Goal: Task Accomplishment & Management: Use online tool/utility

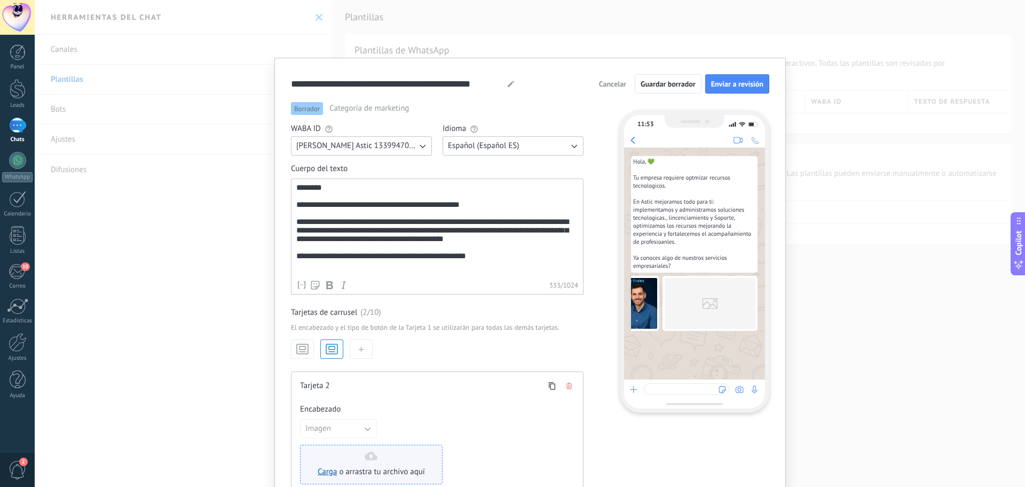
click at [339, 470] on span "o arrastra tu archivo aquí" at bounding box center [382, 471] width 86 height 11
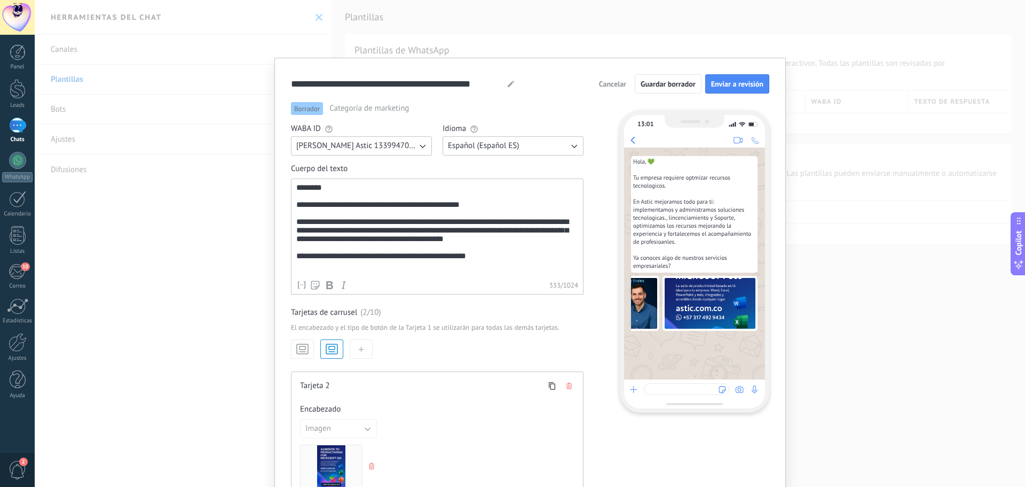
click at [925, 30] on div "**********" at bounding box center [530, 243] width 991 height 487
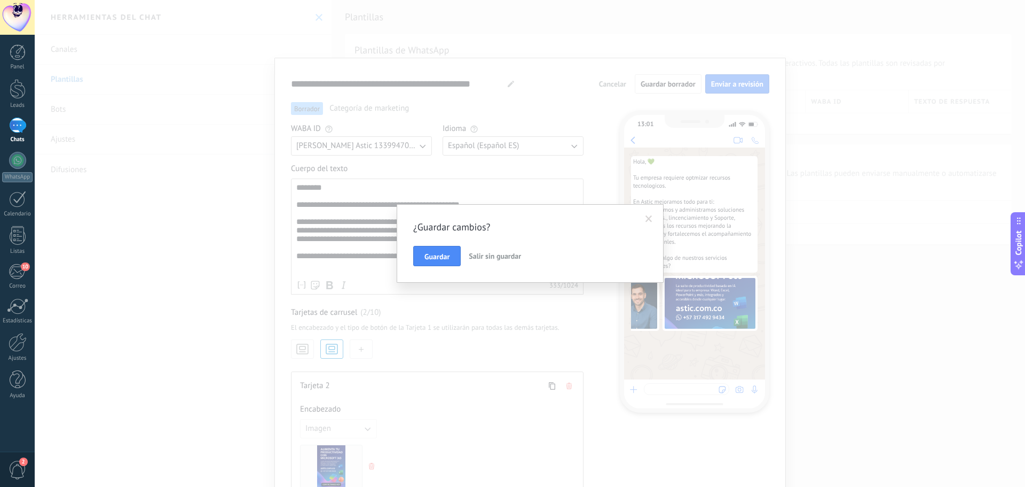
click at [96, 67] on div "¿Guardar cambios? Guardar Salir sin guardar" at bounding box center [530, 243] width 991 height 487
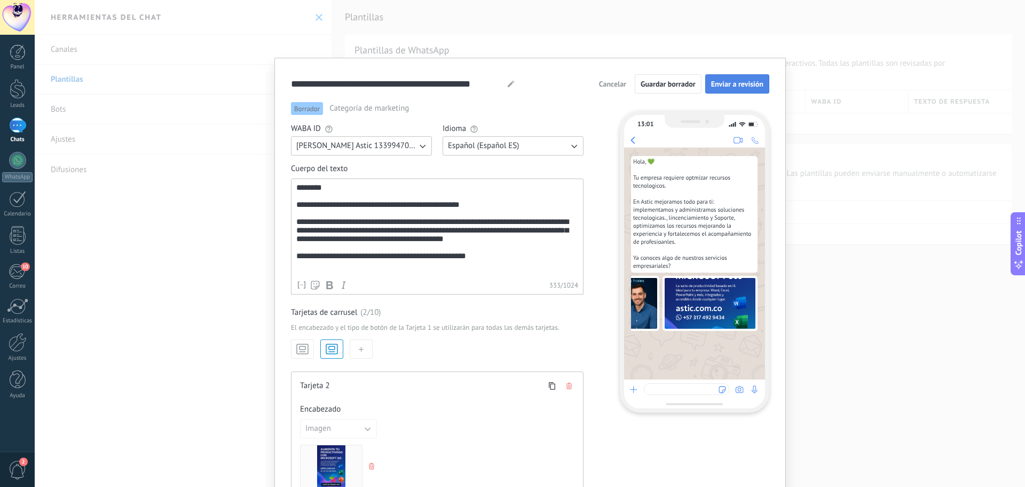
click at [722, 86] on span "Enviar a revisión" at bounding box center [737, 83] width 52 height 7
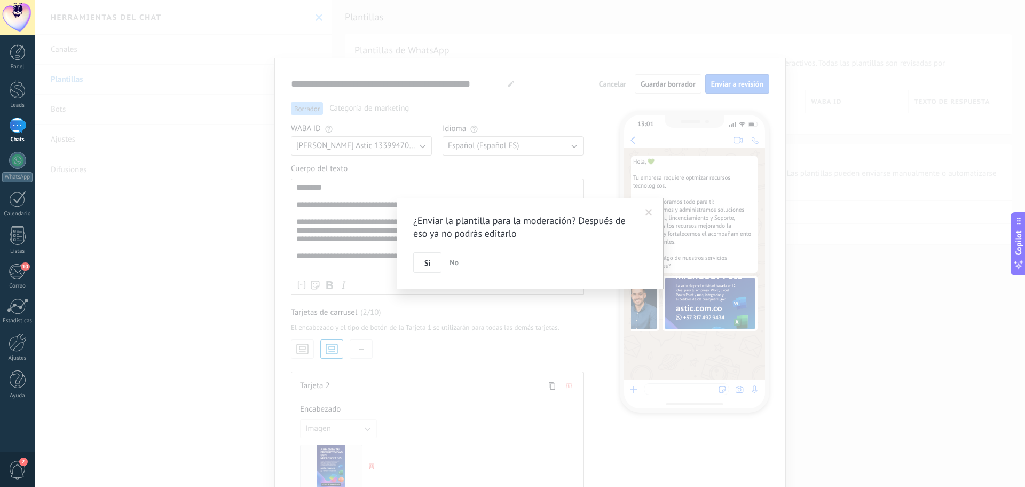
click at [461, 256] on button "No" at bounding box center [454, 262] width 18 height 20
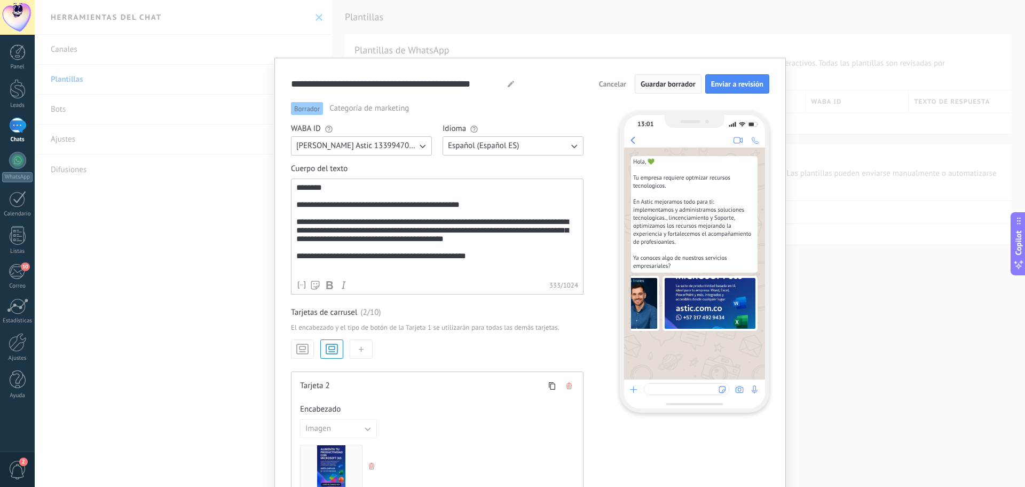
click at [695, 83] on button "Guardar borrador" at bounding box center [668, 83] width 67 height 19
click at [304, 347] on icon "button" at bounding box center [302, 348] width 14 height 15
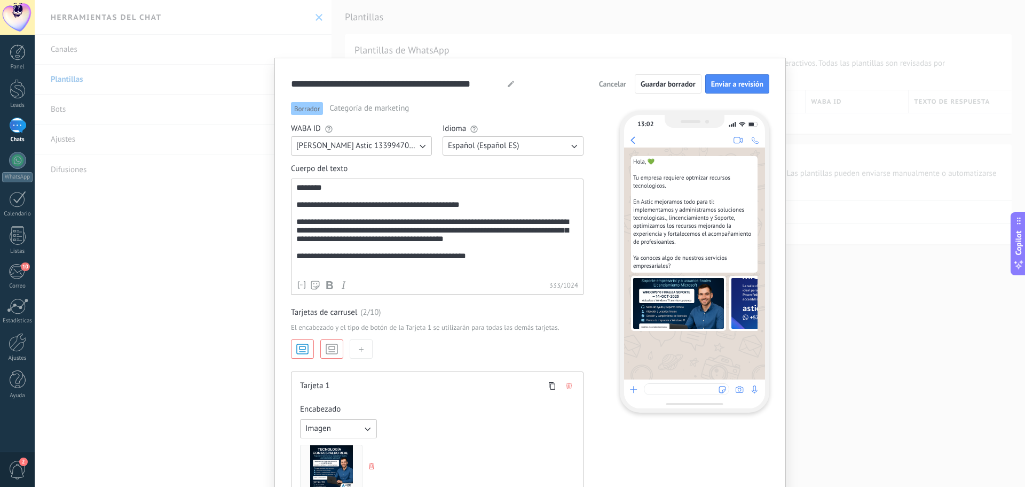
click at [326, 346] on use "button" at bounding box center [331, 349] width 11 height 10
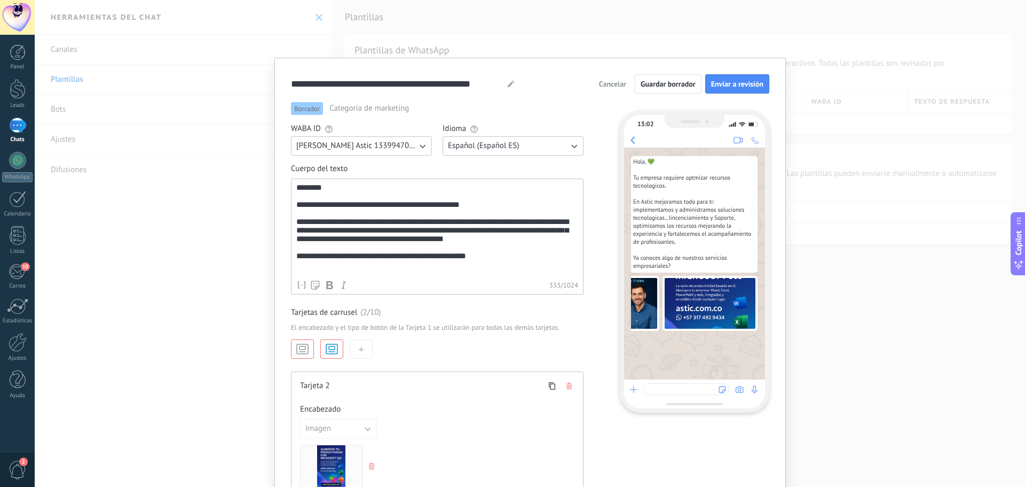
click at [493, 268] on div "**********" at bounding box center [437, 229] width 282 height 92
click at [369, 351] on button "button" at bounding box center [361, 348] width 23 height 19
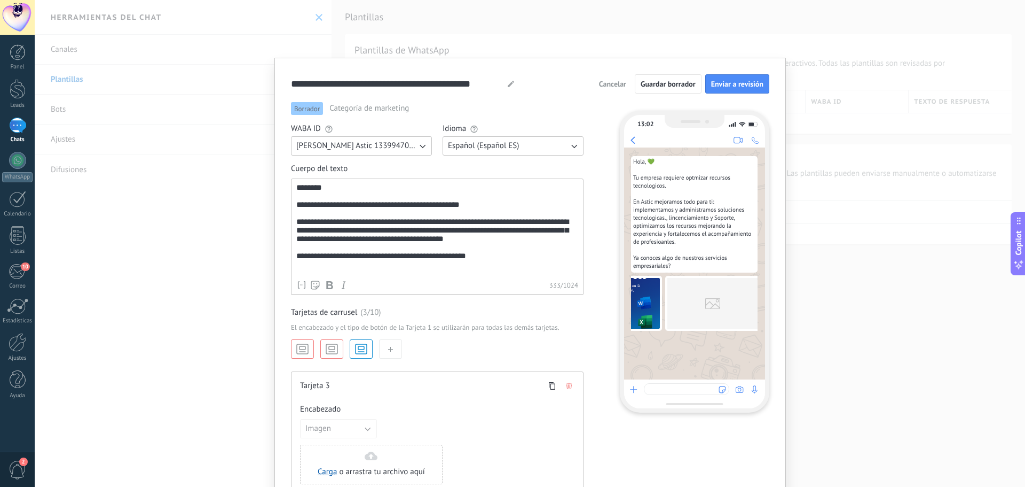
scroll to position [0, 165]
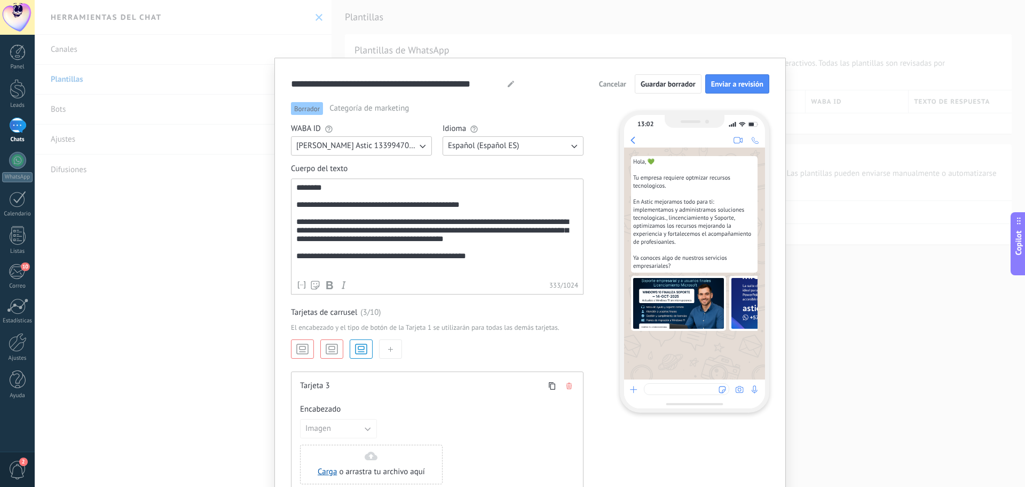
click at [372, 461] on div "Carga o arrastra tu archivo aquí Arrastra aquí" at bounding box center [371, 464] width 107 height 26
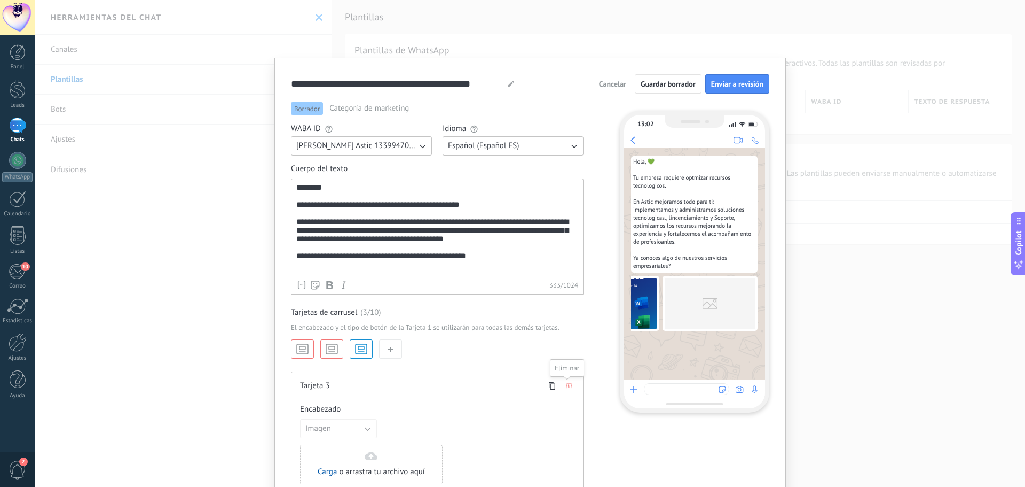
click at [566, 389] on button "button" at bounding box center [569, 385] width 11 height 11
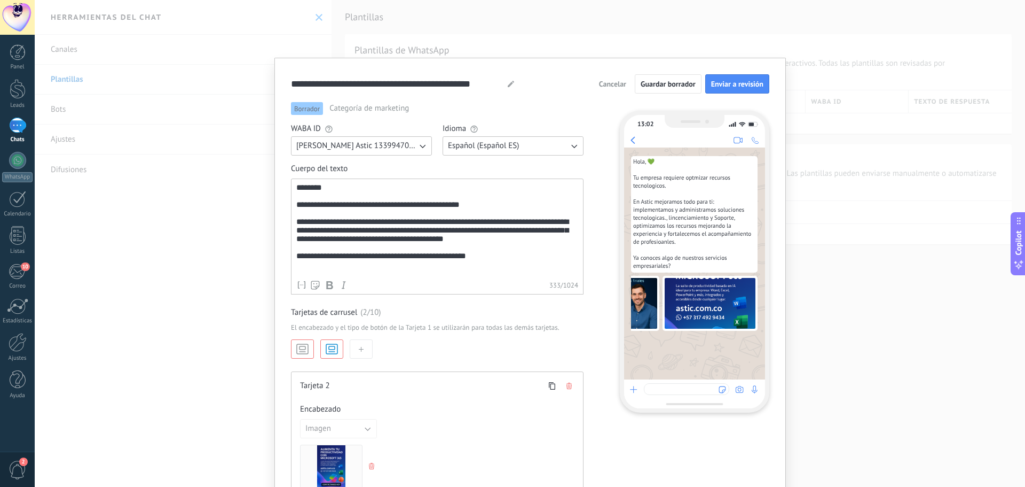
click at [307, 347] on use "button" at bounding box center [302, 349] width 11 height 10
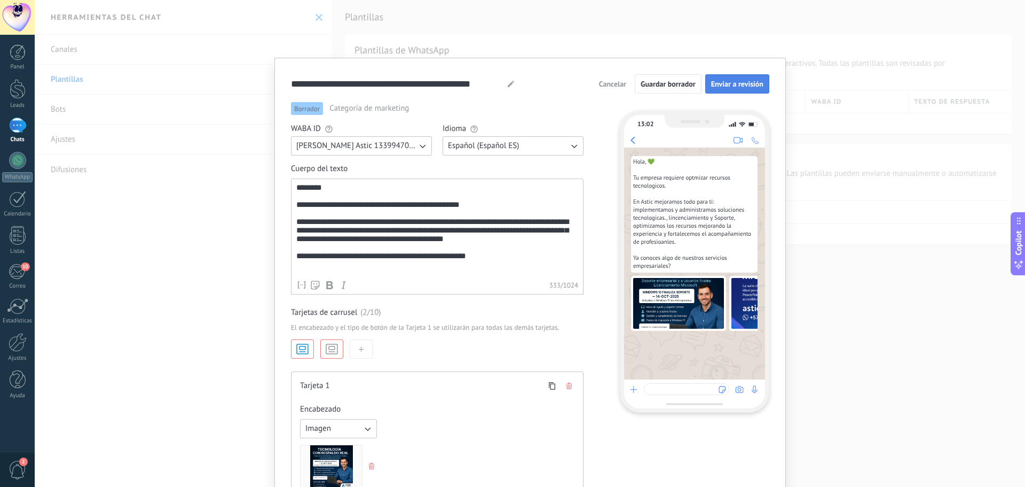
click at [718, 85] on span "Enviar a revisión" at bounding box center [737, 83] width 52 height 7
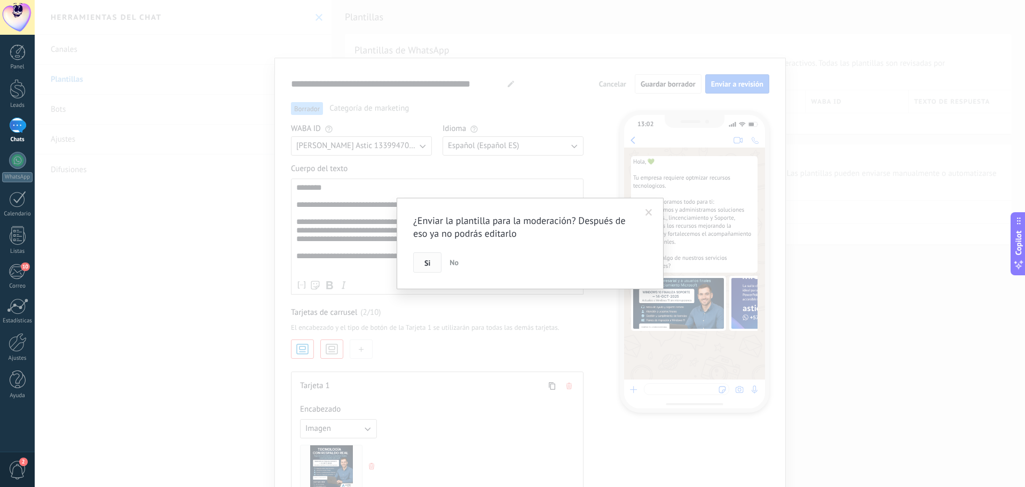
click at [428, 259] on span "Si" at bounding box center [428, 262] width 6 height 7
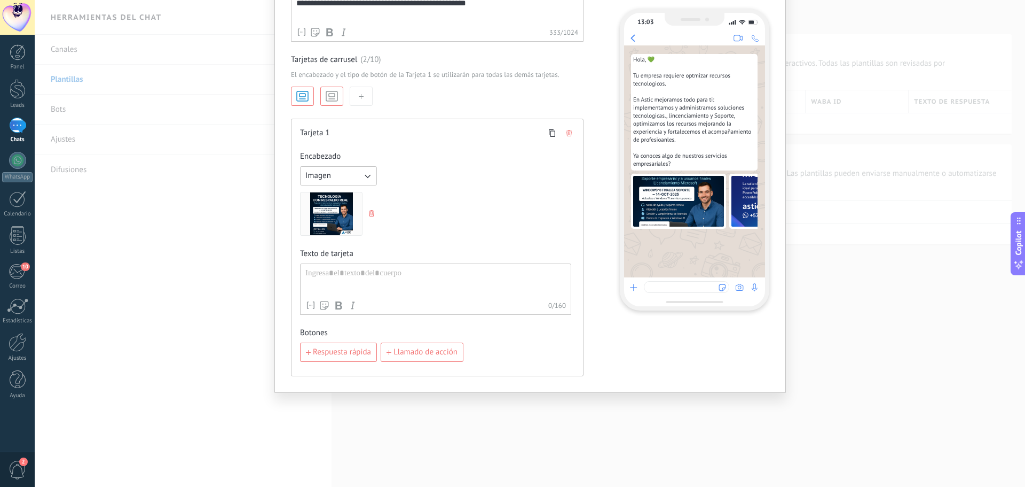
click at [421, 268] on div "Nombre del contacto Nombre Apellido Contacto ID Contacto usuario responsable Co…" at bounding box center [435, 288] width 271 height 51
click at [324, 276] on div at bounding box center [435, 281] width 261 height 27
click at [19, 348] on div at bounding box center [18, 342] width 18 height 19
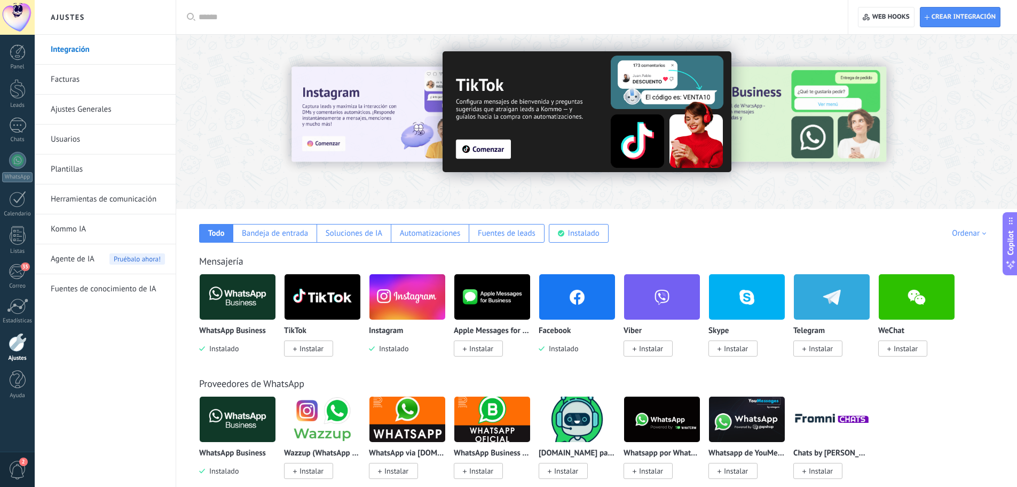
click at [228, 312] on img at bounding box center [238, 297] width 76 height 52
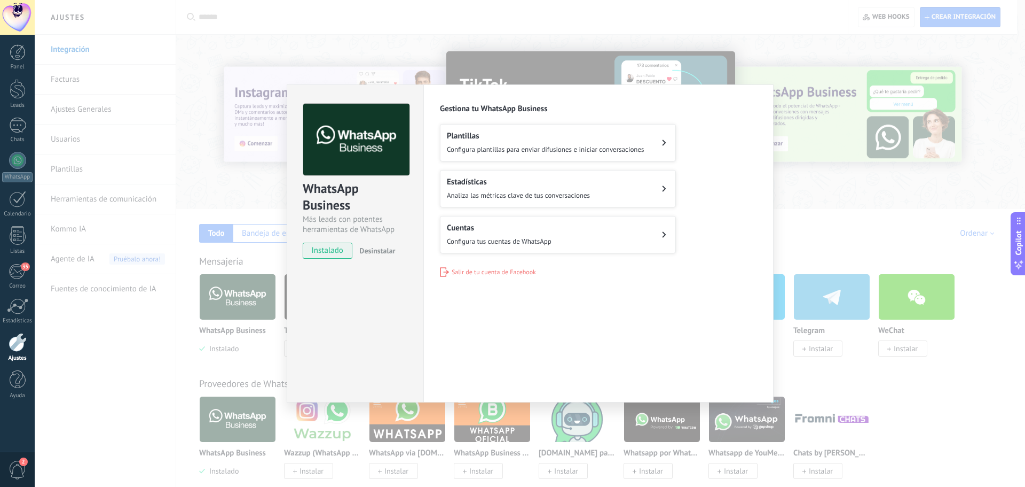
click at [460, 238] on span "Configura tus cuentas de WhatsApp" at bounding box center [499, 241] width 105 height 9
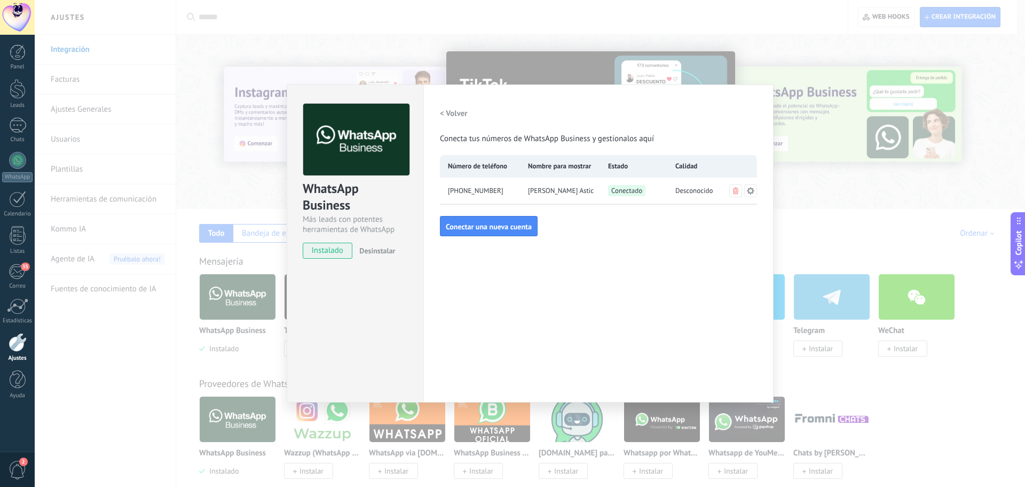
click at [750, 189] on icon at bounding box center [750, 189] width 7 height 7
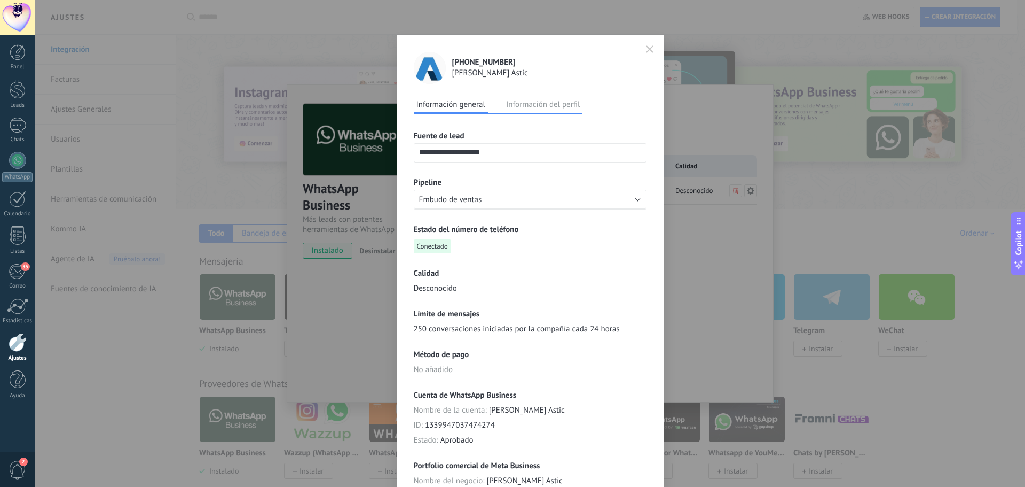
click at [649, 48] on icon "button" at bounding box center [650, 49] width 6 height 6
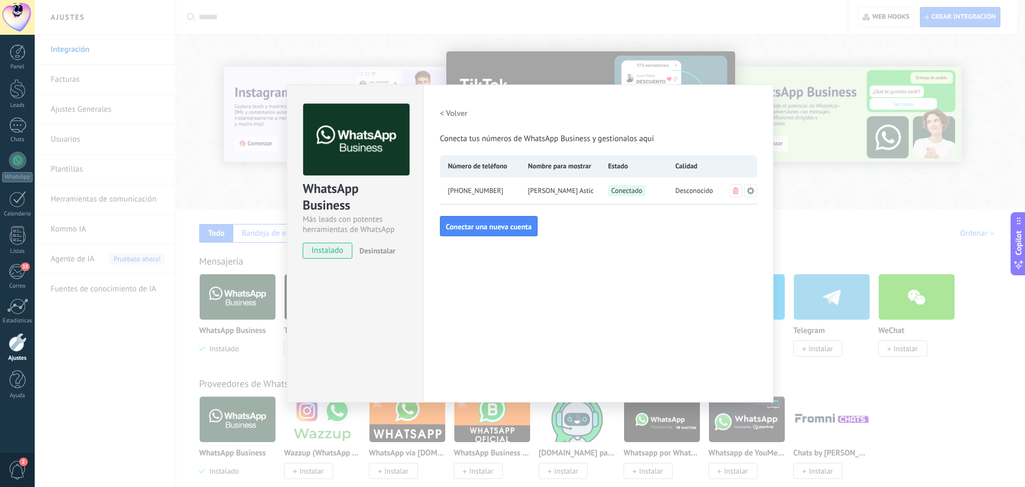
click at [743, 44] on div "WhatsApp Business Más leads con potentes herramientas de WhatsApp instalado Des…" at bounding box center [530, 243] width 991 height 487
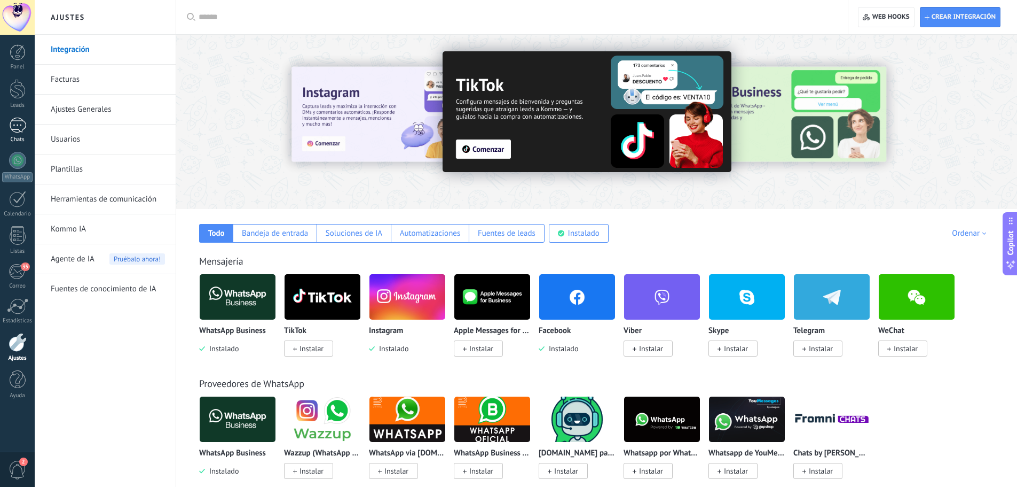
click at [17, 123] on div at bounding box center [17, 124] width 17 height 15
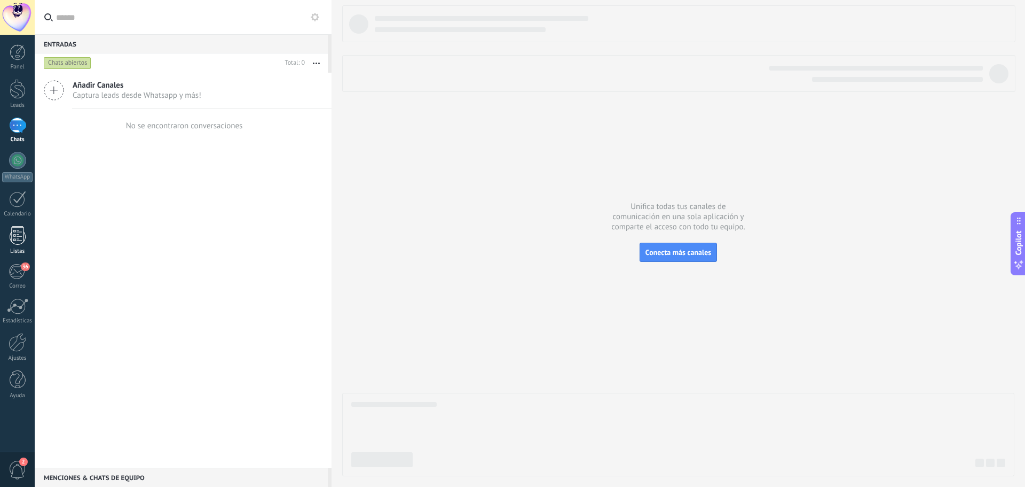
click at [22, 239] on div at bounding box center [18, 235] width 16 height 19
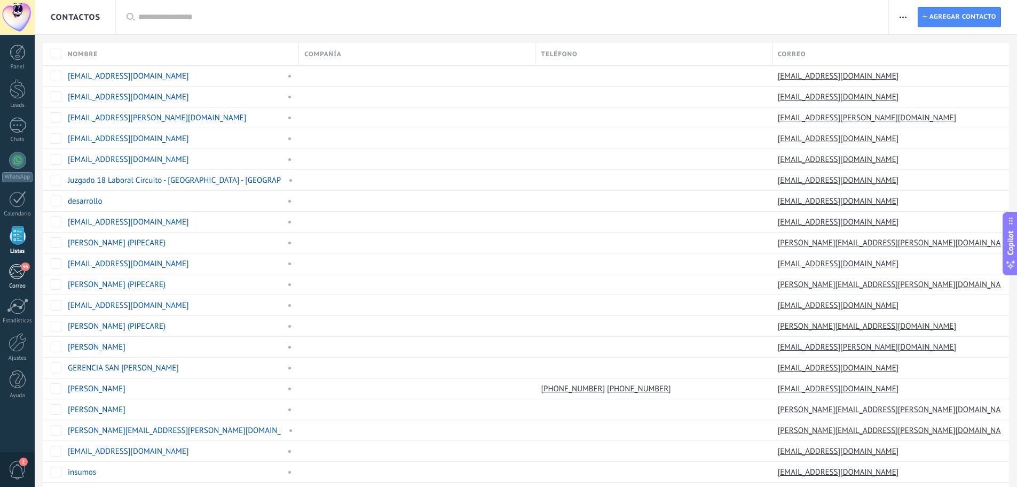
click at [17, 274] on div "36" at bounding box center [18, 271] width 18 height 16
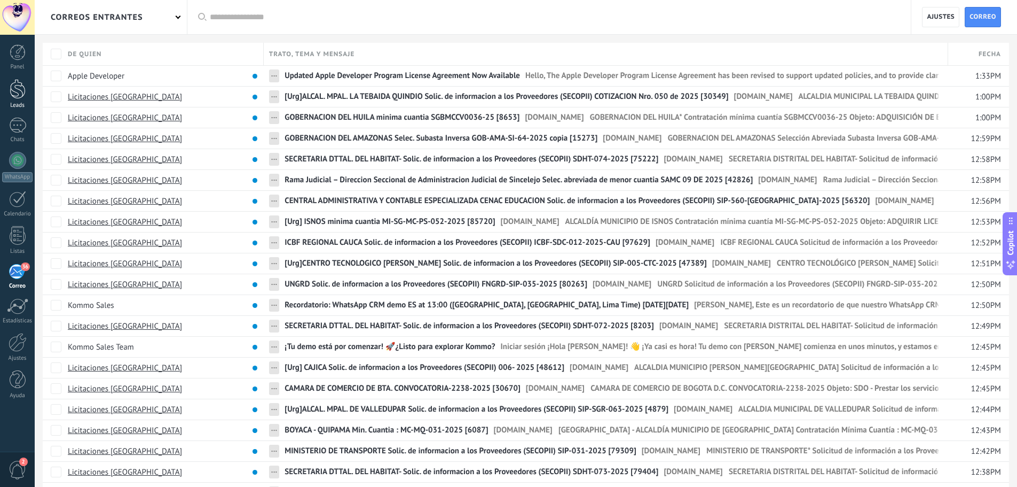
click at [25, 91] on div at bounding box center [18, 89] width 16 height 20
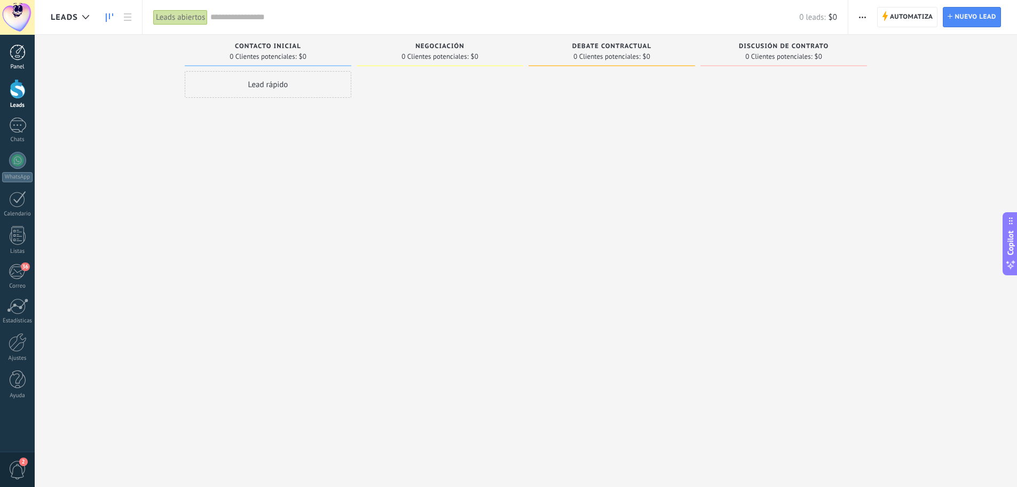
click at [19, 63] on link "Panel" at bounding box center [17, 57] width 35 height 26
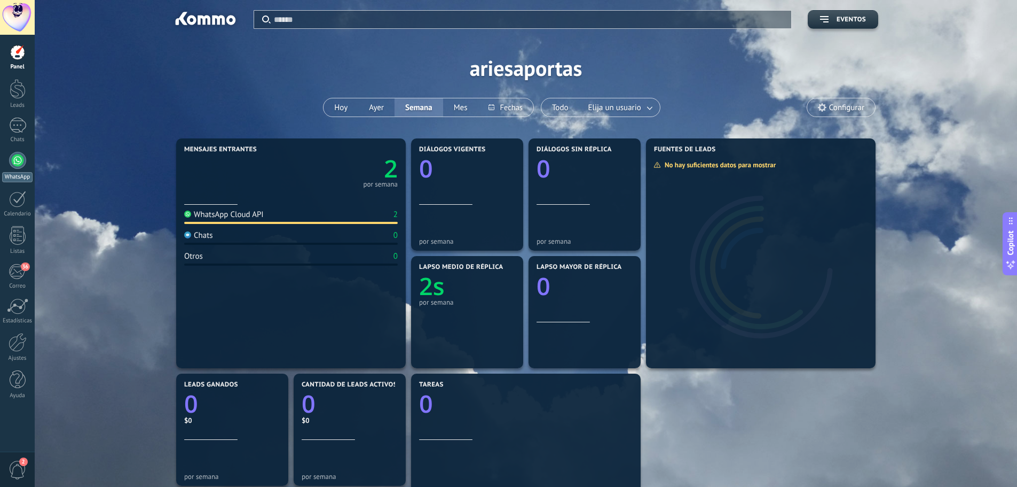
click at [22, 167] on div at bounding box center [17, 160] width 17 height 17
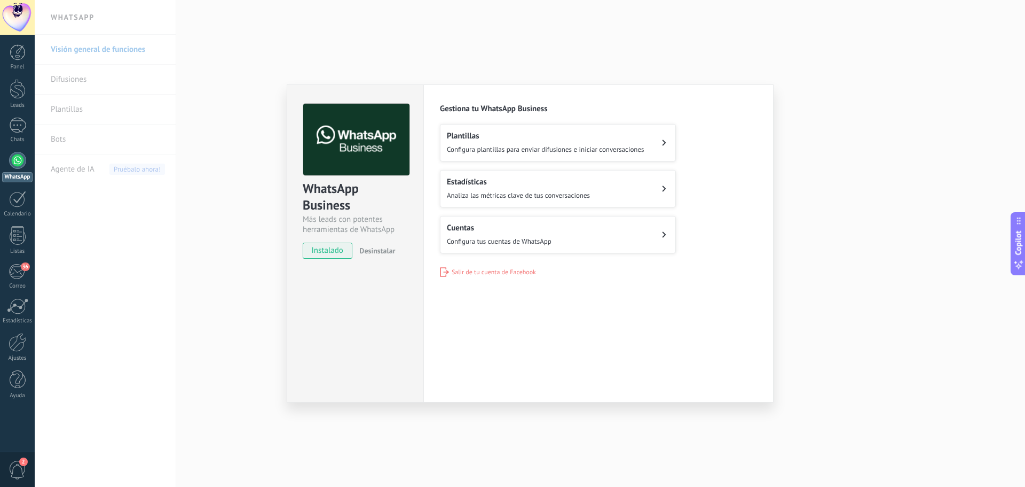
click at [843, 252] on div "WhatsApp Business Más leads con potentes herramientas de WhatsApp instalado Des…" at bounding box center [530, 243] width 991 height 487
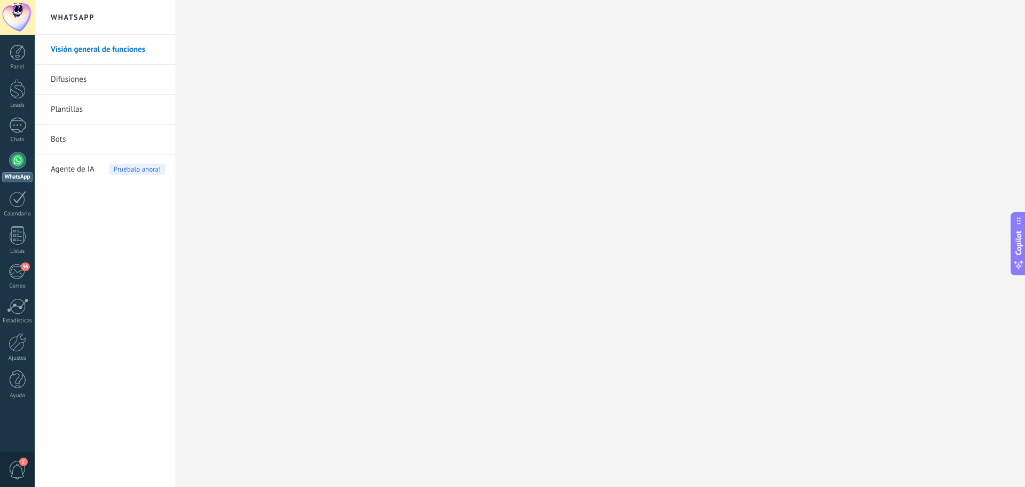
click at [72, 83] on link "Difusiones" at bounding box center [108, 80] width 114 height 30
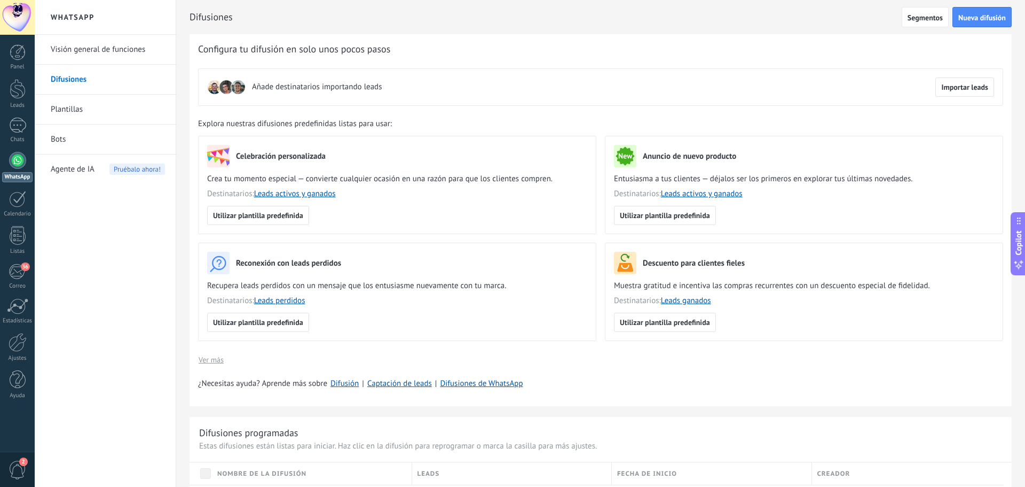
click at [15, 163] on div at bounding box center [17, 160] width 17 height 17
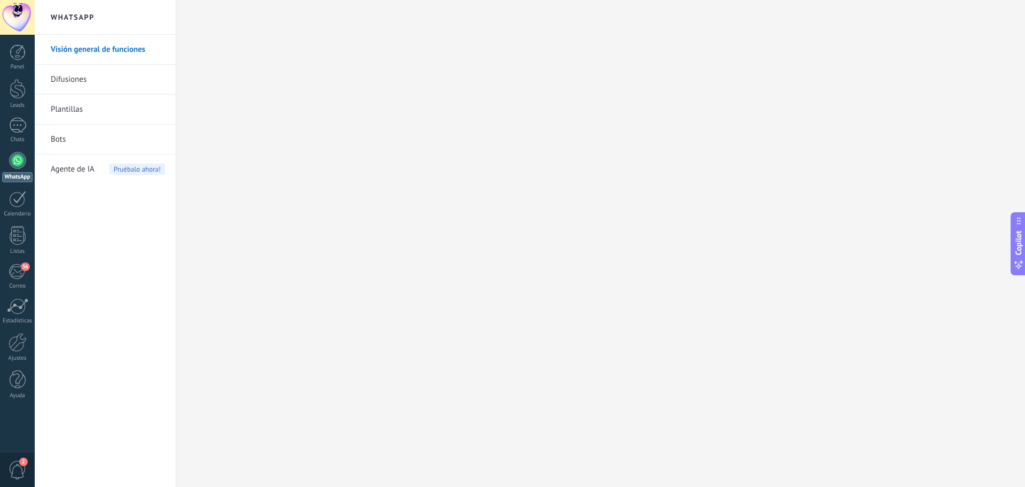
click at [56, 148] on link "Bots" at bounding box center [108, 139] width 114 height 30
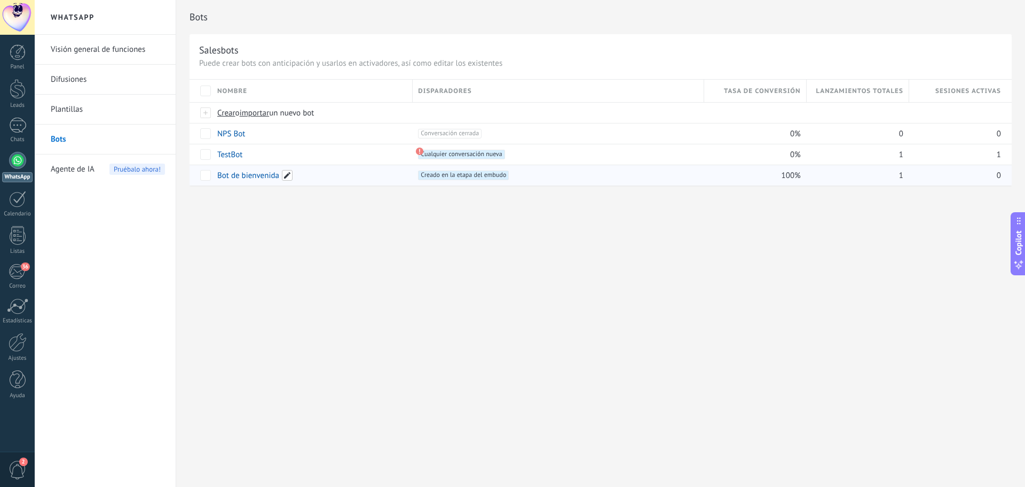
click at [283, 175] on span at bounding box center [287, 175] width 11 height 11
drag, startPoint x: 279, startPoint y: 178, endPoint x: 183, endPoint y: 184, distance: 96.3
click at [183, 184] on div "**********" at bounding box center [600, 104] width 849 height 208
click at [286, 174] on span at bounding box center [287, 175] width 11 height 11
click at [202, 181] on div "**********" at bounding box center [601, 132] width 822 height 106
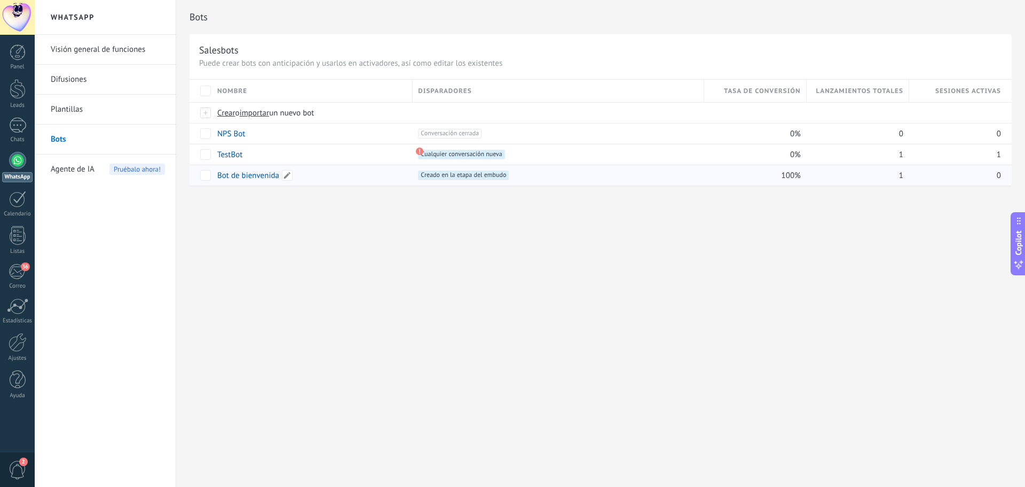
click at [223, 175] on link "Bot de bienvenida" at bounding box center [248, 175] width 62 height 10
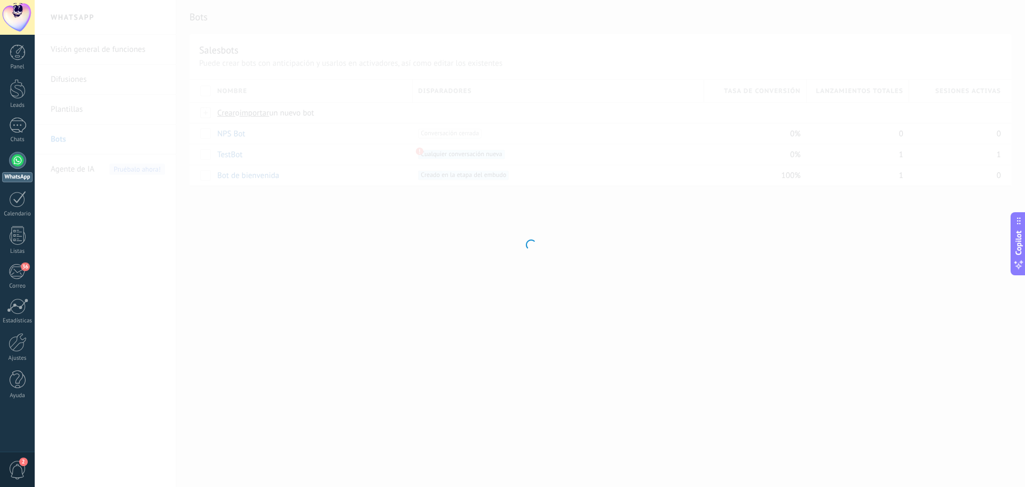
type input "**********"
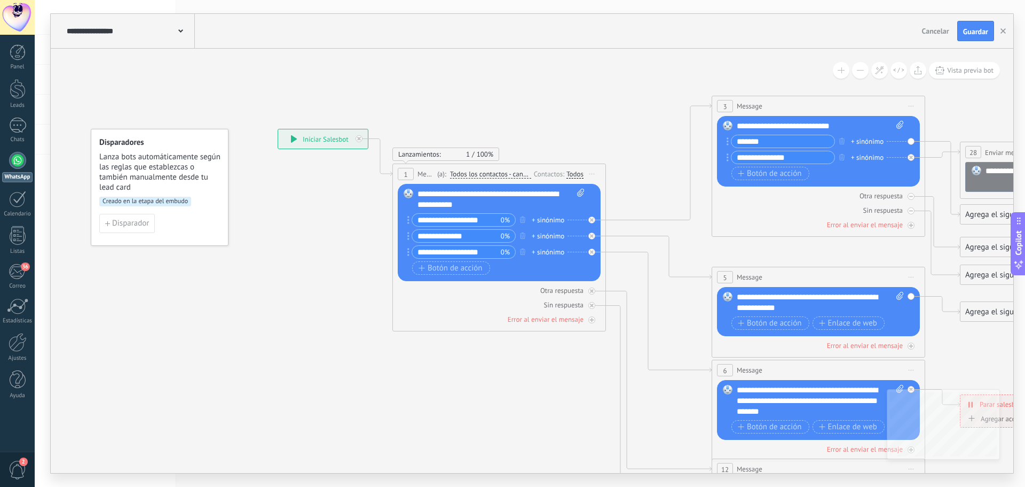
click at [23, 162] on div at bounding box center [17, 160] width 17 height 17
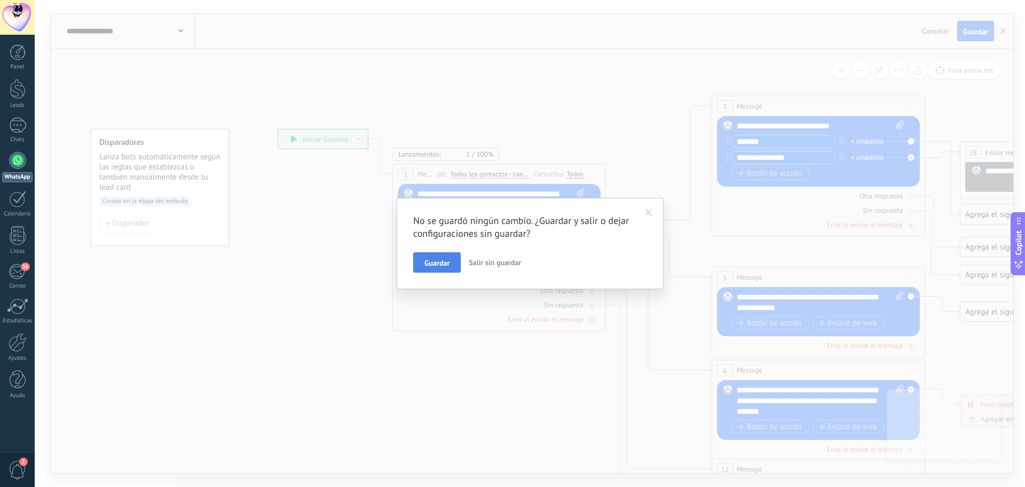
click at [460, 271] on button "Guardar" at bounding box center [437, 262] width 48 height 20
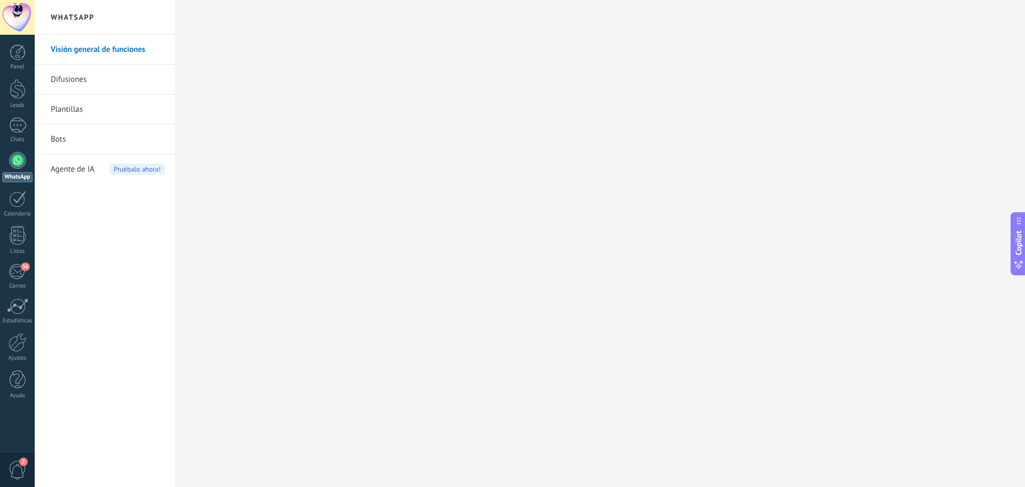
click at [79, 78] on link "Difusiones" at bounding box center [108, 80] width 114 height 30
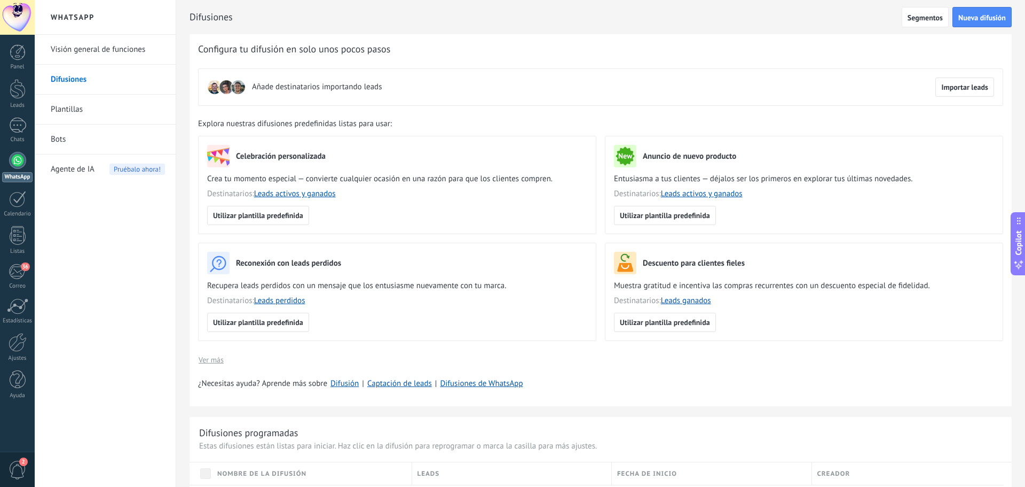
click at [71, 137] on link "Bots" at bounding box center [108, 139] width 114 height 30
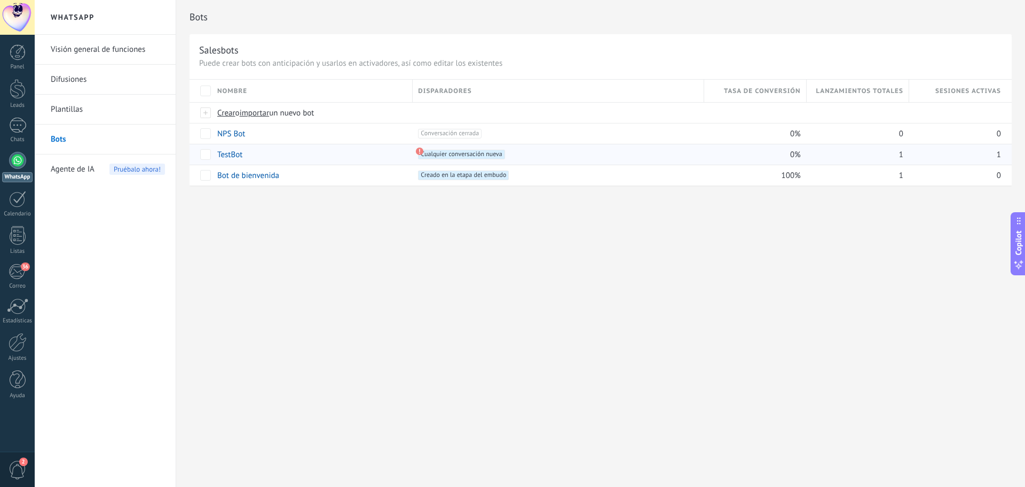
click at [225, 151] on link "TestBot" at bounding box center [229, 155] width 25 height 10
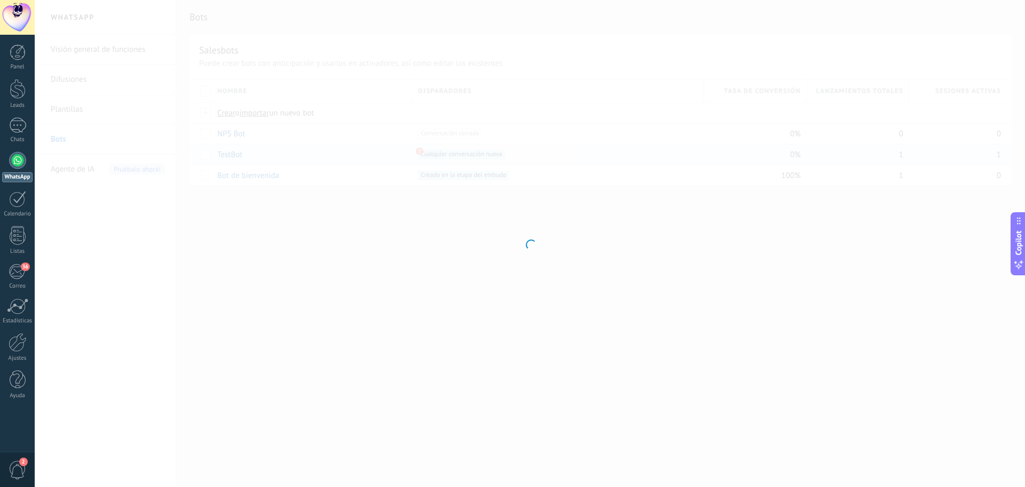
type input "*******"
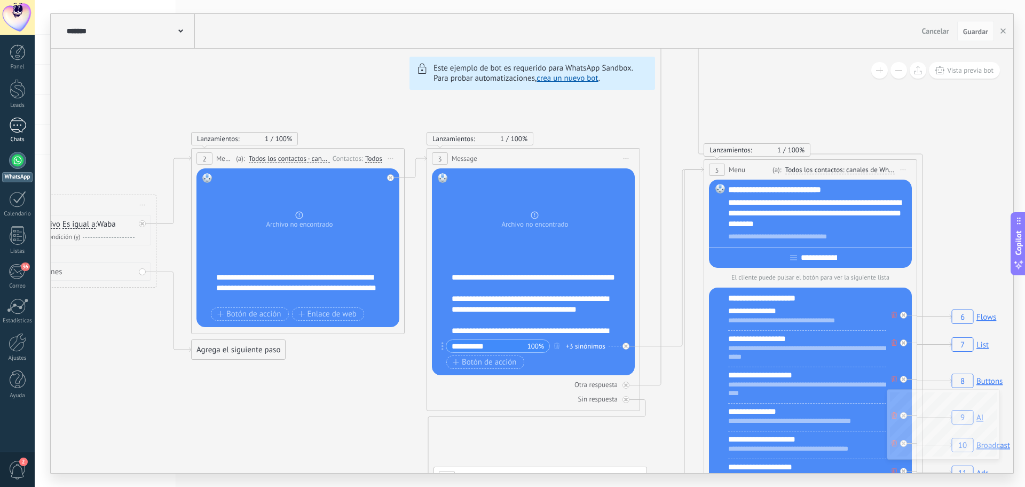
click at [12, 134] on link "Chats" at bounding box center [17, 130] width 35 height 26
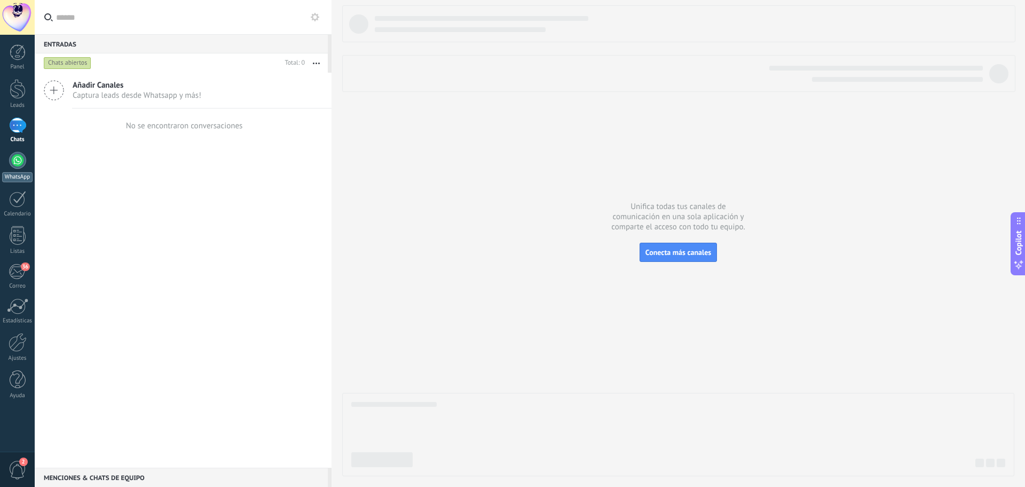
click at [27, 160] on link "WhatsApp" at bounding box center [17, 167] width 35 height 30
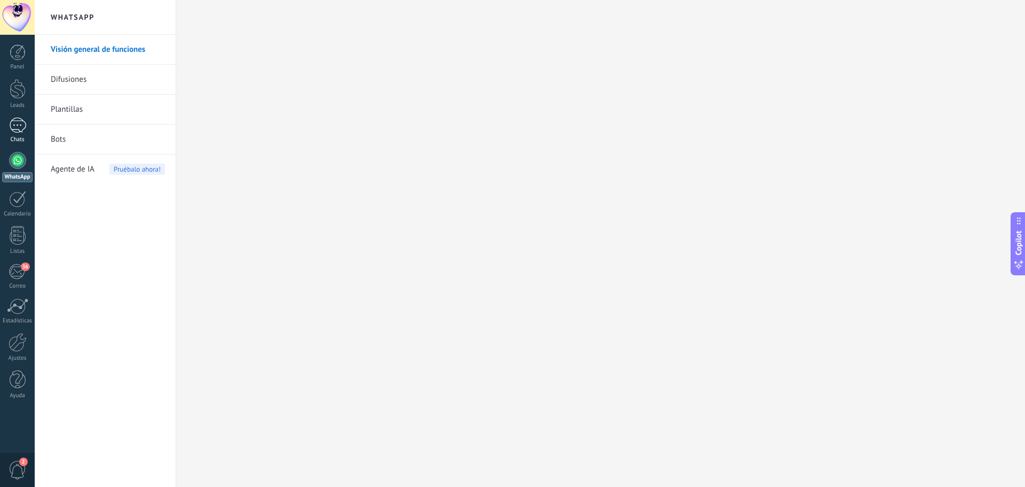
click at [26, 131] on div at bounding box center [17, 124] width 17 height 15
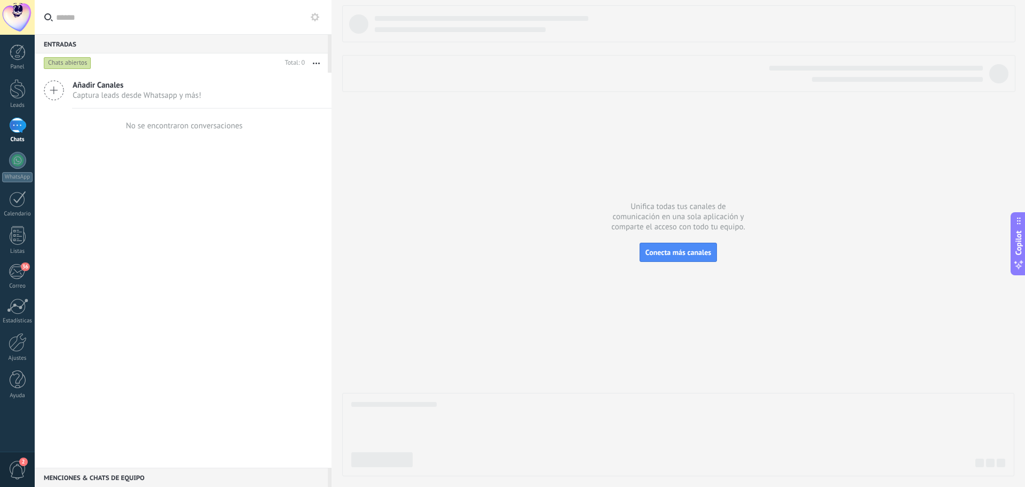
click at [56, 89] on icon at bounding box center [54, 90] width 20 height 20
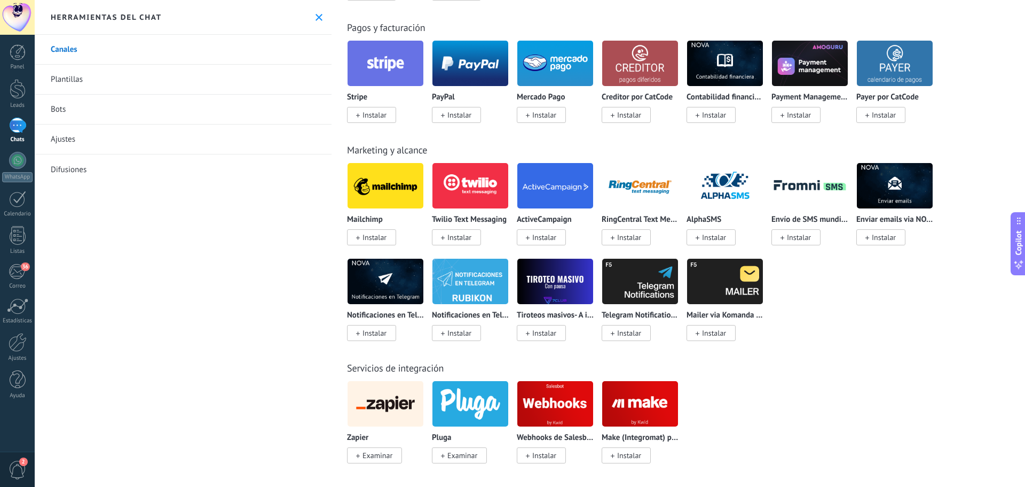
scroll to position [1703, 0]
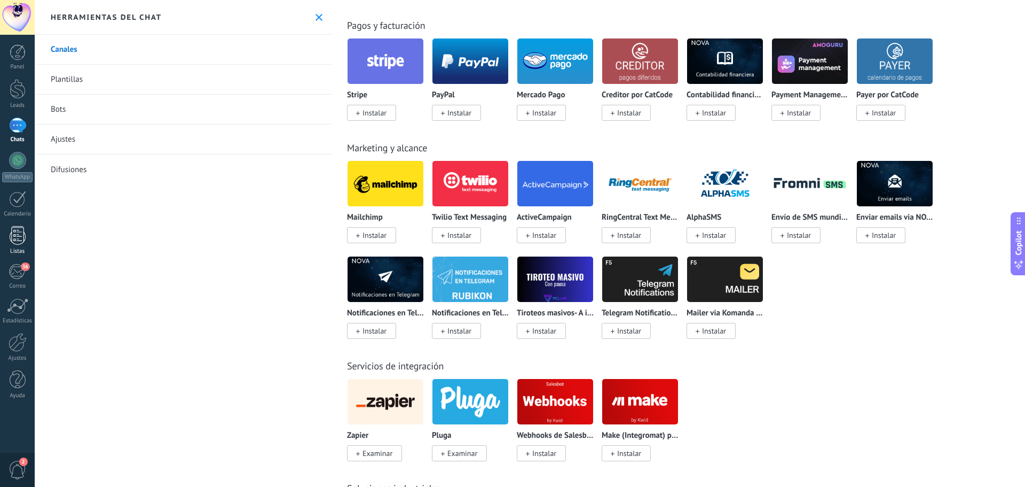
click at [17, 245] on link "Listas" at bounding box center [17, 240] width 35 height 29
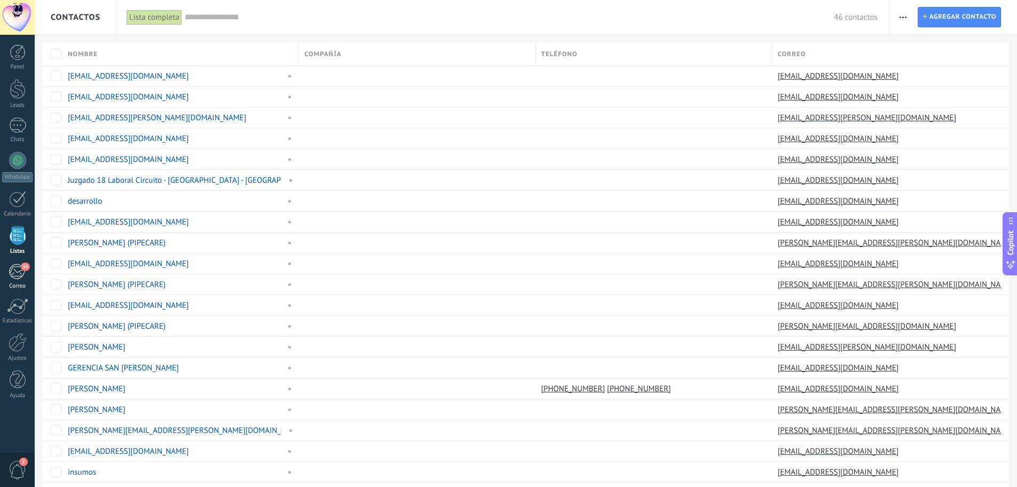
click at [21, 265] on span "36" at bounding box center [25, 266] width 9 height 9
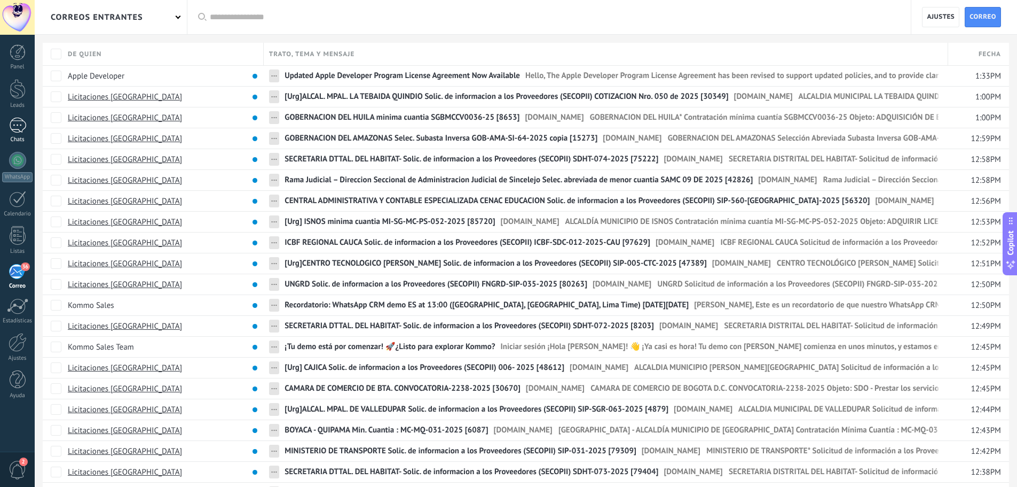
click at [18, 129] on div at bounding box center [17, 124] width 17 height 15
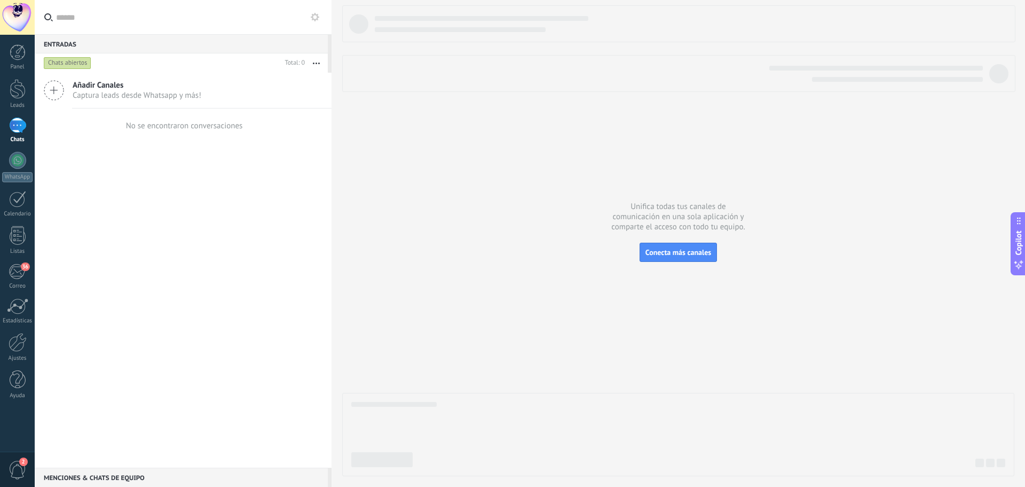
click at [104, 416] on div "Añadir Canales Captura leads desde Whatsapp y más! No se encontraron conversaci…" at bounding box center [183, 270] width 297 height 395
click at [16, 131] on div at bounding box center [17, 124] width 17 height 15
click at [647, 250] on span "Conecta más canales" at bounding box center [679, 252] width 66 height 10
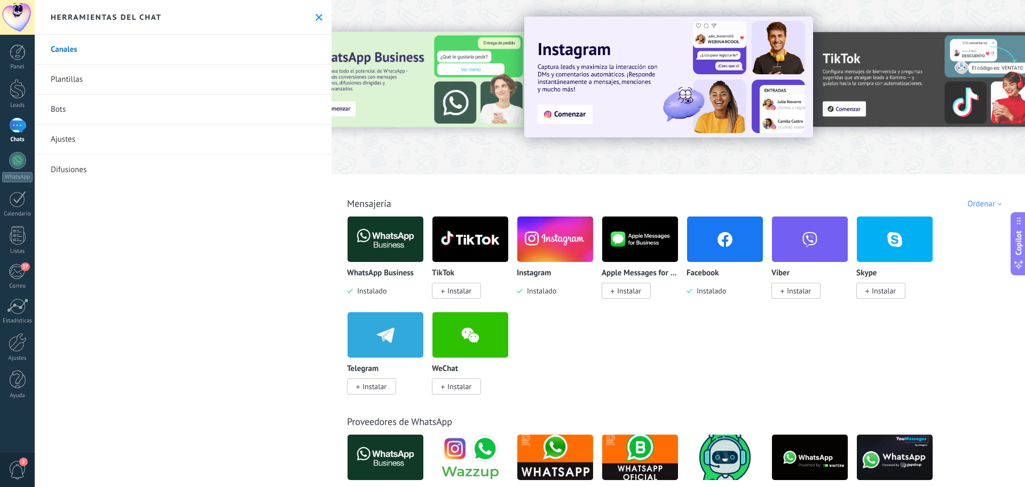
click at [446, 91] on div at bounding box center [417, 86] width 234 height 96
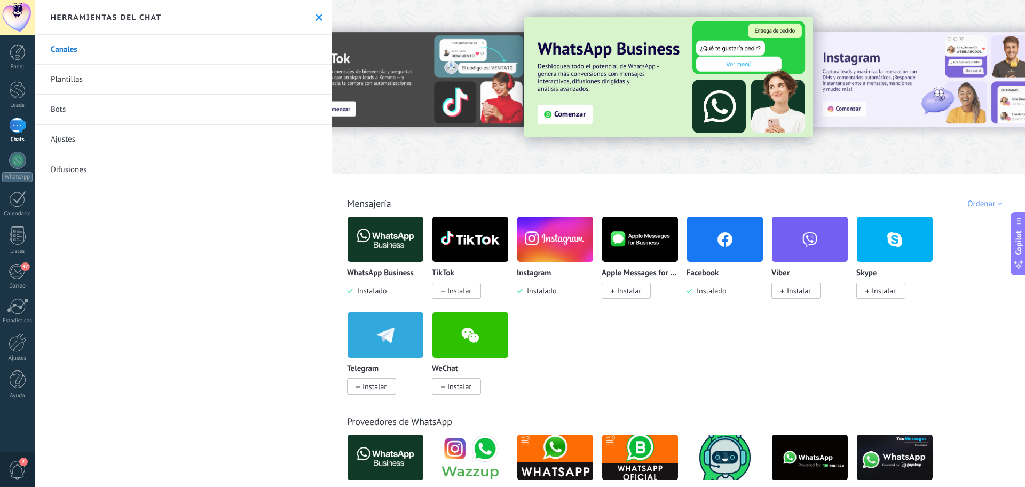
click at [479, 341] on img at bounding box center [471, 335] width 76 height 52
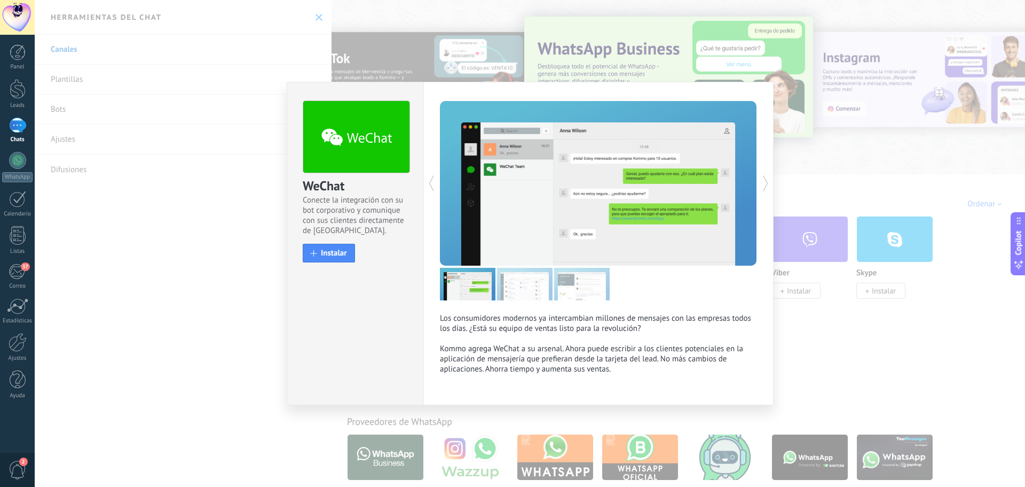
click at [863, 354] on div "WeChat Conecte la integración con su bot corporativo y comunique con sus client…" at bounding box center [530, 243] width 991 height 487
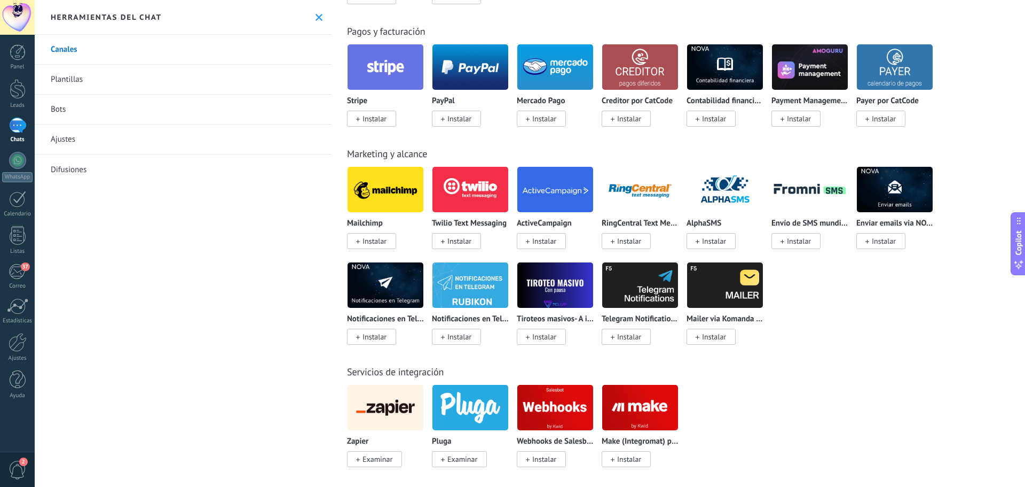
scroll to position [1703, 0]
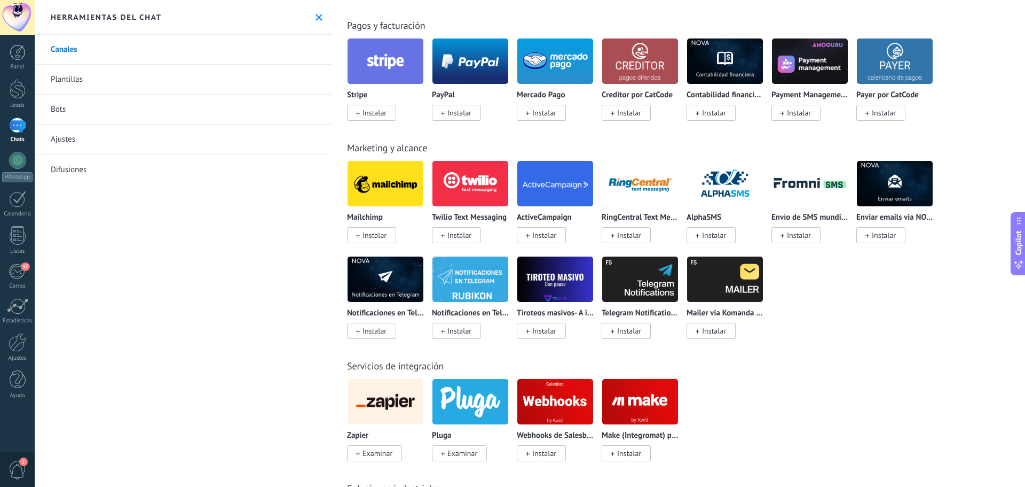
click at [68, 84] on link "Plantillas" at bounding box center [183, 80] width 297 height 30
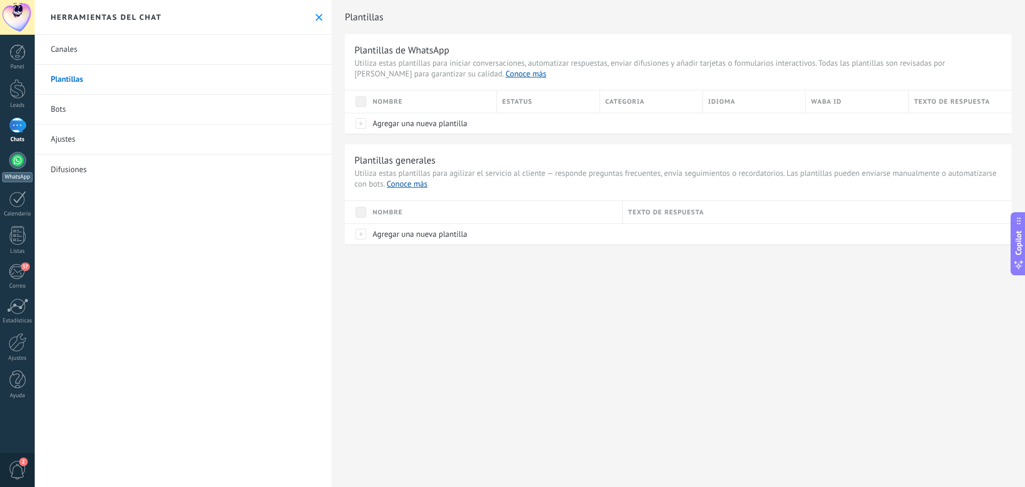
click at [19, 163] on div at bounding box center [17, 160] width 17 height 17
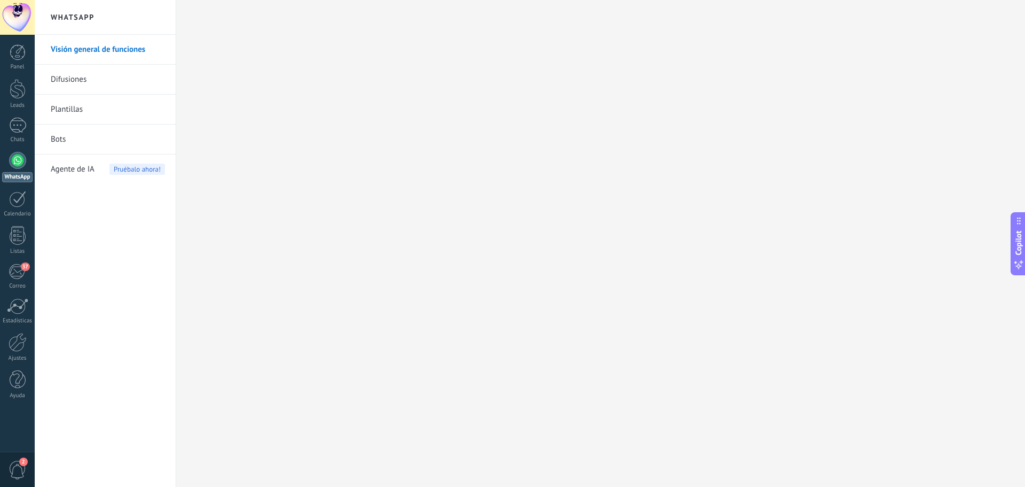
click at [59, 143] on link "Bots" at bounding box center [108, 139] width 114 height 30
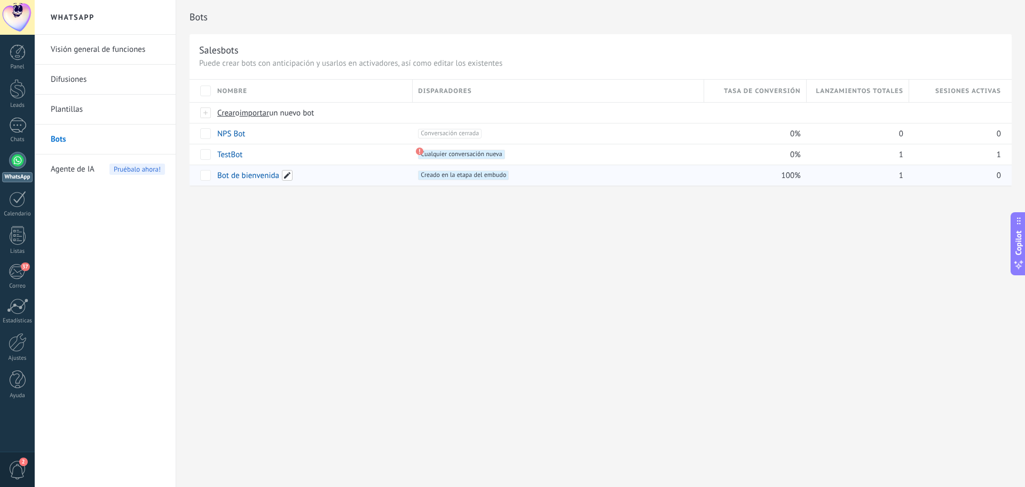
click at [284, 176] on span at bounding box center [287, 175] width 11 height 11
drag, startPoint x: 281, startPoint y: 178, endPoint x: 219, endPoint y: 182, distance: 62.1
click at [219, 182] on input "**********" at bounding box center [311, 175] width 187 height 17
type input "*"
type input "*****"
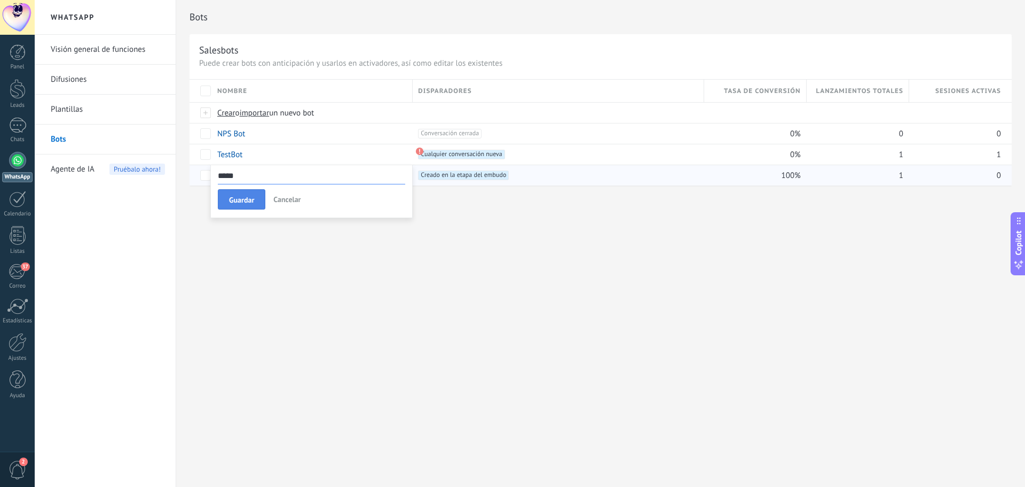
click at [247, 198] on span "Guardar" at bounding box center [241, 199] width 25 height 7
click at [233, 174] on link "ASTIC" at bounding box center [227, 175] width 20 height 10
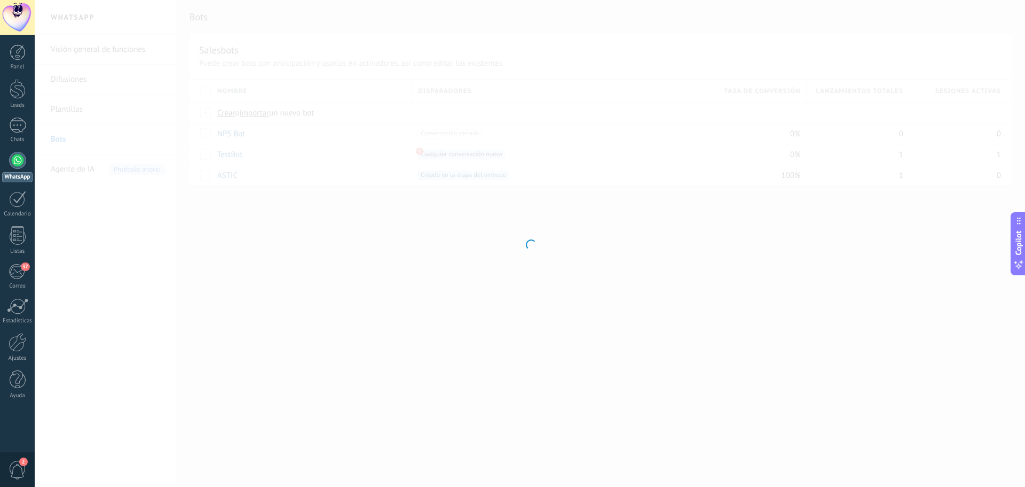
type input "*****"
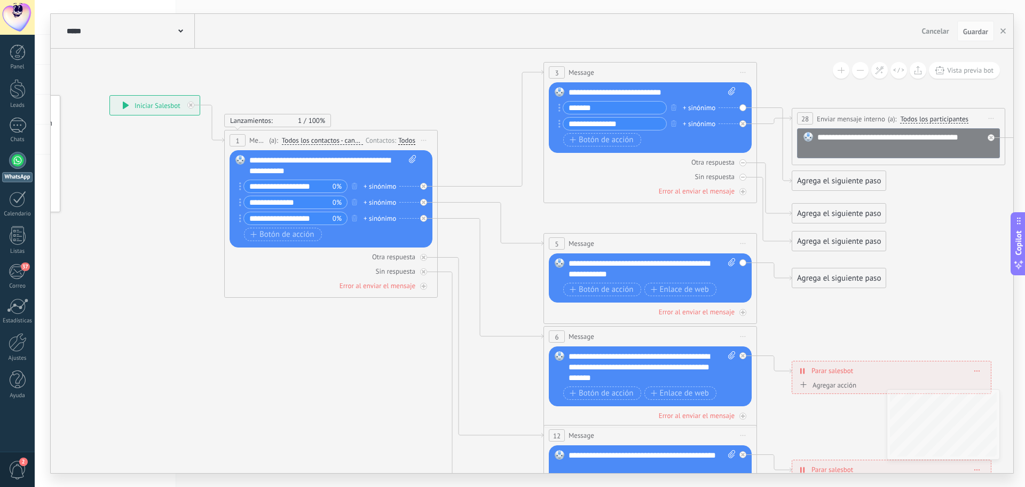
drag, startPoint x: 564, startPoint y: 93, endPoint x: 396, endPoint y: 60, distance: 171.6
click at [396, 60] on icon at bounding box center [728, 351] width 1772 height 1112
click at [439, 219] on icon at bounding box center [491, 278] width 106 height 120
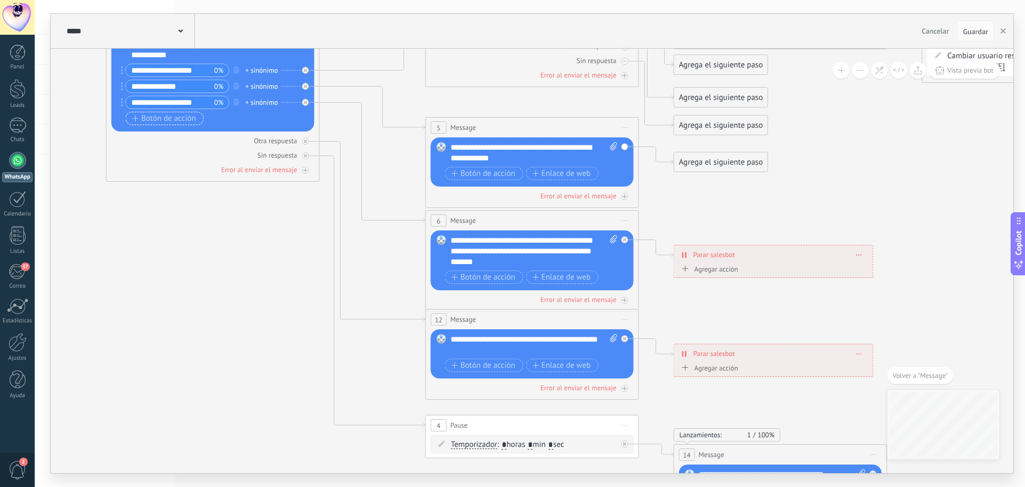
click at [178, 114] on span "Botón de acción" at bounding box center [164, 118] width 64 height 9
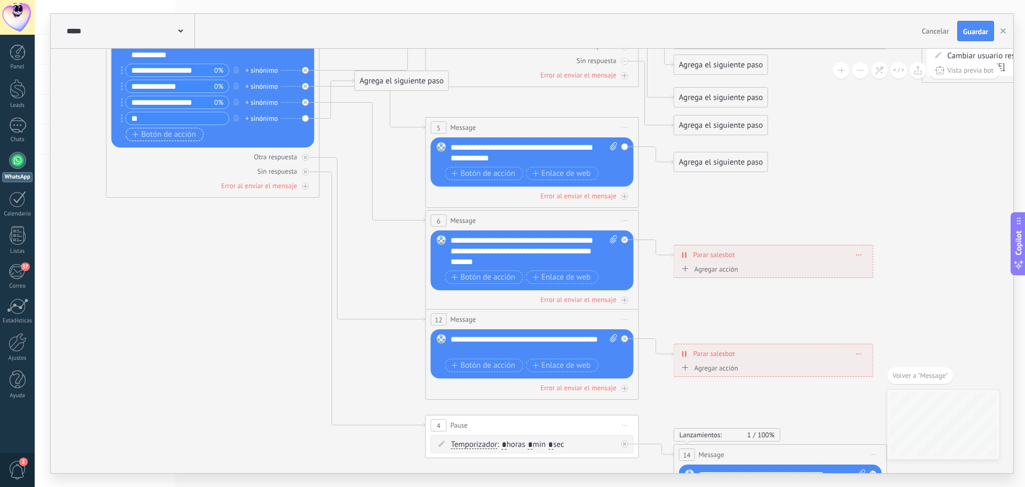
type input "*"
type input "********"
click at [259, 120] on div "+ sinónimo" at bounding box center [262, 118] width 33 height 11
click at [182, 117] on input "********" at bounding box center [177, 118] width 103 height 12
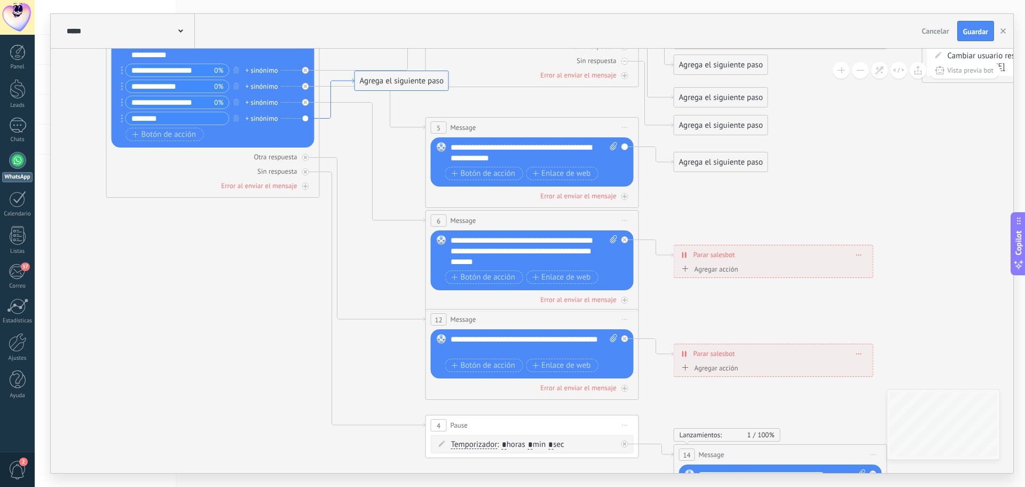
click at [321, 118] on icon at bounding box center [337, 99] width 35 height 40
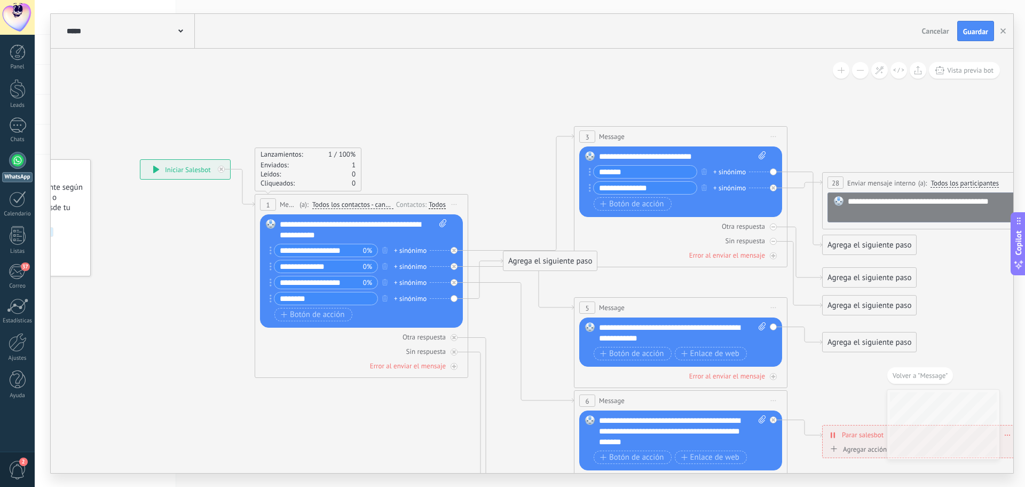
click at [527, 256] on div "Agrega el siguiente paso" at bounding box center [550, 261] width 93 height 18
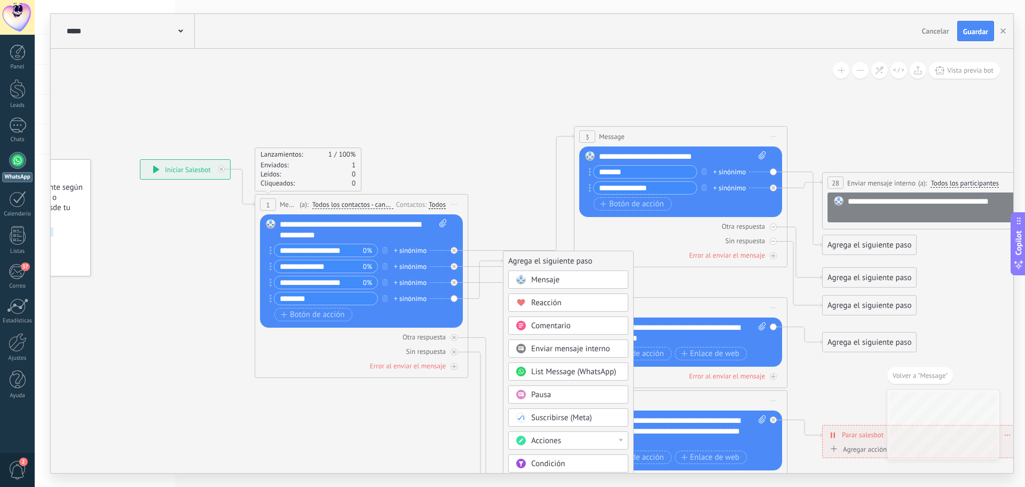
drag, startPoint x: 1025, startPoint y: 101, endPoint x: 1025, endPoint y: 184, distance: 82.8
click at [1025, 184] on div "**********" at bounding box center [530, 243] width 991 height 487
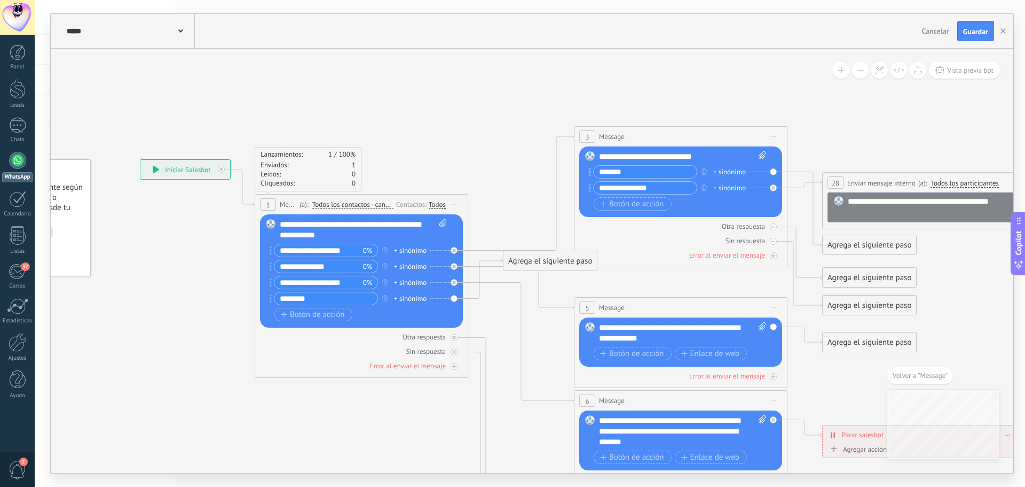
drag, startPoint x: 1024, startPoint y: 112, endPoint x: 1025, endPoint y: 177, distance: 64.6
click at [1025, 177] on div "**********" at bounding box center [530, 243] width 991 height 487
click at [771, 401] on span "Iniciar vista previa aquí Cambiar nombre Duplicar Borrar" at bounding box center [773, 400] width 17 height 15
click at [795, 452] on div "Duplicar" at bounding box center [823, 452] width 106 height 18
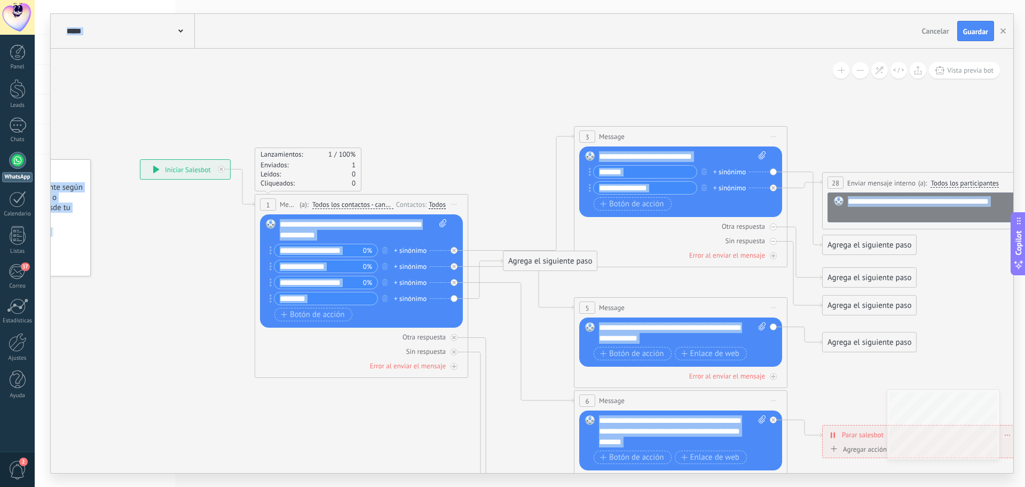
drag, startPoint x: 1025, startPoint y: 100, endPoint x: 1013, endPoint y: 187, distance: 88.4
click at [1013, 187] on div "**********" at bounding box center [530, 243] width 991 height 487
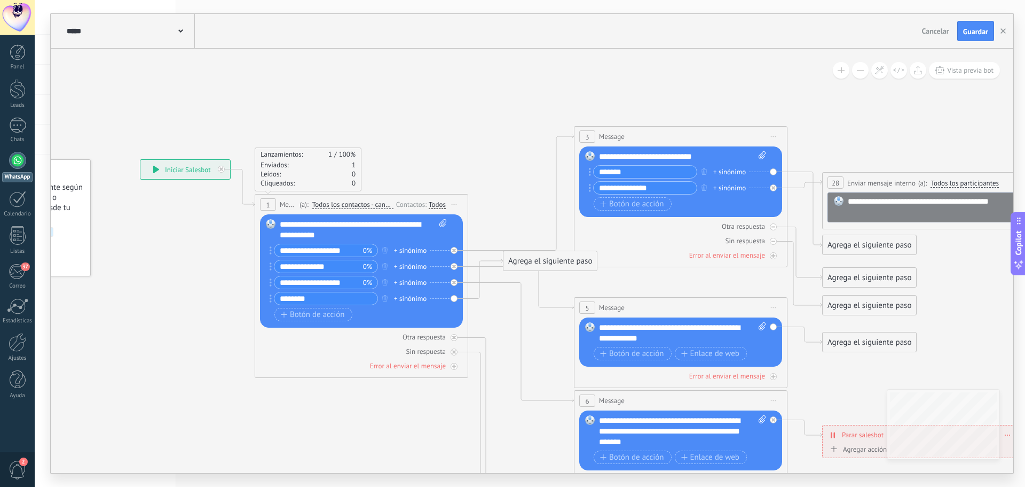
click at [321, 394] on icon at bounding box center [759, 392] width 1772 height 1067
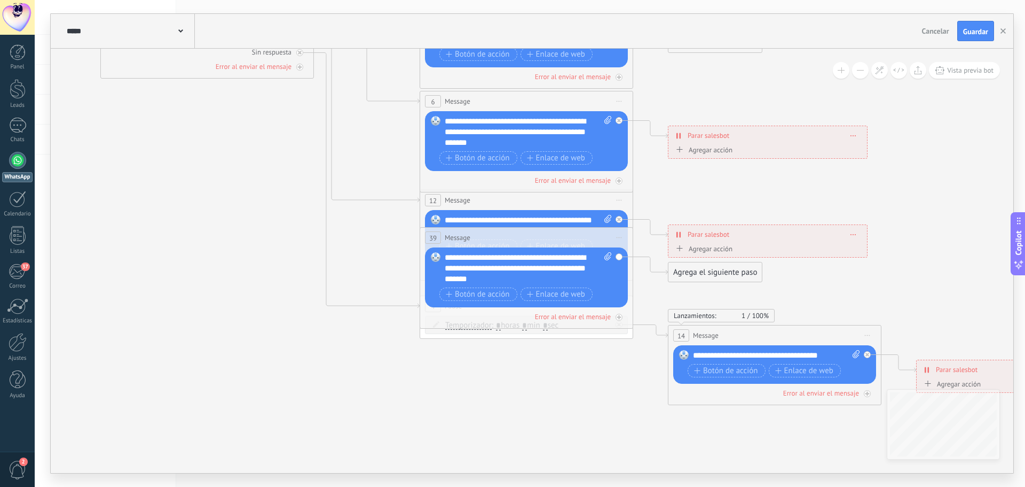
drag, startPoint x: 321, startPoint y: 394, endPoint x: 167, endPoint y: 95, distance: 336.6
click at [167, 95] on icon at bounding box center [605, 93] width 1772 height 1067
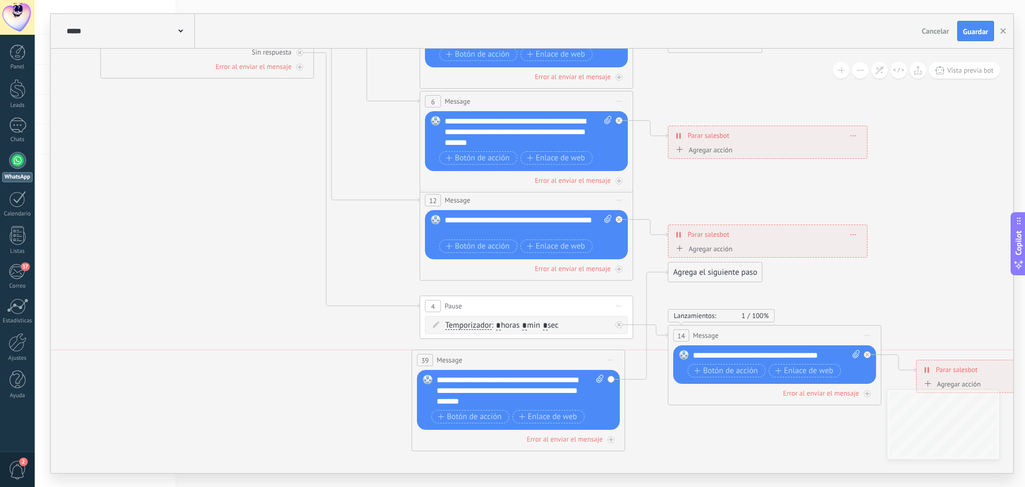
drag, startPoint x: 479, startPoint y: 238, endPoint x: 471, endPoint y: 363, distance: 125.8
click at [471, 363] on div "39 Message ******* (a): Todos los contactos - canales seleccionados Todos los c…" at bounding box center [518, 360] width 213 height 20
click at [867, 334] on span "Iniciar vista previa aquí Cambiar nombre Duplicar Borrar" at bounding box center [867, 334] width 17 height 15
click at [853, 237] on div "**********" at bounding box center [768, 234] width 199 height 19
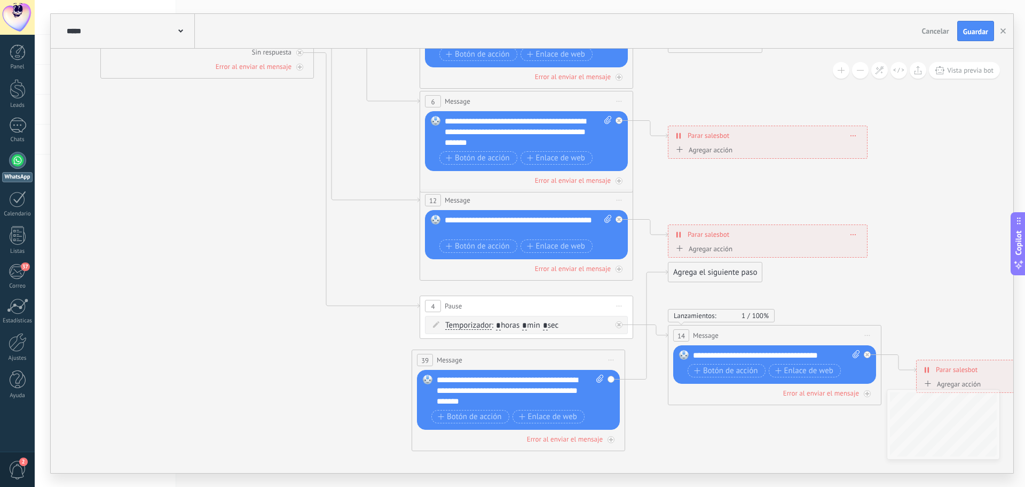
click at [867, 338] on span "Iniciar vista previa aquí Cambiar nombre Duplicar Borrar" at bounding box center [867, 334] width 17 height 15
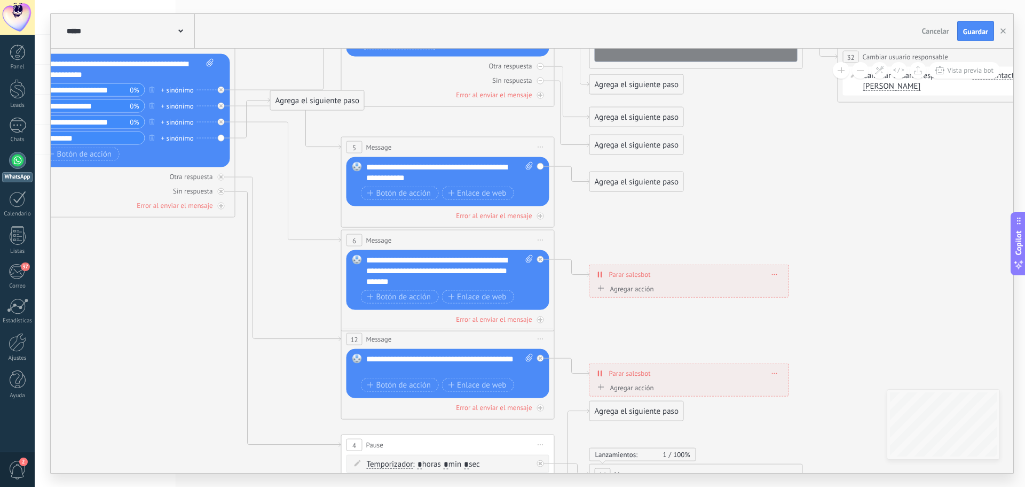
drag, startPoint x: 490, startPoint y: 312, endPoint x: 113, endPoint y: 296, distance: 376.9
click at [113, 296] on icon at bounding box center [526, 278] width 1772 height 1158
click at [776, 369] on div "**********" at bounding box center [689, 373] width 199 height 19
click at [777, 373] on icon at bounding box center [774, 372] width 5 height 1
click at [785, 385] on icon at bounding box center [782, 388] width 6 height 6
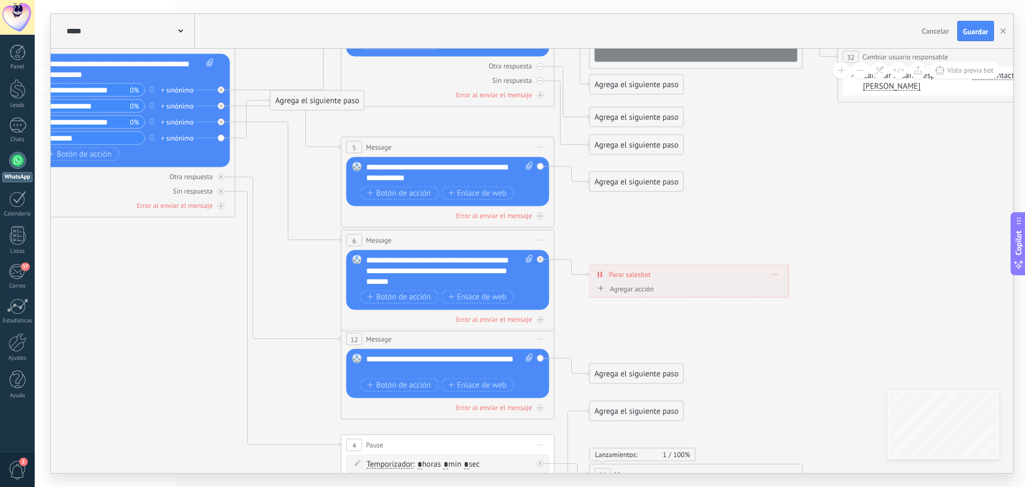
click at [780, 274] on div "**********" at bounding box center [689, 274] width 199 height 19
click at [773, 277] on span at bounding box center [775, 274] width 5 height 6
click at [785, 293] on div "Borrar" at bounding box center [795, 289] width 48 height 18
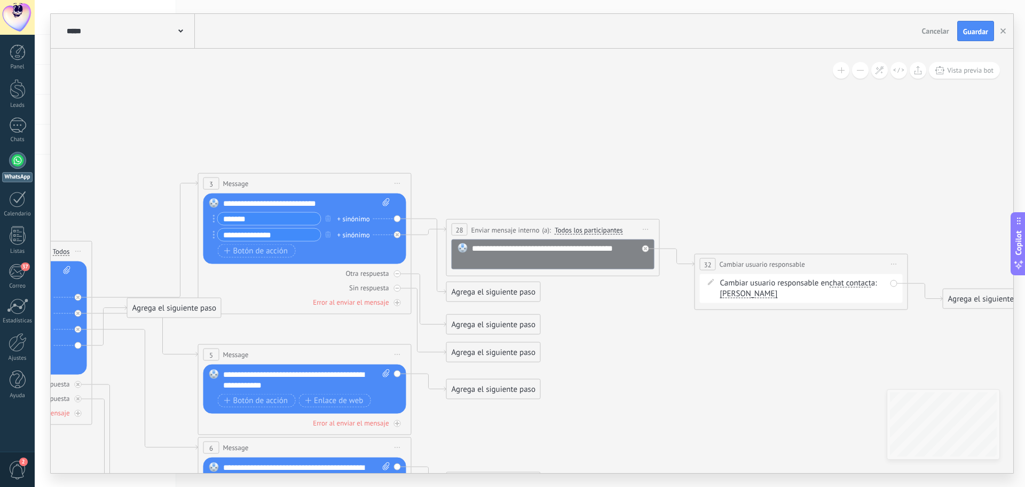
drag, startPoint x: 864, startPoint y: 160, endPoint x: 720, endPoint y: 368, distance: 252.3
click at [720, 368] on icon at bounding box center [383, 485] width 1772 height 1158
click at [642, 230] on span "Iniciar vista previa aquí Cambiar nombre Duplicar Borrar" at bounding box center [646, 229] width 17 height 15
click at [671, 303] on div "Borrar" at bounding box center [695, 299] width 106 height 18
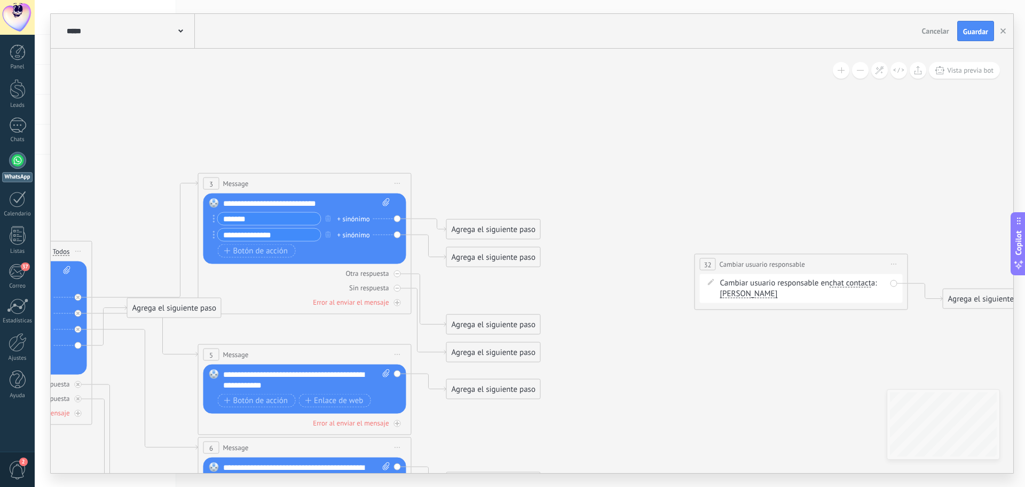
click at [892, 265] on span "Iniciar vista previa aquí Cambiar nombre Duplicar Borrar" at bounding box center [894, 263] width 17 height 15
click at [908, 337] on div "Borrar" at bounding box center [943, 334] width 106 height 18
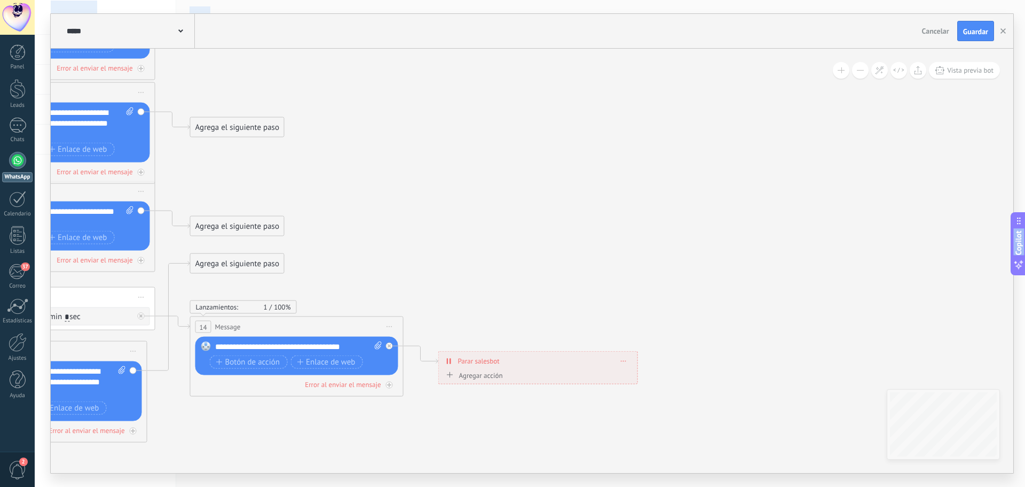
drag, startPoint x: 802, startPoint y: 322, endPoint x: 545, endPoint y: -33, distance: 437.6
click at [545, 0] on html ".abecls-1,.abecls-2{fill-rule:evenodd}.abecls-2{fill:#fff} .abhcls-1{fill:none}…" at bounding box center [512, 243] width 1025 height 487
click at [388, 330] on span "Iniciar vista previa aquí Cambiar nombre Duplicar Borrar" at bounding box center [389, 326] width 17 height 15
click at [430, 401] on div "Borrar" at bounding box center [439, 396] width 106 height 18
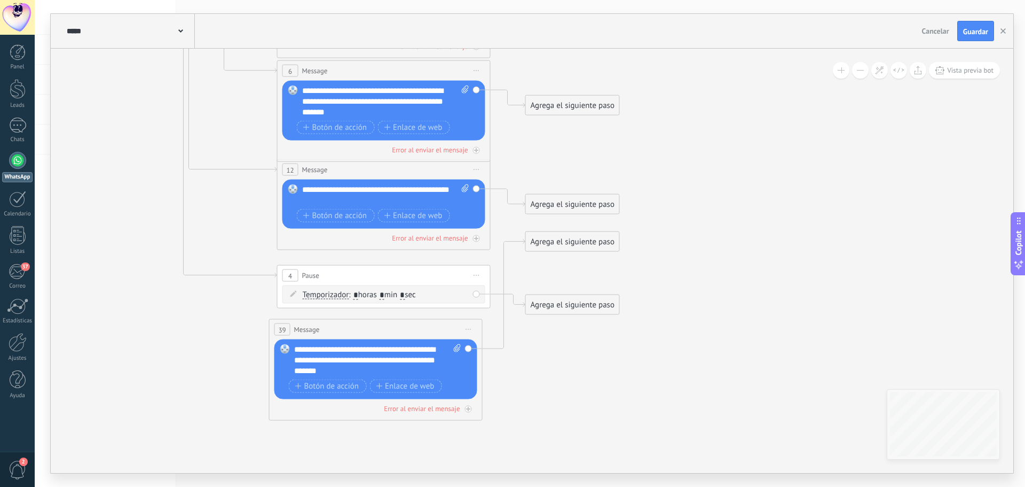
drag, startPoint x: 443, startPoint y: 323, endPoint x: 778, endPoint y: 301, distance: 336.1
click at [778, 301] on icon at bounding box center [213, 108] width 1275 height 1158
click at [477, 273] on span "Iniciar vista previa aquí Cambiar nombre Duplicar Borrar" at bounding box center [476, 275] width 17 height 15
click at [536, 346] on div "Borrar" at bounding box center [526, 345] width 106 height 18
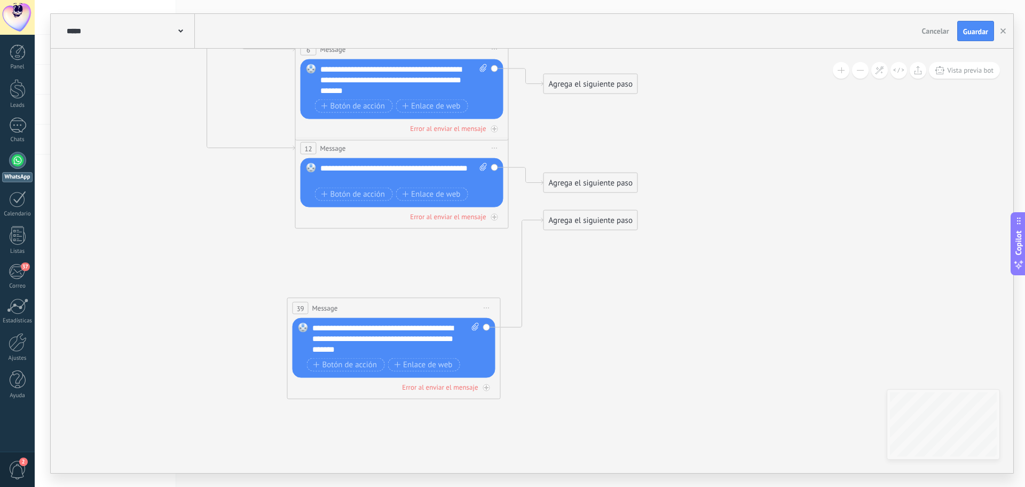
drag, startPoint x: 749, startPoint y: 283, endPoint x: 767, endPoint y: 260, distance: 29.3
click at [767, 260] on icon at bounding box center [231, 87] width 1275 height 1158
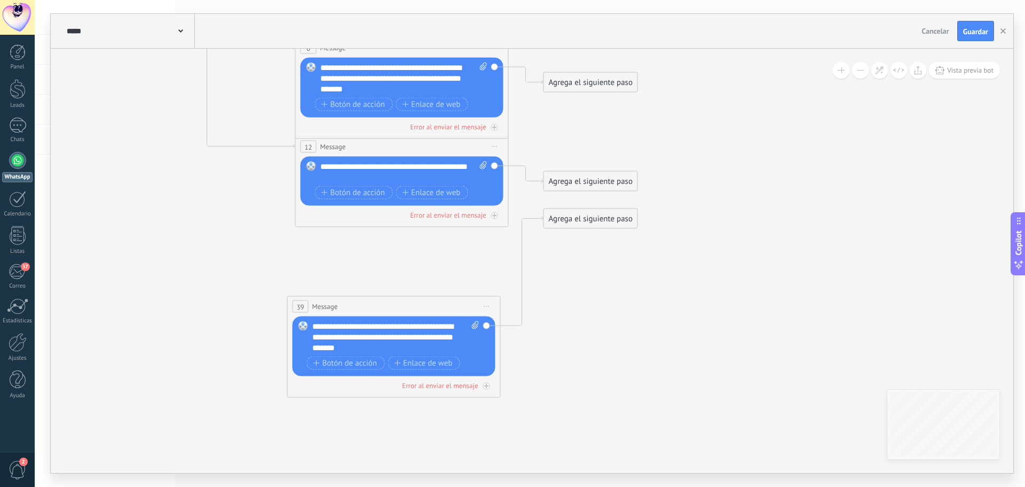
click at [491, 307] on span "Iniciar vista previa aquí Cambiar nombre Duplicar Borrar" at bounding box center [487, 306] width 17 height 15
click at [545, 374] on div "Borrar" at bounding box center [536, 376] width 106 height 18
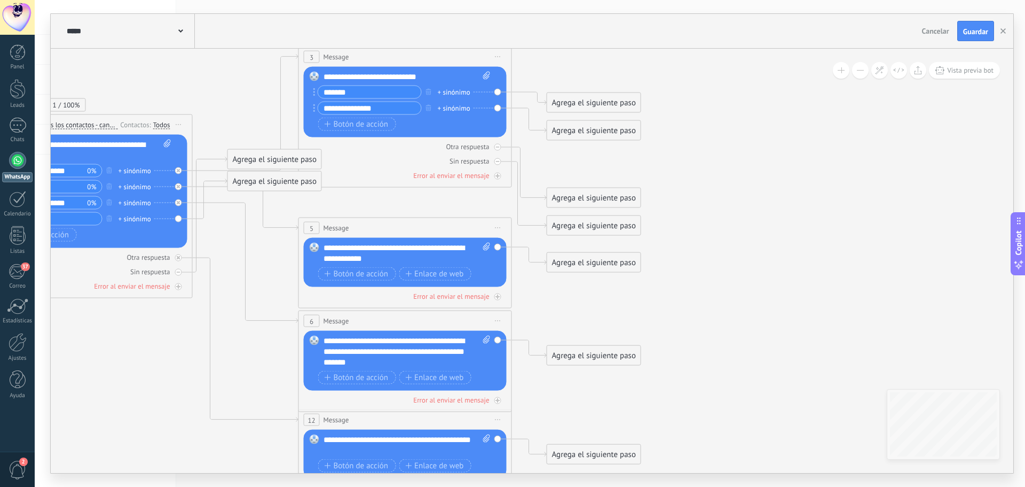
drag, startPoint x: 826, startPoint y: 172, endPoint x: 782, endPoint y: 426, distance: 257.4
click at [828, 445] on icon at bounding box center [234, 358] width 1275 height 1158
click at [503, 229] on span "Iniciar vista previa aquí Cambiar nombre Duplicar Borrar" at bounding box center [497, 227] width 17 height 15
click at [499, 304] on div "Borrar" at bounding box center [546, 297] width 106 height 18
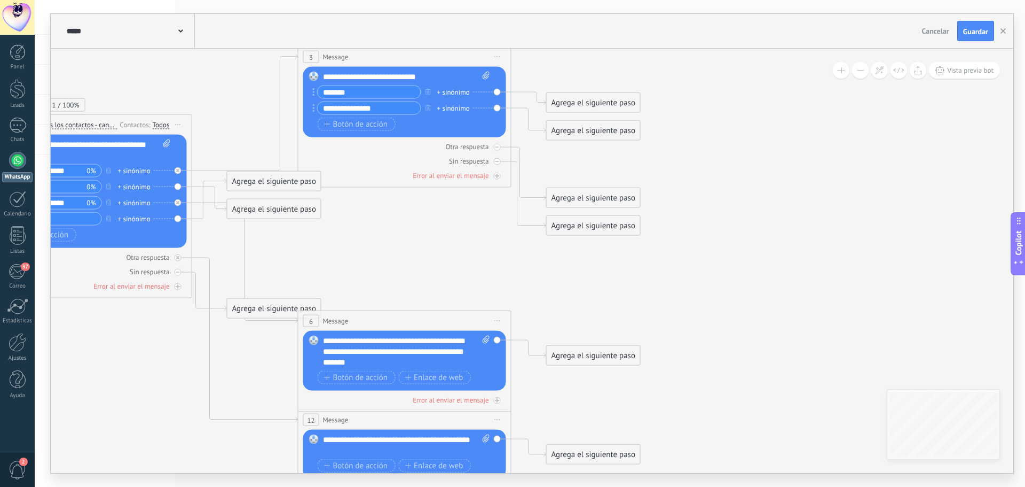
click at [497, 318] on span "Iniciar vista previa aquí Cambiar nombre Duplicar Borrar" at bounding box center [497, 320] width 17 height 15
click at [500, 421] on span "Iniciar vista previa aquí Cambiar nombre Duplicar Borrar" at bounding box center [497, 419] width 17 height 15
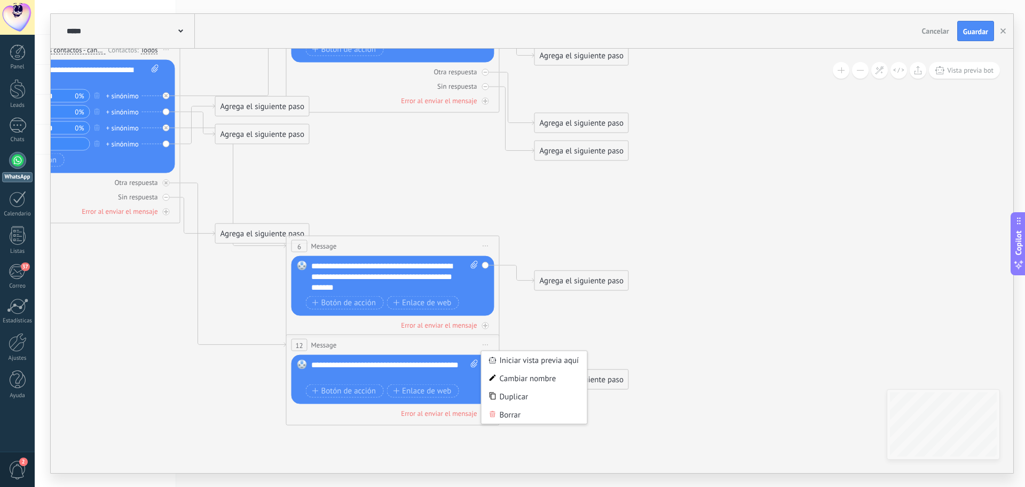
drag, startPoint x: 786, startPoint y: 334, endPoint x: 766, endPoint y: 217, distance: 118.6
click at [766, 217] on icon at bounding box center [222, 199] width 1275 height 988
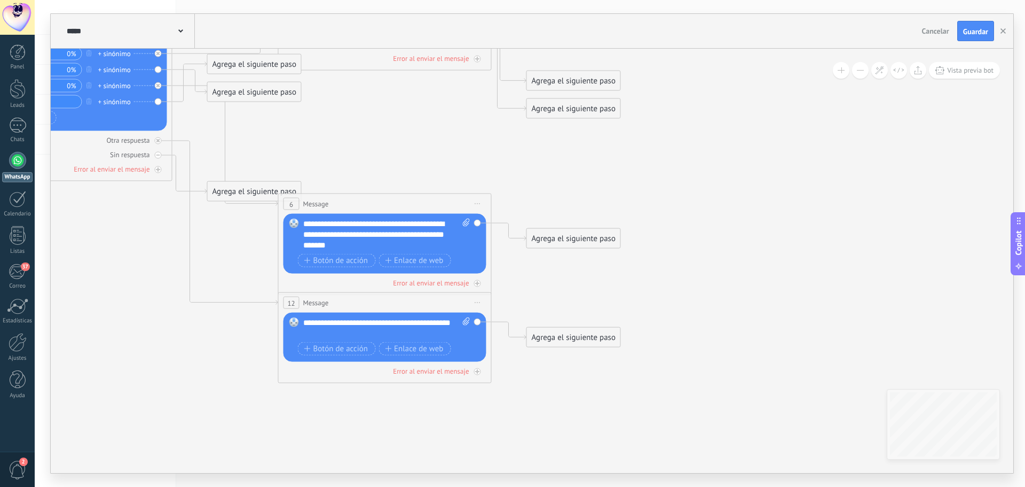
click at [479, 299] on span "Iniciar vista previa aquí Cambiar nombre Duplicar Borrar" at bounding box center [477, 302] width 17 height 15
click at [498, 373] on div "Borrar" at bounding box center [527, 372] width 106 height 18
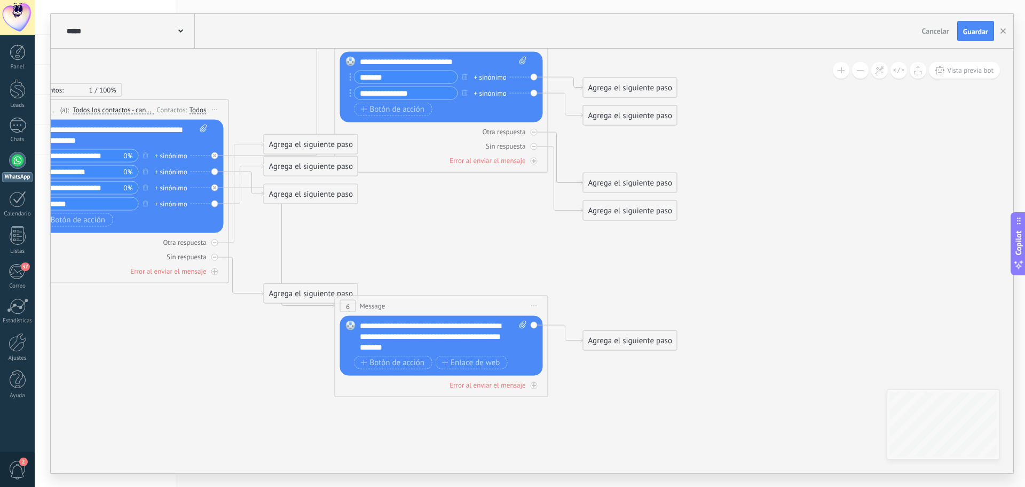
drag, startPoint x: 722, startPoint y: 182, endPoint x: 528, endPoint y: 300, distance: 227.0
click at [778, 283] on icon at bounding box center [271, 213] width 1275 height 899
drag, startPoint x: 320, startPoint y: 288, endPoint x: 250, endPoint y: 328, distance: 81.3
click at [250, 328] on div "Agrega el siguiente paso" at bounding box center [239, 334] width 93 height 18
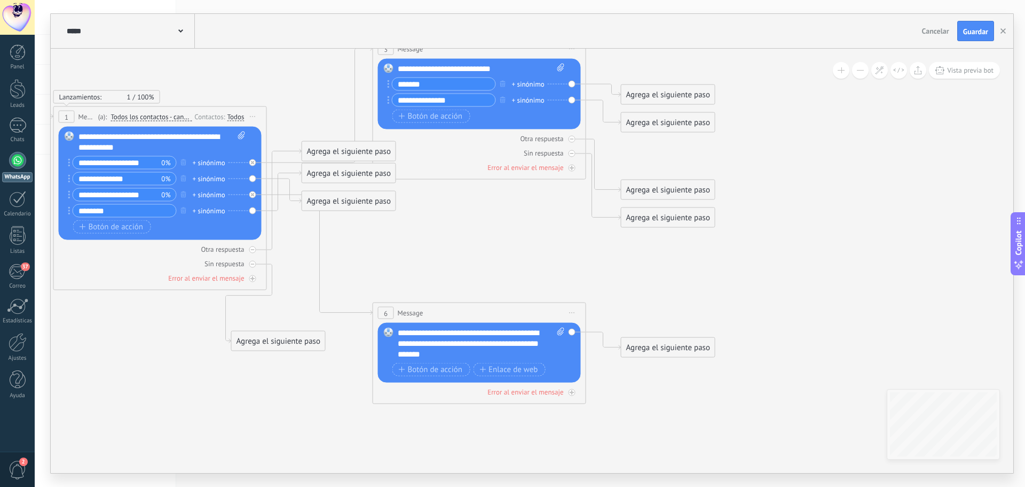
drag, startPoint x: 127, startPoint y: 328, endPoint x: 165, endPoint y: 335, distance: 39.2
click at [165, 335] on icon at bounding box center [309, 220] width 1275 height 899
click at [286, 339] on div "Agrega el siguiente paso" at bounding box center [278, 341] width 93 height 18
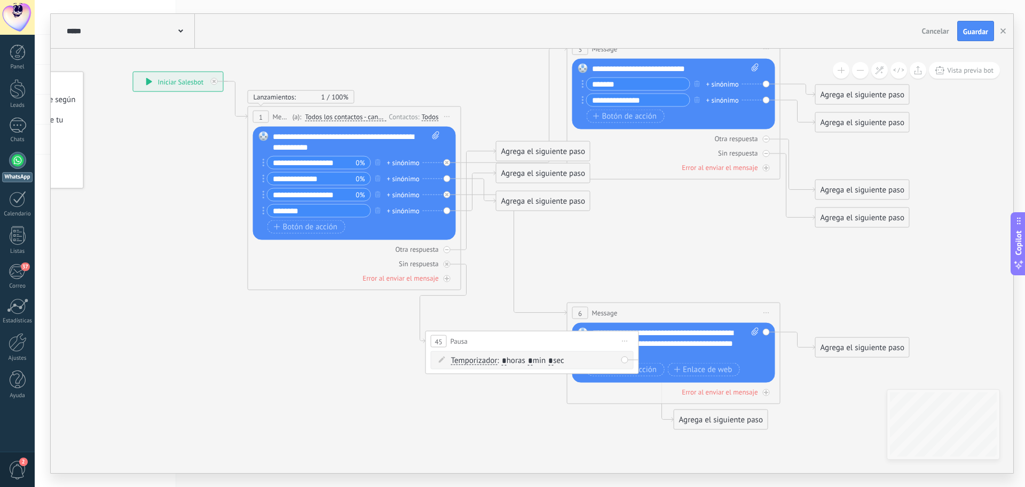
click at [507, 359] on input "*" at bounding box center [504, 360] width 5 height 9
click at [533, 361] on input "*" at bounding box center [530, 360] width 5 height 9
type input "**"
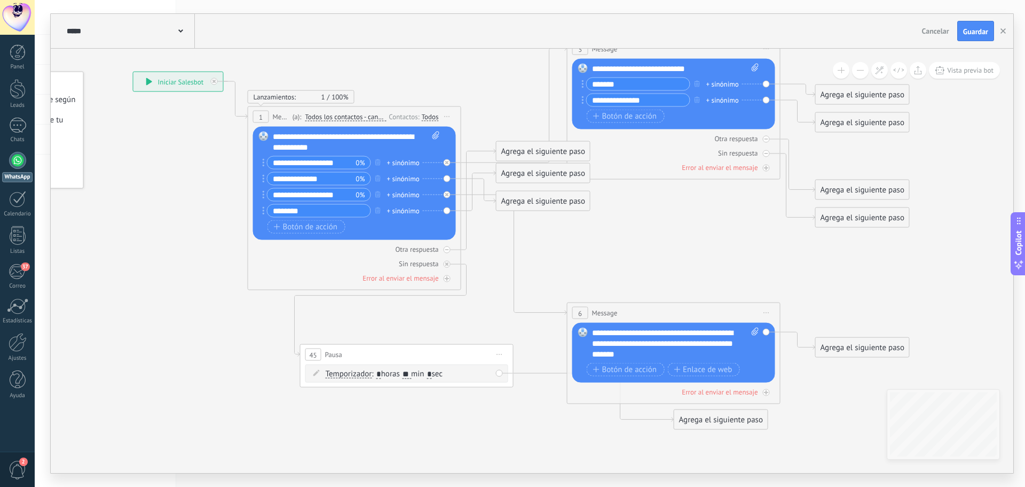
drag, startPoint x: 575, startPoint y: 340, endPoint x: 450, endPoint y: 353, distance: 126.2
click at [450, 353] on div "45 Pausa ***** Iniciar vista previa aquí Cambiar nombre Duplicar Borrar" at bounding box center [407, 354] width 213 height 20
click at [558, 373] on icon at bounding box center [594, 397] width 160 height 49
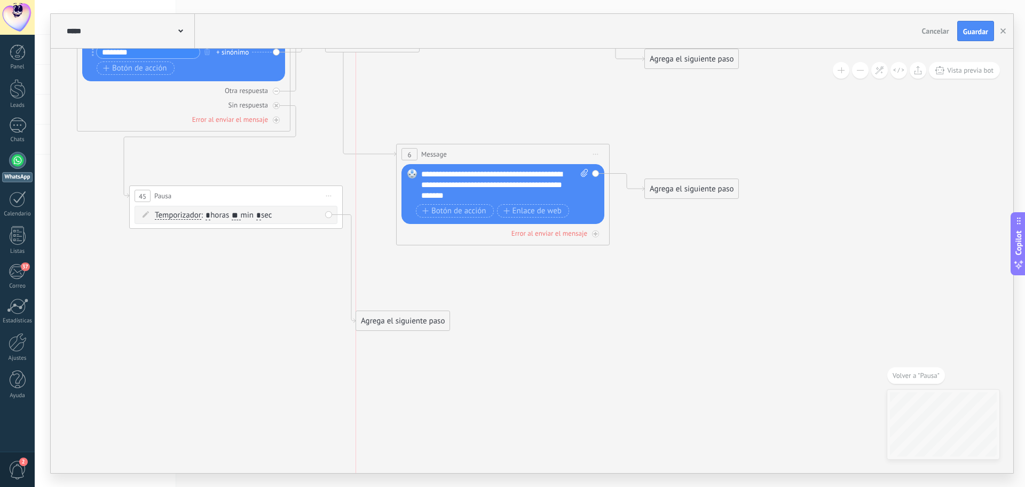
drag, startPoint x: 534, startPoint y: 257, endPoint x: 385, endPoint y: 317, distance: 160.1
click at [385, 317] on div "Agrega el siguiente paso" at bounding box center [402, 321] width 93 height 18
click at [388, 321] on div "Agrega el siguiente paso" at bounding box center [402, 321] width 93 height 18
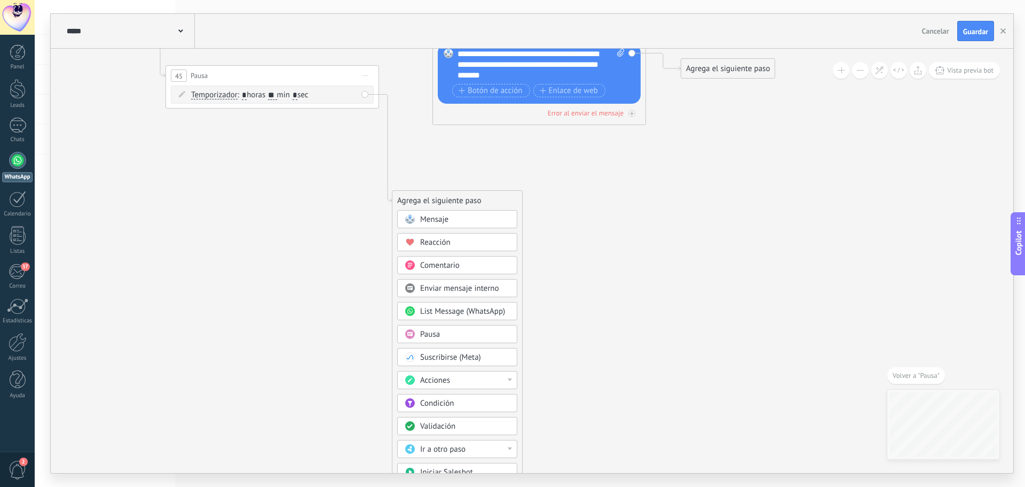
drag, startPoint x: 868, startPoint y: 233, endPoint x: 905, endPoint y: 113, distance: 125.5
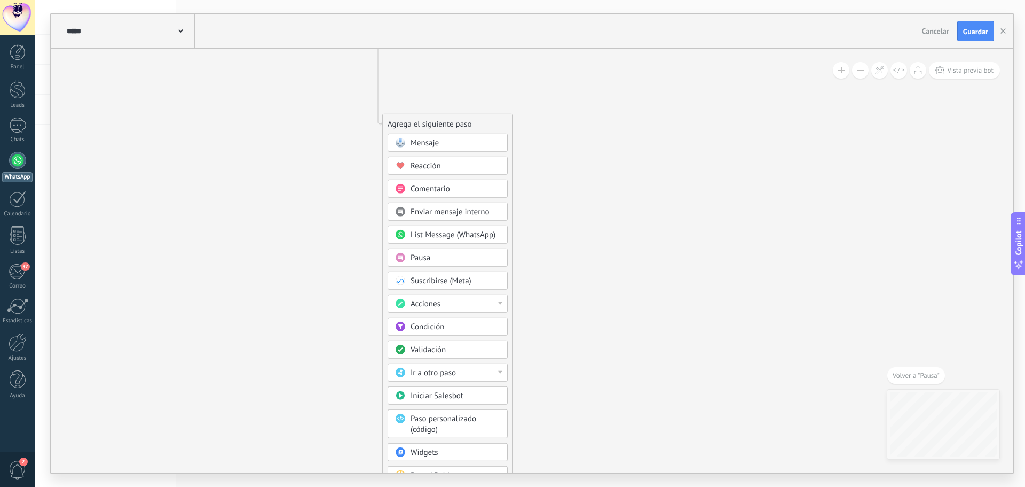
drag, startPoint x: 692, startPoint y: 320, endPoint x: 686, endPoint y: 222, distance: 97.9
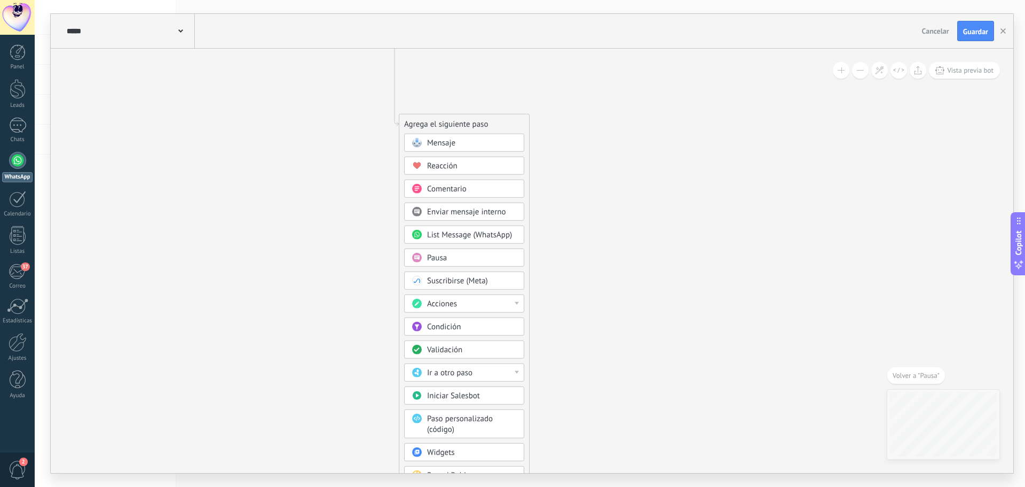
drag, startPoint x: 617, startPoint y: 330, endPoint x: 633, endPoint y: 257, distance: 74.5
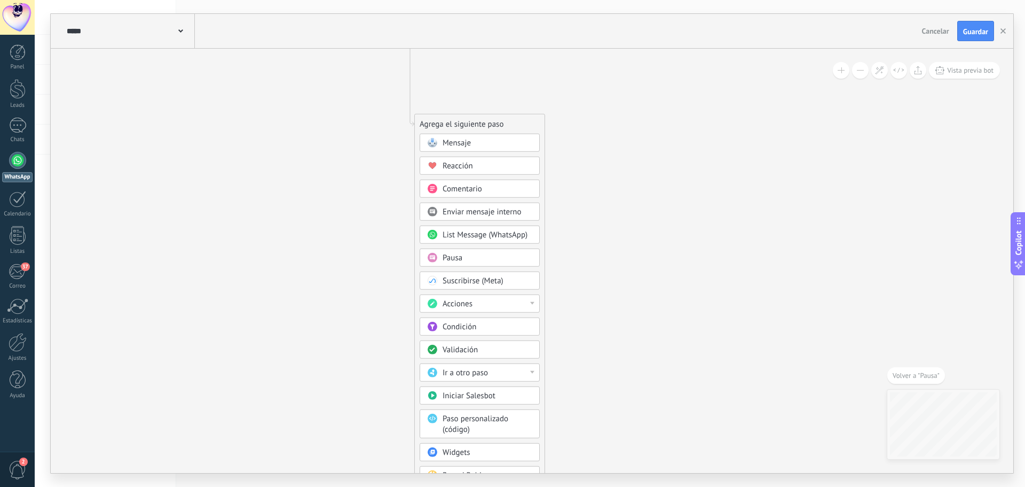
drag, startPoint x: 575, startPoint y: 332, endPoint x: 591, endPoint y: 270, distance: 63.9
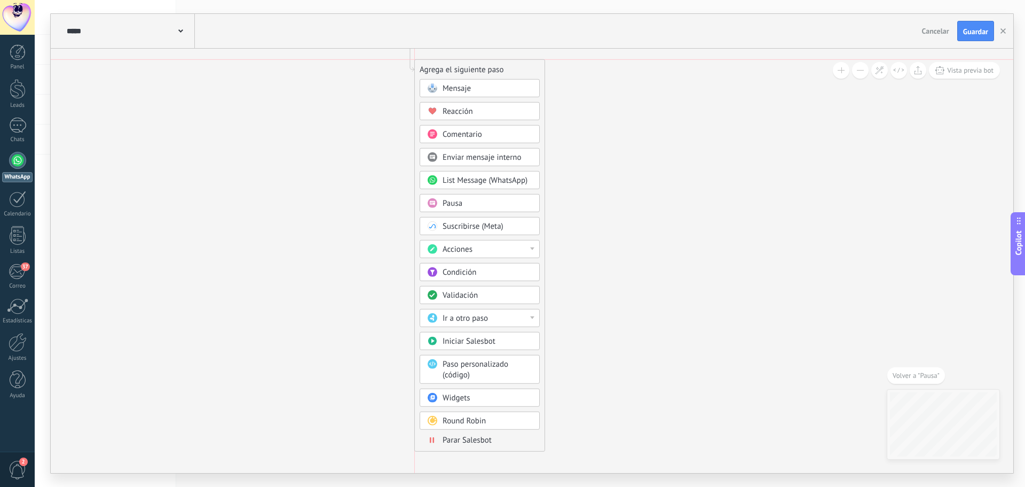
drag, startPoint x: 482, startPoint y: 128, endPoint x: 479, endPoint y: 75, distance: 52.9
click at [479, 75] on div "Agrega el siguiente paso" at bounding box center [480, 70] width 130 height 18
click at [479, 314] on span "Ir a otro paso" at bounding box center [465, 318] width 45 height 10
click at [483, 296] on div "Validación" at bounding box center [488, 295] width 90 height 11
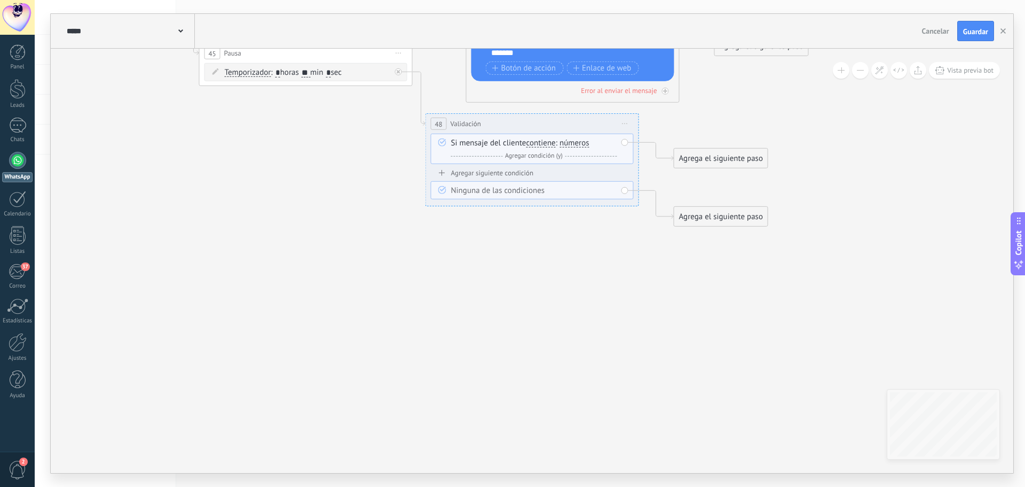
click at [625, 124] on span "Iniciar vista previa aquí Cambiar nombre Duplicar Borrar" at bounding box center [625, 123] width 17 height 15
click at [650, 194] on div "Borrar" at bounding box center [674, 193] width 106 height 18
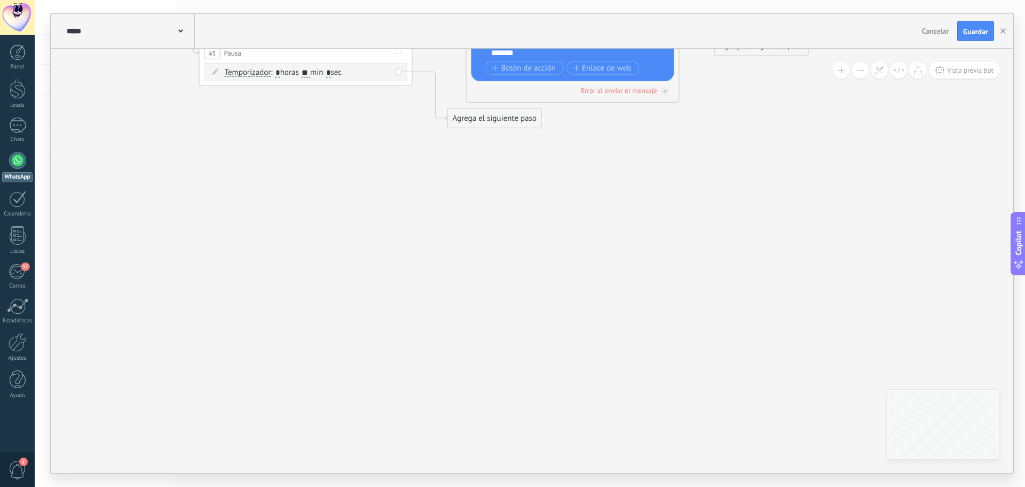
click at [495, 124] on div "Agrega el siguiente paso" at bounding box center [494, 118] width 93 height 18
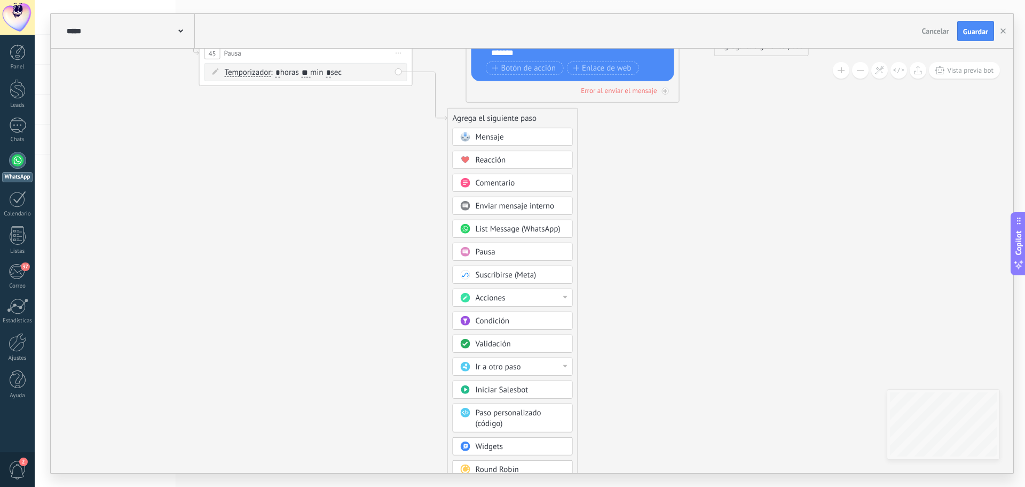
click at [513, 293] on div "Acciones" at bounding box center [521, 298] width 90 height 11
click at [575, 305] on div "Agrega el siguiente paso Mensaje Mensaje Mensaje Reacción Comentario Enviar men…" at bounding box center [513, 304] width 131 height 392
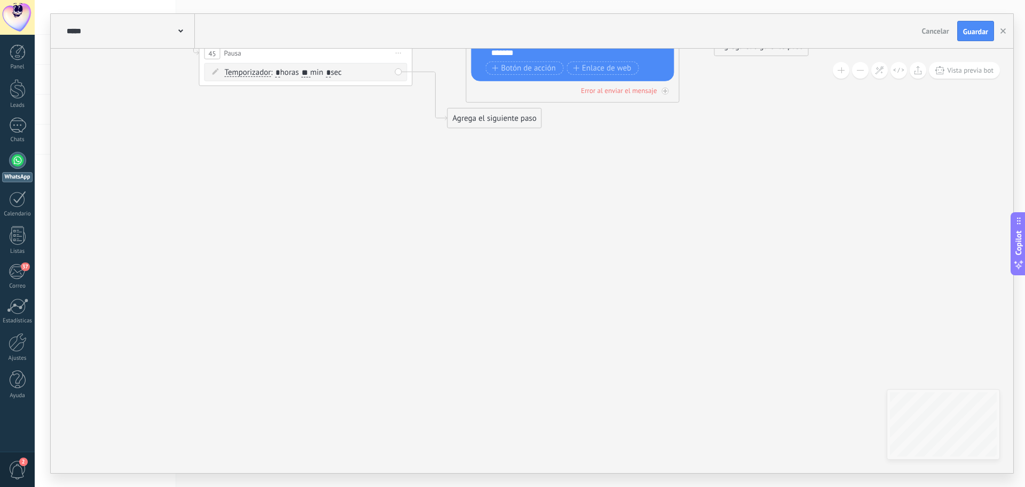
click at [522, 117] on div "Agrega el siguiente paso" at bounding box center [494, 118] width 93 height 18
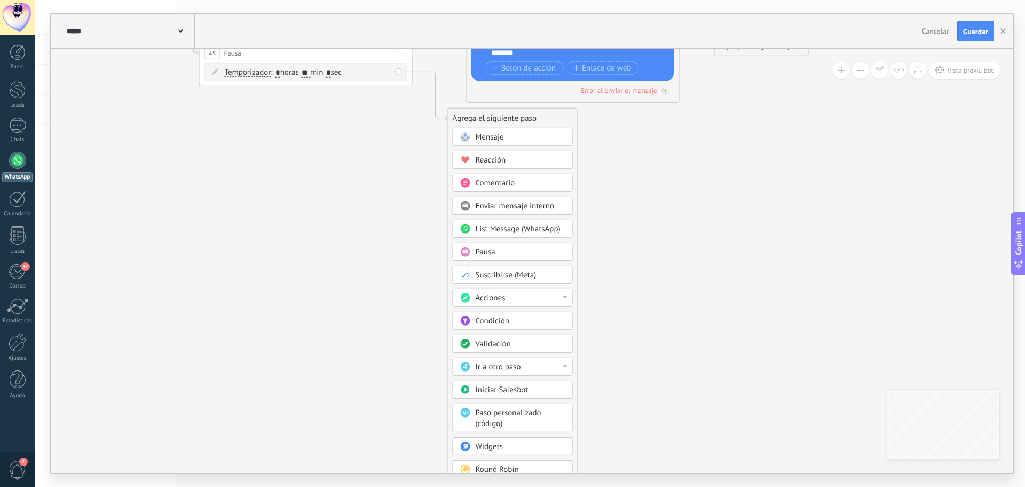
click at [564, 222] on div "List Message (WhatsApp)" at bounding box center [513, 229] width 120 height 18
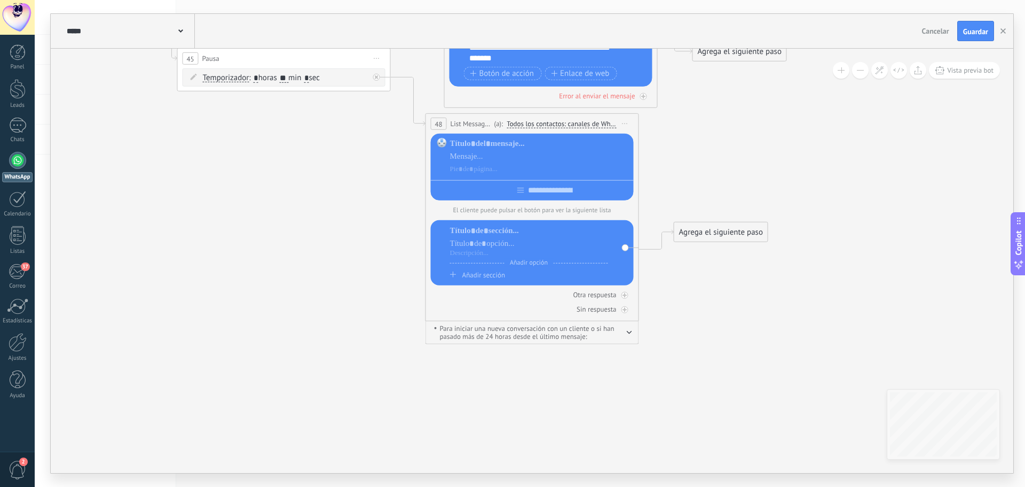
click at [627, 128] on span "Iniciar vista previa aquí Cambiar nombre Duplicar Borrar" at bounding box center [625, 123] width 17 height 15
click at [634, 197] on div "Borrar" at bounding box center [674, 193] width 106 height 18
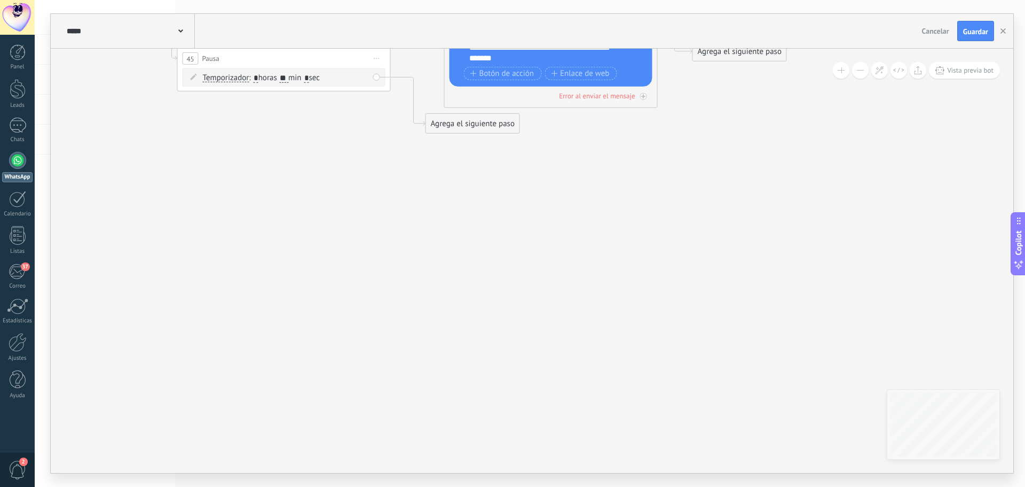
click at [484, 129] on div "Agrega el siguiente paso" at bounding box center [472, 124] width 93 height 18
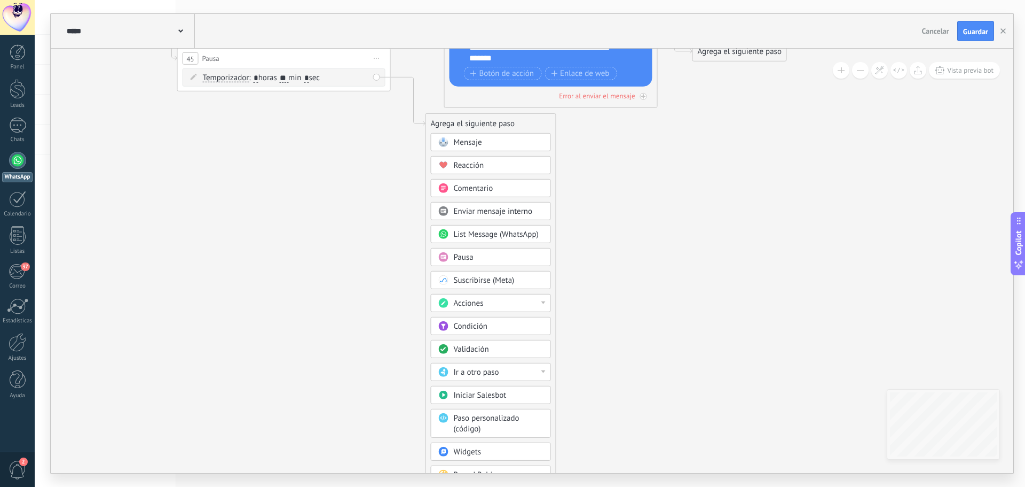
click at [502, 145] on div "Mensaje" at bounding box center [499, 142] width 90 height 11
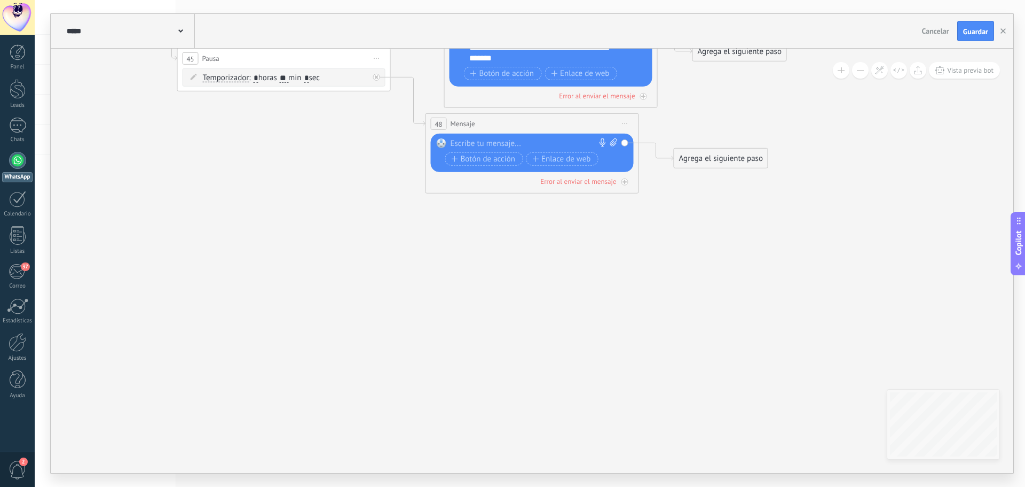
click at [554, 143] on div at bounding box center [530, 143] width 159 height 11
click at [692, 156] on div "Agrega el siguiente paso" at bounding box center [721, 159] width 93 height 18
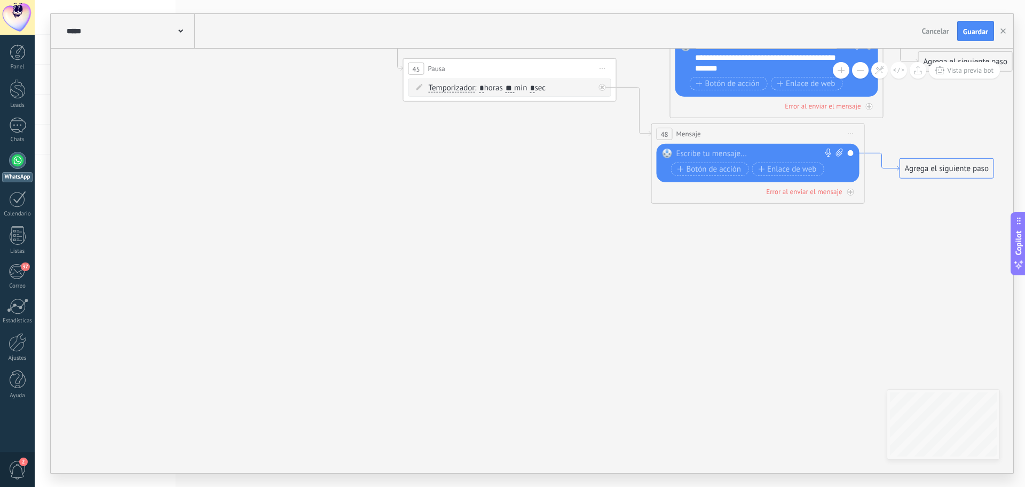
drag, startPoint x: 671, startPoint y: 158, endPoint x: 896, endPoint y: 167, distance: 225.6
click at [955, 168] on div "Agrega el siguiente paso" at bounding box center [946, 168] width 93 height 18
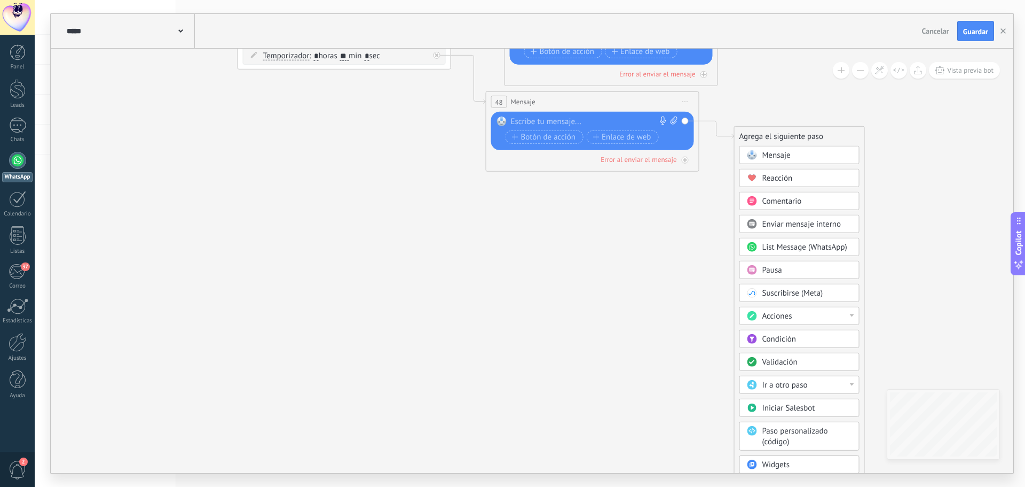
drag, startPoint x: 802, startPoint y: 288, endPoint x: 637, endPoint y: 257, distance: 168.0
click at [716, 130] on icon at bounding box center [717, 129] width 35 height 17
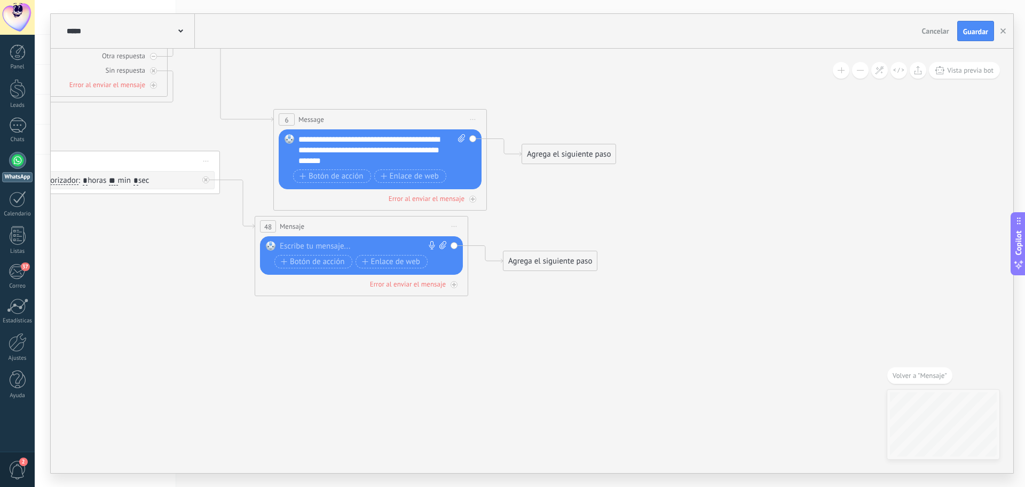
click at [461, 226] on span "Iniciar vista previa aquí Cambiar nombre Duplicar Borrar" at bounding box center [454, 225] width 17 height 15
click at [352, 242] on div at bounding box center [359, 246] width 159 height 11
paste div
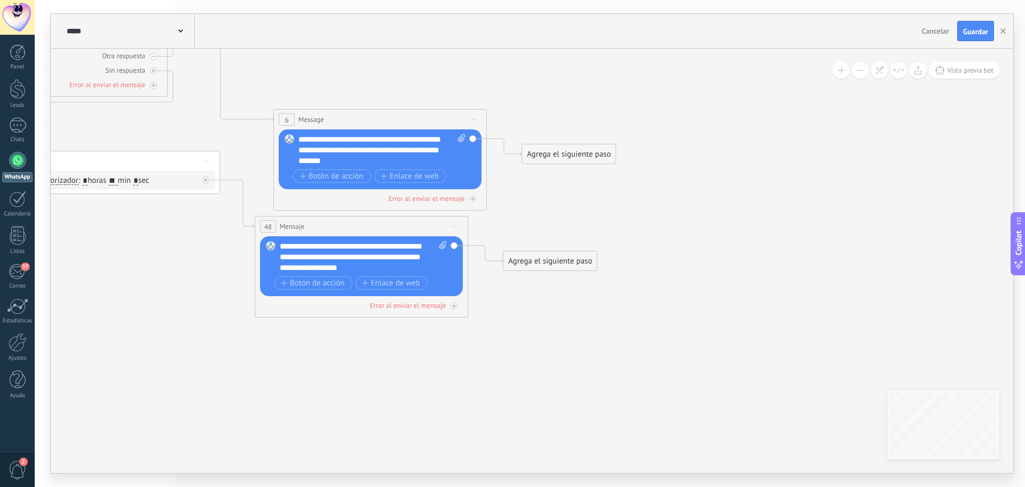
click at [505, 261] on div "Agrega el siguiente paso" at bounding box center [550, 261] width 93 height 18
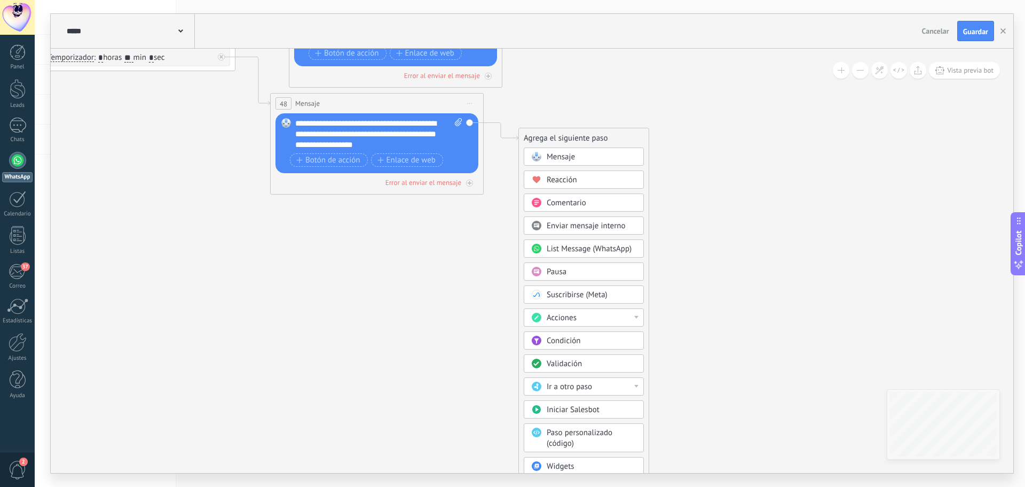
drag, startPoint x: 769, startPoint y: 252, endPoint x: 785, endPoint y: 129, distance: 123.8
click at [632, 362] on div "Validación" at bounding box center [592, 363] width 90 height 11
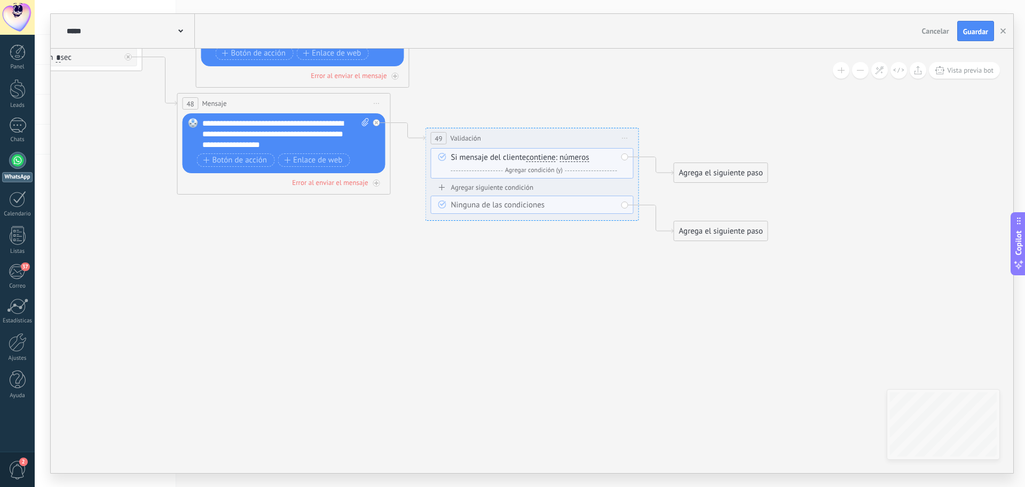
click at [623, 138] on icon at bounding box center [625, 138] width 5 height 1
click at [642, 206] on div "Borrar" at bounding box center [674, 208] width 106 height 18
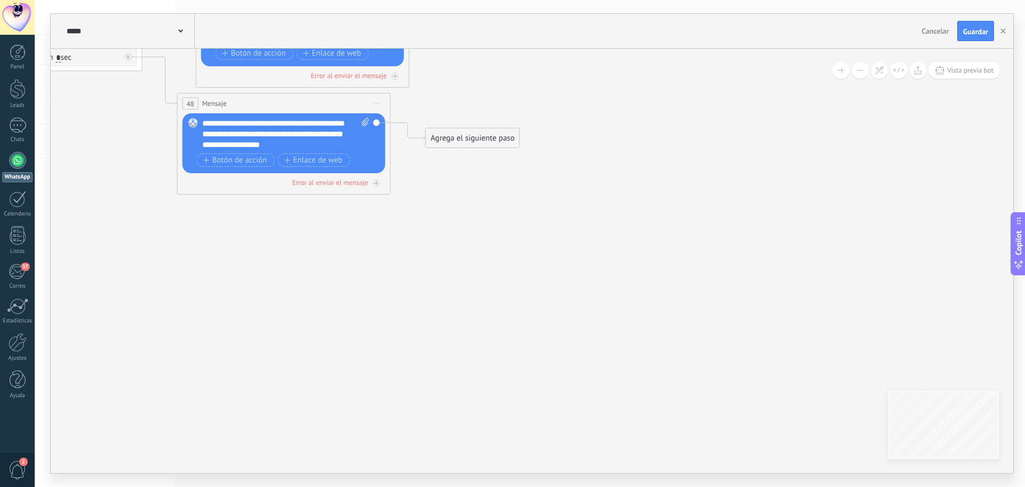
click at [460, 147] on div "Agrega el siguiente paso Mensaje Mensaje Mensaje Reacción Comentario Enviar men…" at bounding box center [473, 138] width 95 height 20
click at [460, 144] on div "Agrega el siguiente paso" at bounding box center [472, 138] width 93 height 18
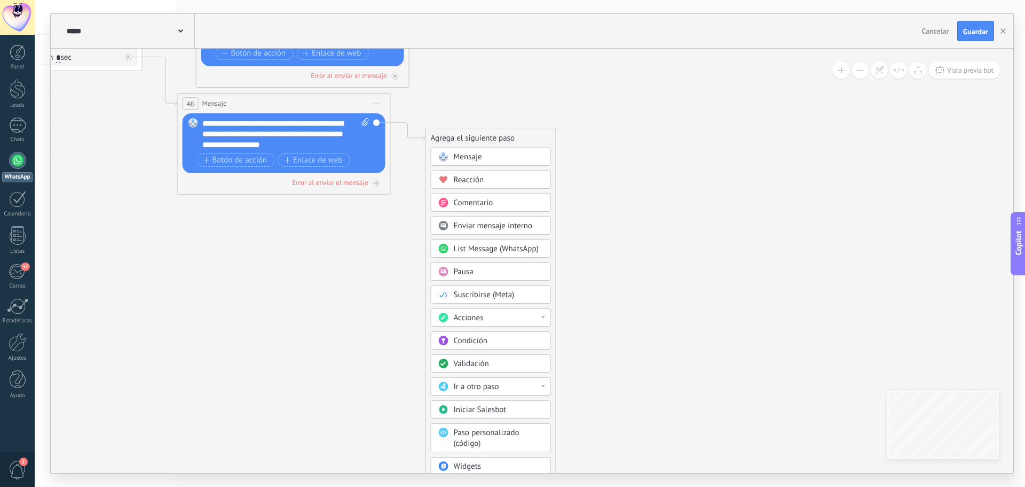
click at [474, 391] on span "Ir a otro paso" at bounding box center [476, 386] width 45 height 10
click at [504, 340] on div "Condición" at bounding box center [499, 340] width 90 height 11
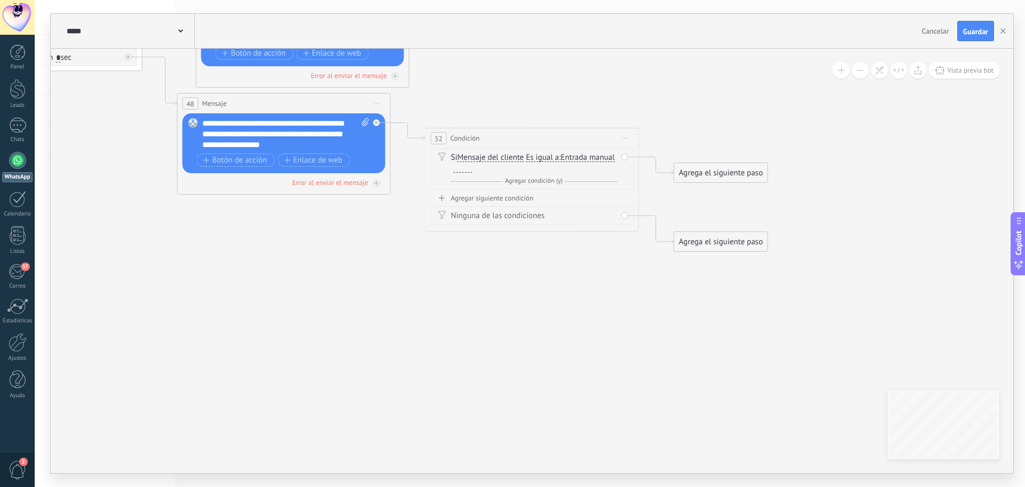
click at [626, 139] on span "Iniciar vista previa aquí Cambiar nombre Duplicar Borrar" at bounding box center [625, 137] width 17 height 15
click at [651, 202] on div "Borrar" at bounding box center [674, 208] width 106 height 18
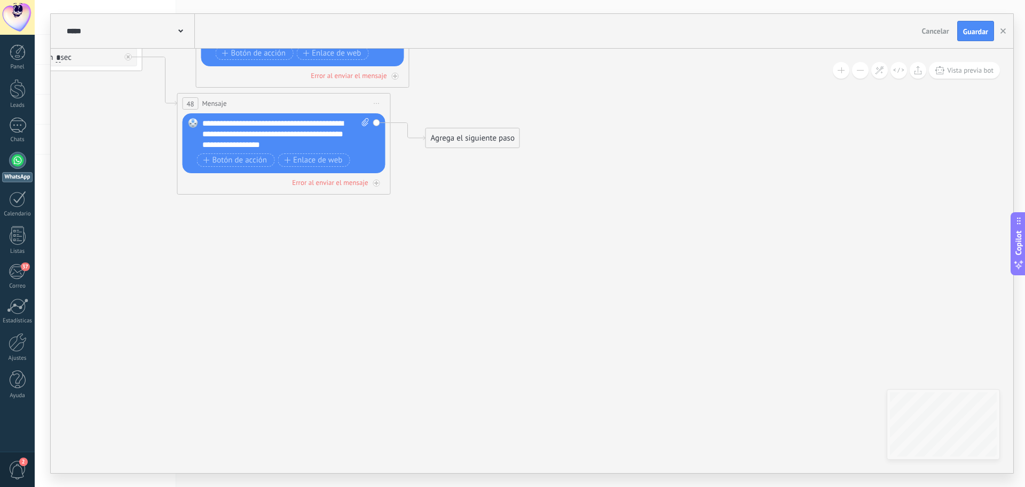
click at [510, 139] on div "Agrega el siguiente paso" at bounding box center [472, 138] width 93 height 18
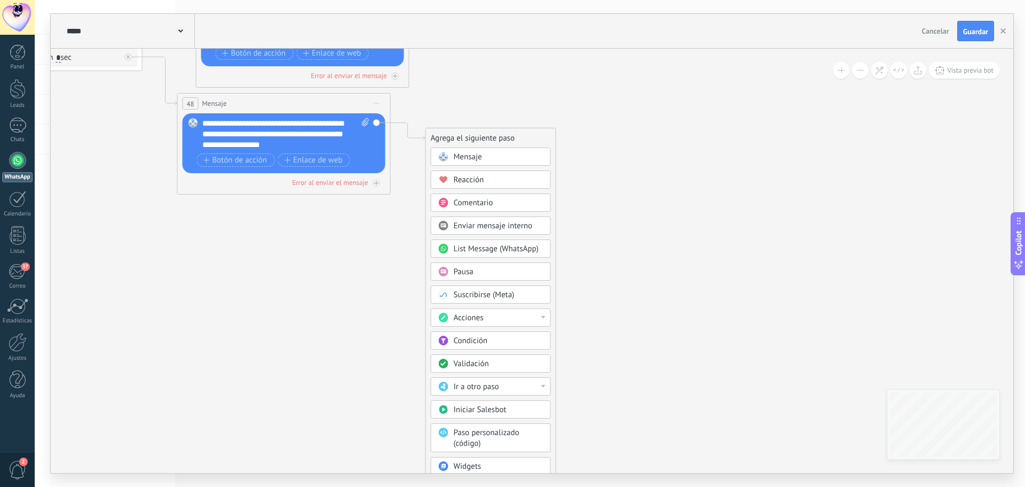
click at [512, 204] on div "Comentario" at bounding box center [499, 203] width 90 height 11
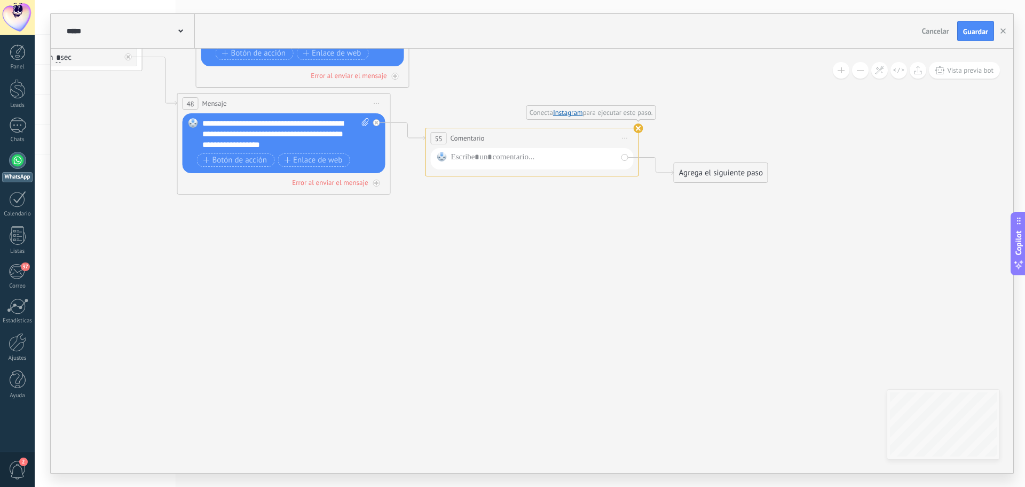
click at [626, 138] on icon at bounding box center [625, 138] width 5 height 1
click at [644, 213] on div "Borrar" at bounding box center [674, 208] width 106 height 18
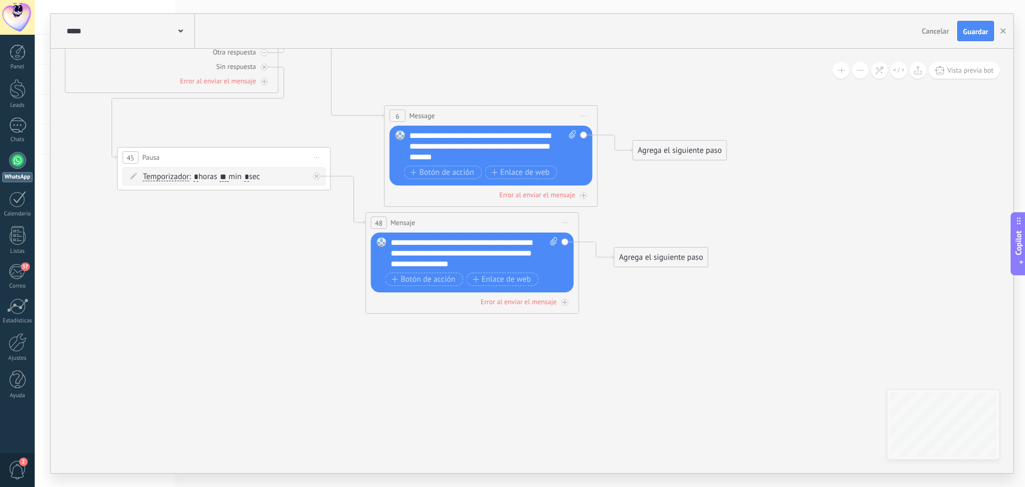
drag, startPoint x: 483, startPoint y: 211, endPoint x: 531, endPoint y: 286, distance: 89.1
click at [657, 314] on icon at bounding box center [320, 77] width 1275 height 1006
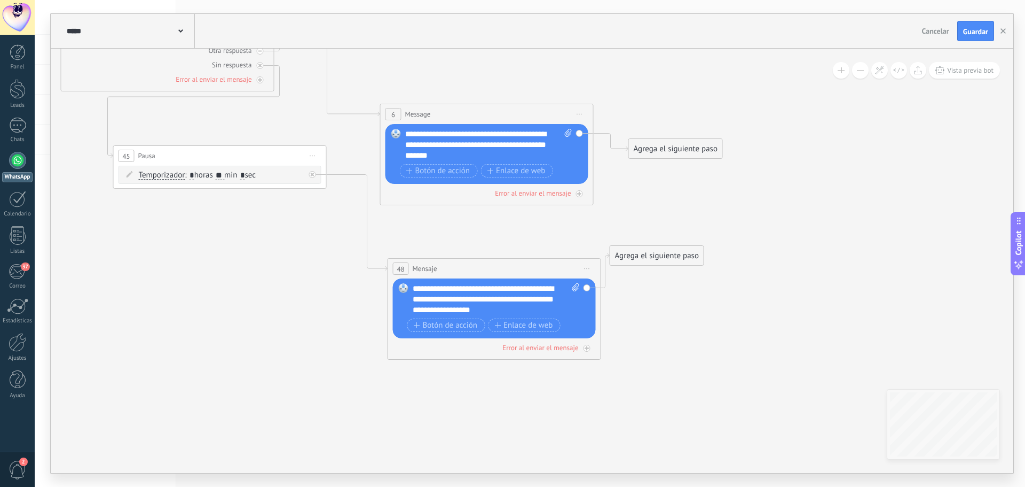
drag, startPoint x: 426, startPoint y: 217, endPoint x: 452, endPoint y: 265, distance: 54.3
click at [452, 265] on div "48 Mensaje ******* (a): Todos los contactos - canales seleccionados Todos los c…" at bounding box center [494, 268] width 213 height 20
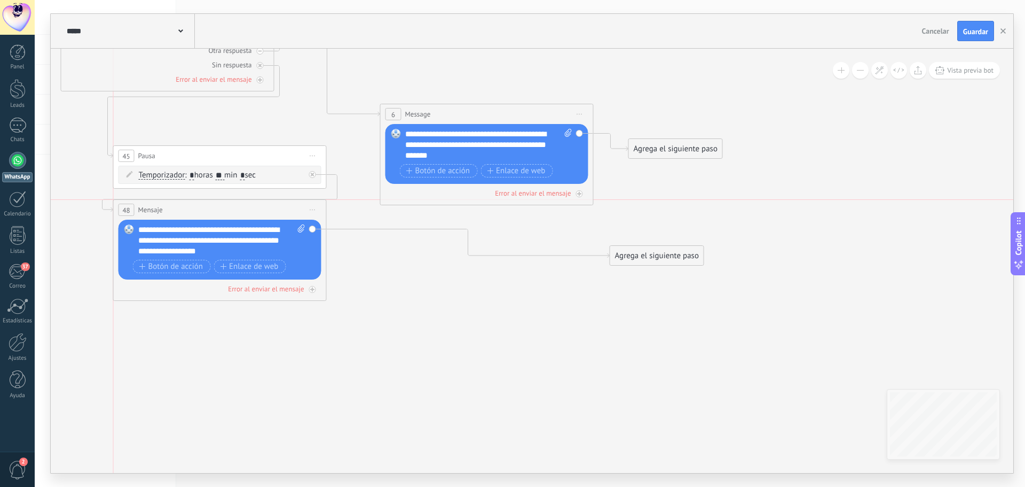
drag, startPoint x: 446, startPoint y: 270, endPoint x: 172, endPoint y: 212, distance: 280.1
click at [172, 212] on div "48 Mensaje ******* (a): Todos los contactos - canales seleccionados Todos los c…" at bounding box center [220, 210] width 213 height 20
click at [301, 229] on icon at bounding box center [301, 228] width 7 height 8
click input "Subir" at bounding box center [0, 0] width 0 height 0
click at [312, 231] on div "Reemplazar Quitar Convertir a mensaje de voz Arrastre la imagen aquí para adjun…" at bounding box center [220, 250] width 203 height 60
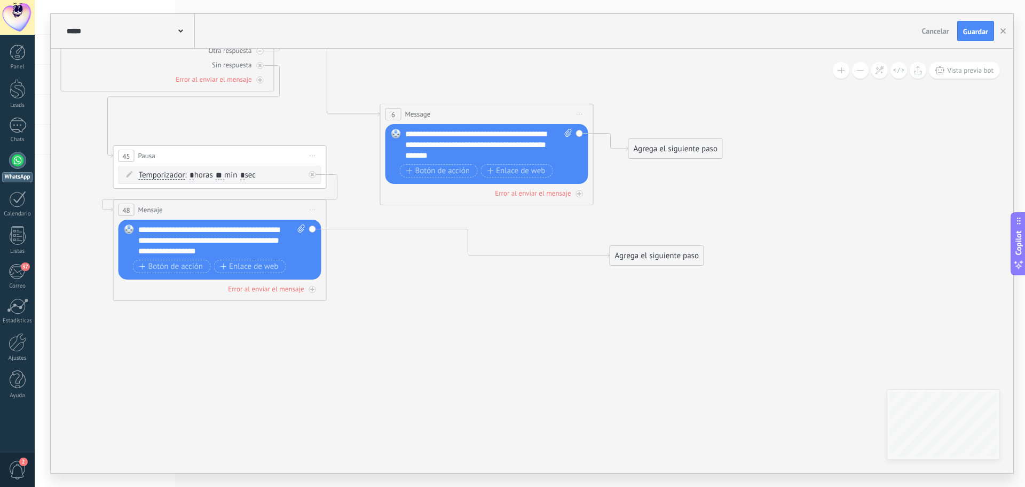
click at [617, 258] on div "Agrega el siguiente paso" at bounding box center [656, 256] width 93 height 18
click at [724, 434] on div "Acciones" at bounding box center [683, 435] width 90 height 11
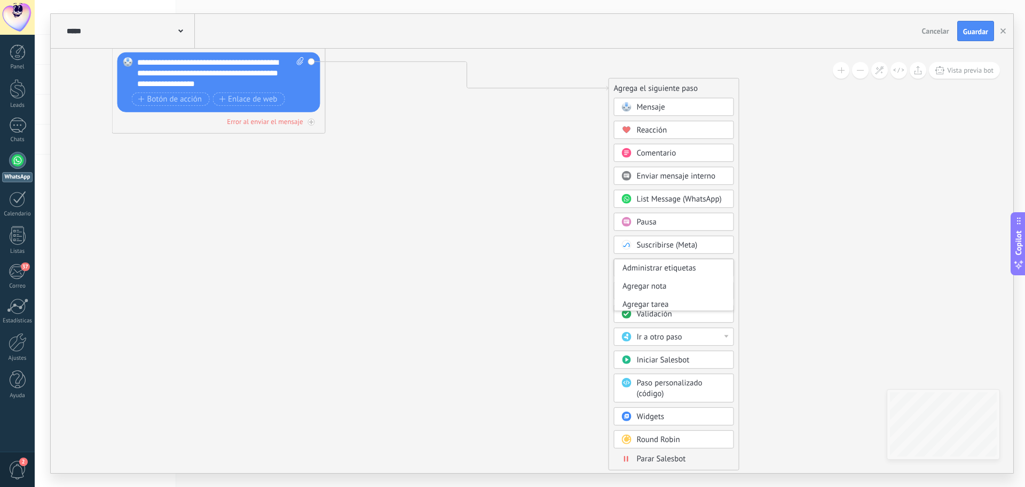
drag, startPoint x: 762, startPoint y: 427, endPoint x: 761, endPoint y: 186, distance: 240.3
drag, startPoint x: 734, startPoint y: 308, endPoint x: 737, endPoint y: 293, distance: 14.7
click at [737, 293] on div "Agrega el siguiente paso Mensaje Mensaje Mensaje Reacción Comentario Enviar men…" at bounding box center [674, 274] width 131 height 392
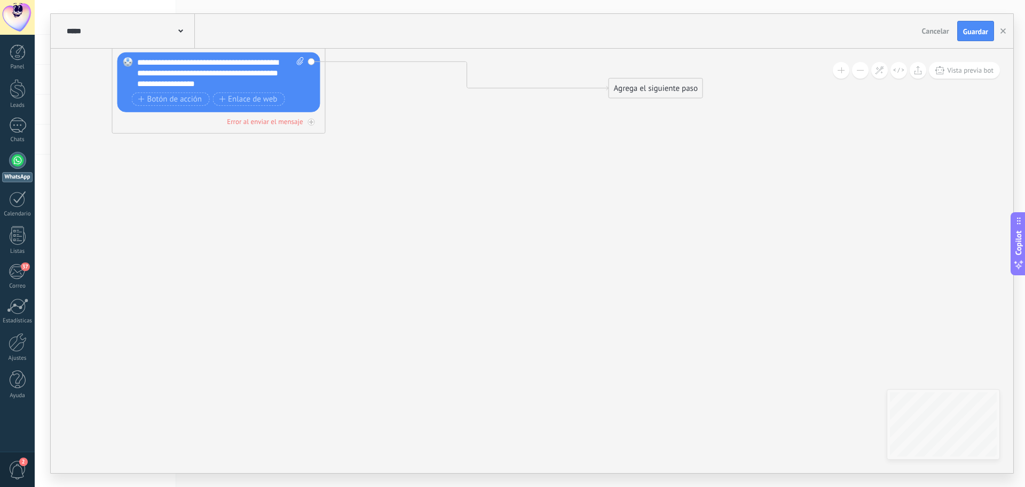
click at [678, 94] on div "Agrega el siguiente paso" at bounding box center [655, 89] width 93 height 18
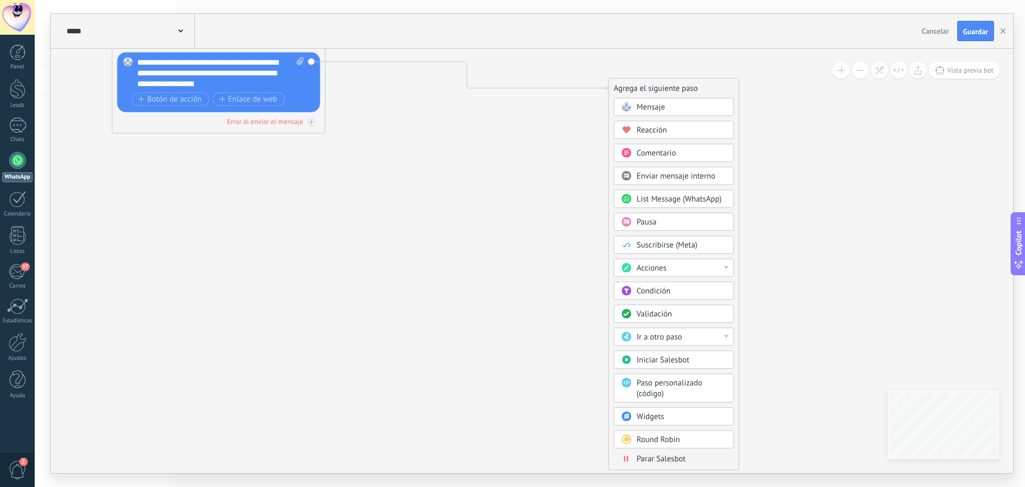
click at [702, 336] on div "Ir a otro paso" at bounding box center [682, 337] width 90 height 11
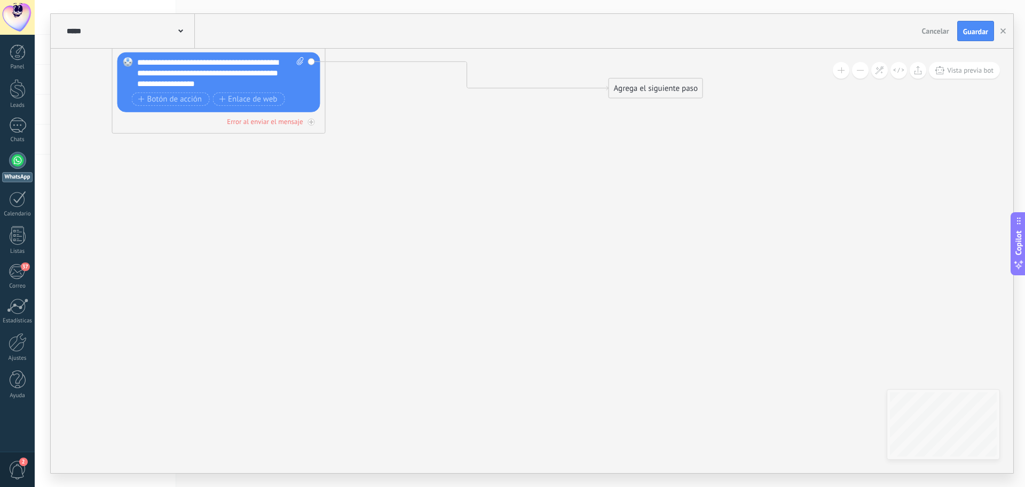
click at [680, 96] on div "Agrega el siguiente paso" at bounding box center [655, 89] width 93 height 18
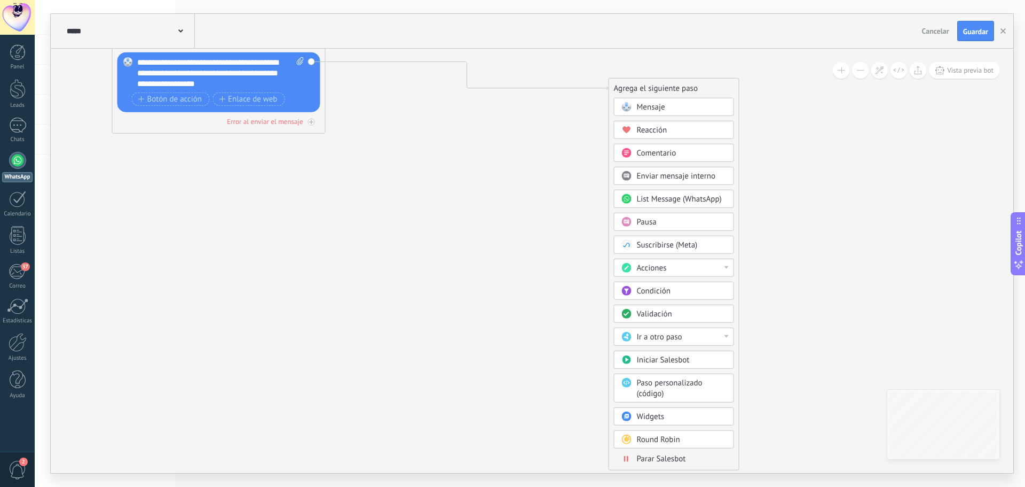
click at [719, 355] on div "Iniciar Salesbot" at bounding box center [682, 360] width 90 height 11
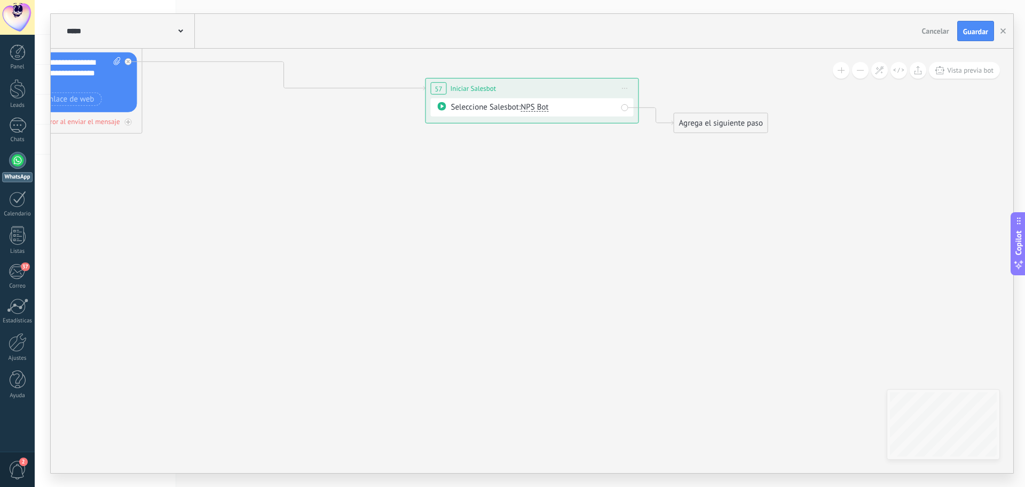
click at [623, 88] on span "Iniciar vista previa aquí Cambiar nombre Duplicar Borrar" at bounding box center [625, 88] width 17 height 15
click at [661, 160] on div "Borrar" at bounding box center [674, 158] width 106 height 18
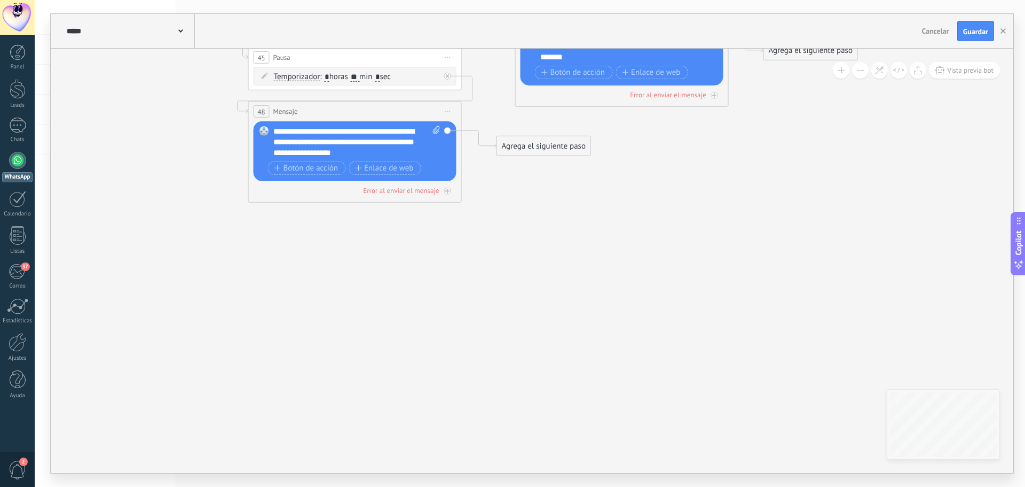
drag, startPoint x: 206, startPoint y: 208, endPoint x: 526, endPoint y: 277, distance: 326.7
click at [570, 146] on div "Agrega el siguiente paso" at bounding box center [543, 146] width 93 height 18
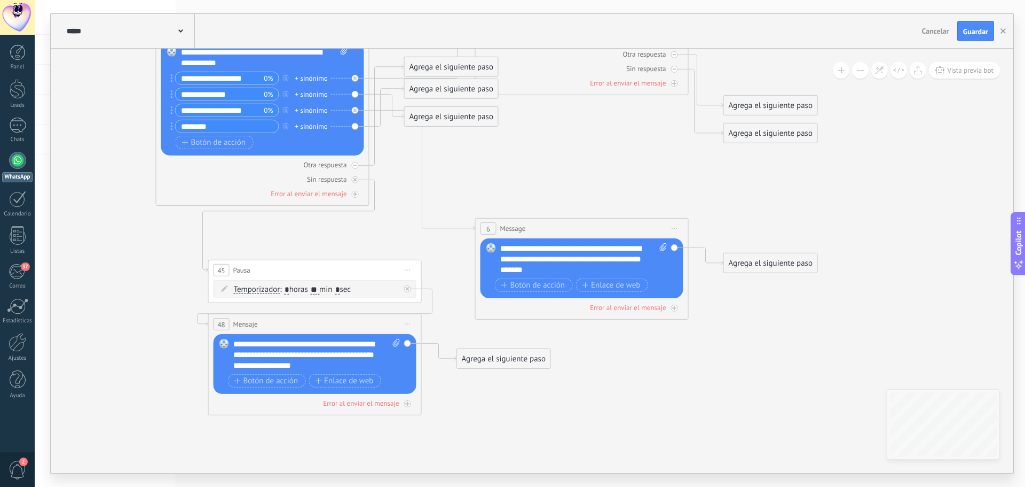
drag, startPoint x: 270, startPoint y: 263, endPoint x: 232, endPoint y: 469, distance: 210.0
click at [230, 476] on div "**********" at bounding box center [530, 243] width 991 height 487
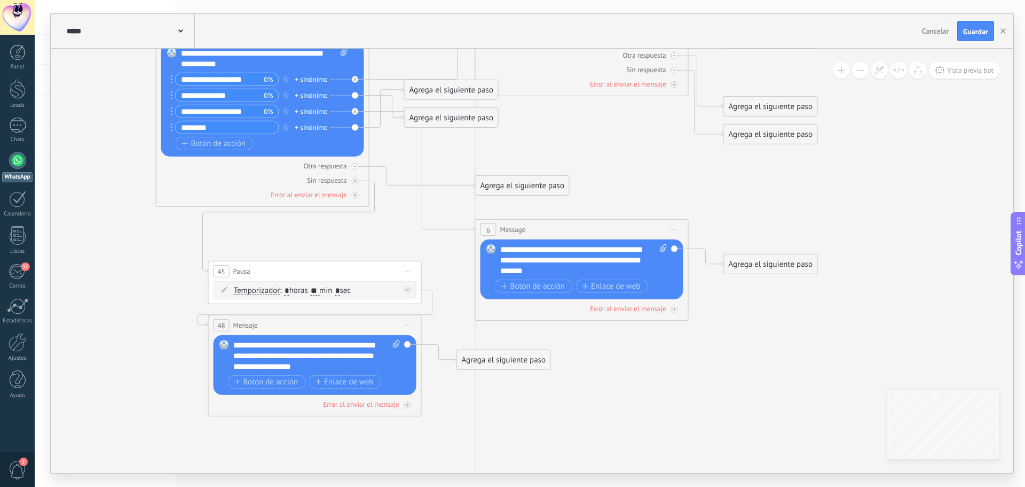
drag, startPoint x: 433, startPoint y: 62, endPoint x: 508, endPoint y: 179, distance: 139.6
click at [508, 179] on div "Agrega el siguiente paso" at bounding box center [522, 186] width 93 height 18
click at [748, 265] on div "Agrega el siguiente paso" at bounding box center [770, 264] width 93 height 18
click at [676, 228] on span "Iniciar vista previa aquí Cambiar nombre Duplicar Borrar" at bounding box center [675, 229] width 17 height 15
click at [728, 216] on icon at bounding box center [411, 185] width 1275 height 995
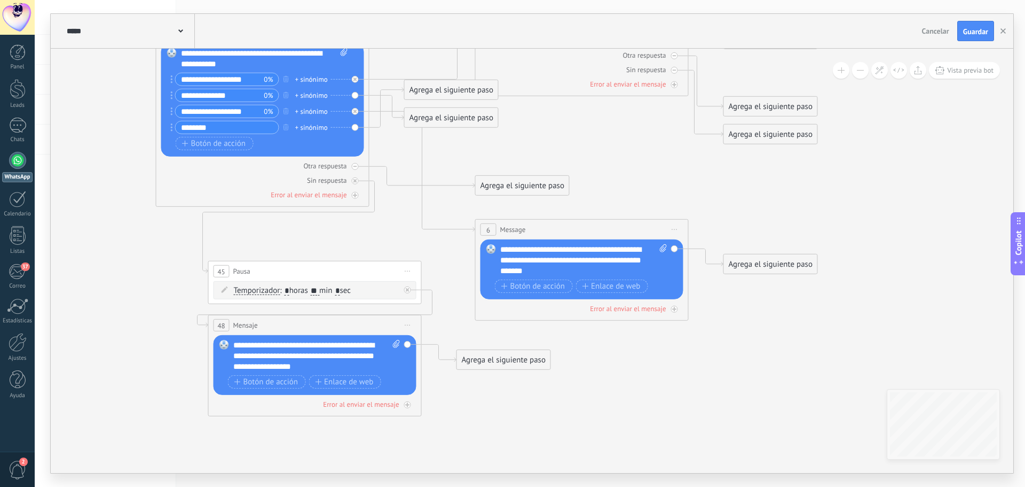
click at [323, 328] on div "48 Mensaje ******* (a): Todos los contactos - canales seleccionados Todos los c…" at bounding box center [315, 325] width 213 height 20
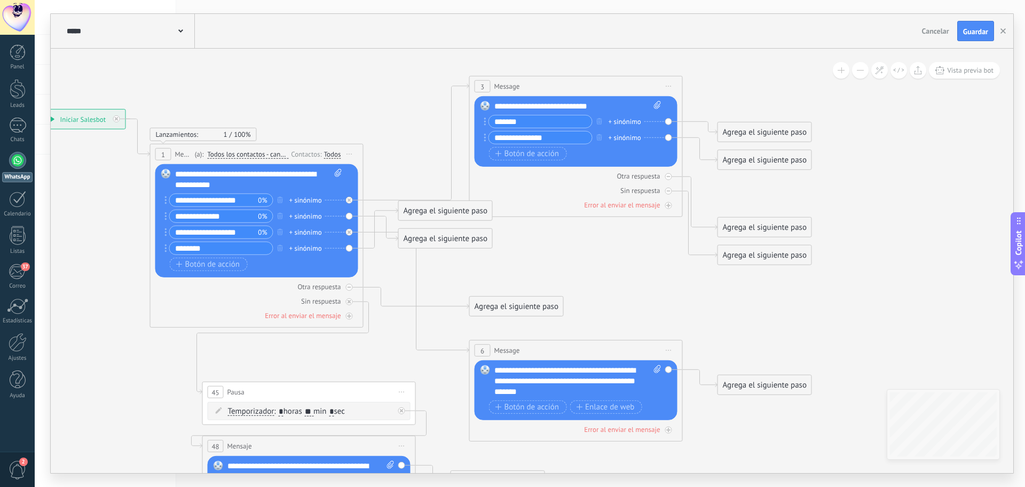
drag, startPoint x: 526, startPoint y: 155, endPoint x: 520, endPoint y: 276, distance: 120.8
click at [520, 276] on icon at bounding box center [405, 306] width 1275 height 995
click at [259, 185] on div "**********" at bounding box center [258, 179] width 167 height 21
drag, startPoint x: 462, startPoint y: 212, endPoint x: 480, endPoint y: 231, distance: 26.4
click at [480, 231] on div "Agrega el siguiente paso" at bounding box center [463, 227] width 93 height 18
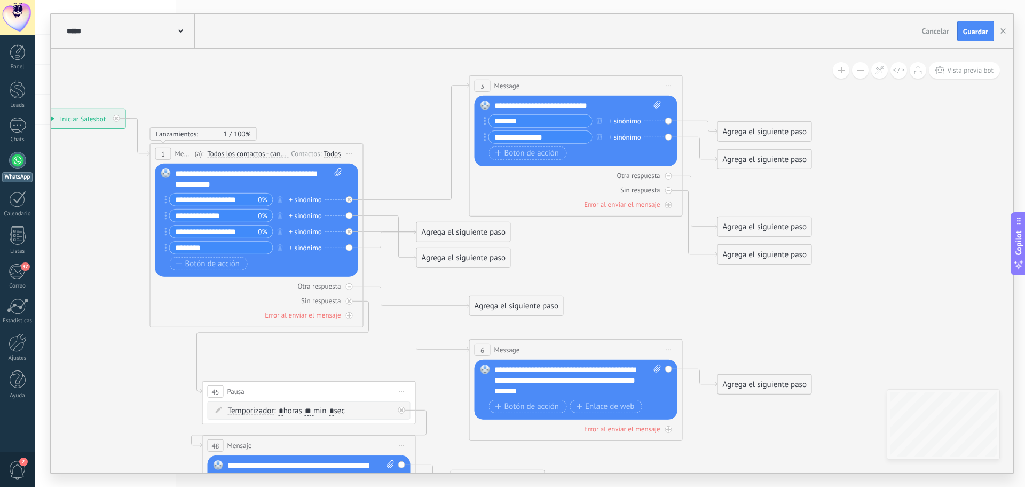
click at [511, 74] on icon at bounding box center [405, 305] width 1275 height 995
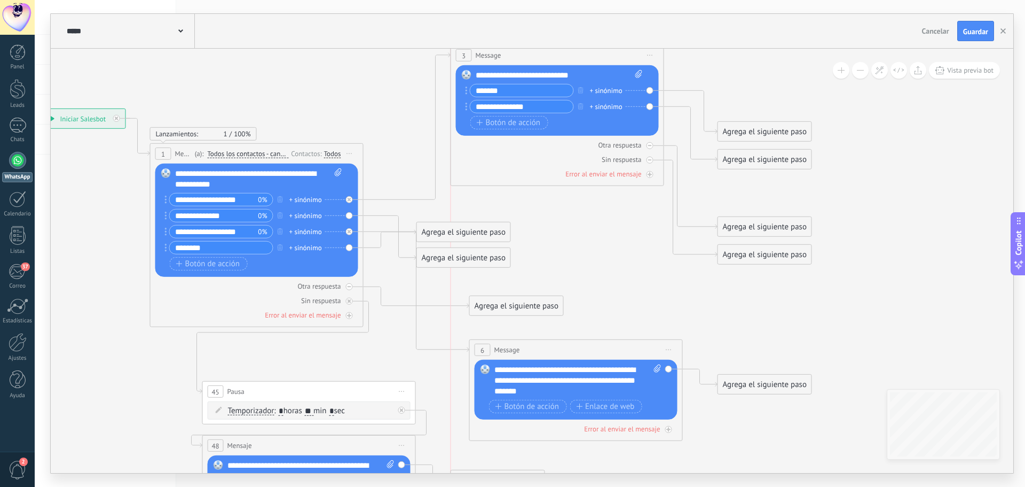
drag, startPoint x: 507, startPoint y: 82, endPoint x: 487, endPoint y: 52, distance: 36.9
click at [487, 52] on span "Message" at bounding box center [489, 55] width 26 height 10
click at [507, 89] on input "*******" at bounding box center [522, 90] width 103 height 12
drag, startPoint x: 503, startPoint y: 104, endPoint x: 347, endPoint y: 110, distance: 156.1
click at [35, 108] on div "**********" at bounding box center [35, 108] width 0 height 0
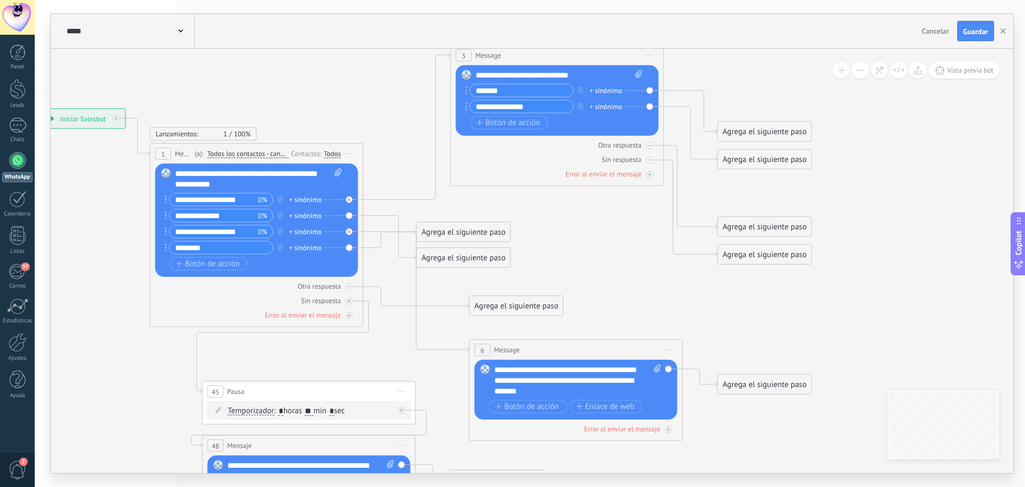
click at [794, 122] on div "Agrega el siguiente paso Mensaje Mensaje Mensaje Reacción Comentario Enviar men…" at bounding box center [765, 131] width 95 height 20
drag, startPoint x: 784, startPoint y: 124, endPoint x: 793, endPoint y: 96, distance: 29.9
click at [793, 96] on div "Agrega el siguiente paso" at bounding box center [774, 104] width 93 height 18
click at [795, 98] on div "Agrega el siguiente paso" at bounding box center [774, 104] width 93 height 18
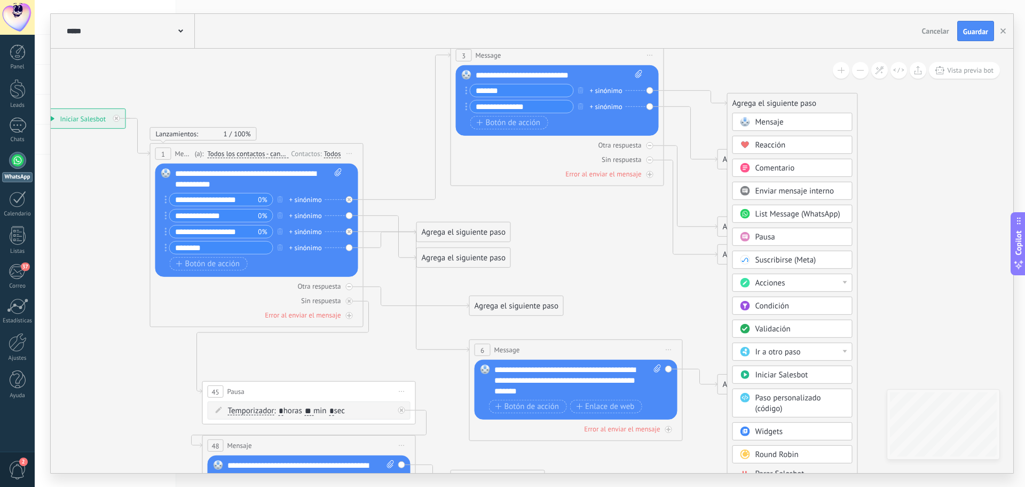
click at [819, 279] on div "Acciones" at bounding box center [801, 283] width 90 height 11
click at [810, 334] on div "Crear lead" at bounding box center [792, 334] width 119 height 18
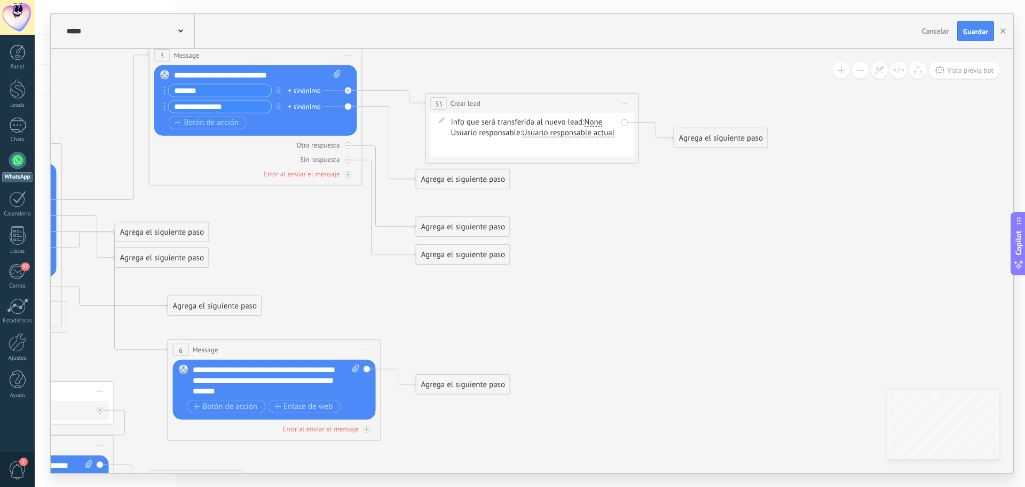
click at [599, 121] on div "None" at bounding box center [593, 122] width 18 height 9
click at [0, 0] on div "Contacto inicial Negociación Debate contractual Discusión de contrato Logrado c…" at bounding box center [0, 0] width 0 height 0
click at [538, 151] on label at bounding box center [534, 149] width 166 height 18
click at [676, 138] on div at bounding box center [530, 243] width 991 height 487
click at [676, 138] on div "Agrega el siguiente paso" at bounding box center [721, 138] width 93 height 18
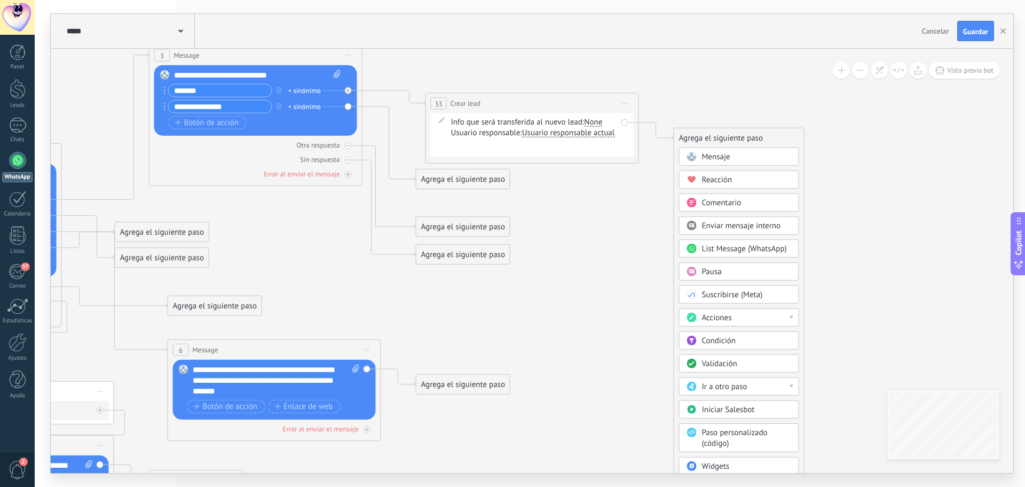
click at [748, 317] on div "Acciones" at bounding box center [747, 317] width 90 height 11
drag, startPoint x: 799, startPoint y: 350, endPoint x: 798, endPoint y: 357, distance: 7.0
click at [798, 357] on div "Administrar etiquetas Agregar nota Agregar tarea Cambiar etapa del lead Cambiar…" at bounding box center [739, 364] width 120 height 113
click at [841, 265] on icon at bounding box center [232, 290] width 1533 height 1025
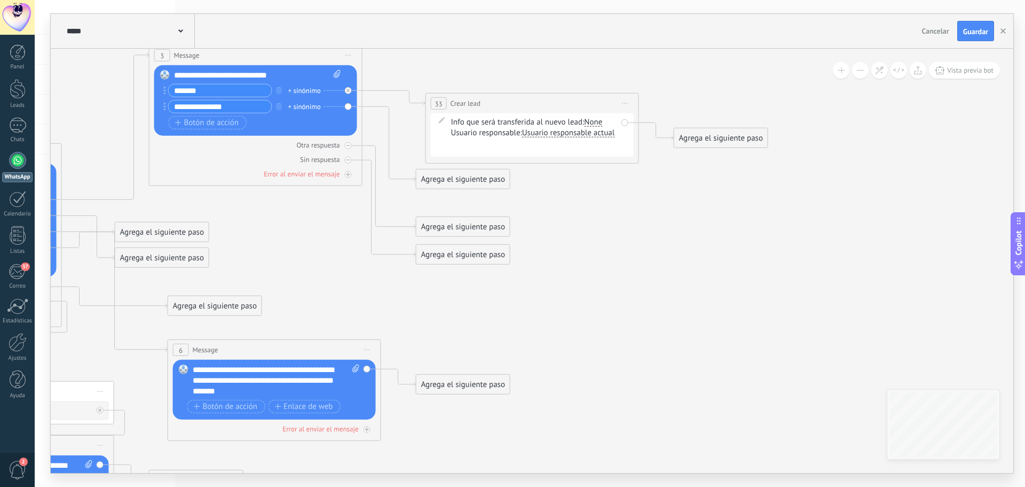
click at [754, 139] on div "Agrega el siguiente paso" at bounding box center [721, 138] width 93 height 18
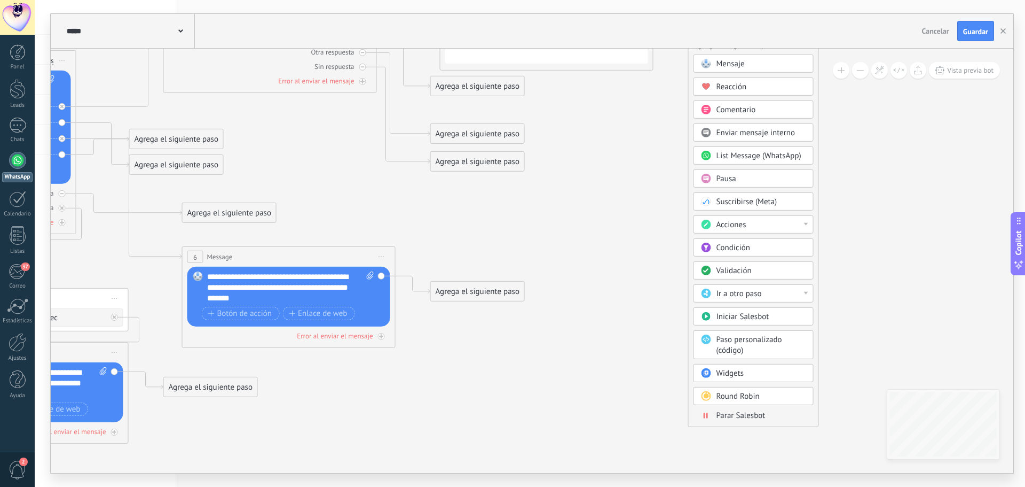
drag, startPoint x: 844, startPoint y: 302, endPoint x: 854, endPoint y: 205, distance: 97.1
click at [855, 205] on icon at bounding box center [247, 197] width 1533 height 1025
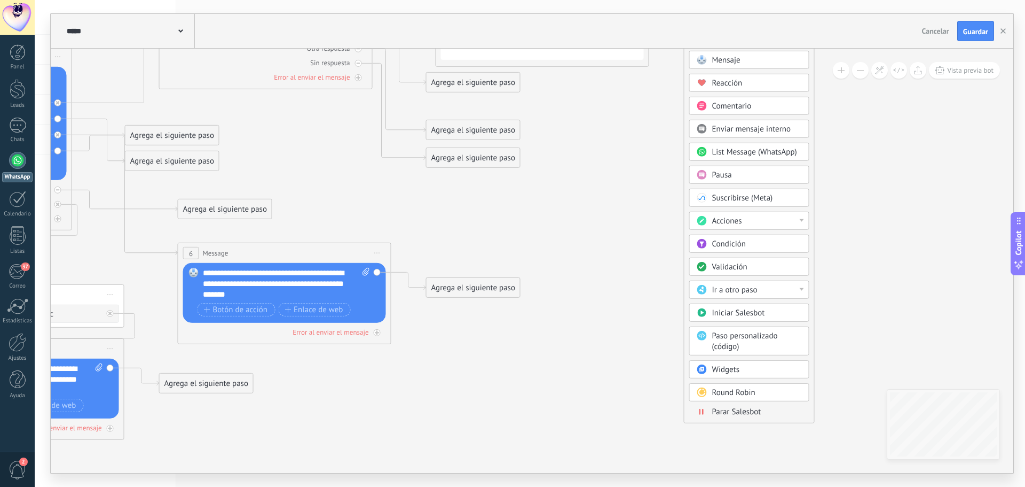
click at [770, 288] on div "Ir a otro paso" at bounding box center [757, 290] width 90 height 11
click at [828, 278] on icon at bounding box center [243, 193] width 1533 height 1025
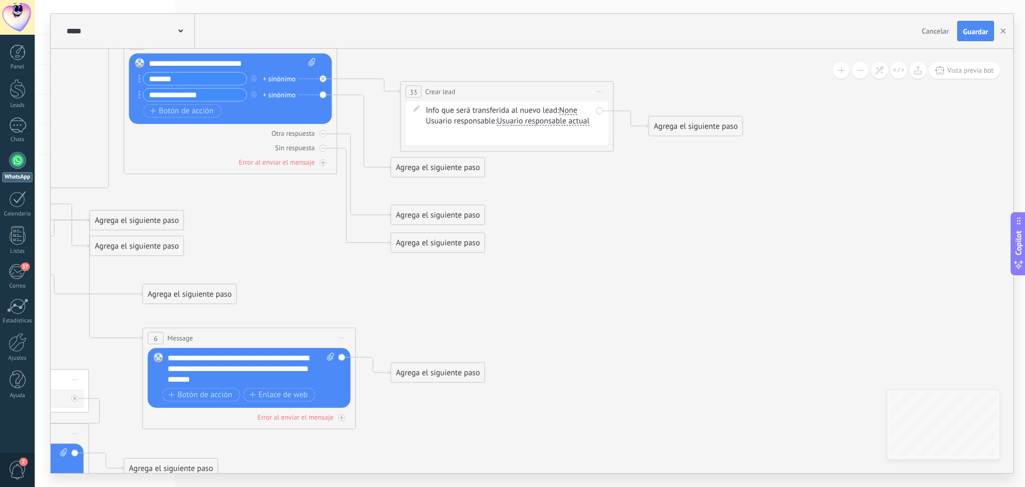
drag, startPoint x: 653, startPoint y: 148, endPoint x: 608, endPoint y: 254, distance: 115.1
click at [608, 254] on icon at bounding box center [207, 278] width 1533 height 1025
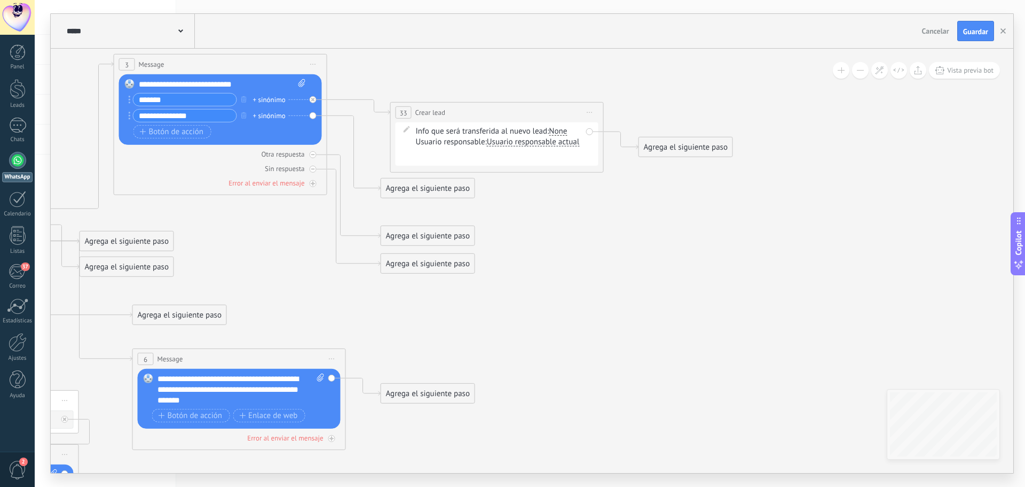
click at [677, 151] on div "Agrega el siguiente paso" at bounding box center [685, 147] width 93 height 18
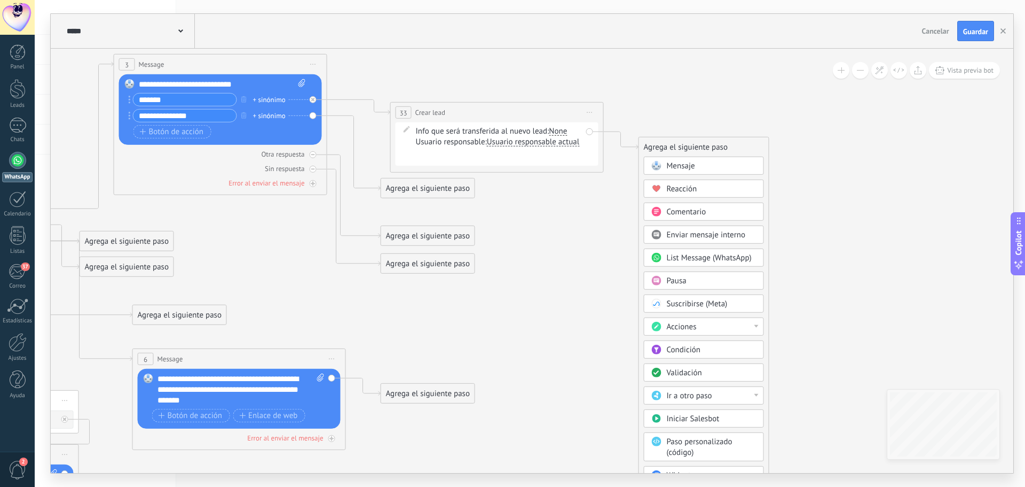
click at [705, 374] on div "Validación" at bounding box center [712, 372] width 90 height 11
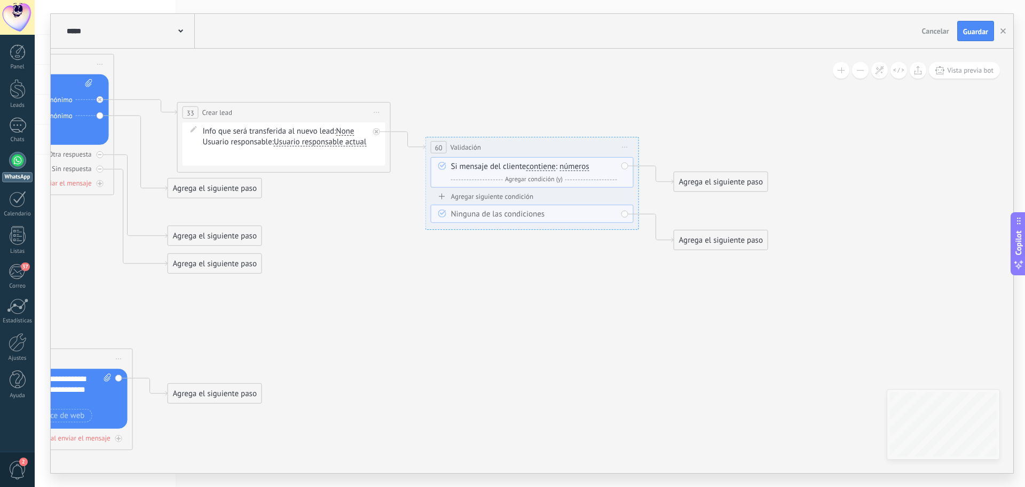
click at [625, 150] on span "Iniciar vista previa aquí Cambiar nombre Duplicar Borrar" at bounding box center [625, 146] width 17 height 15
click at [654, 218] on div "Borrar" at bounding box center [674, 217] width 106 height 18
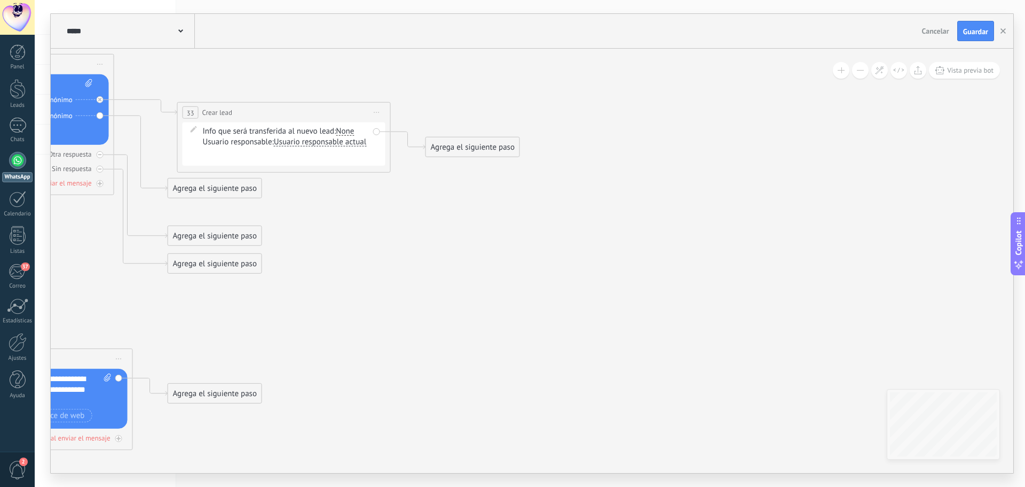
click at [374, 113] on icon at bounding box center [376, 112] width 5 height 1
click at [0, 0] on div "Contacto inicial Negociación Debate contractual Discusión de contrato Logrado c…" at bounding box center [0, 0] width 0 height 0
click at [309, 155] on label at bounding box center [286, 158] width 166 height 18
click at [515, 186] on div at bounding box center [530, 243] width 991 height 487
click at [488, 145] on div "Agrega el siguiente paso" at bounding box center [472, 147] width 93 height 18
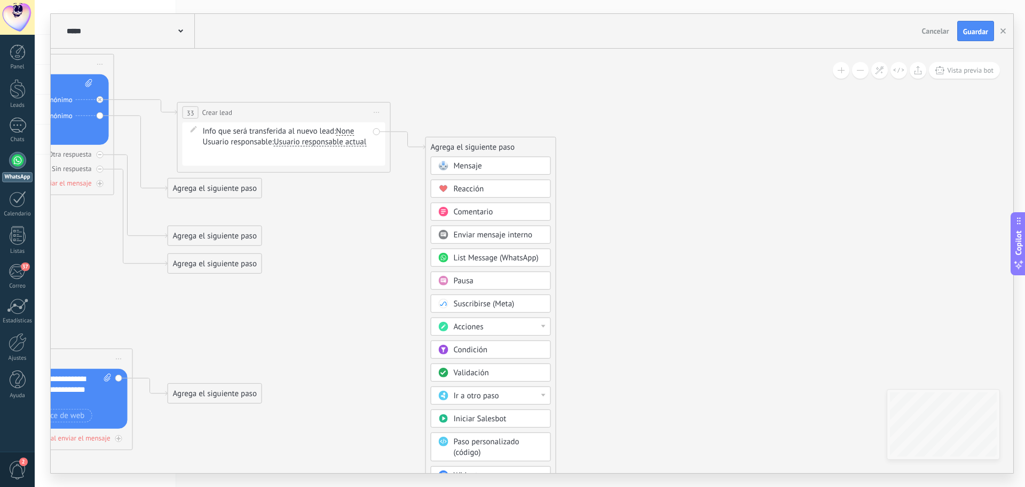
click at [471, 167] on span "Mensaje" at bounding box center [468, 166] width 28 height 10
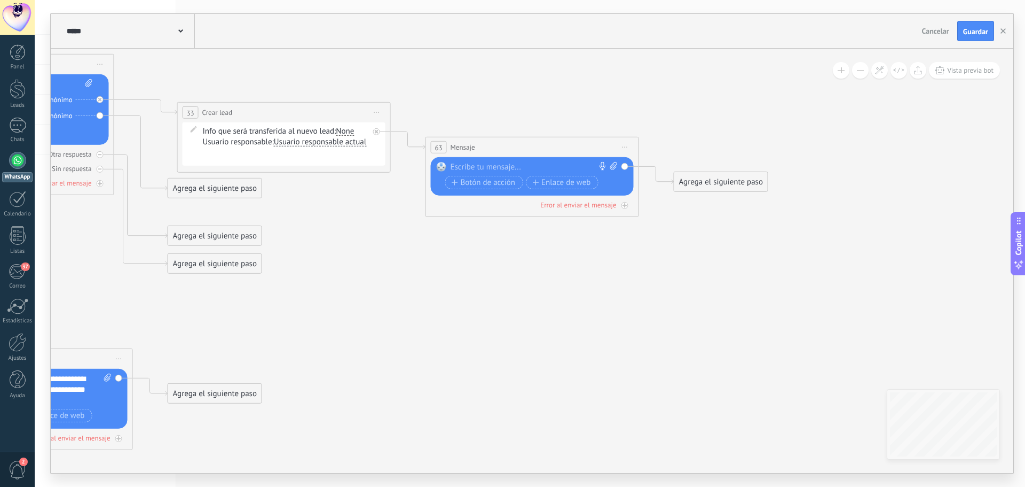
click at [487, 169] on div at bounding box center [530, 167] width 159 height 11
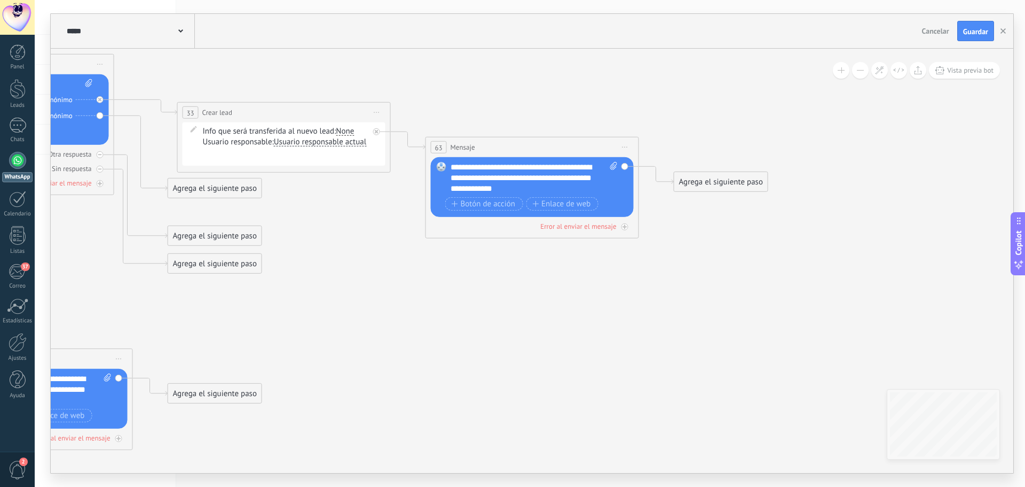
click at [451, 164] on div "**********" at bounding box center [534, 178] width 167 height 32
click at [535, 189] on div "**********" at bounding box center [534, 178] width 167 height 32
click at [546, 200] on span "Enlace de web" at bounding box center [561, 203] width 58 height 9
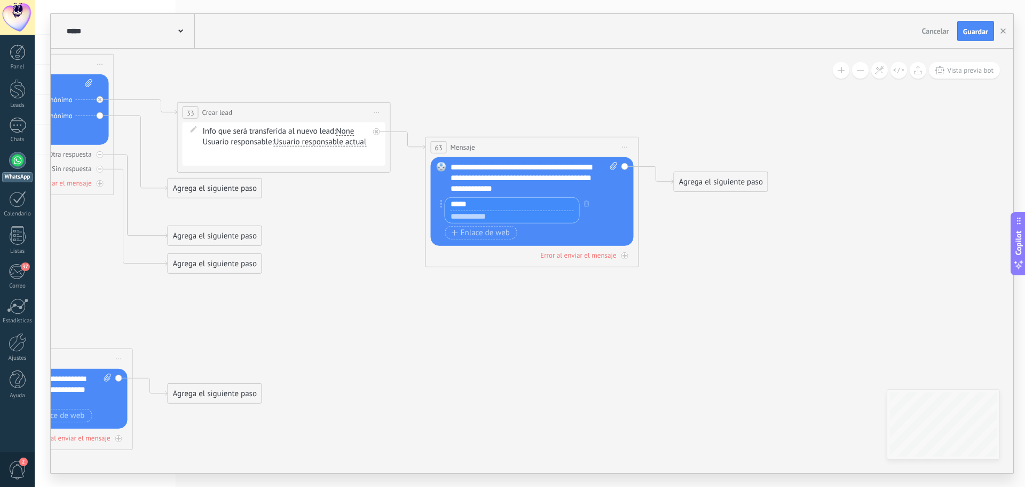
type input "*****"
type input "**********"
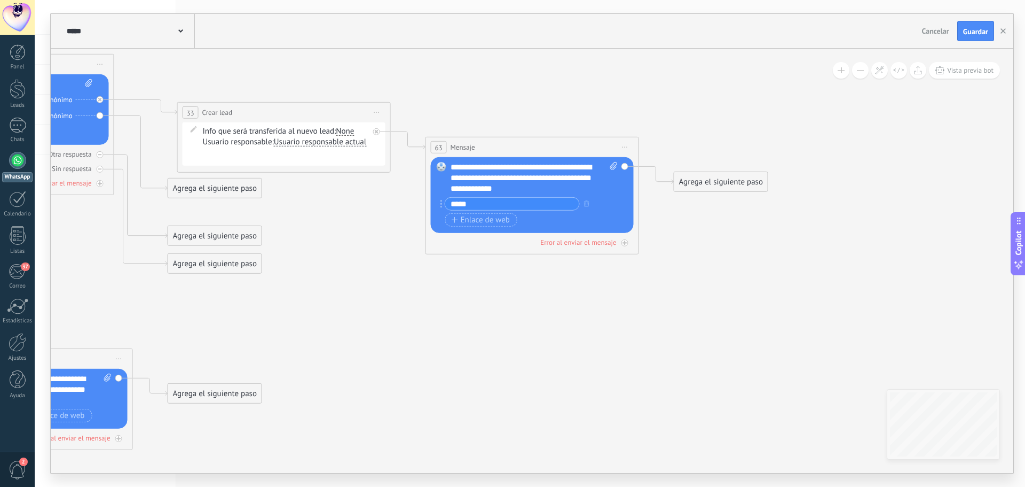
click at [661, 268] on icon at bounding box center [108, 276] width 1781 height 979
click at [513, 219] on button "Enlace de web" at bounding box center [481, 219] width 72 height 13
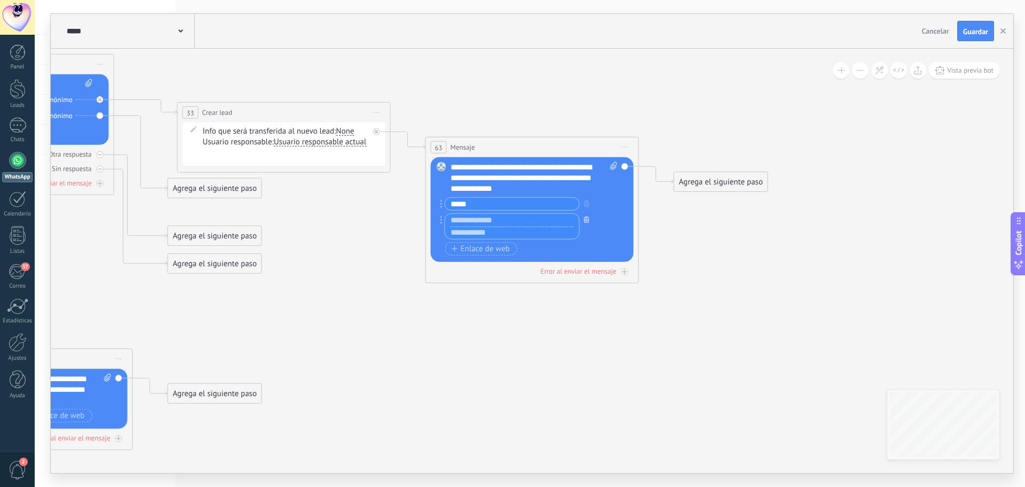
click at [588, 217] on icon "button" at bounding box center [586, 219] width 5 height 6
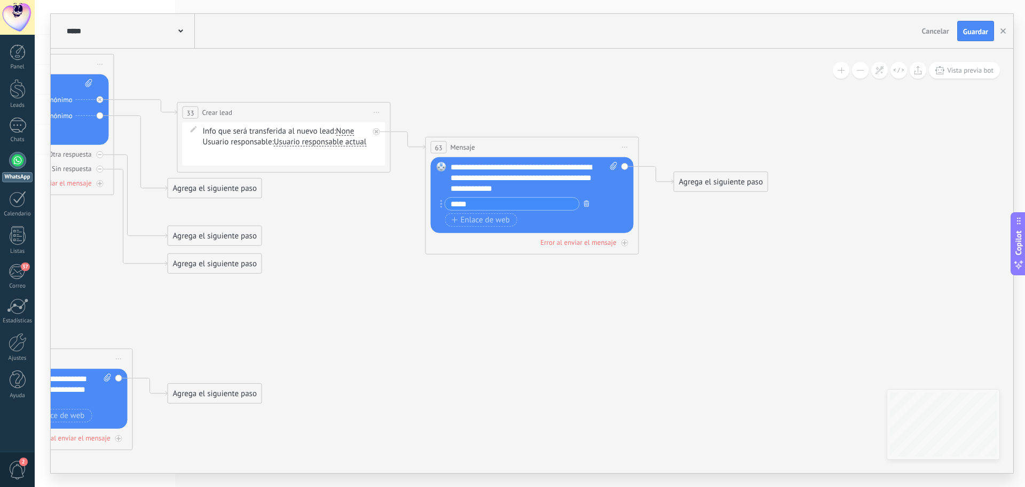
click at [587, 202] on icon "button" at bounding box center [586, 203] width 5 height 6
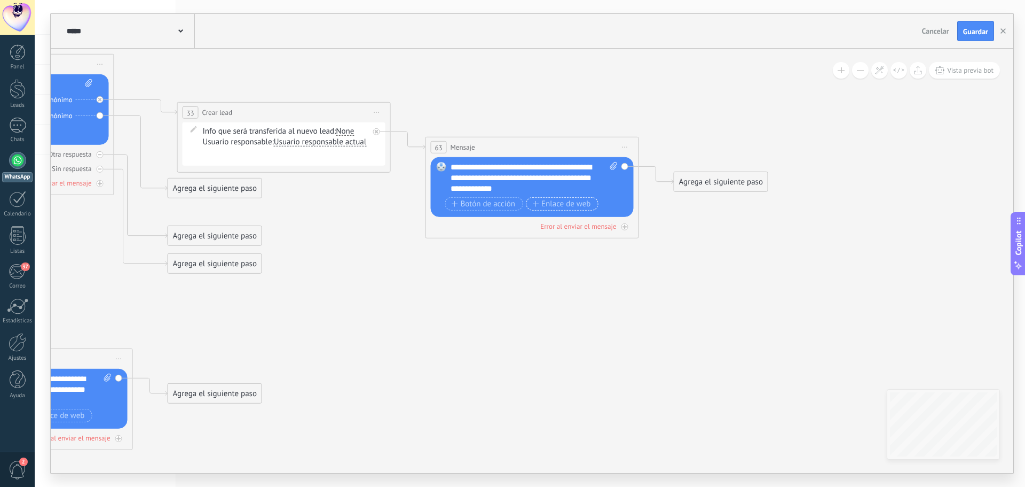
click at [587, 202] on span "Enlace de web" at bounding box center [561, 203] width 58 height 9
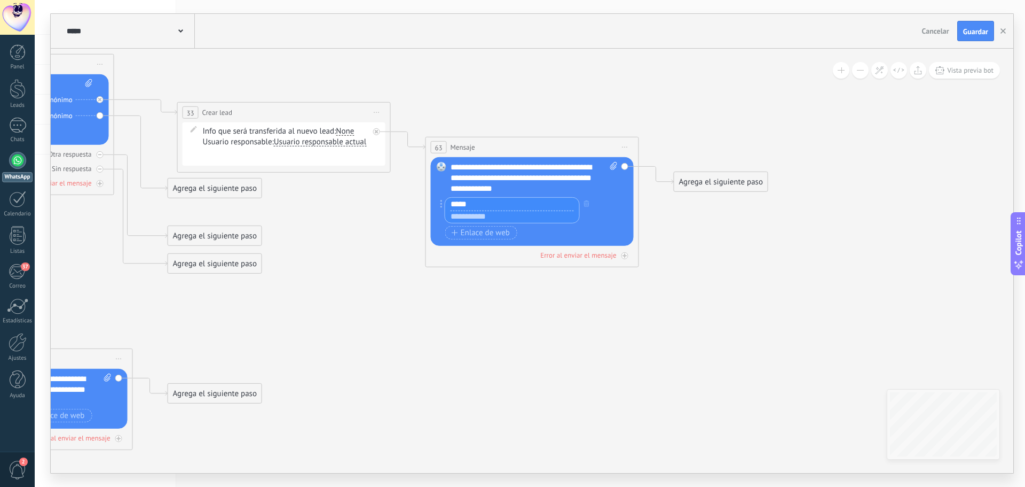
type input "*****"
type input "**********"
click at [671, 226] on icon at bounding box center [108, 276] width 1781 height 979
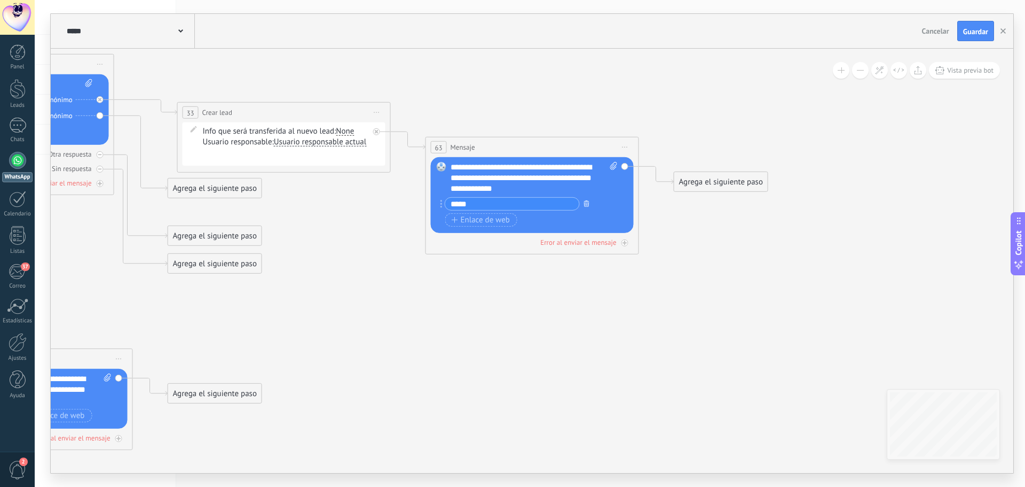
click at [584, 204] on icon "button" at bounding box center [586, 203] width 5 height 6
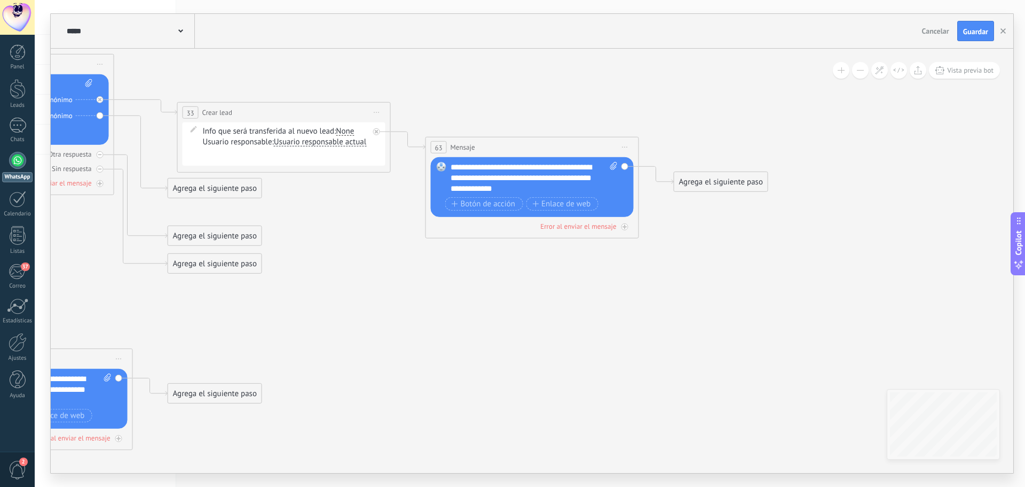
click at [676, 179] on div "Agrega el siguiente paso" at bounding box center [721, 182] width 93 height 18
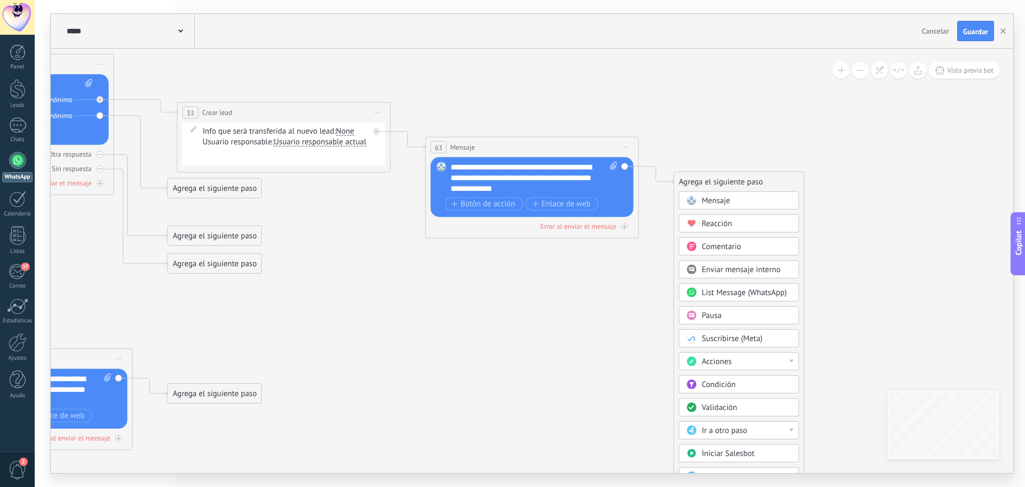
click at [627, 147] on icon at bounding box center [625, 146] width 5 height 1
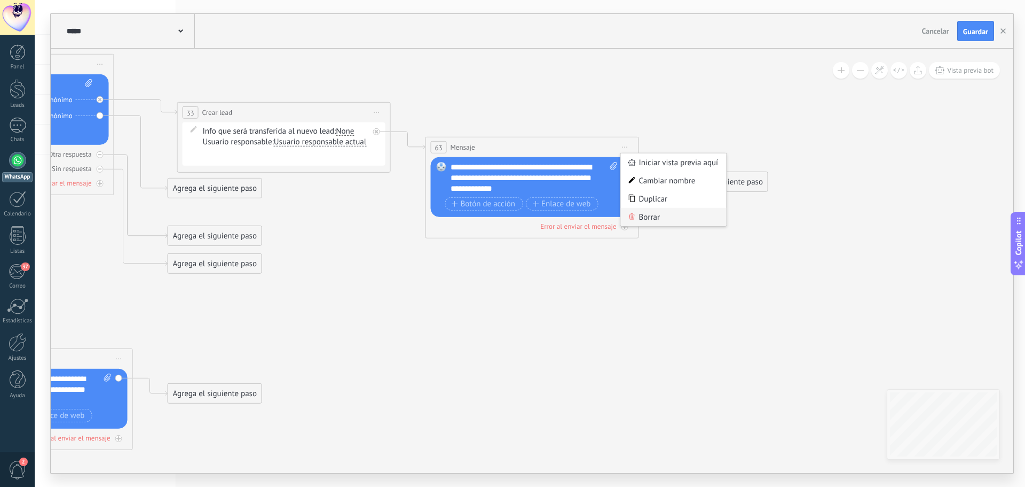
click at [656, 215] on div "Borrar" at bounding box center [674, 217] width 106 height 18
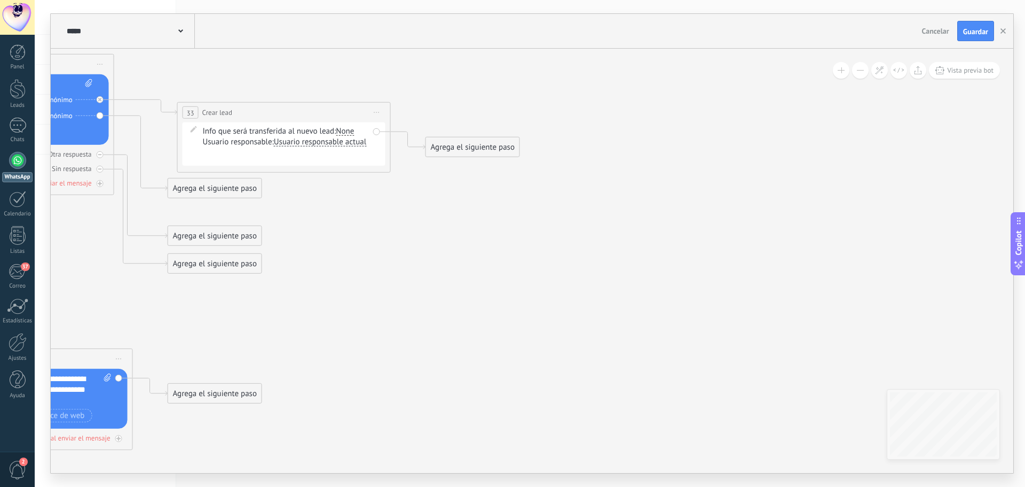
click at [496, 152] on div "Agrega el siguiente paso" at bounding box center [472, 147] width 93 height 18
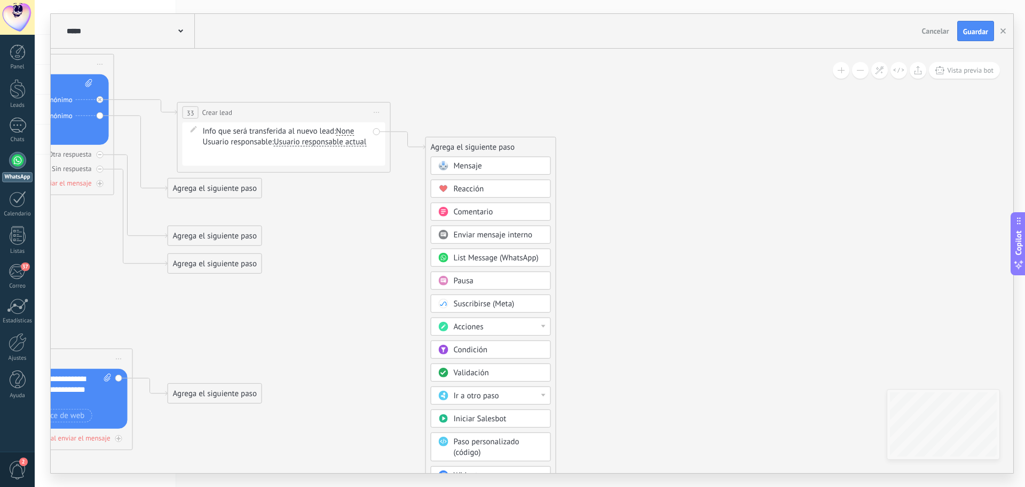
click at [508, 194] on div "Reacción" at bounding box center [499, 189] width 90 height 11
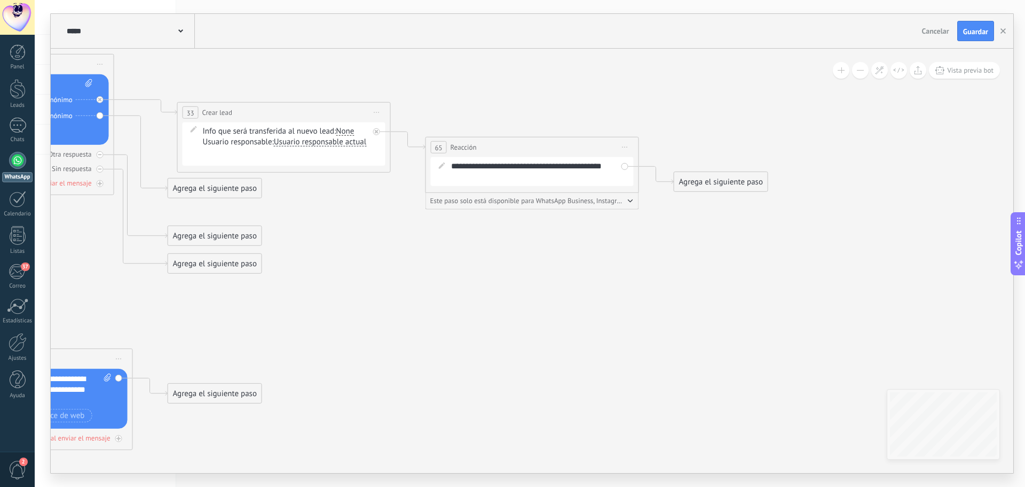
click at [503, 169] on div "**********" at bounding box center [539, 171] width 177 height 21
click at [506, 169] on div "**********" at bounding box center [539, 171] width 177 height 21
click at [464, 167] on div "**********" at bounding box center [539, 171] width 177 height 21
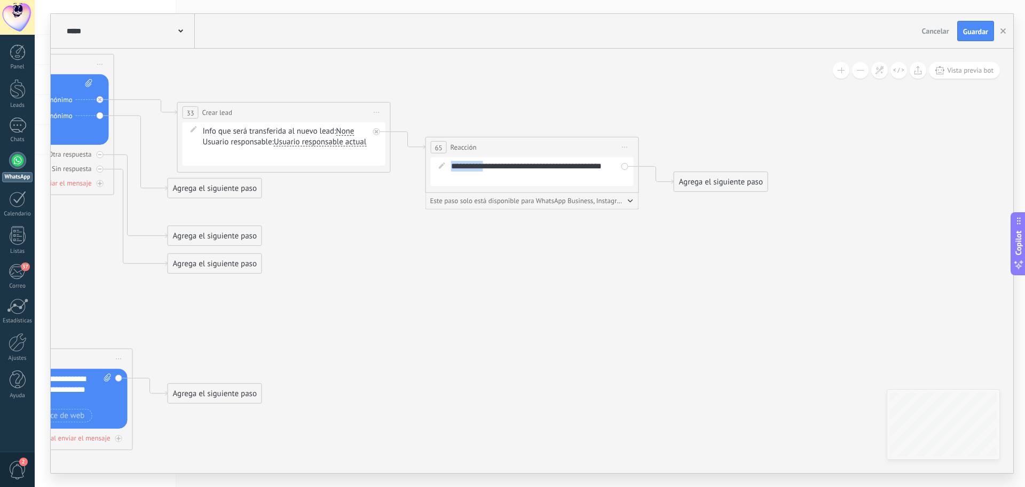
click at [440, 167] on icon at bounding box center [442, 165] width 6 height 6
click at [444, 168] on icon at bounding box center [442, 165] width 6 height 6
click at [456, 166] on div "**********" at bounding box center [539, 171] width 177 height 21
click at [628, 201] on icon "button" at bounding box center [630, 200] width 5 height 3
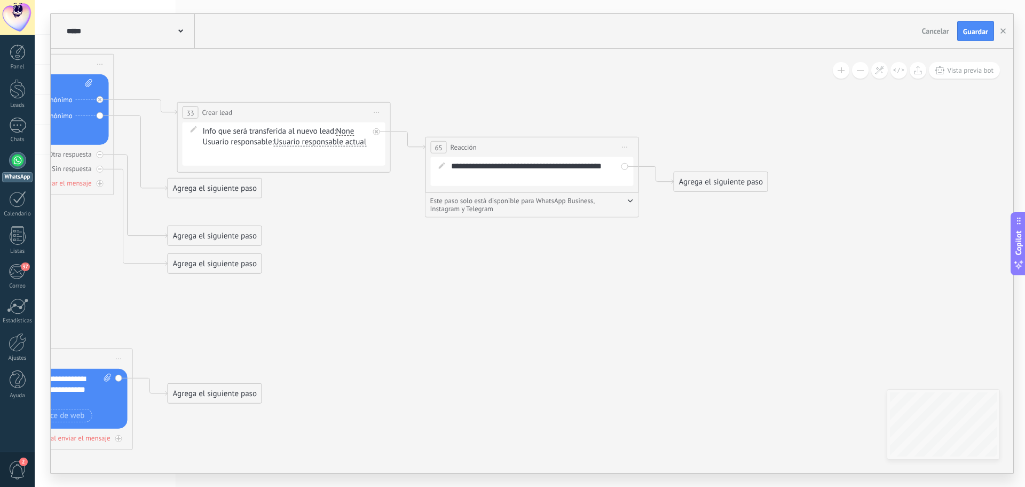
click at [504, 164] on div "**********" at bounding box center [539, 171] width 177 height 21
click at [626, 152] on span "Iniciar vista previa aquí Cambiar nombre Duplicar Borrar" at bounding box center [625, 146] width 17 height 15
click at [473, 163] on div "**********" at bounding box center [539, 171] width 177 height 21
click at [459, 150] on span "Reacción" at bounding box center [464, 147] width 26 height 10
click at [442, 164] on icon at bounding box center [442, 165] width 6 height 6
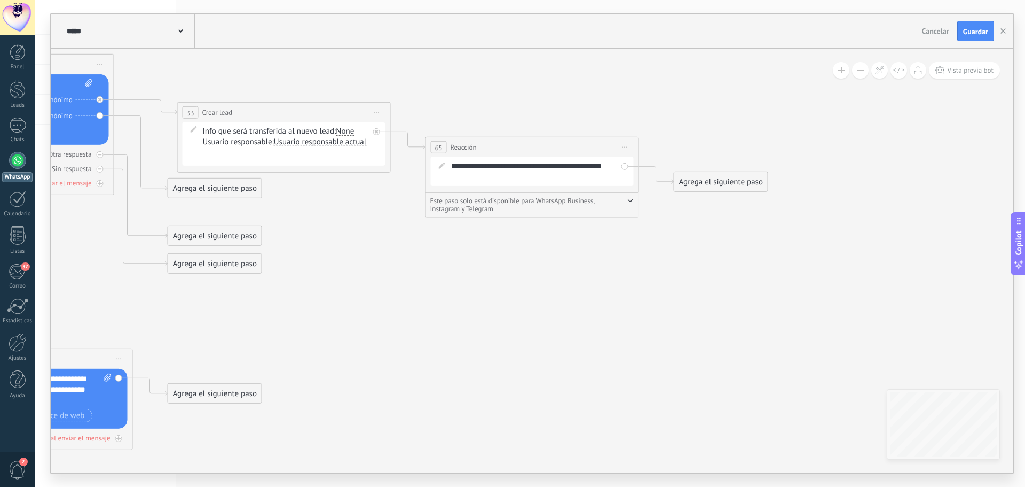
click at [464, 167] on div "**********" at bounding box center [539, 171] width 177 height 21
click at [607, 164] on div "**********" at bounding box center [539, 171] width 177 height 21
click at [967, 34] on span "Guardar" at bounding box center [975, 31] width 25 height 7
click at [516, 166] on div "**********" at bounding box center [539, 171] width 177 height 21
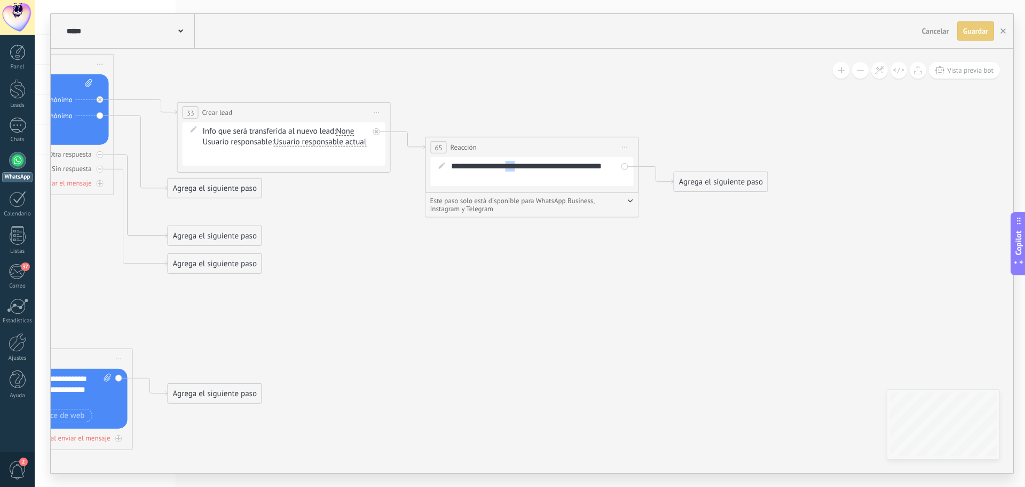
click at [516, 166] on div "**********" at bounding box center [539, 171] width 177 height 21
click at [969, 33] on span "Guardar" at bounding box center [975, 31] width 25 height 7
click at [956, 71] on span "Vista previa bot" at bounding box center [970, 70] width 46 height 9
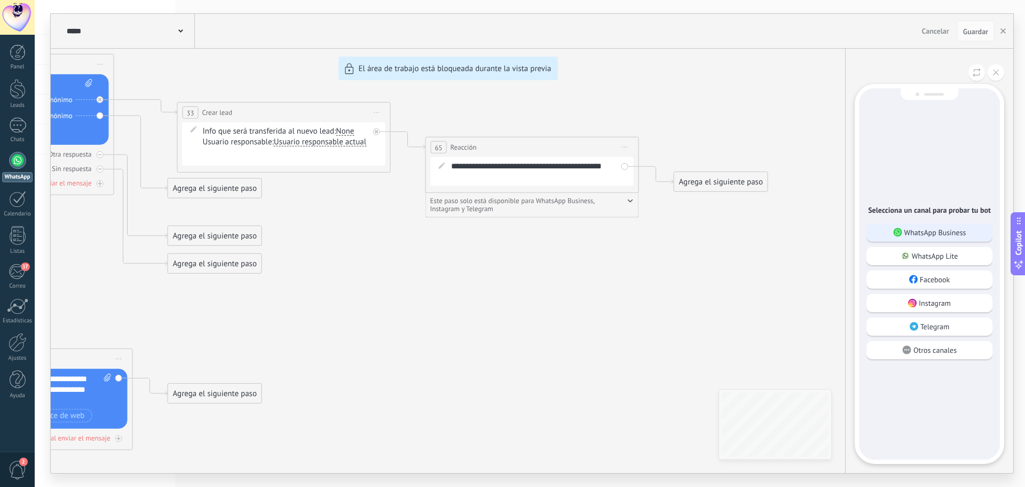
click at [941, 233] on p "WhatsApp Business" at bounding box center [936, 233] width 62 height 10
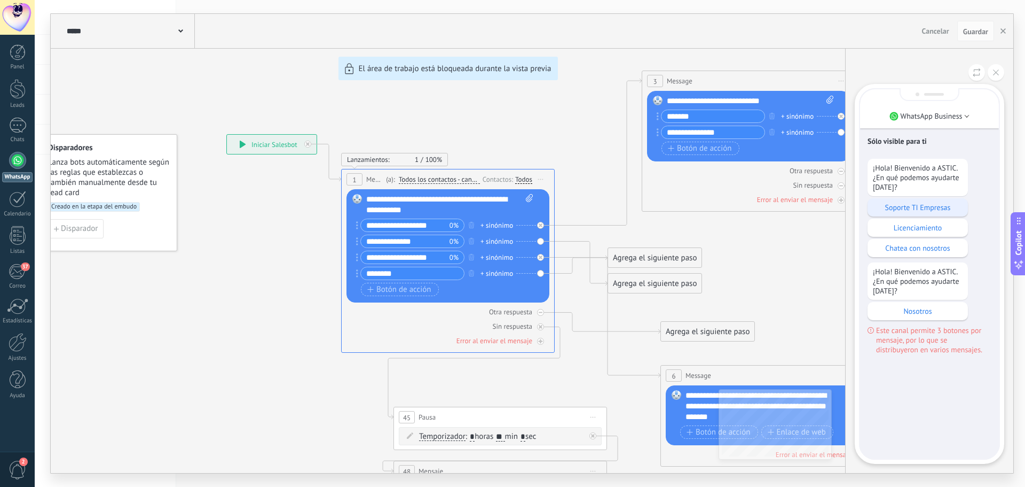
click at [934, 207] on p "Soporte TI Empresas" at bounding box center [918, 207] width 90 height 10
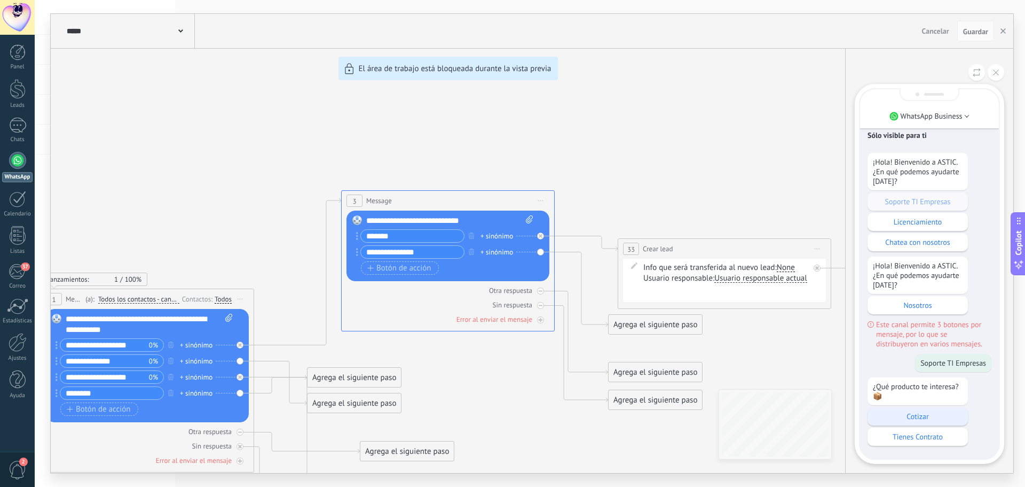
click at [924, 414] on p "Cotizar" at bounding box center [918, 416] width 90 height 10
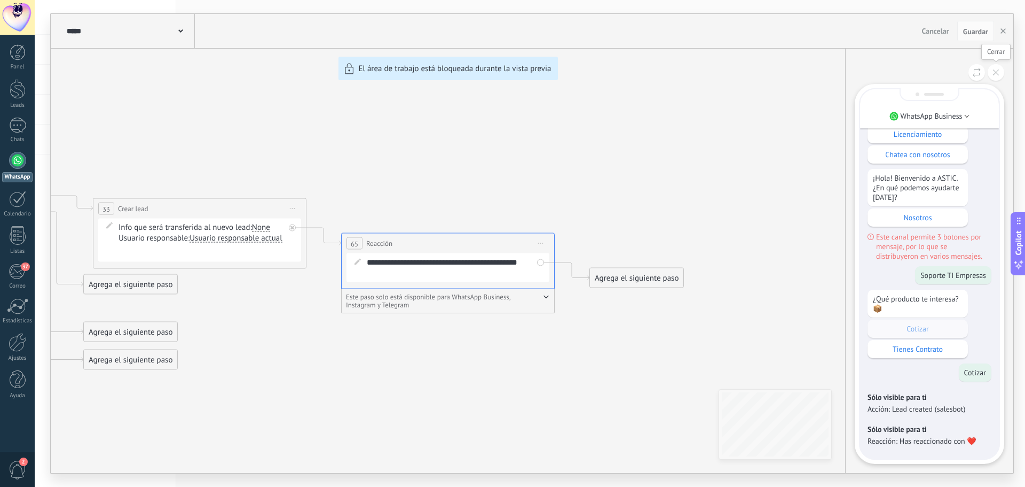
click at [990, 77] on button at bounding box center [996, 72] width 17 height 17
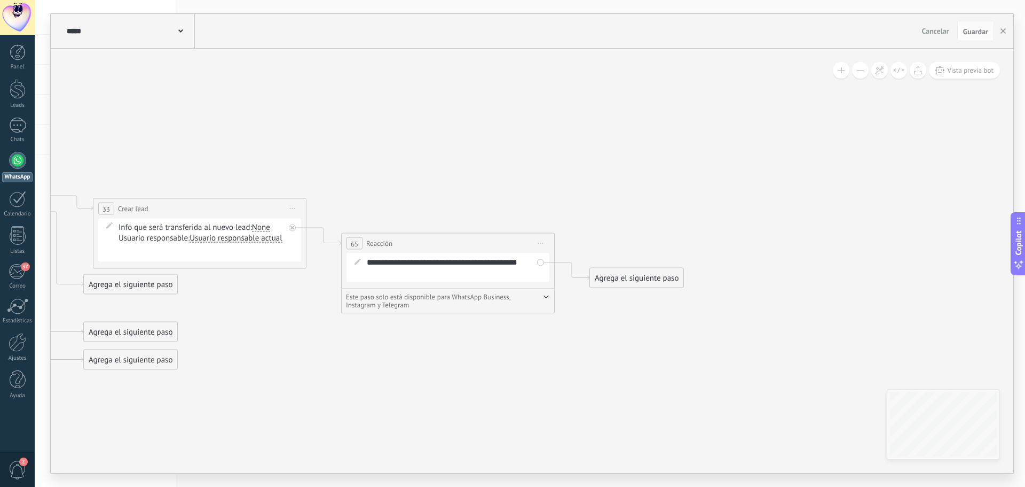
click at [359, 261] on icon at bounding box center [358, 261] width 6 height 6
click at [378, 269] on div "**********" at bounding box center [455, 267] width 177 height 21
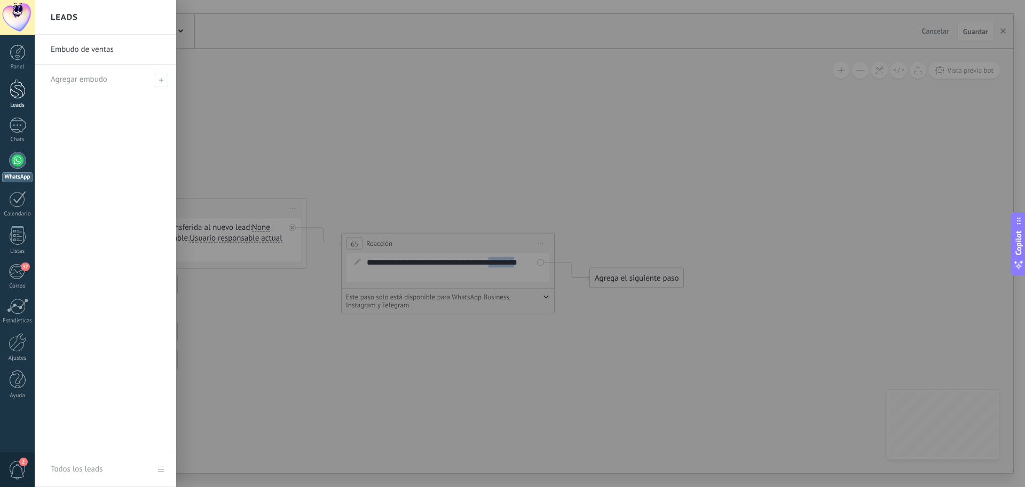
click at [23, 92] on div at bounding box center [18, 89] width 16 height 20
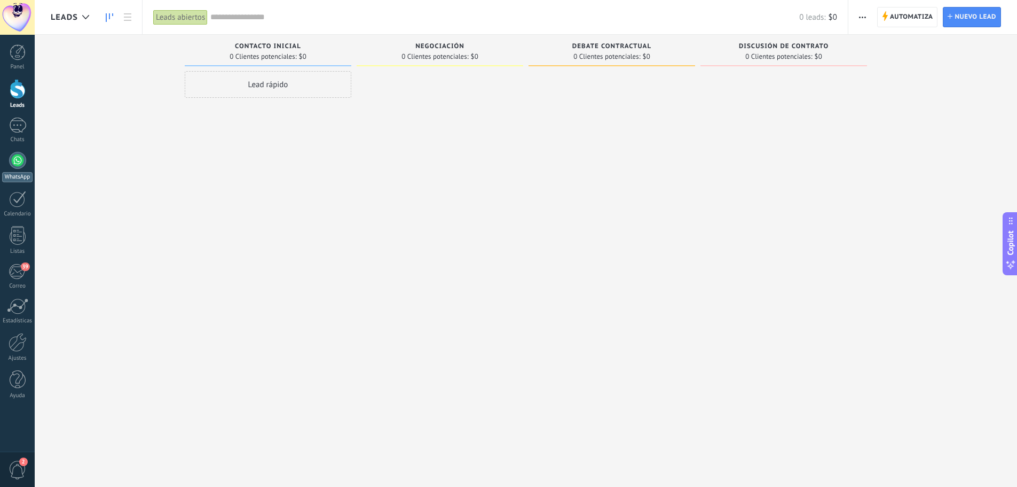
click at [26, 171] on link "WhatsApp" at bounding box center [17, 167] width 35 height 30
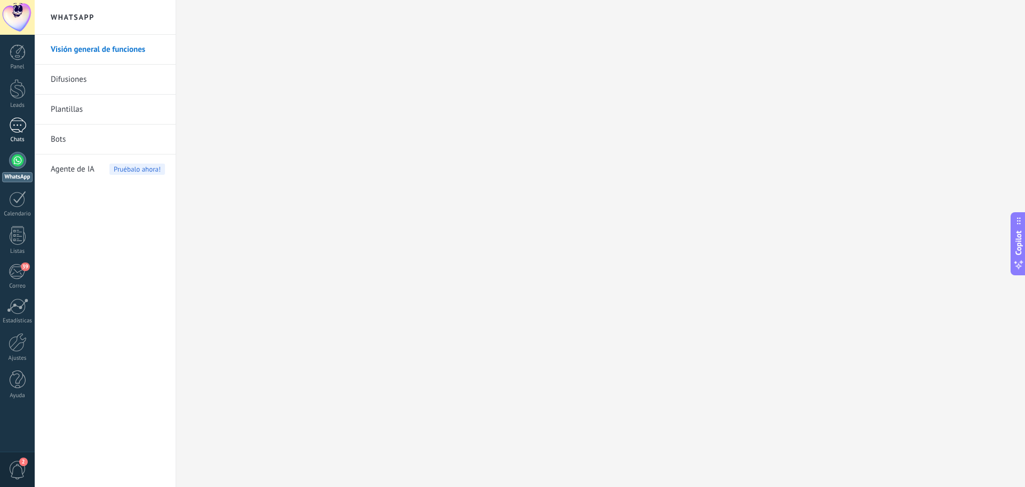
click at [19, 125] on div at bounding box center [17, 124] width 17 height 15
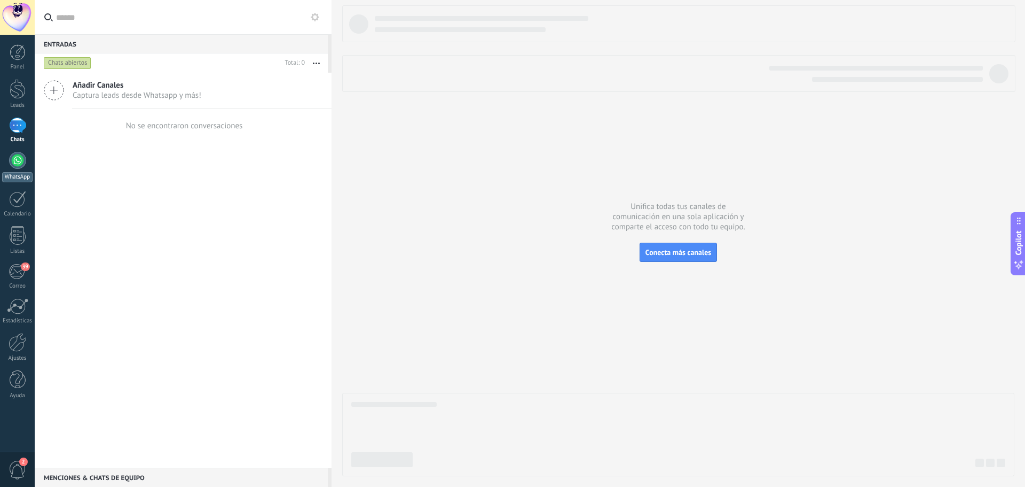
click at [15, 164] on div at bounding box center [17, 160] width 17 height 17
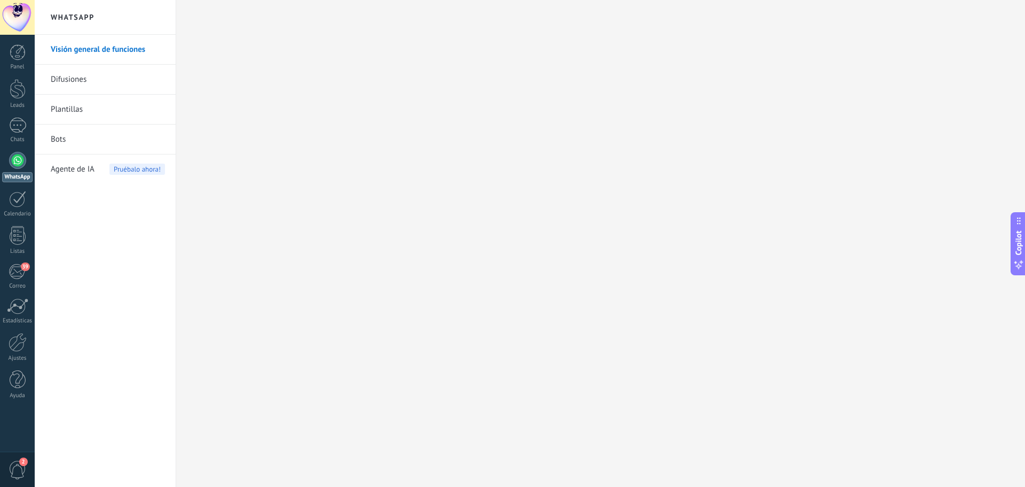
click at [61, 140] on link "Bots" at bounding box center [108, 139] width 114 height 30
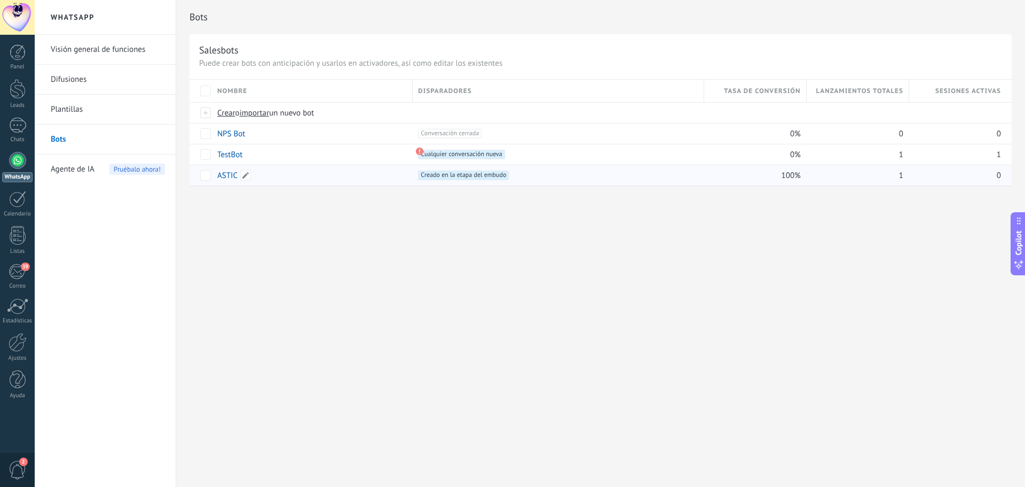
click at [224, 177] on link "ASTIC" at bounding box center [227, 175] width 20 height 10
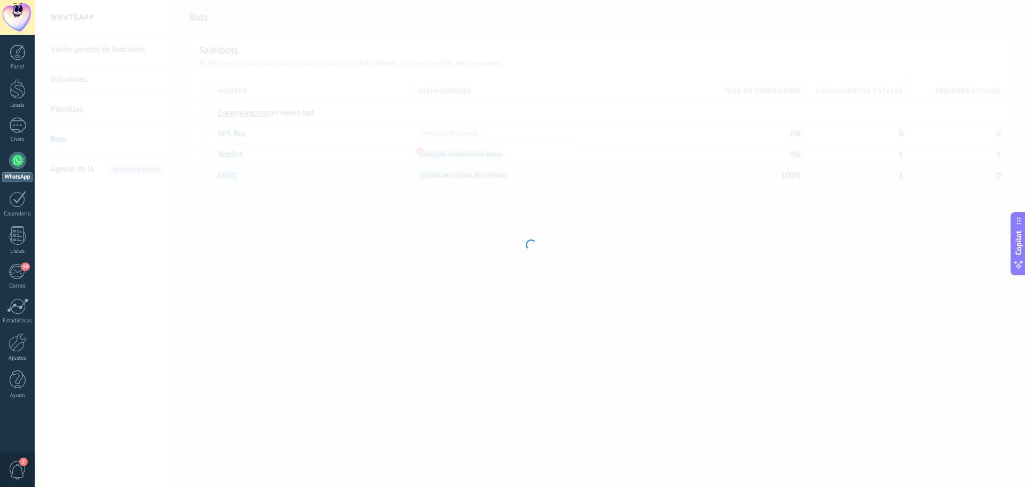
type input "*****"
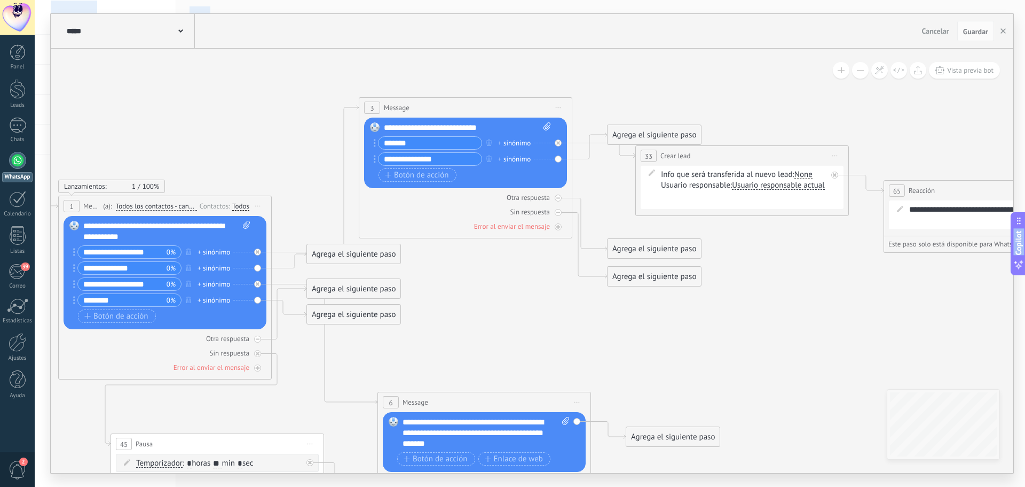
drag, startPoint x: 341, startPoint y: 336, endPoint x: 6, endPoint y: 368, distance: 335.9
click at [6, 368] on body ".abecls-1,.abecls-2{fill-rule:evenodd}.abecls-2{fill:#fff} .abhcls-1{fill:none}…" at bounding box center [512, 243] width 1025 height 487
click at [408, 126] on div "**********" at bounding box center [467, 127] width 167 height 11
click at [417, 142] on input "*******" at bounding box center [430, 143] width 103 height 12
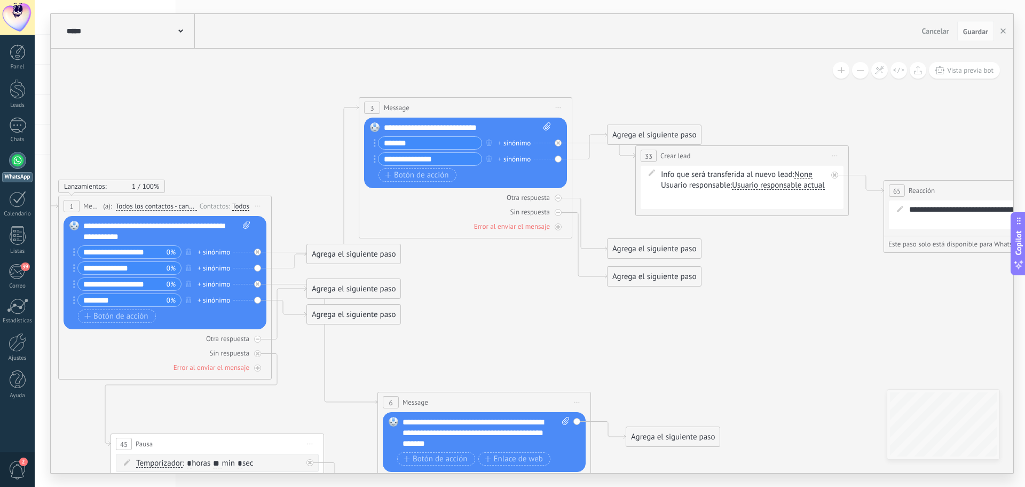
click at [412, 127] on div "**********" at bounding box center [467, 127] width 167 height 11
click at [413, 160] on input "**********" at bounding box center [430, 159] width 103 height 12
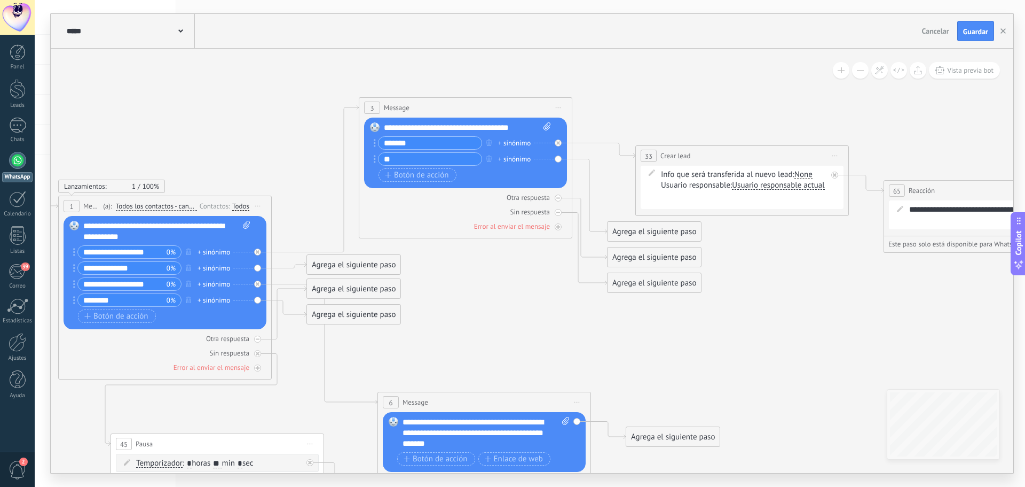
type input "*"
type input "**********"
click at [613, 231] on div "Agrega el siguiente paso" at bounding box center [654, 232] width 93 height 18
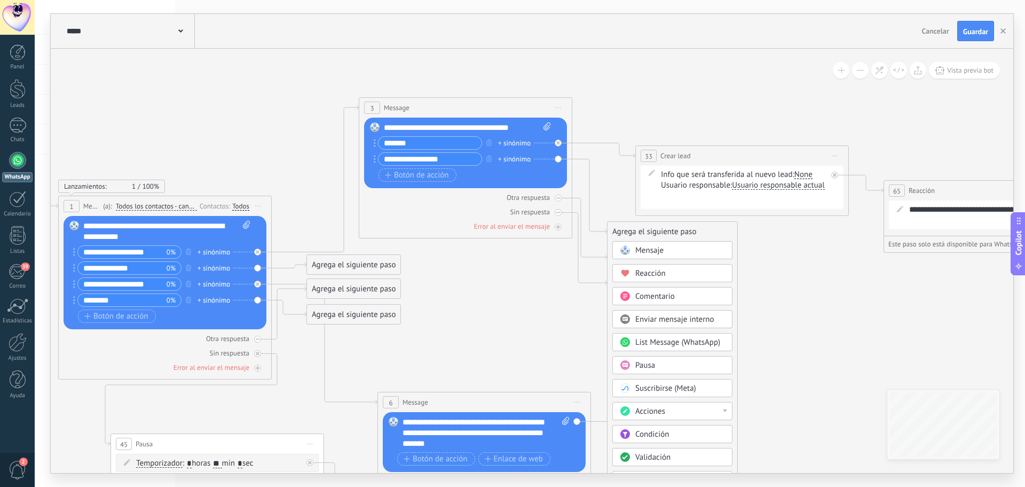
click at [685, 410] on div "Acciones" at bounding box center [681, 411] width 90 height 11
click at [708, 435] on div "Cambiar usuario responsable" at bounding box center [672, 431] width 119 height 18
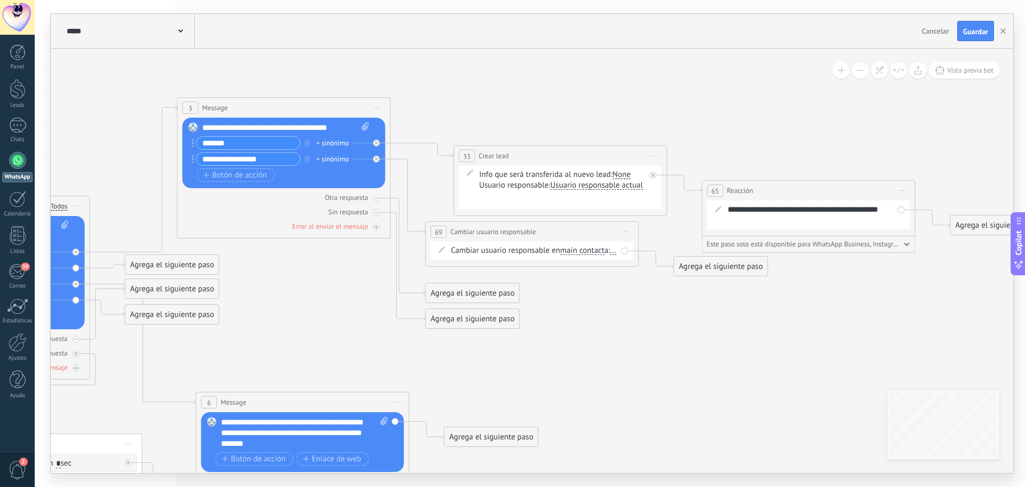
click at [610, 255] on span "..." at bounding box center [613, 250] width 6 height 9
click at [475, 300] on div "[PERSON_NAME]" at bounding box center [513, 297] width 134 height 19
click at [600, 305] on icon at bounding box center [385, 342] width 1781 height 1025
click at [971, 33] on span "Guardar" at bounding box center [975, 31] width 25 height 7
click at [15, 346] on div at bounding box center [18, 342] width 18 height 19
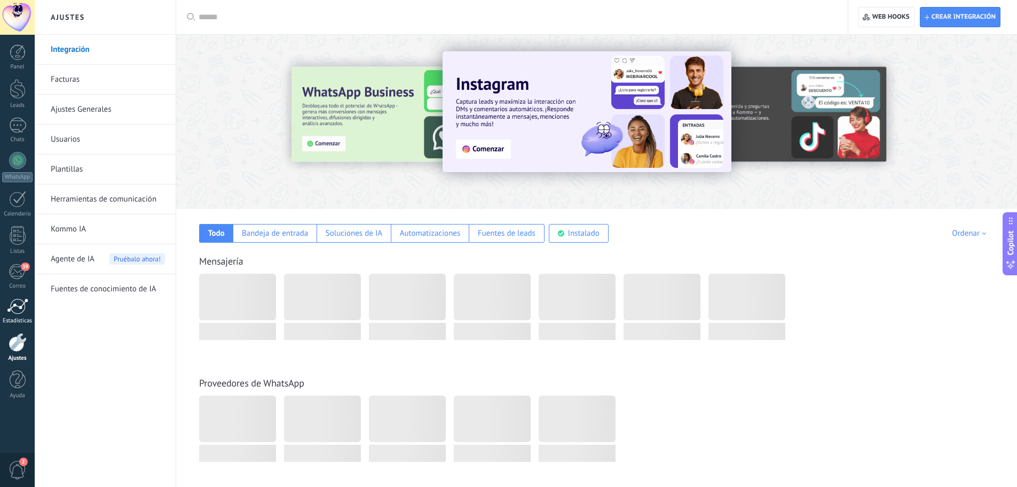
click at [13, 302] on div at bounding box center [17, 306] width 21 height 16
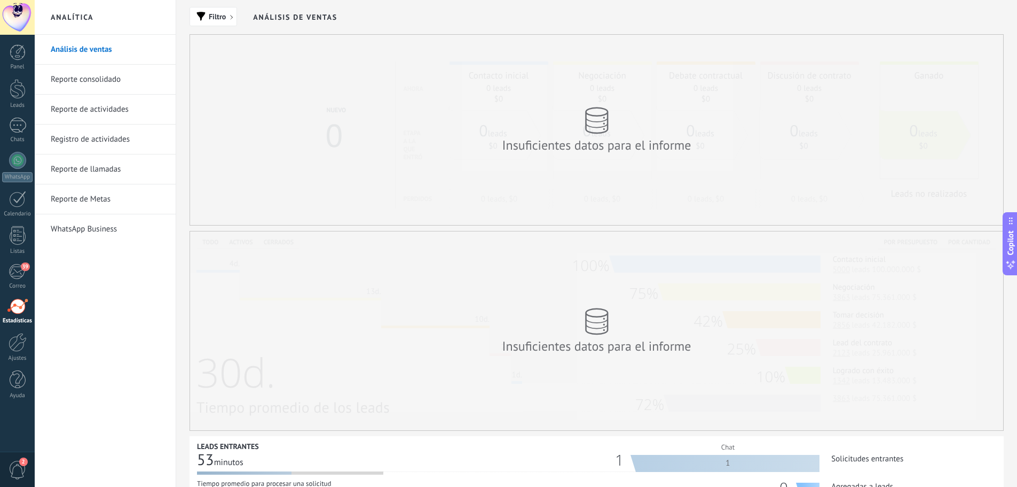
click at [82, 236] on link "WhatsApp Business" at bounding box center [108, 229] width 114 height 30
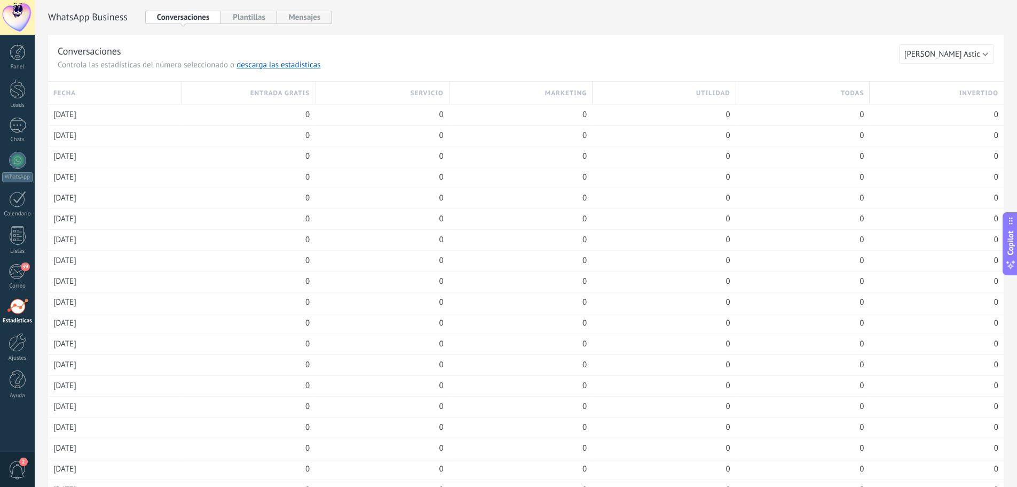
click at [23, 458] on span "2" at bounding box center [23, 461] width 9 height 9
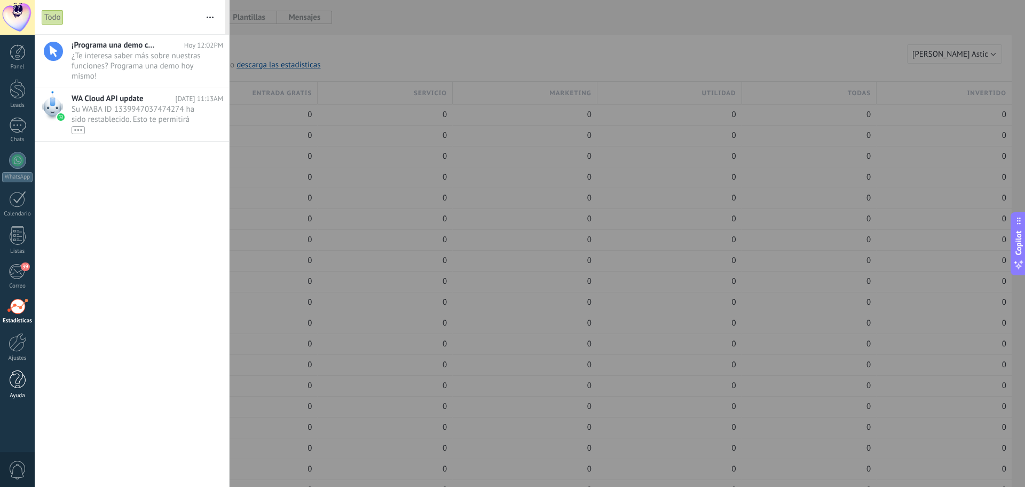
click at [20, 385] on div at bounding box center [18, 379] width 16 height 19
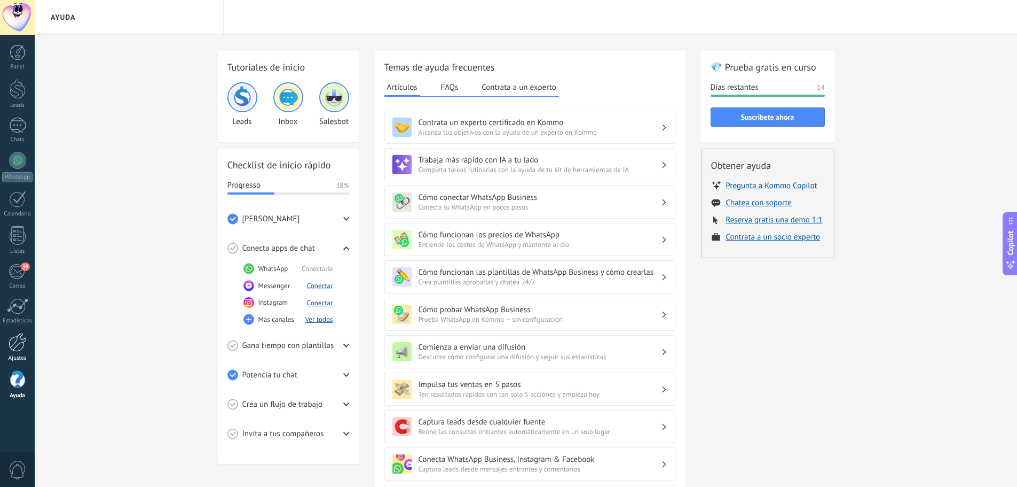
click at [19, 348] on div at bounding box center [18, 342] width 18 height 19
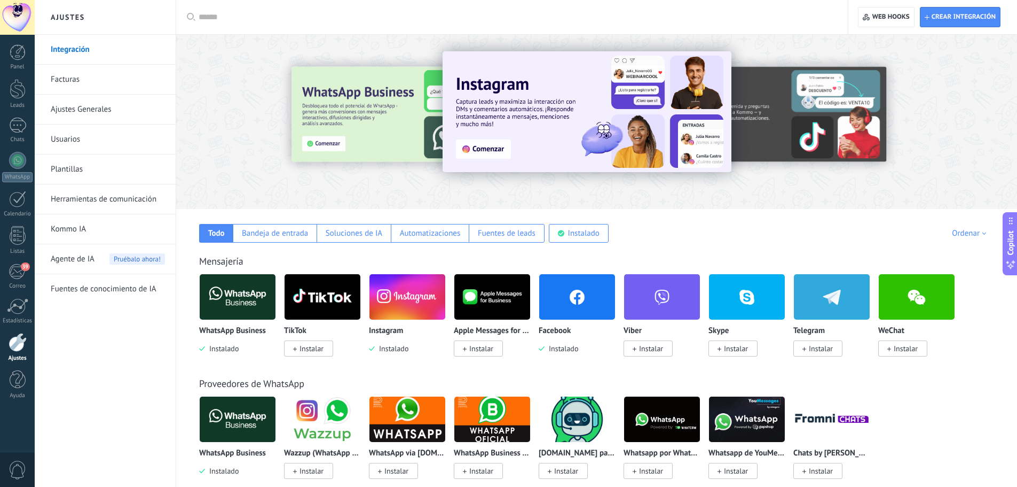
click at [73, 137] on link "Usuarios" at bounding box center [108, 139] width 114 height 30
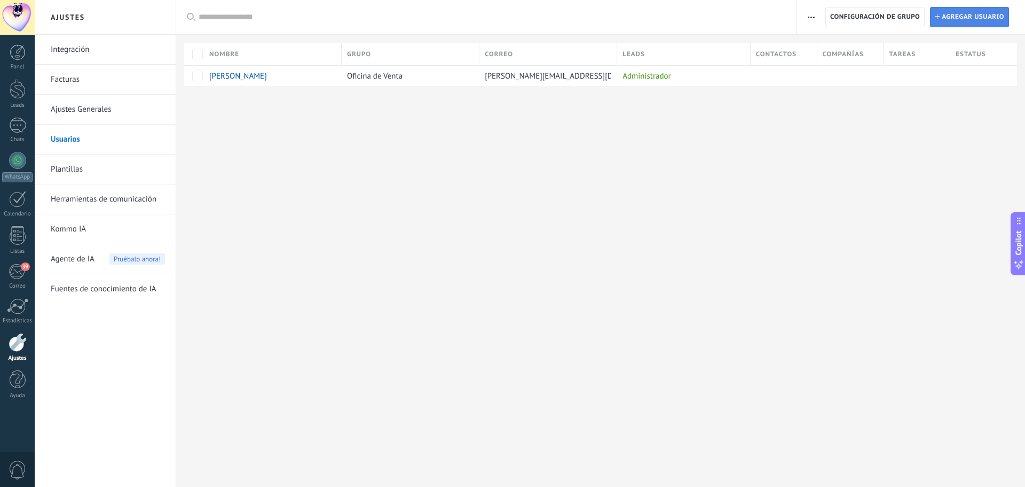
click at [939, 21] on link "Instalar Agregar usuario" at bounding box center [969, 17] width 79 height 20
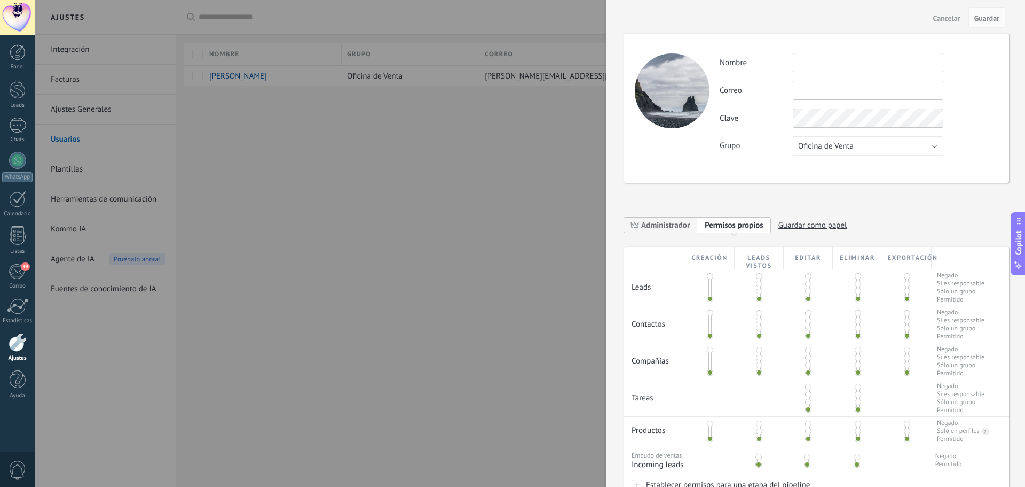
click at [885, 59] on input "text" at bounding box center [868, 62] width 151 height 19
type input "*****"
type input "**********"
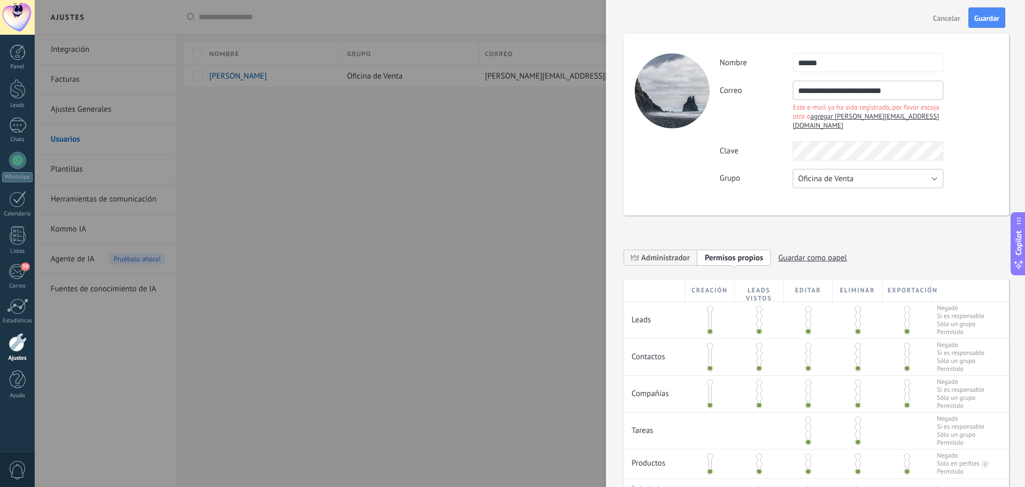
click at [905, 169] on button "Oficina de Venta" at bounding box center [868, 178] width 151 height 19
click at [904, 187] on li "Usuarios libres" at bounding box center [865, 196] width 156 height 18
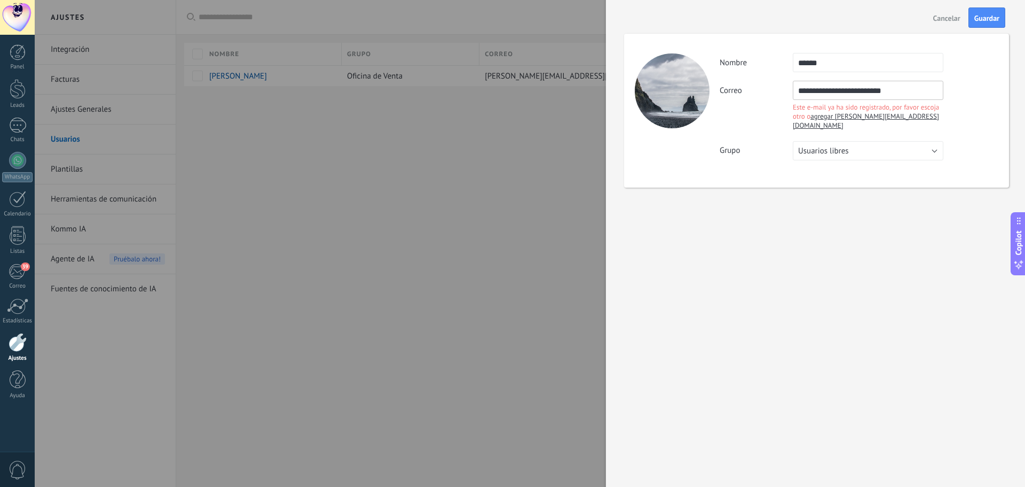
click at [960, 20] on span "Cancelar" at bounding box center [947, 17] width 27 height 7
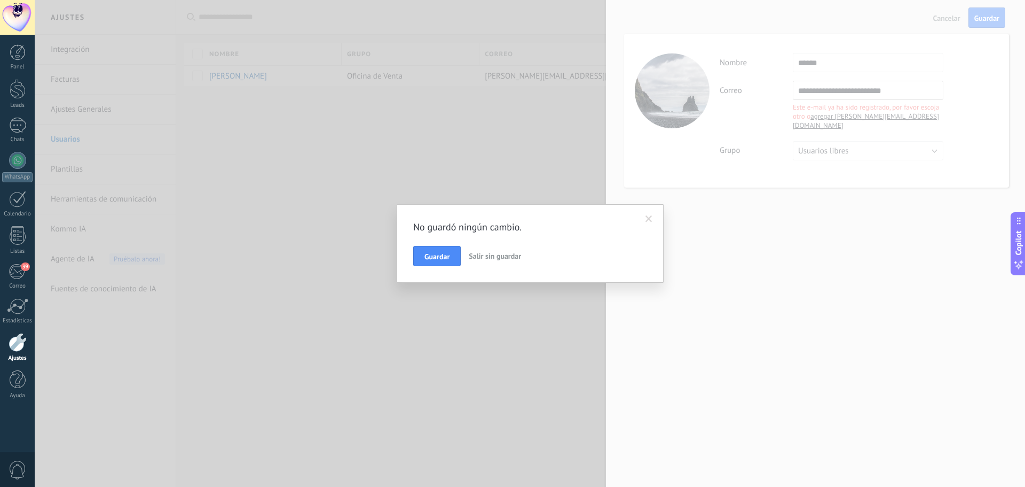
click at [482, 258] on span "Salir sin guardar" at bounding box center [495, 256] width 52 height 10
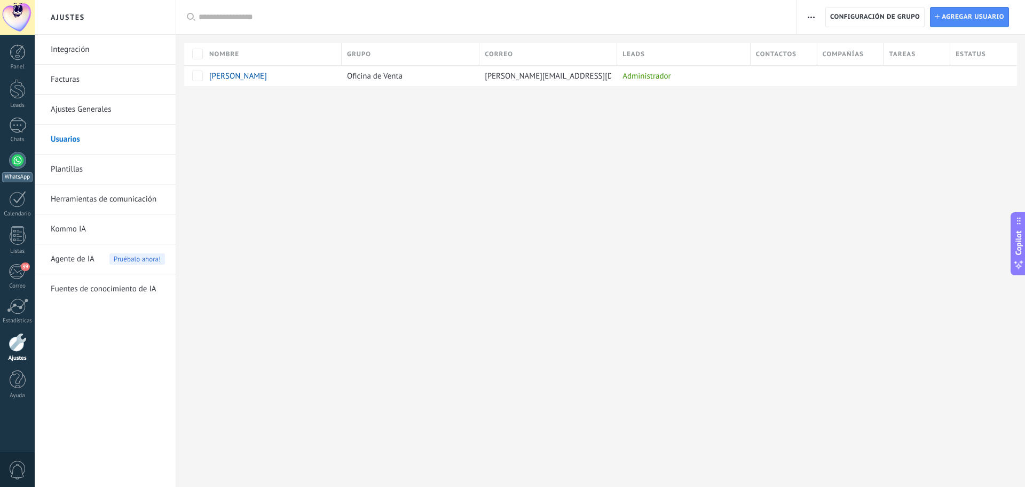
click at [18, 153] on div at bounding box center [17, 160] width 17 height 17
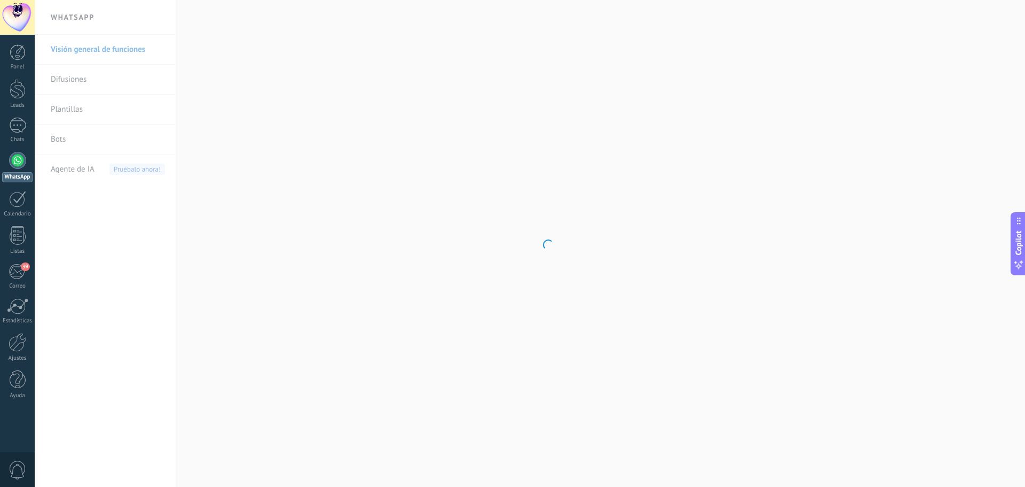
click at [61, 142] on body ".abecls-1,.abecls-2{fill-rule:evenodd}.abecls-2{fill:#fff} .abhcls-1{fill:none}…" at bounding box center [512, 243] width 1025 height 487
click at [60, 141] on link "Bots" at bounding box center [108, 139] width 114 height 30
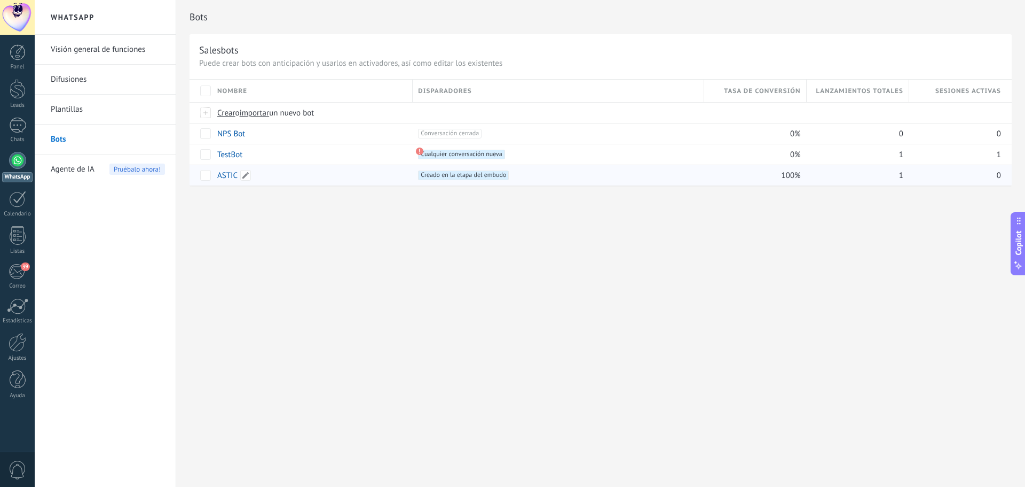
click at [233, 174] on link "ASTIC" at bounding box center [227, 175] width 20 height 10
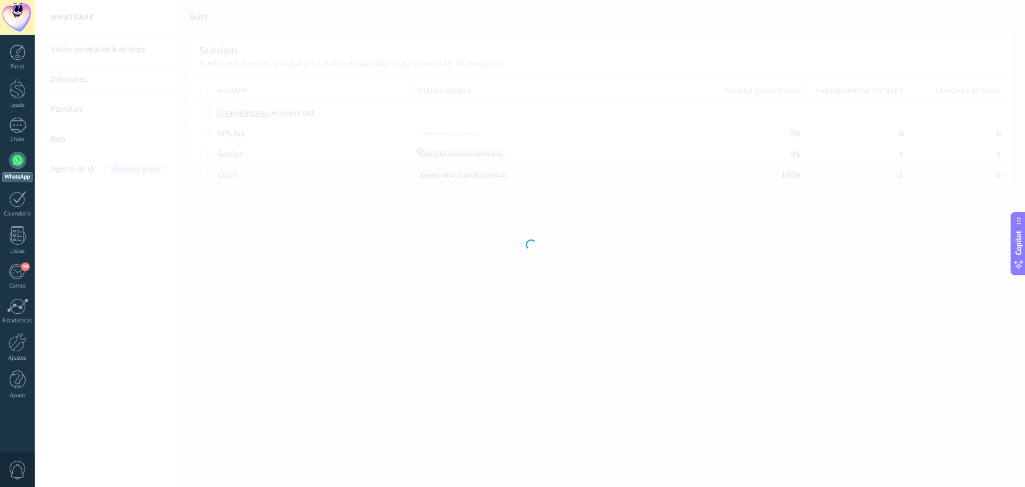
type input "*****"
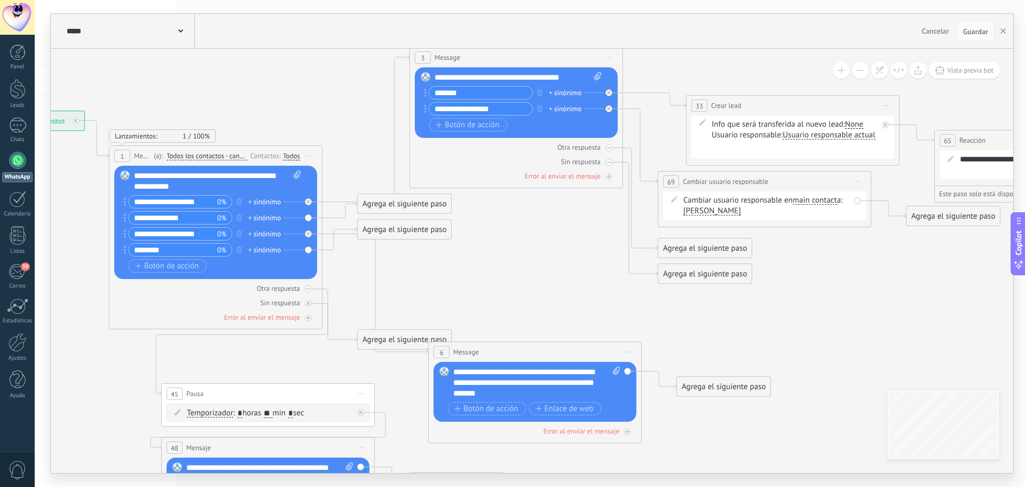
drag, startPoint x: 781, startPoint y: 244, endPoint x: 497, endPoint y: 225, distance: 284.2
click at [497, 225] on icon at bounding box center [617, 292] width 1781 height 1025
click at [827, 134] on span "Usuario responsable actual" at bounding box center [829, 135] width 92 height 9
click at [827, 134] on button "Usuario responsable actual" at bounding box center [845, 135] width 134 height 19
click at [819, 150] on span "[PERSON_NAME]" at bounding box center [835, 154] width 129 height 11
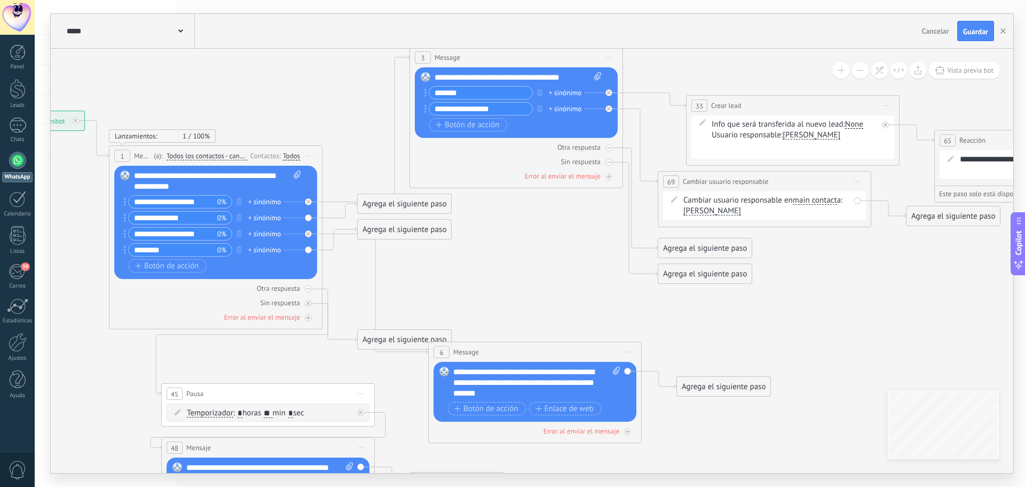
click at [858, 123] on div "None" at bounding box center [854, 124] width 18 height 9
click at [880, 192] on div "Contactos" at bounding box center [881, 188] width 34 height 11
click at [890, 254] on icon at bounding box center [617, 292] width 1781 height 1025
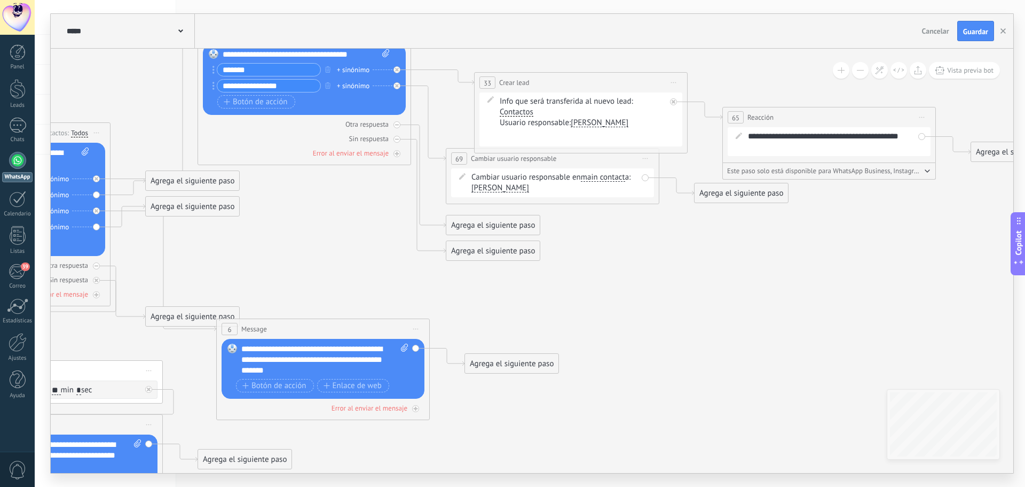
drag, startPoint x: 887, startPoint y: 252, endPoint x: 675, endPoint y: 229, distance: 213.3
click at [675, 229] on icon at bounding box center [405, 269] width 1781 height 1025
click at [673, 82] on icon at bounding box center [673, 82] width 5 height 1
click at [681, 150] on icon at bounding box center [680, 151] width 5 height 6
click at [469, 85] on div "Agrega el siguiente paso" at bounding box center [492, 81] width 93 height 18
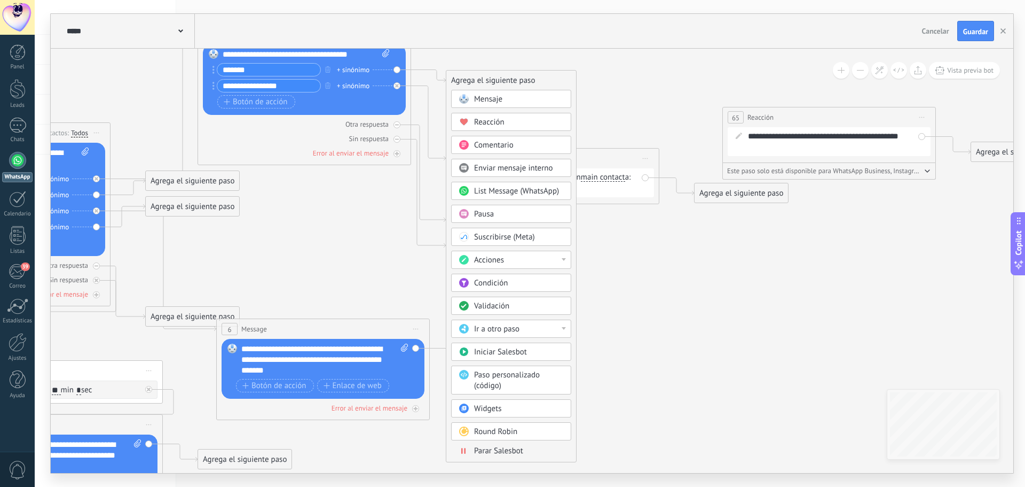
click at [553, 329] on div "Ir a otro paso" at bounding box center [519, 329] width 90 height 11
click at [553, 329] on div "1: Message" at bounding box center [511, 329] width 119 height 18
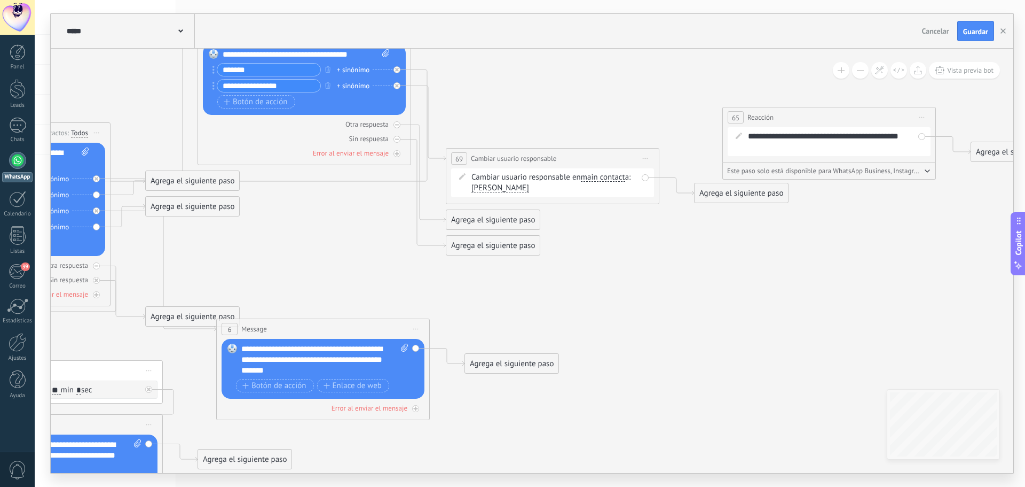
click at [648, 159] on span "Iniciar vista previa aquí Cambiar nombre Duplicar Borrar" at bounding box center [645, 158] width 17 height 15
click at [665, 235] on div "Borrar" at bounding box center [694, 228] width 106 height 18
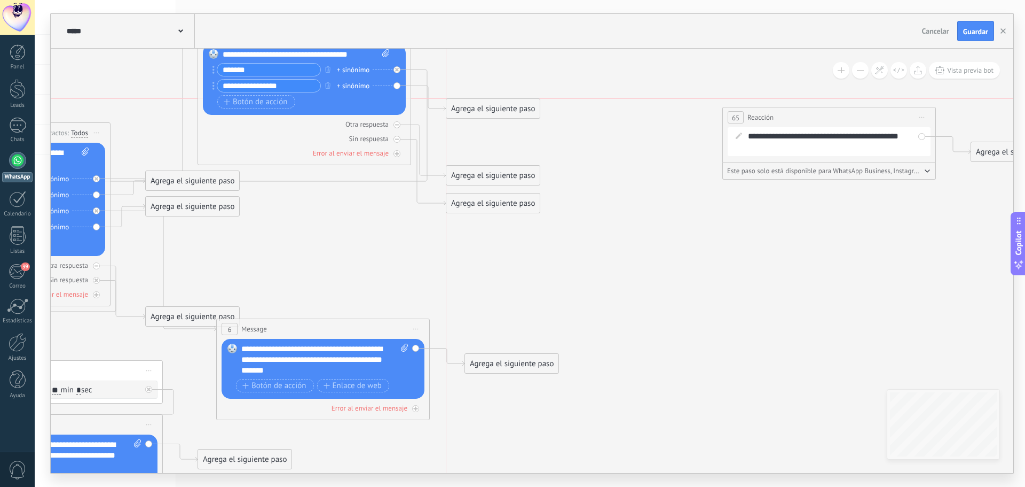
drag, startPoint x: 468, startPoint y: 80, endPoint x: 469, endPoint y: 110, distance: 30.5
click at [469, 110] on div "Agrega el siguiente paso" at bounding box center [492, 109] width 93 height 18
click at [926, 117] on span "Iniciar vista previa aquí Cambiar nombre Duplicar Borrar" at bounding box center [922, 116] width 17 height 15
click at [934, 186] on div "Borrar" at bounding box center [971, 187] width 106 height 18
click at [530, 105] on div "Agrega el siguiente paso" at bounding box center [492, 109] width 93 height 18
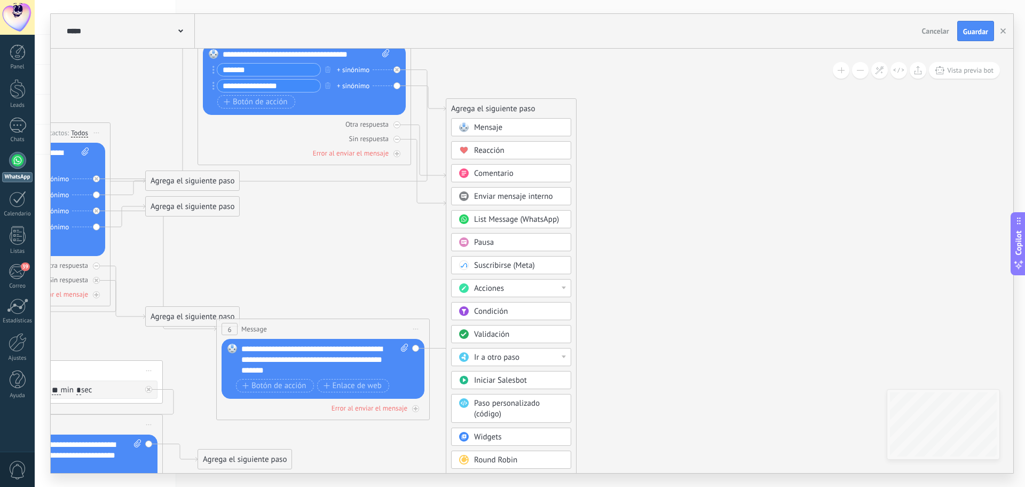
click at [496, 287] on span "Acciones" at bounding box center [489, 288] width 30 height 10
click at [536, 327] on div "Cambiar usuario responsable" at bounding box center [511, 329] width 119 height 18
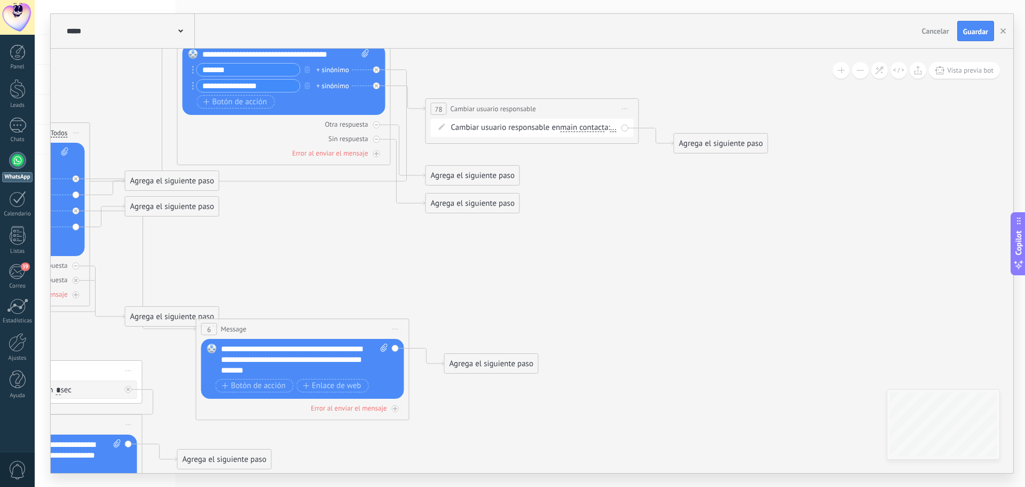
click at [610, 132] on span "..." at bounding box center [613, 127] width 6 height 9
click at [476, 170] on div "[PERSON_NAME]" at bounding box center [513, 175] width 134 height 19
click at [473, 123] on div "Cambiar usuario responsable en main contact main contact all contacts chat cont…" at bounding box center [534, 132] width 166 height 21
click at [440, 128] on icon at bounding box center [442, 126] width 6 height 6
click at [525, 132] on div "Cambiar usuario responsable en main contact main contact all contacts chat cont…" at bounding box center [534, 132] width 166 height 21
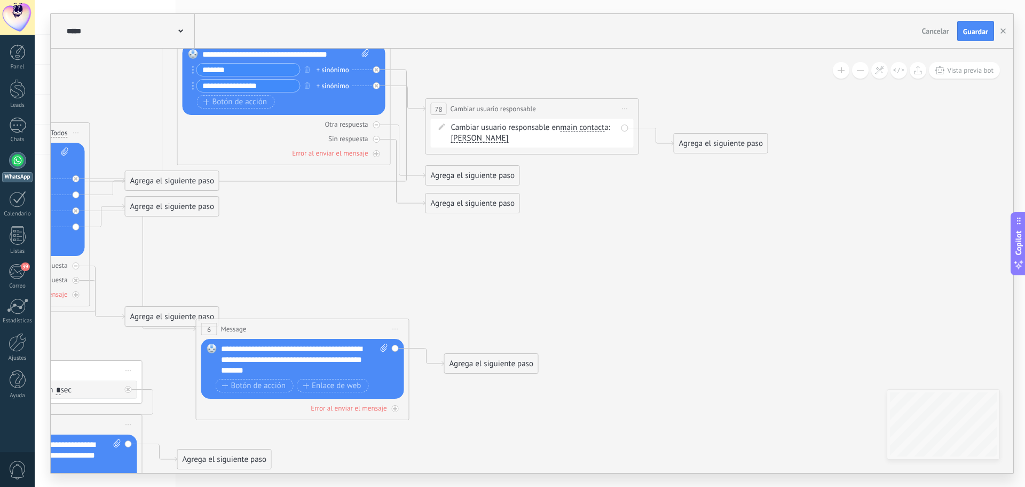
click at [534, 126] on div "Cambiar usuario responsable en main contact main contact all contacts chat cont…" at bounding box center [534, 132] width 166 height 21
click at [505, 126] on div "Cambiar usuario responsable en main contact main contact all contacts chat cont…" at bounding box center [534, 132] width 166 height 21
click at [505, 108] on span "Cambiar usuario responsable" at bounding box center [493, 109] width 85 height 10
click at [969, 33] on span "Guardar" at bounding box center [975, 31] width 25 height 7
drag, startPoint x: 495, startPoint y: 109, endPoint x: 521, endPoint y: 87, distance: 34.1
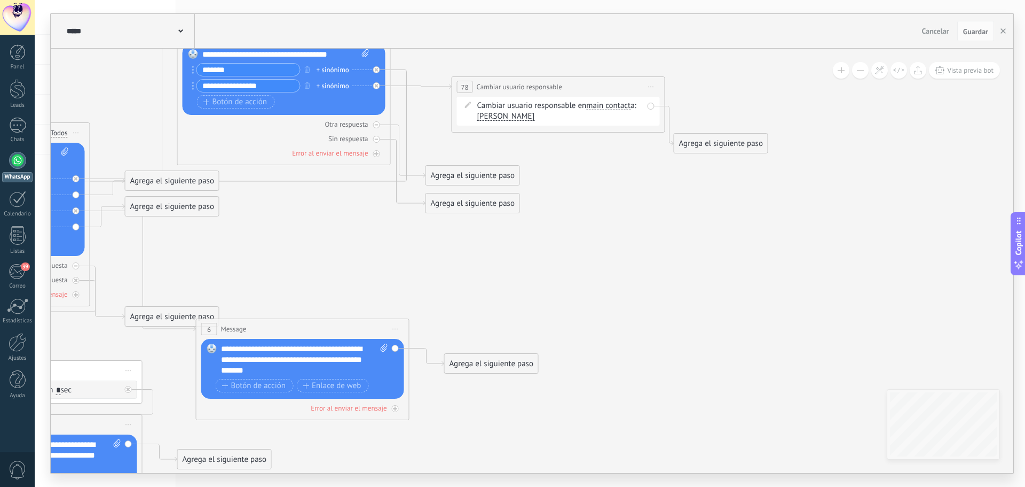
click at [521, 87] on span "Cambiar usuario responsable" at bounding box center [519, 87] width 85 height 10
click at [476, 168] on div "Agrega el siguiente paso" at bounding box center [472, 176] width 93 height 18
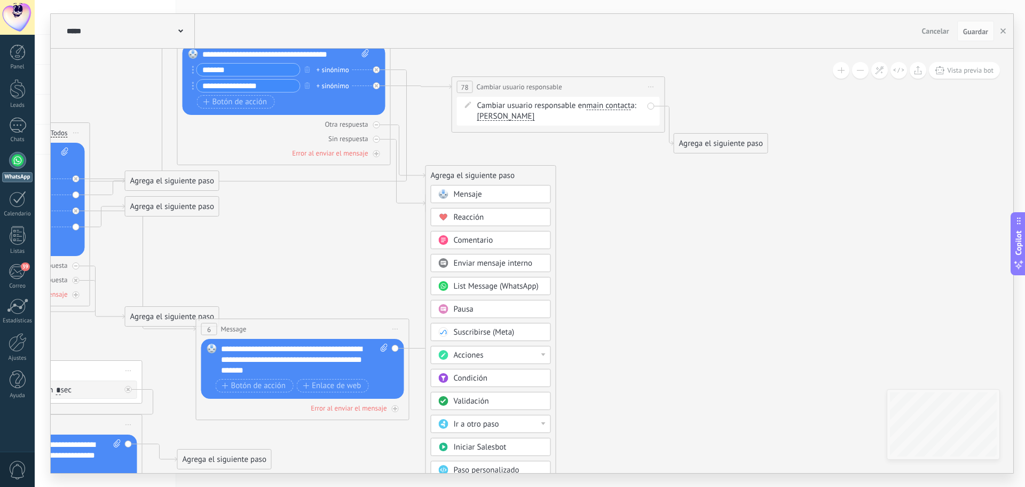
click at [616, 184] on icon at bounding box center [247, 269] width 1505 height 1025
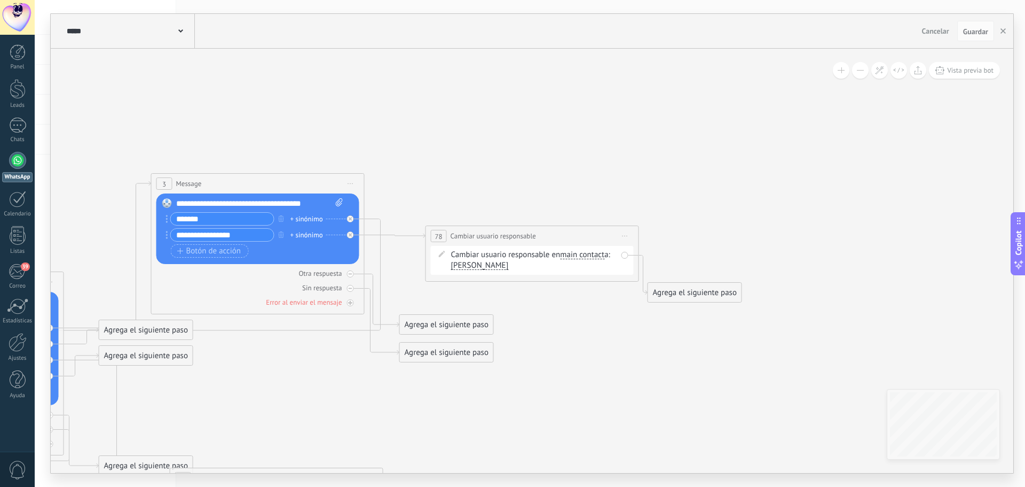
drag, startPoint x: 608, startPoint y: 172, endPoint x: 584, endPoint y: 337, distance: 166.9
click at [584, 337] on icon at bounding box center [221, 418] width 1505 height 1025
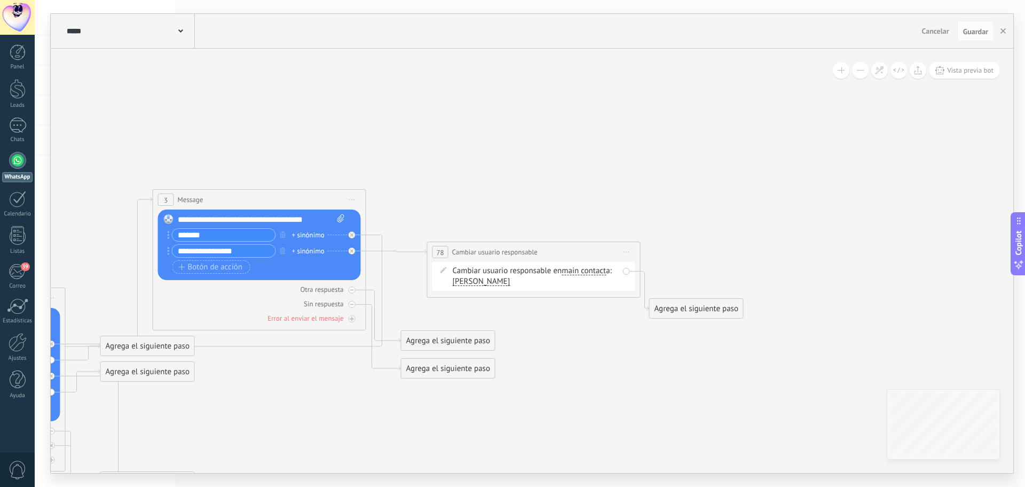
click at [505, 142] on icon at bounding box center [222, 434] width 1505 height 1025
click at [687, 304] on div "Agrega el siguiente paso" at bounding box center [696, 309] width 93 height 18
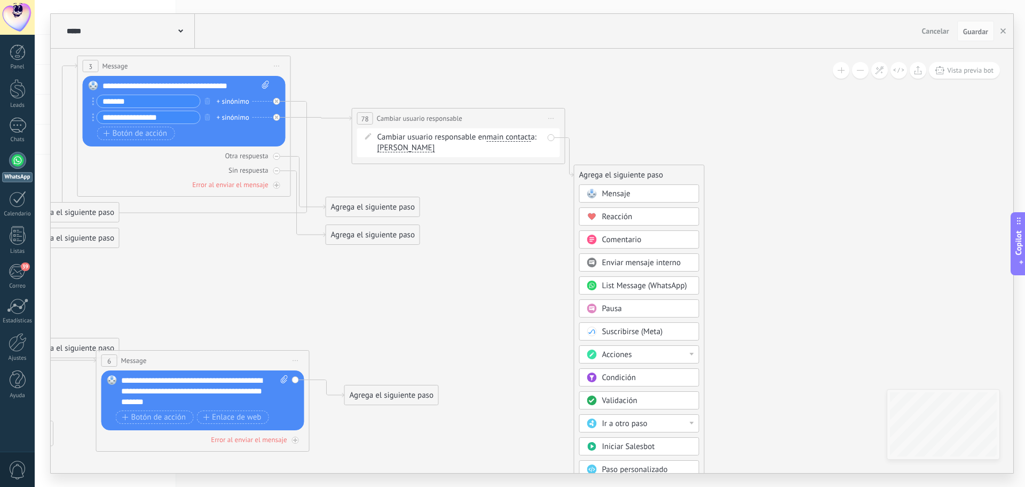
drag, startPoint x: 867, startPoint y: 230, endPoint x: 792, endPoint y: 97, distance: 153.3
click at [792, 97] on icon at bounding box center [147, 301] width 1505 height 1025
click at [676, 289] on span "List Message (WhatsApp)" at bounding box center [644, 285] width 85 height 10
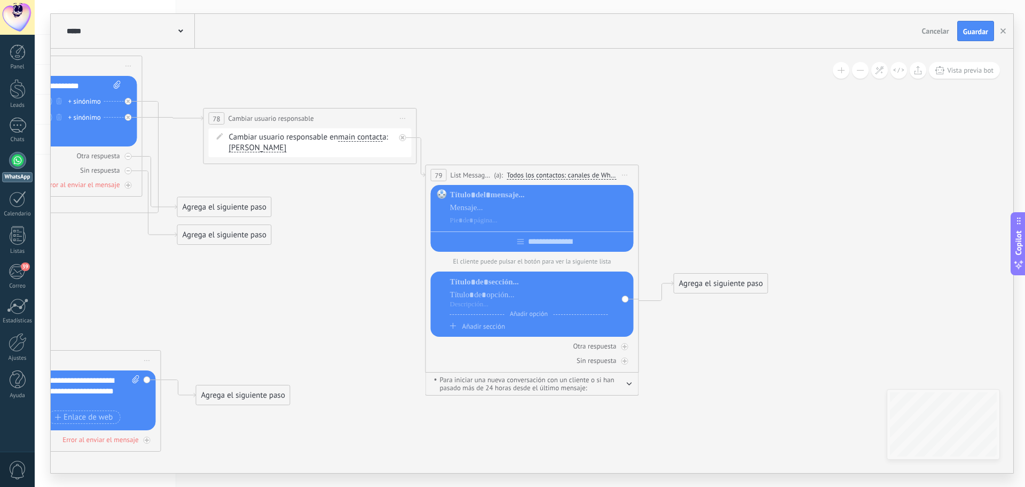
click at [629, 174] on span "Iniciar vista previa aquí Cambiar nombre Duplicar Borrar" at bounding box center [625, 174] width 17 height 15
click at [651, 249] on div "Borrar" at bounding box center [674, 245] width 106 height 18
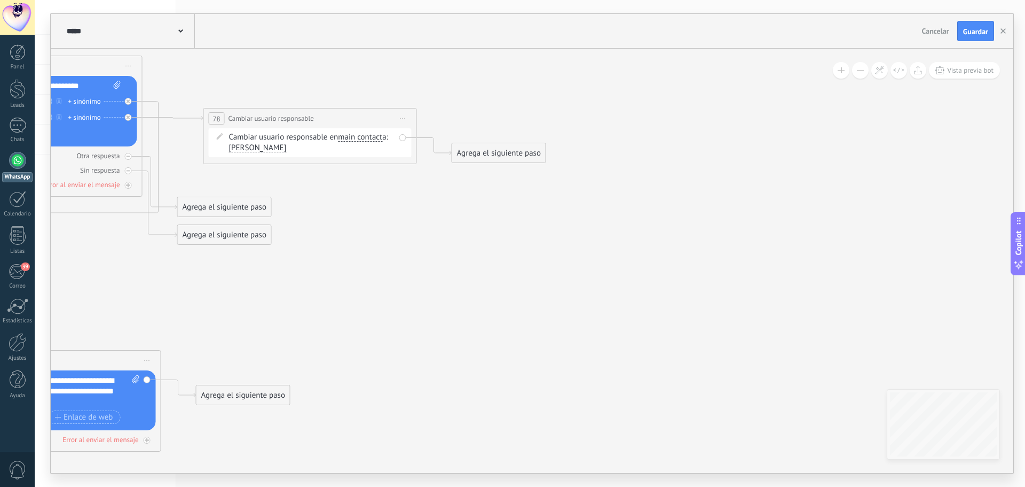
click at [485, 152] on div "Agrega el siguiente paso" at bounding box center [498, 153] width 93 height 18
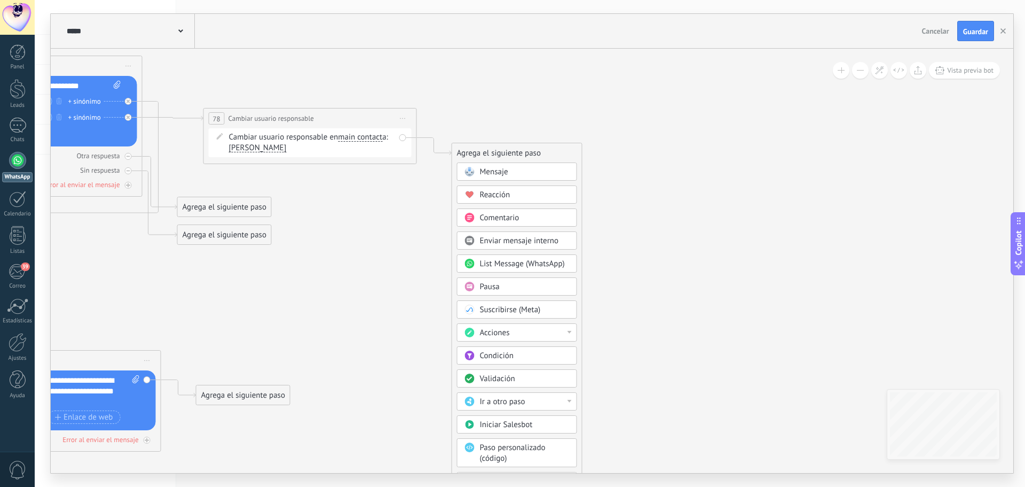
click at [571, 398] on div "Ir a otro paso" at bounding box center [517, 401] width 120 height 18
click at [654, 327] on icon at bounding box center [11, 278] width 1531 height 979
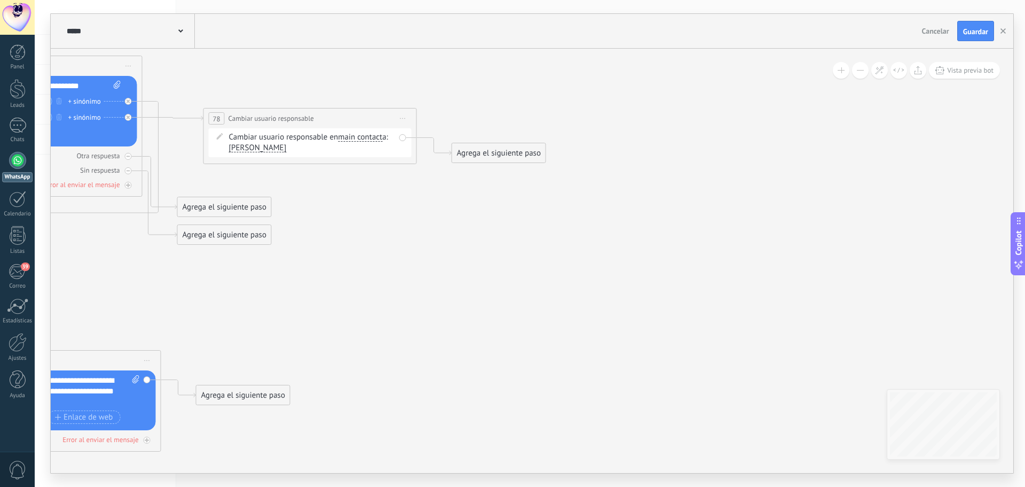
click at [518, 157] on div "Agrega el siguiente paso" at bounding box center [498, 153] width 93 height 18
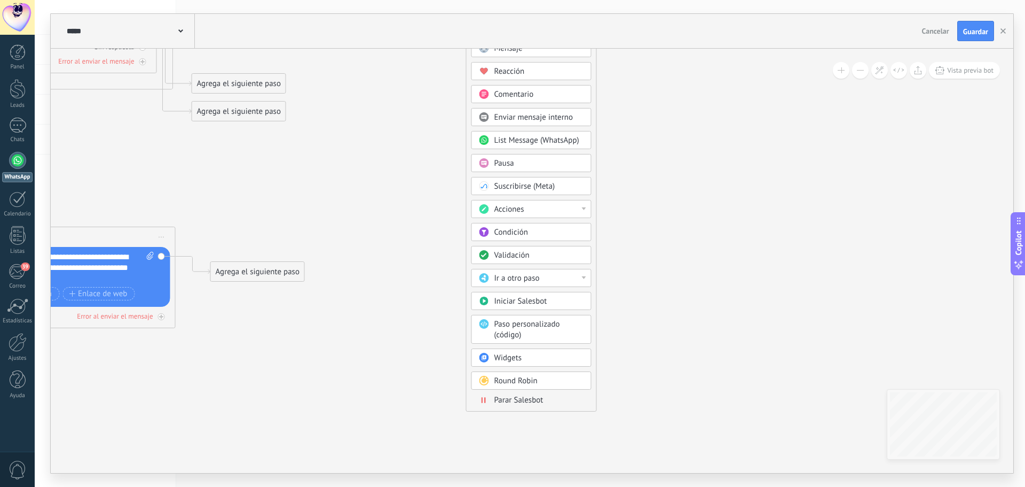
drag, startPoint x: 621, startPoint y: 257, endPoint x: 635, endPoint y: 134, distance: 124.2
click at [635, 134] on icon at bounding box center [26, 154] width 1531 height 979
click at [554, 379] on div "Round Robin" at bounding box center [540, 380] width 90 height 11
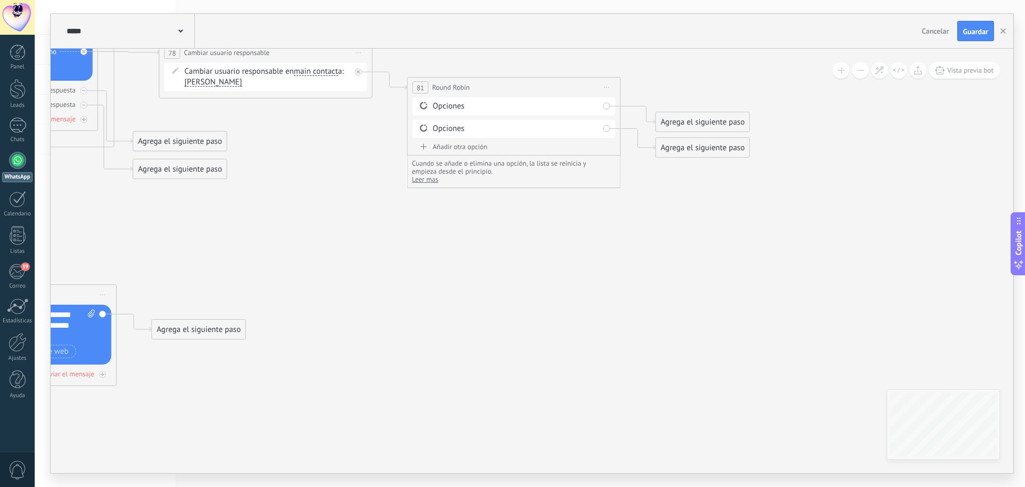
drag, startPoint x: 624, startPoint y: 224, endPoint x: 602, endPoint y: 295, distance: 73.7
click at [602, 295] on icon at bounding box center [91, 212] width 1779 height 979
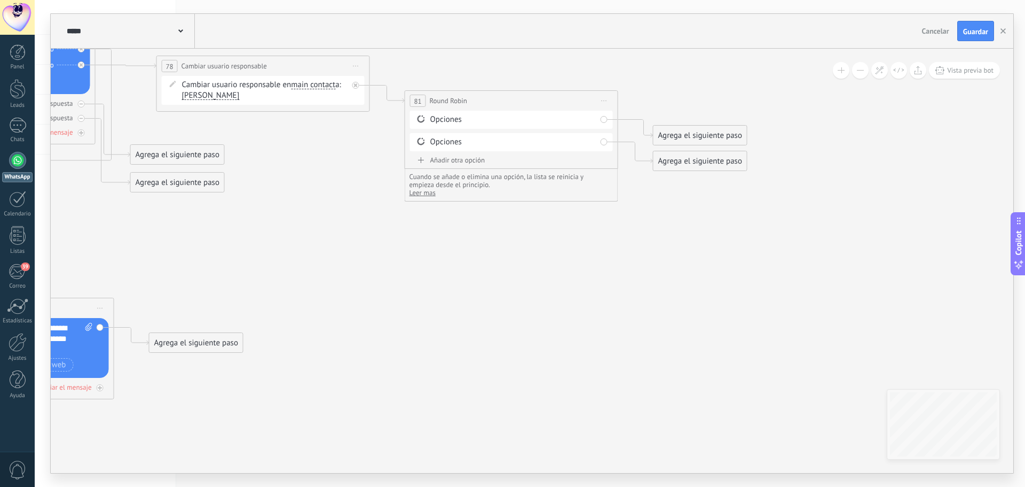
click at [684, 161] on div "Agrega el siguiente paso" at bounding box center [700, 161] width 93 height 18
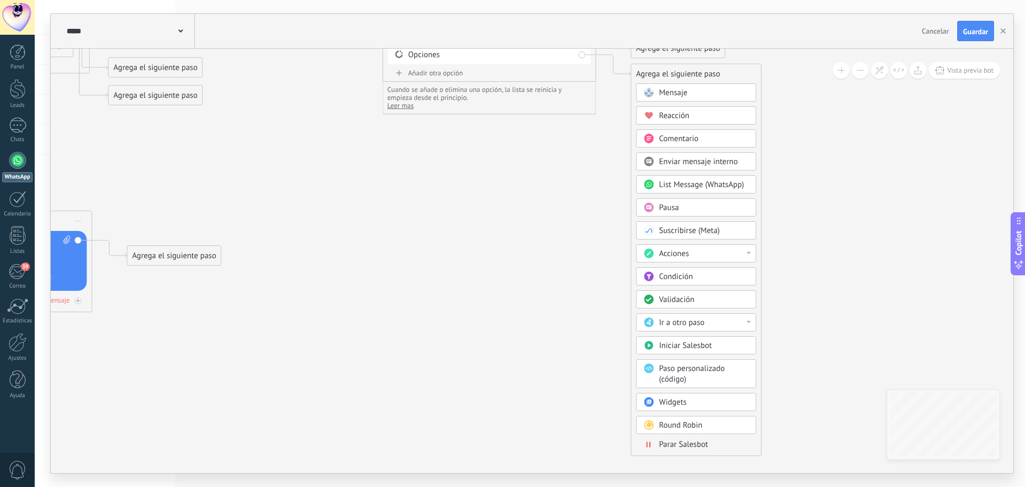
drag, startPoint x: 795, startPoint y: 352, endPoint x: 773, endPoint y: 265, distance: 89.8
click at [773, 265] on icon at bounding box center [67, 138] width 1779 height 979
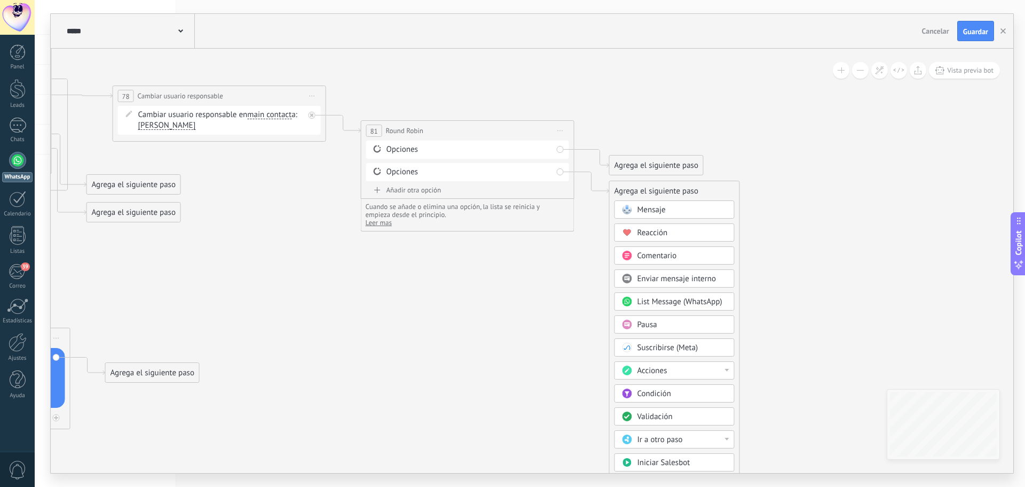
drag, startPoint x: 516, startPoint y: 258, endPoint x: 500, endPoint y: 352, distance: 94.9
click at [500, 352] on icon at bounding box center [45, 255] width 1779 height 979
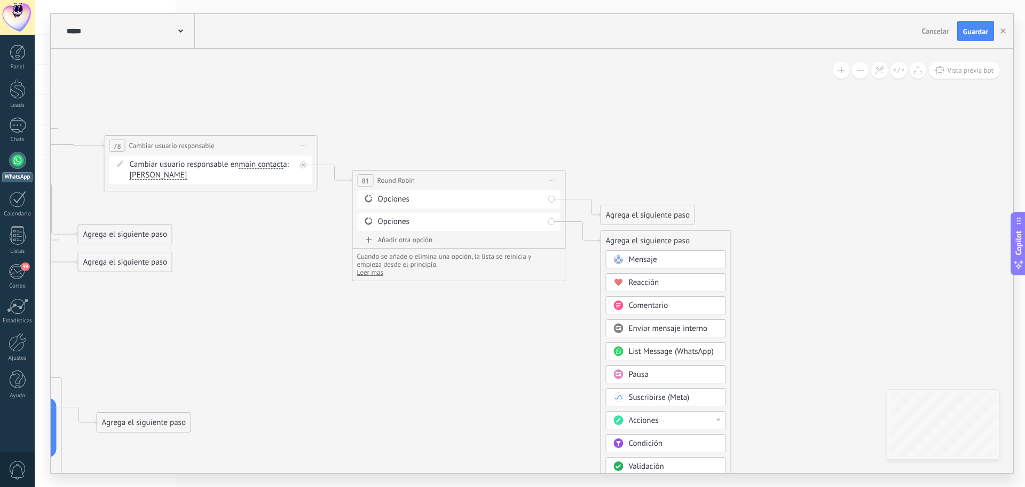
click at [550, 181] on icon at bounding box center [552, 180] width 5 height 1
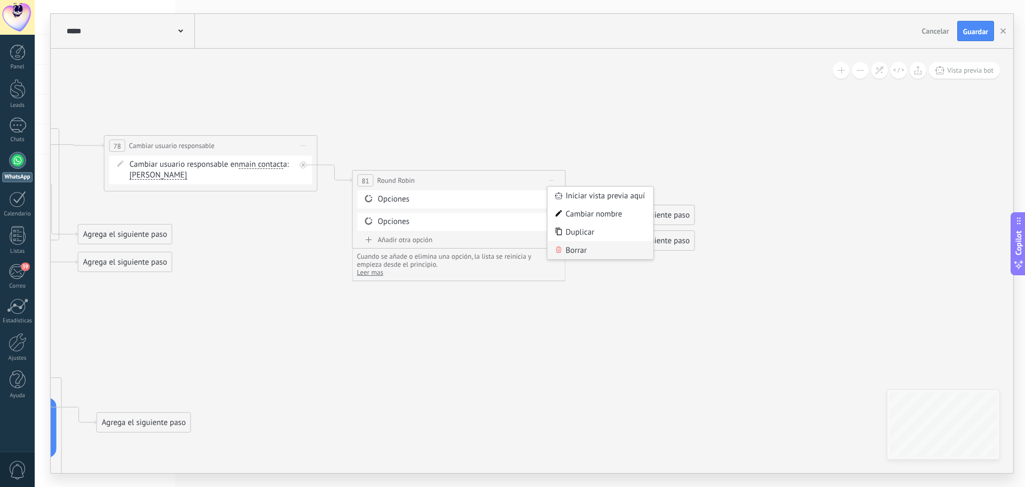
click at [573, 254] on div "Borrar" at bounding box center [601, 250] width 106 height 18
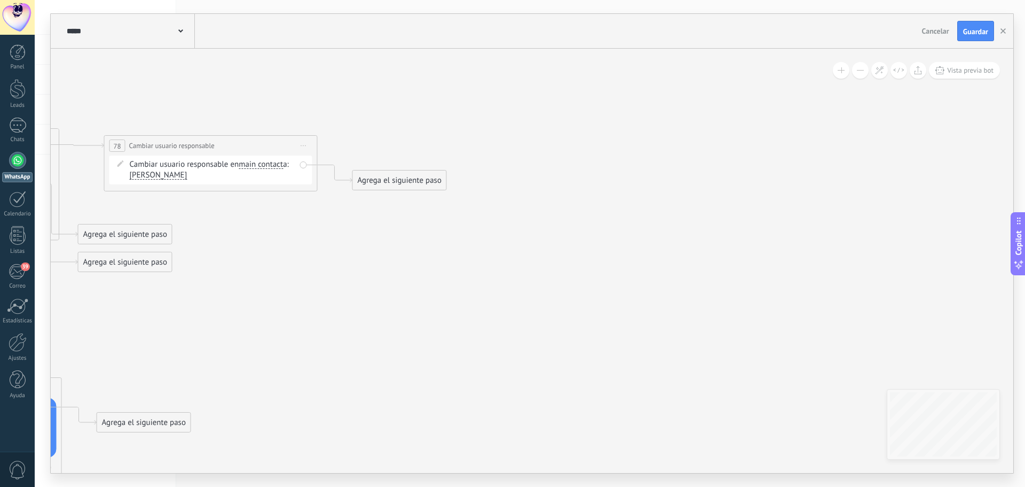
click at [309, 149] on span "Iniciar vista previa aquí Cambiar nombre Duplicar Borrar" at bounding box center [303, 145] width 17 height 15
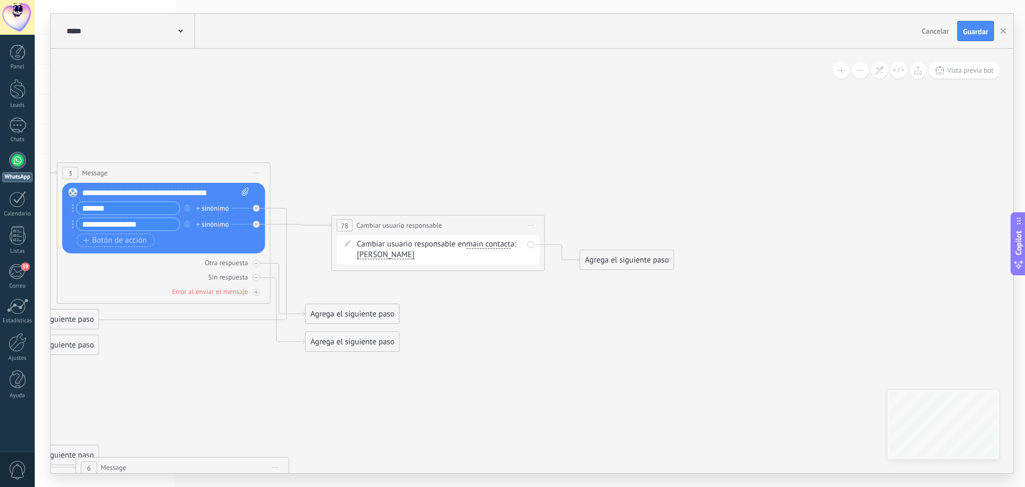
drag, startPoint x: 424, startPoint y: 108, endPoint x: 652, endPoint y: 188, distance: 241.0
click at [652, 188] on icon at bounding box center [140, 374] width 1531 height 959
drag, startPoint x: 360, startPoint y: 224, endPoint x: 349, endPoint y: 230, distance: 12.5
click at [349, 230] on div "**********" at bounding box center [431, 236] width 213 height 20
click at [379, 103] on icon at bounding box center [140, 407] width 1531 height 1025
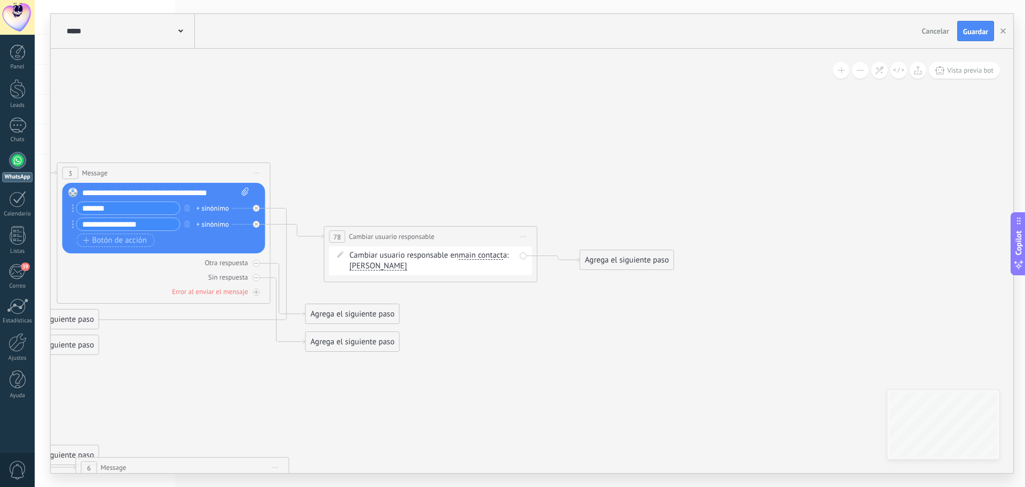
drag, startPoint x: 379, startPoint y: 103, endPoint x: 340, endPoint y: 113, distance: 40.3
click at [340, 113] on icon at bounding box center [140, 407] width 1531 height 1025
drag, startPoint x: 260, startPoint y: 209, endPoint x: 348, endPoint y: 161, distance: 99.9
drag, startPoint x: 371, startPoint y: 311, endPoint x: 441, endPoint y: 302, distance: 70.6
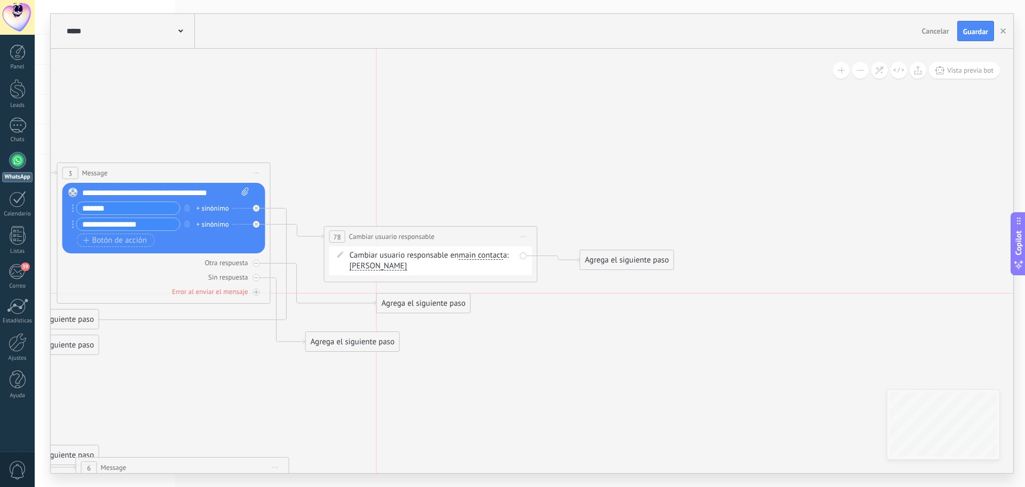
click at [441, 302] on div "Agrega el siguiente paso" at bounding box center [423, 303] width 93 height 18
click at [257, 262] on icon at bounding box center [257, 263] width 4 height 4
click at [258, 277] on div at bounding box center [256, 277] width 7 height 7
click at [260, 223] on div at bounding box center [259, 221] width 12 height 13
click at [255, 224] on div "Reemplazar Quitar Convertir a mensaje de voz Arrastre la imagen aquí para adjun…" at bounding box center [163, 218] width 203 height 70
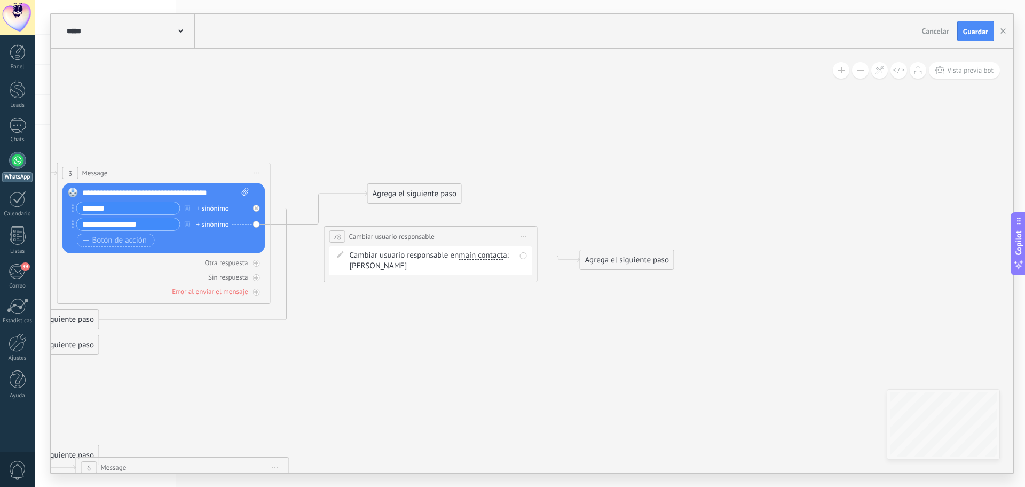
drag, startPoint x: 333, startPoint y: 297, endPoint x: 395, endPoint y: 193, distance: 121.2
click at [395, 193] on div "Agrega el siguiente paso" at bounding box center [414, 194] width 93 height 18
drag, startPoint x: 395, startPoint y: 193, endPoint x: 415, endPoint y: 126, distance: 70.6
click at [415, 126] on div "Agrega el siguiente paso" at bounding box center [434, 126] width 93 height 18
drag, startPoint x: 415, startPoint y: 126, endPoint x: 403, endPoint y: 268, distance: 143.1
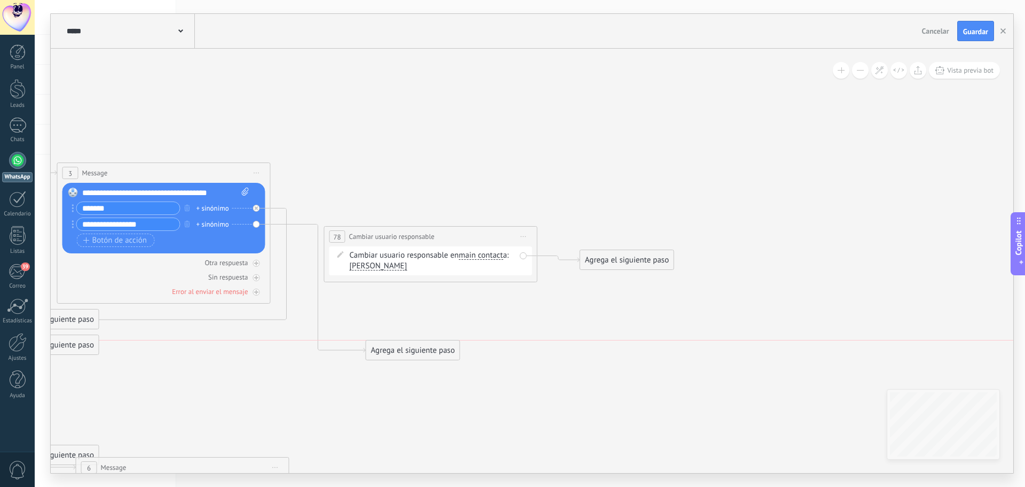
click at [393, 348] on div "Agrega el siguiente paso" at bounding box center [412, 350] width 93 height 18
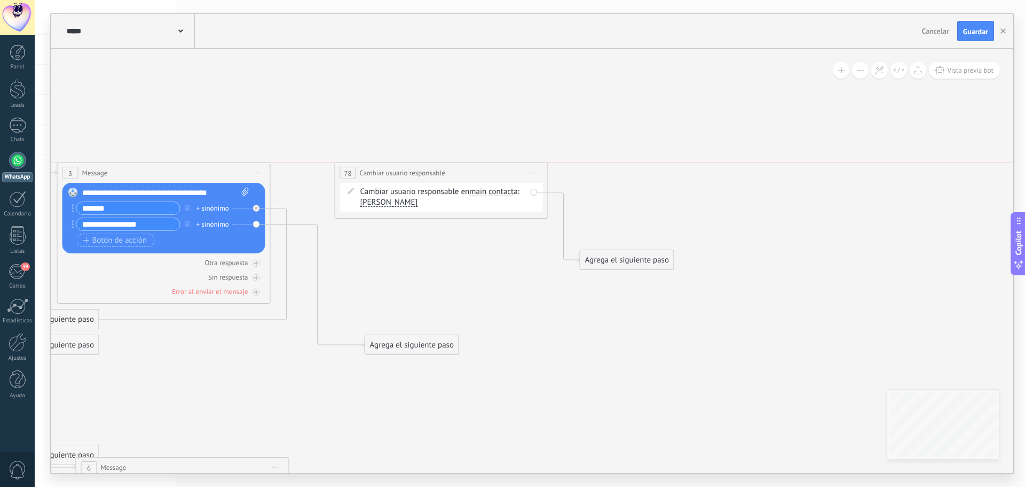
drag, startPoint x: 417, startPoint y: 237, endPoint x: 427, endPoint y: 170, distance: 67.1
click at [427, 170] on span "Cambiar usuario responsable" at bounding box center [402, 173] width 85 height 10
click at [256, 224] on div "Reemplazar Quitar Convertir a mensaje de voz Arrastre la imagen aquí para adjun…" at bounding box center [163, 218] width 203 height 70
drag, startPoint x: 256, startPoint y: 224, endPoint x: 347, endPoint y: 170, distance: 105.2
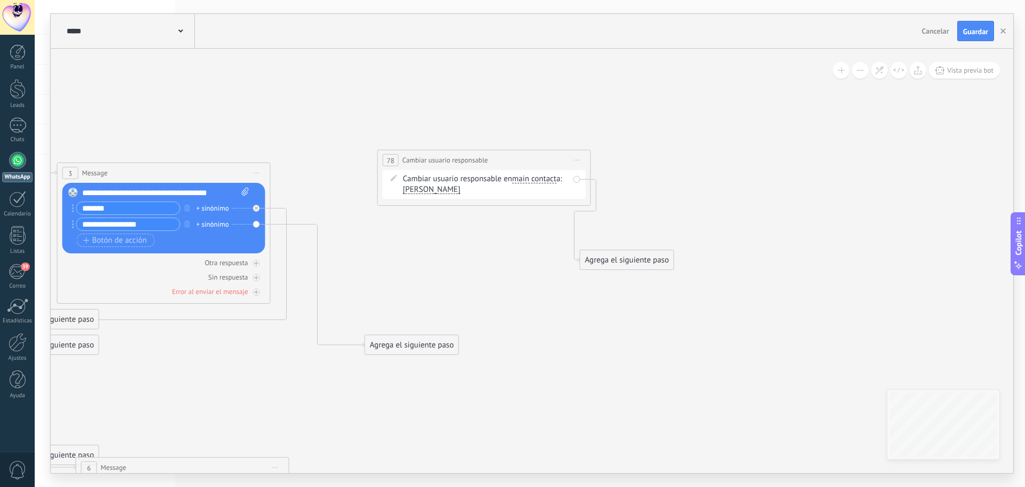
drag, startPoint x: 533, startPoint y: 176, endPoint x: 576, endPoint y: 163, distance: 44.6
click at [576, 163] on span "Iniciar vista previa aquí Cambiar nombre Duplicar Borrar" at bounding box center [577, 159] width 17 height 15
click at [591, 225] on div "Borrar" at bounding box center [626, 230] width 106 height 18
click at [255, 221] on div "Reemplazar Quitar Convertir a mensaje de voz Arrastre la imagen aquí para adjun…" at bounding box center [163, 218] width 203 height 70
click at [257, 208] on icon at bounding box center [257, 208] width 4 height 4
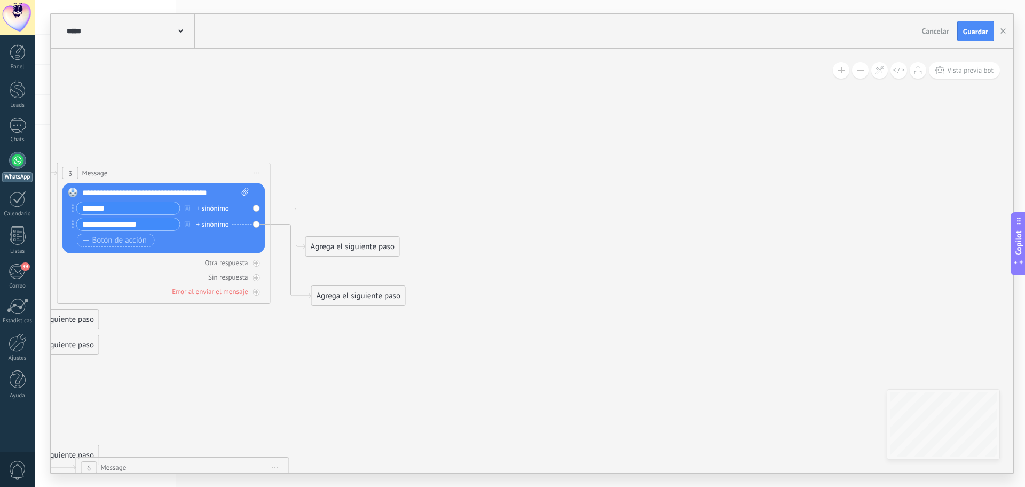
drag, startPoint x: 381, startPoint y: 214, endPoint x: 328, endPoint y: 291, distance: 93.2
click at [328, 291] on div "Agrega el siguiente paso" at bounding box center [358, 296] width 93 height 18
drag, startPoint x: 345, startPoint y: 239, endPoint x: 404, endPoint y: 145, distance: 110.8
click at [404, 145] on div "Agrega el siguiente paso" at bounding box center [414, 152] width 93 height 18
drag, startPoint x: 345, startPoint y: 293, endPoint x: 404, endPoint y: 223, distance: 91.7
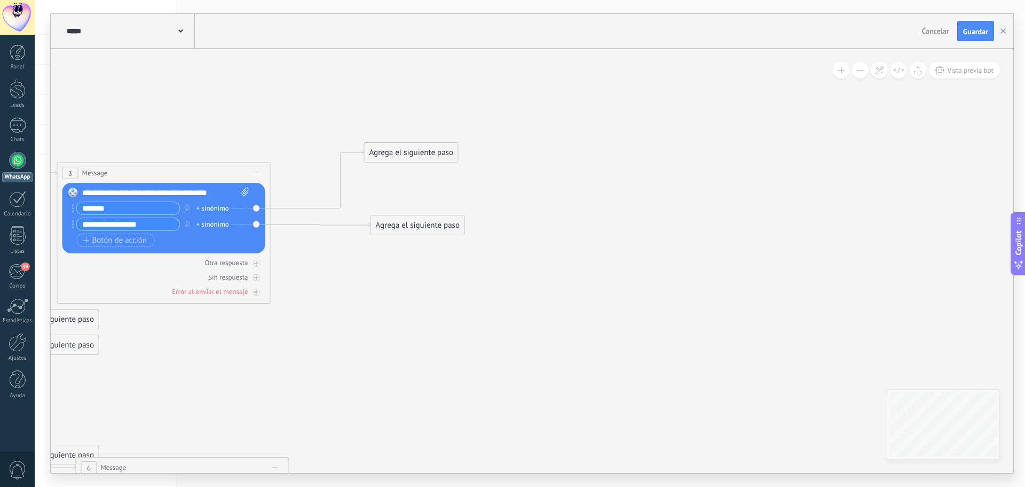
click at [404, 223] on div "Agrega el siguiente paso" at bounding box center [417, 225] width 93 height 18
click at [456, 405] on div "Acciones" at bounding box center [444, 404] width 90 height 11
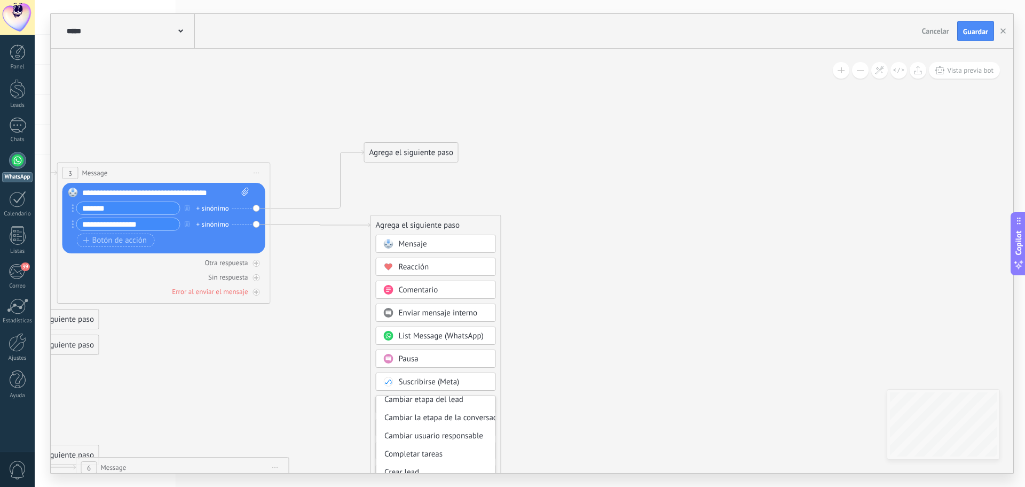
scroll to position [63, 0]
click at [473, 430] on div "Cambiar usuario responsable" at bounding box center [436, 433] width 119 height 18
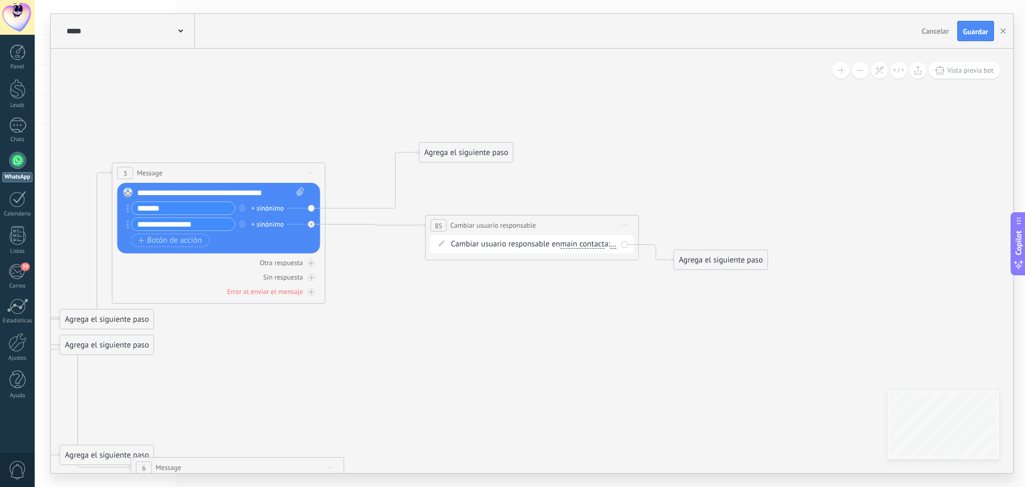
click at [610, 248] on span "..." at bounding box center [613, 244] width 6 height 9
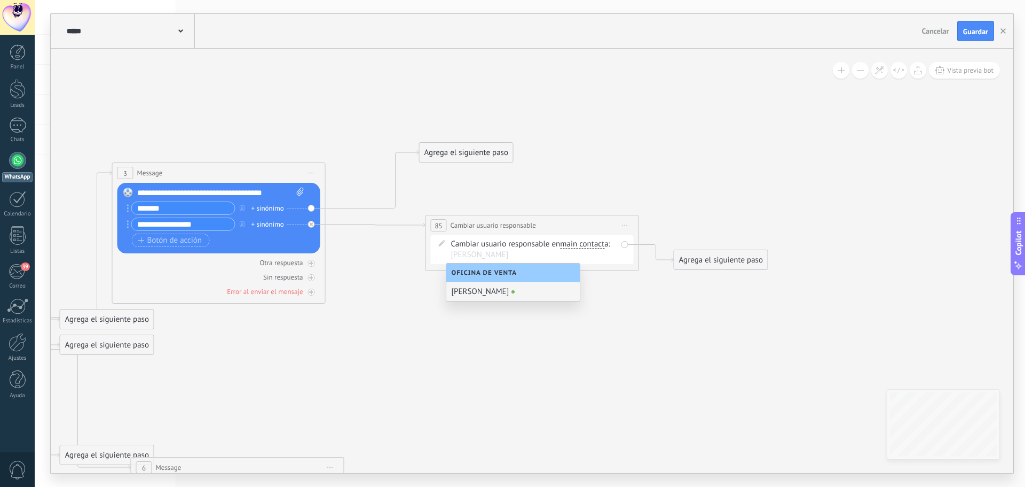
click at [458, 289] on div "[PERSON_NAME]" at bounding box center [513, 291] width 134 height 19
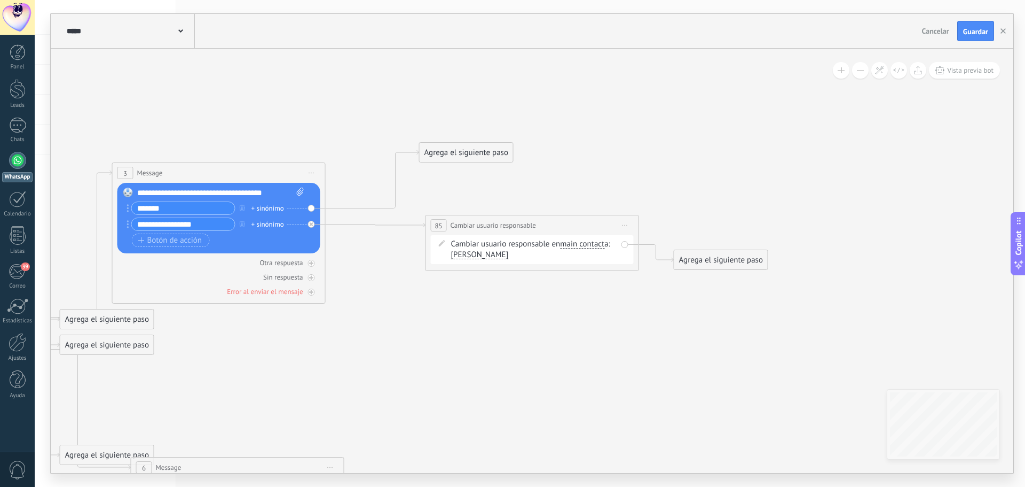
click at [691, 206] on icon at bounding box center [215, 398] width 1570 height 1046
click at [969, 31] on span "Guardar" at bounding box center [975, 31] width 25 height 7
click at [455, 152] on div "Agrega el siguiente paso" at bounding box center [466, 153] width 93 height 18
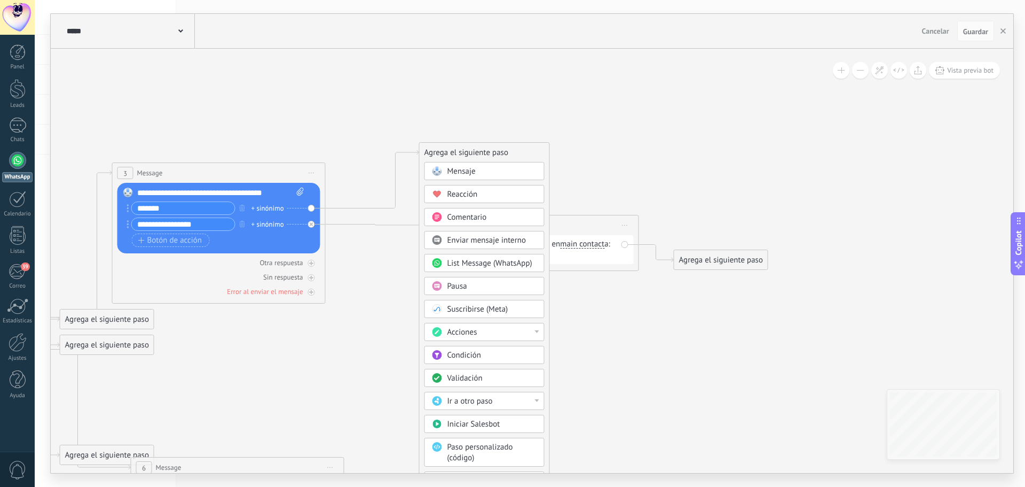
click at [527, 417] on div "Iniciar Salesbot" at bounding box center [485, 423] width 120 height 18
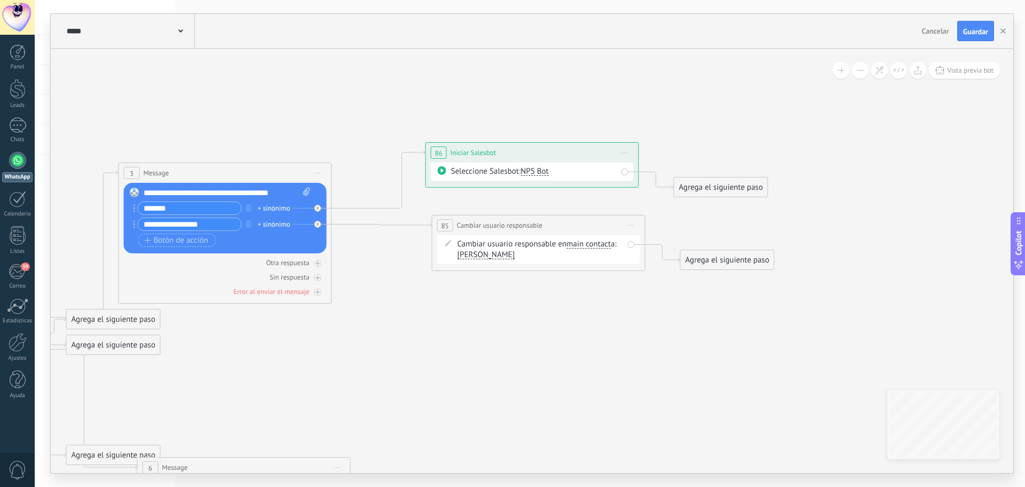
click at [545, 171] on span "NPS Bot" at bounding box center [535, 171] width 28 height 10
click at [546, 175] on span "NPS Bot" at bounding box center [573, 171] width 129 height 11
click at [632, 152] on span "Iniciar vista previa aquí Cambiar nombre Duplicar Borrar" at bounding box center [625, 152] width 17 height 15
click at [678, 148] on icon at bounding box center [221, 398] width 1570 height 1046
click at [690, 183] on div "Agrega el siguiente paso" at bounding box center [721, 187] width 93 height 18
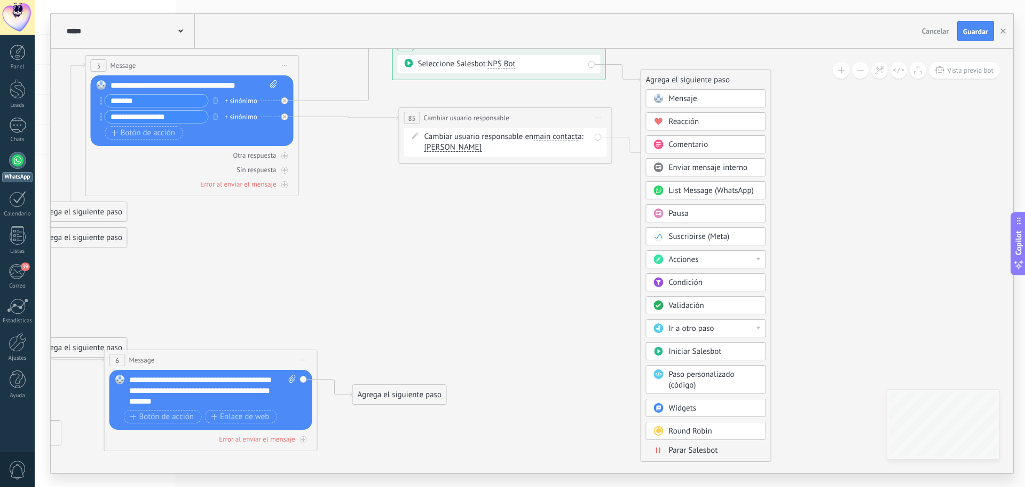
drag, startPoint x: 822, startPoint y: 381, endPoint x: 789, endPoint y: 273, distance: 112.3
click at [789, 273] on icon at bounding box center [188, 291] width 1570 height 1046
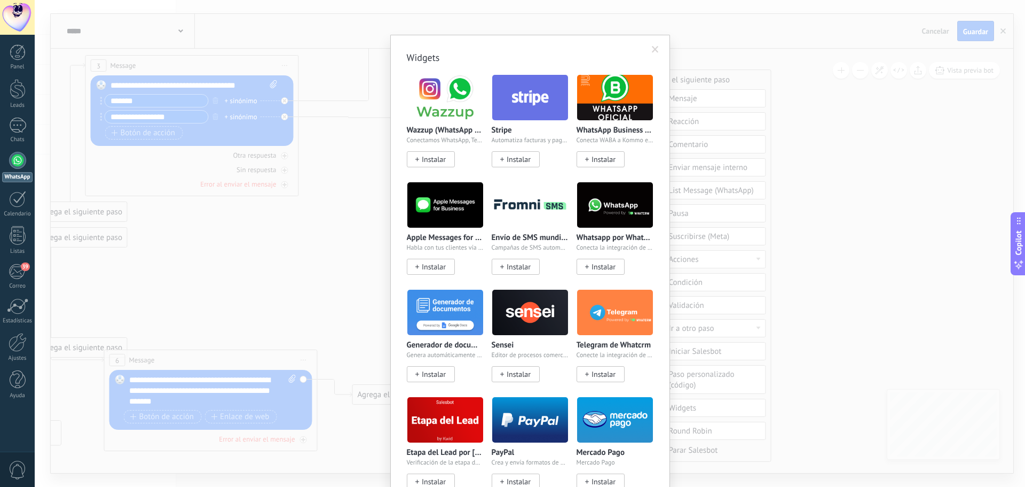
click at [707, 410] on body ".abecls-1,.abecls-2{fill-rule:evenodd}.abecls-2{fill:#fff} .abhcls-1{fill:none}…" at bounding box center [512, 243] width 1025 height 487
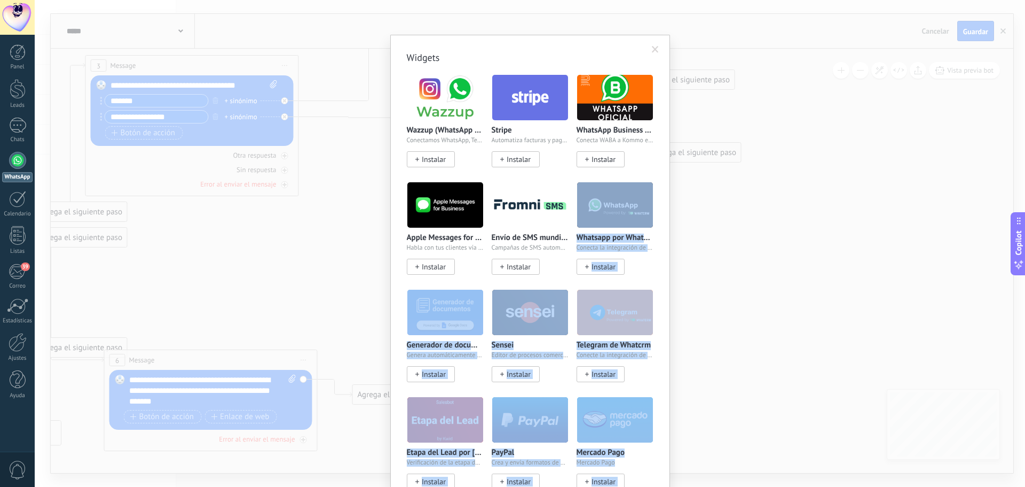
drag, startPoint x: 654, startPoint y: 322, endPoint x: 620, endPoint y: 201, distance: 125.3
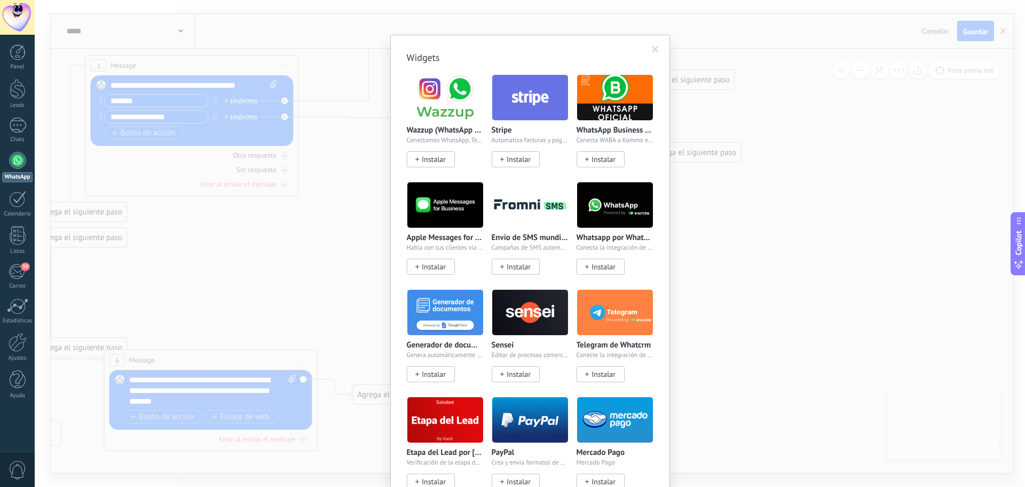
drag, startPoint x: 653, startPoint y: 264, endPoint x: 656, endPoint y: 218, distance: 45.6
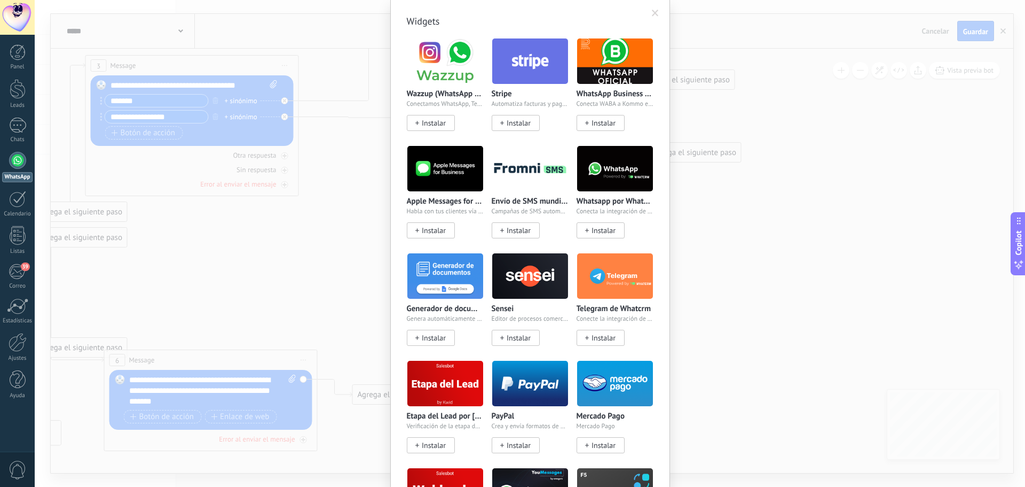
scroll to position [53, 0]
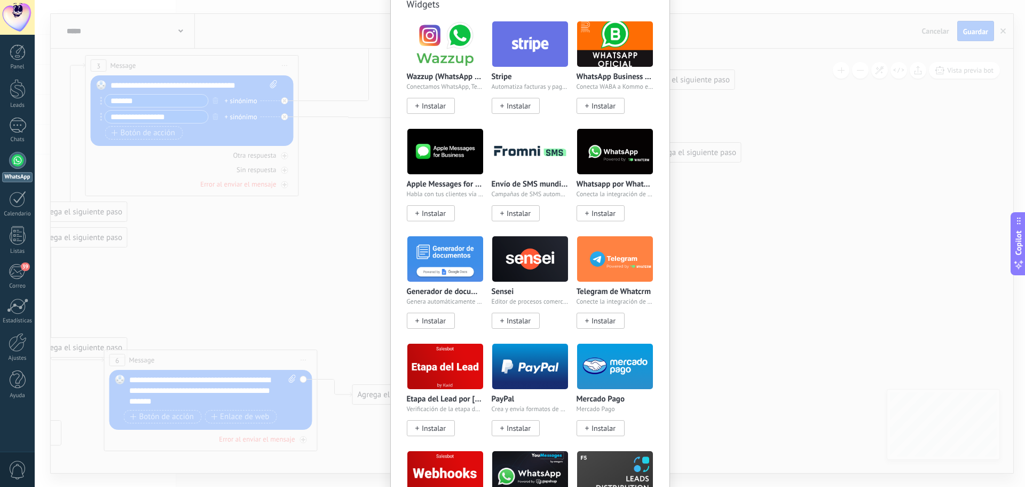
drag, startPoint x: 1020, startPoint y: 120, endPoint x: 1019, endPoint y: 170, distance: 49.7
click at [1019, 170] on div "Widgets Wazzup (WhatsApp & Instagram) Conectamos WhatsApp, Telegram e Instagram…" at bounding box center [530, 243] width 991 height 487
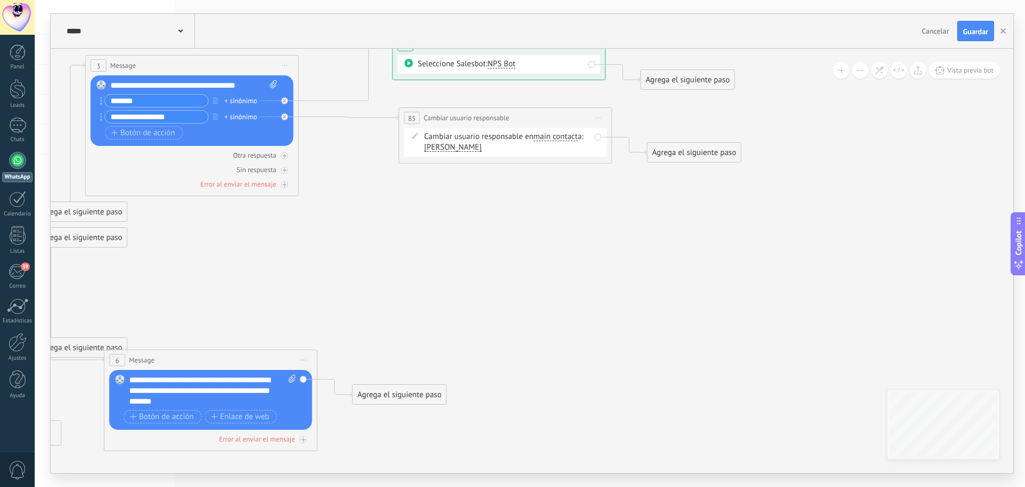
scroll to position [0, 0]
click at [706, 84] on div "Agrega el siguiente paso" at bounding box center [687, 80] width 93 height 18
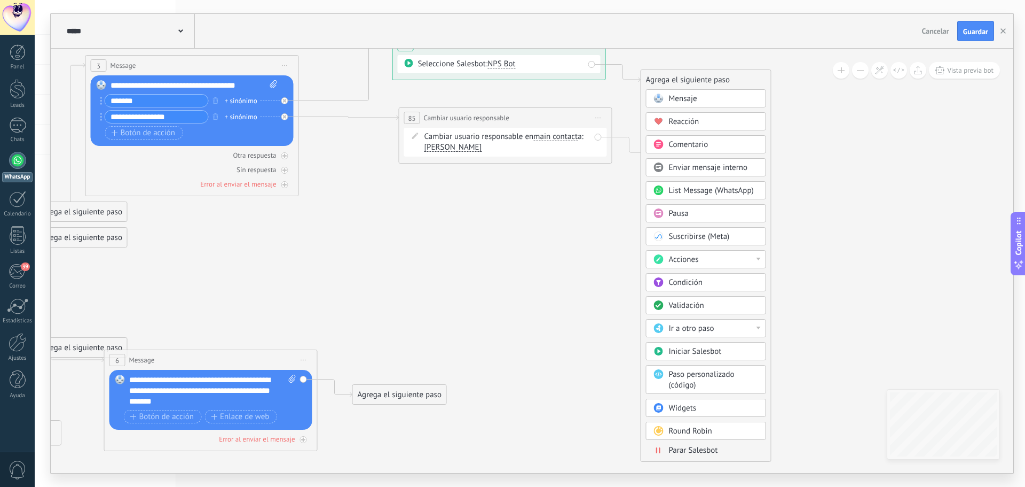
click at [682, 407] on body ".abecls-1,.abecls-2{fill-rule:evenodd}.abecls-2{fill:#fff} .abhcls-1{fill:none}…" at bounding box center [512, 243] width 1025 height 487
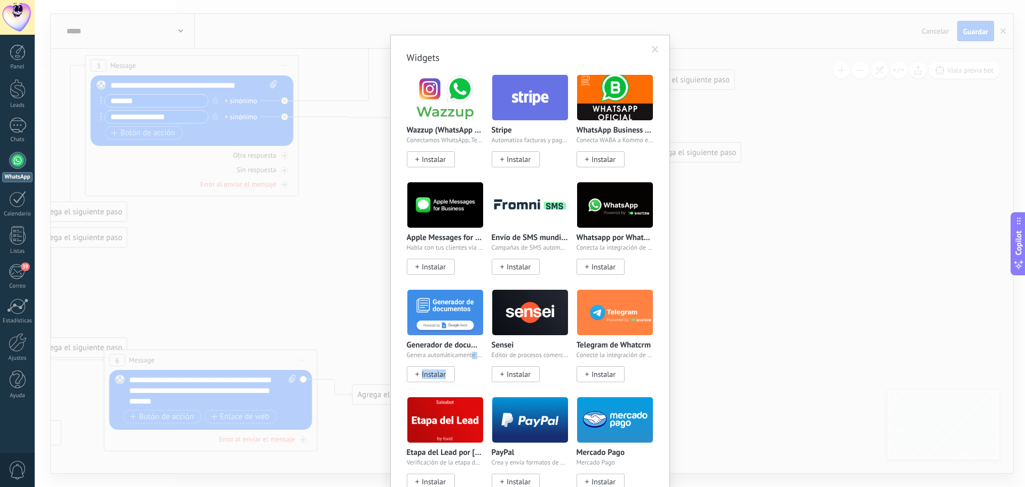
drag, startPoint x: 469, startPoint y: 385, endPoint x: 470, endPoint y: 354, distance: 31.0
click at [470, 354] on div "Generador de documentos Genera automáticamente documentos en Kommo Instalar" at bounding box center [449, 342] width 85 height 107
drag, startPoint x: 581, startPoint y: 43, endPoint x: 557, endPoint y: 9, distance: 41.5
click at [557, 9] on div "Widgets Wazzup (WhatsApp & Instagram) Conectamos WhatsApp, Telegram e Instagram…" at bounding box center [530, 243] width 991 height 487
drag, startPoint x: 534, startPoint y: 41, endPoint x: 522, endPoint y: 19, distance: 25.1
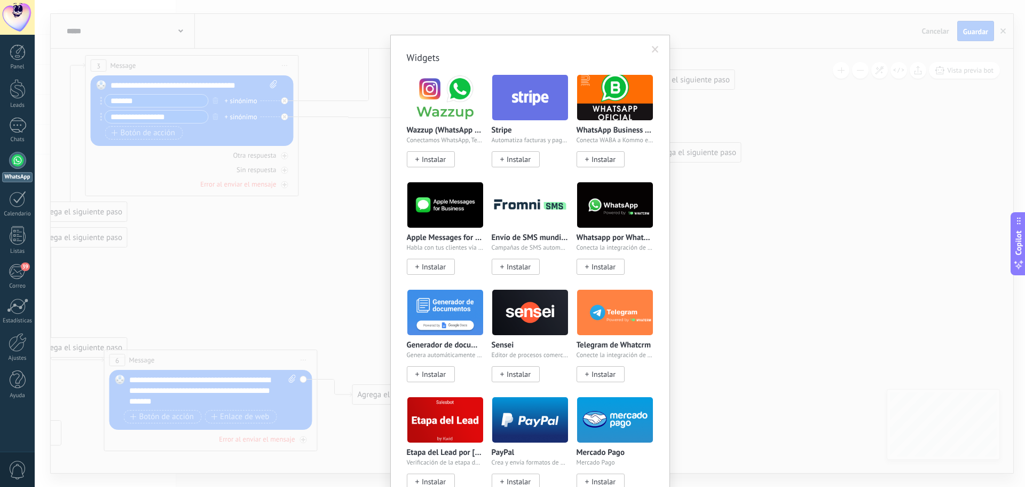
click at [522, 19] on div "Widgets Wazzup (WhatsApp & Instagram) Conectamos WhatsApp, Telegram e Instagram…" at bounding box center [530, 243] width 991 height 487
click at [652, 49] on span at bounding box center [655, 49] width 7 height 7
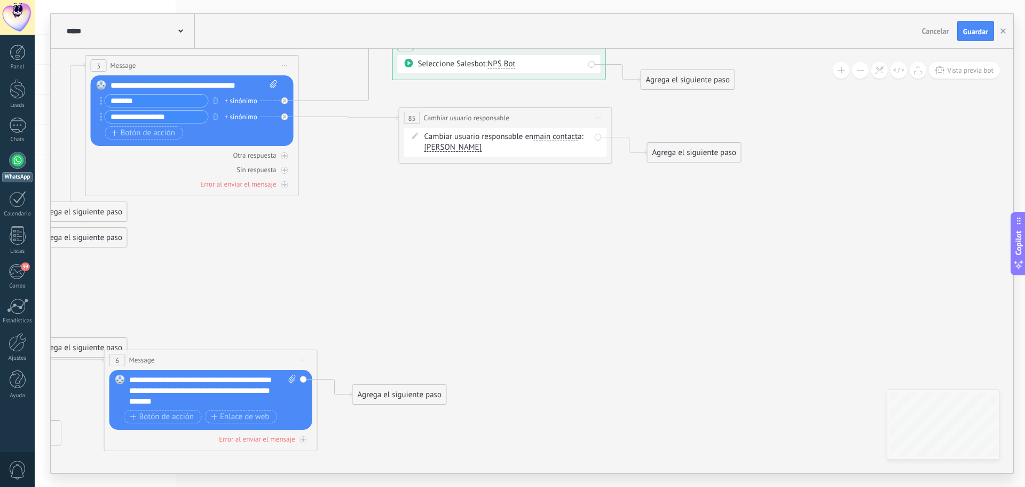
click at [692, 80] on div "Agrega el siguiente paso" at bounding box center [687, 80] width 93 height 18
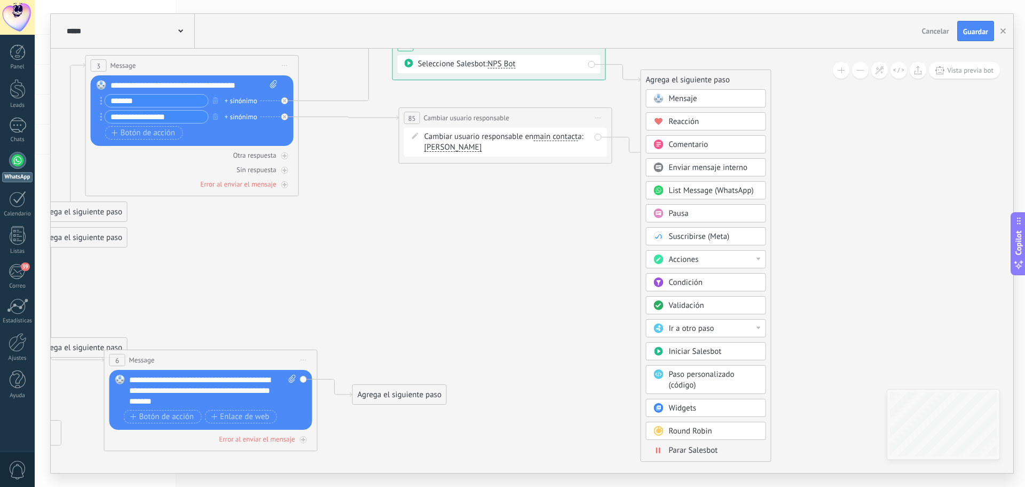
click at [687, 256] on span "Acciones" at bounding box center [684, 259] width 30 height 10
click at [703, 310] on div "Crear lead" at bounding box center [706, 313] width 119 height 18
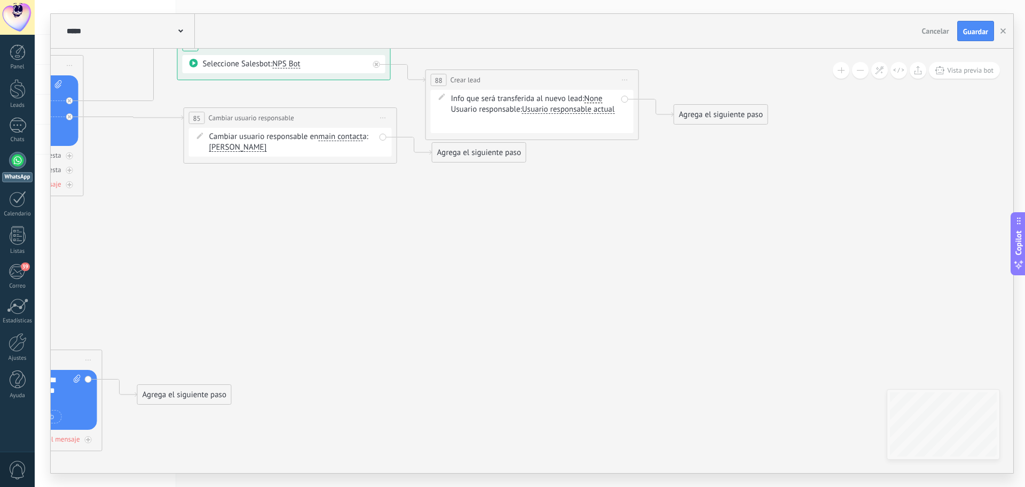
click at [0, 0] on div "Contacto inicial Negociación Debate contractual Discusión de contrato Logrado c…" at bounding box center [0, 0] width 0 height 0
click at [493, 125] on span at bounding box center [484, 125] width 54 height 9
click at [698, 175] on div at bounding box center [530, 243] width 991 height 487
click at [970, 34] on span "Guardar" at bounding box center [975, 31] width 25 height 7
click at [955, 72] on span "Vista previa bot" at bounding box center [970, 70] width 46 height 9
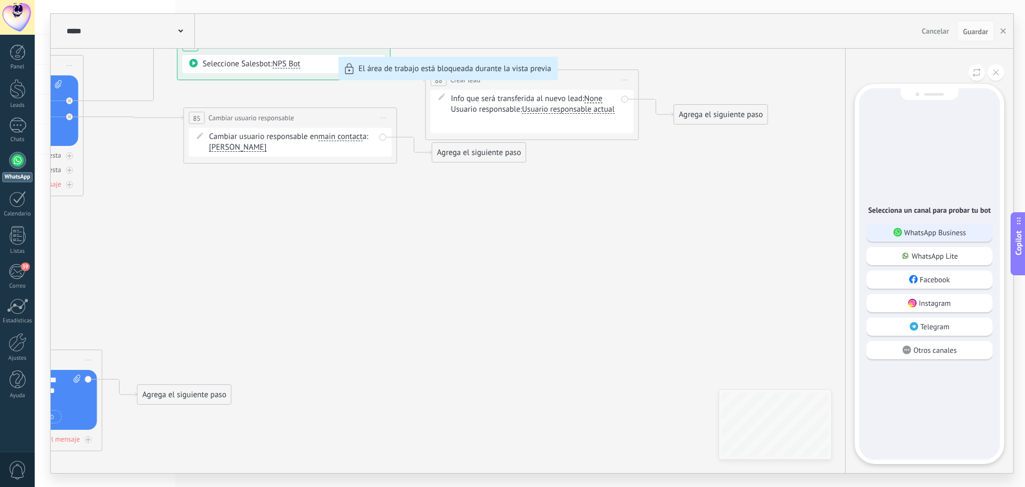
click at [942, 229] on p "WhatsApp Business" at bounding box center [936, 233] width 62 height 10
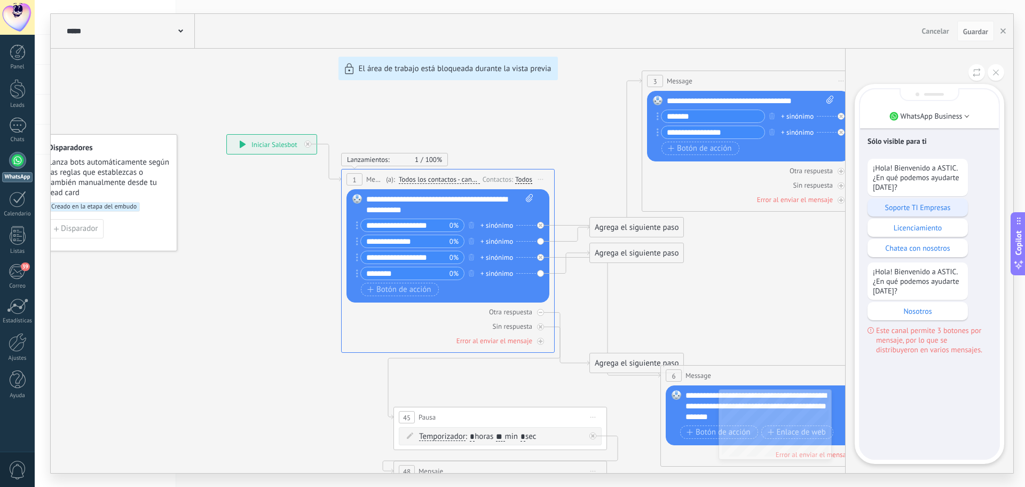
click at [919, 207] on p "Soporte TI Empresas" at bounding box center [918, 207] width 90 height 10
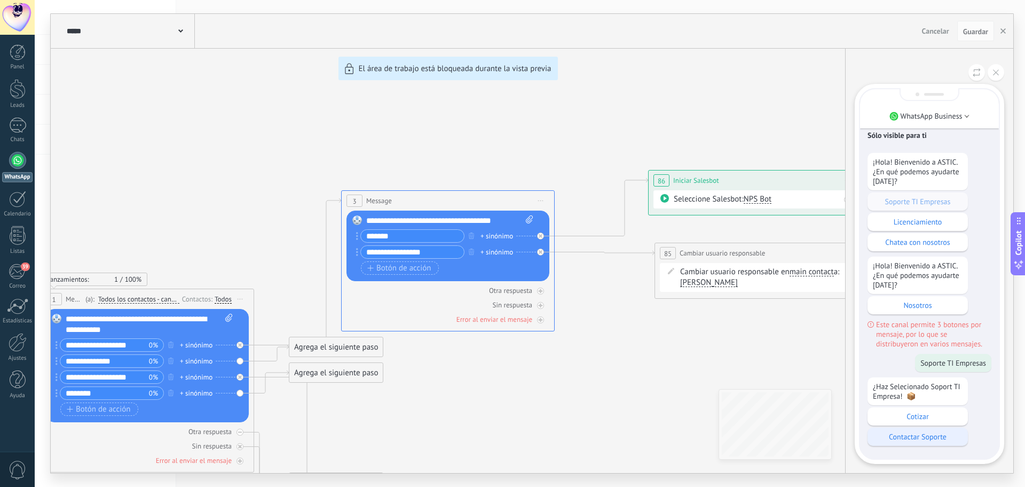
click at [928, 432] on p "Contactar Soporte" at bounding box center [918, 437] width 90 height 10
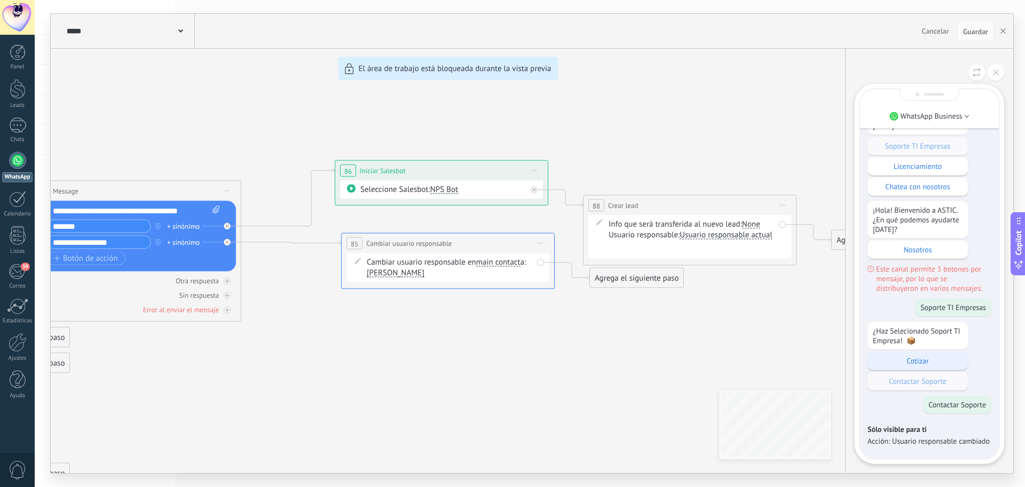
click at [917, 368] on div "Cotizar" at bounding box center [918, 360] width 100 height 18
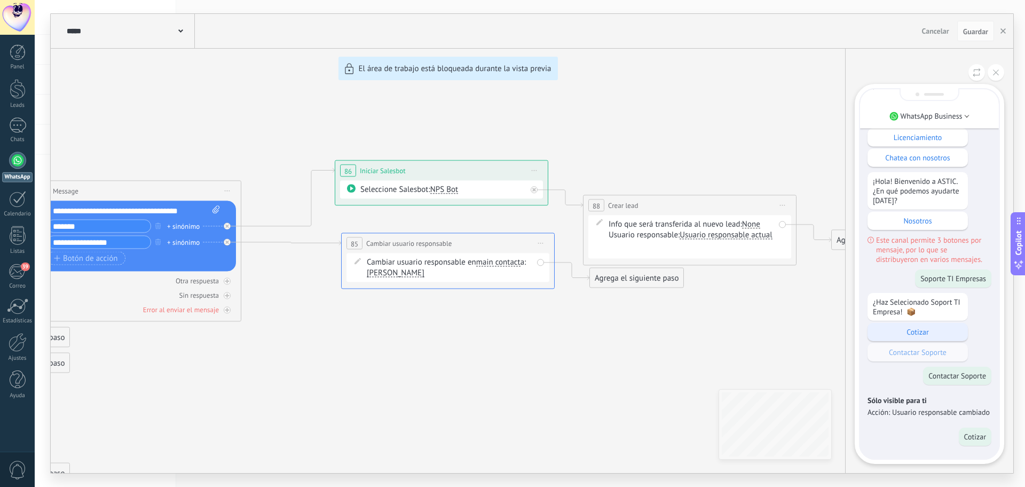
click at [915, 331] on p "Cotizar" at bounding box center [918, 332] width 90 height 10
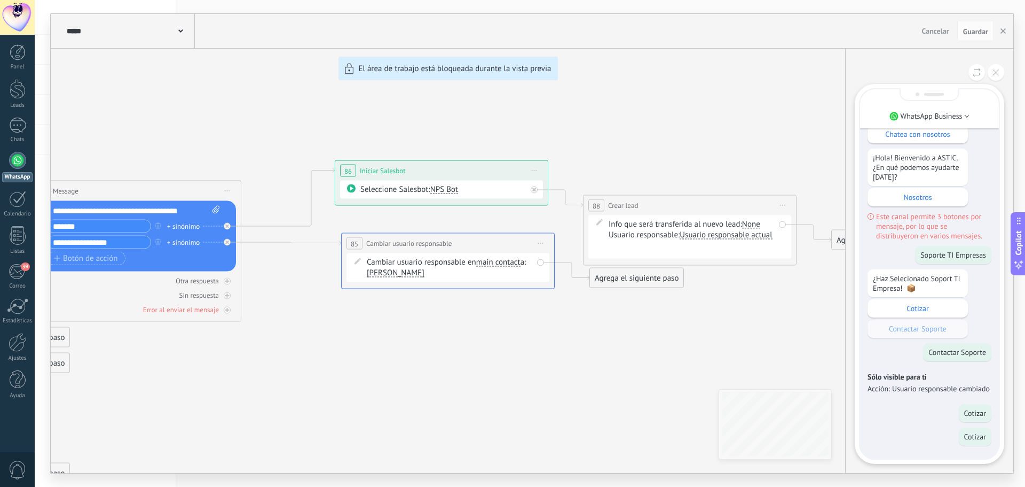
click at [354, 186] on div "**********" at bounding box center [532, 243] width 963 height 459
click at [999, 68] on button at bounding box center [996, 72] width 17 height 17
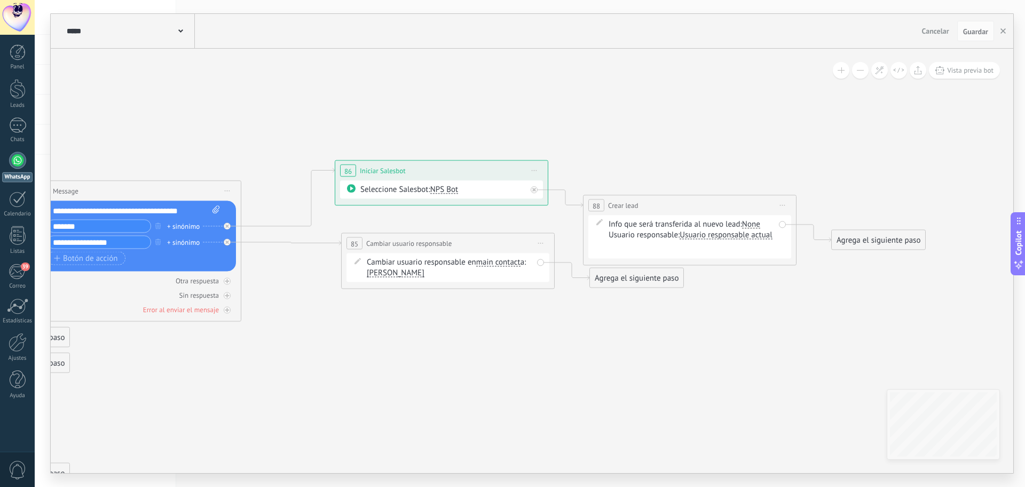
click at [535, 173] on span "Iniciar vista previa aquí Cambiar nombre Duplicar Borrar" at bounding box center [534, 170] width 17 height 15
click at [566, 240] on div "Borrar" at bounding box center [583, 240] width 106 height 18
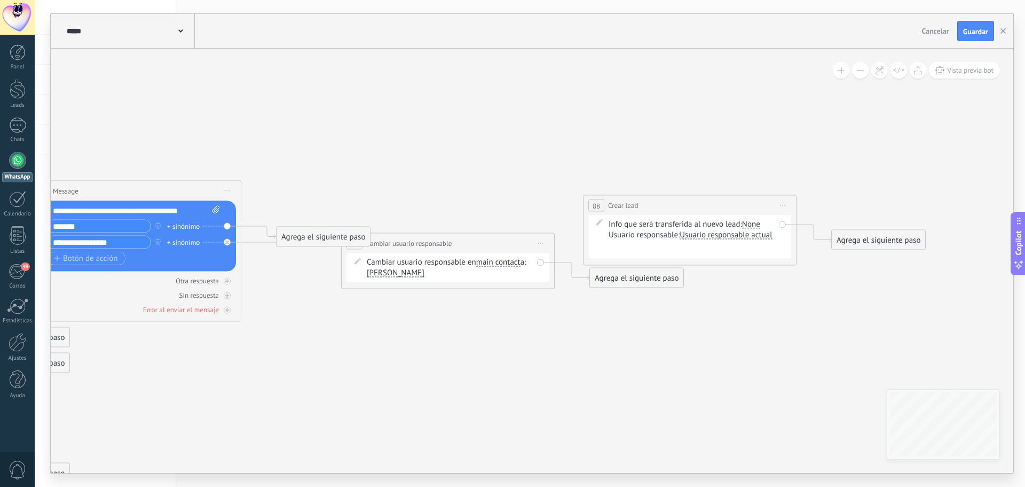
click at [782, 206] on span "Iniciar vista previa aquí Cambiar nombre Duplicar Borrar" at bounding box center [782, 205] width 17 height 15
click at [817, 269] on div "Borrar" at bounding box center [832, 275] width 106 height 18
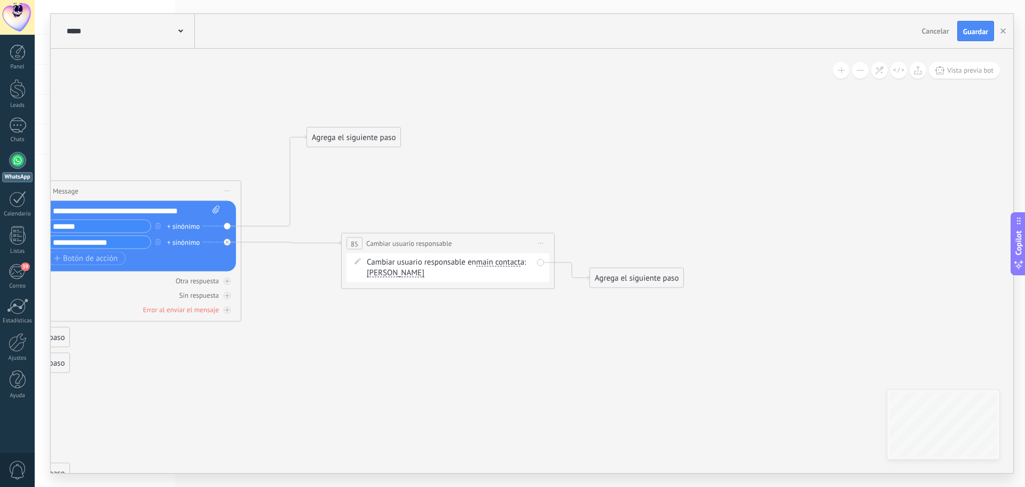
drag, startPoint x: 357, startPoint y: 235, endPoint x: 387, endPoint y: 136, distance: 103.9
click at [387, 136] on div "Agrega el siguiente paso" at bounding box center [353, 138] width 93 height 18
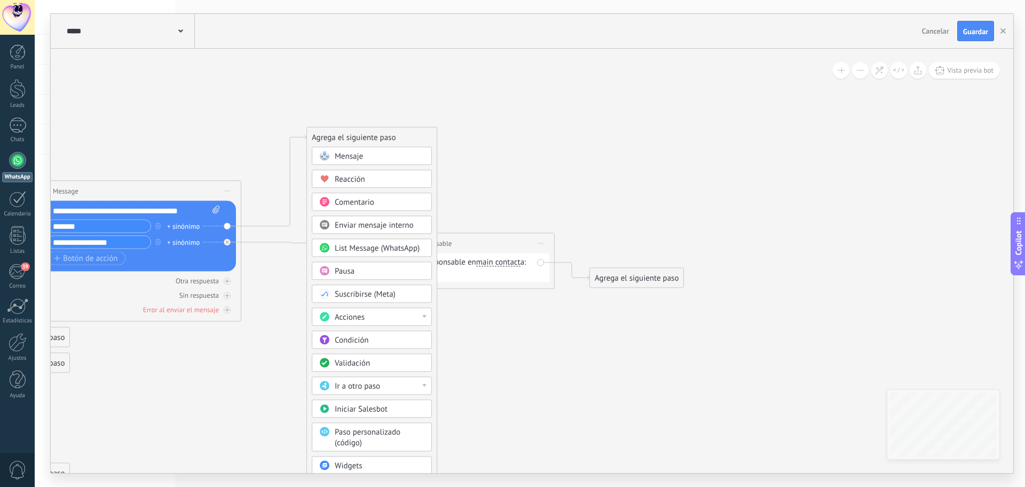
click at [375, 250] on span "List Message (WhatsApp)" at bounding box center [377, 248] width 85 height 10
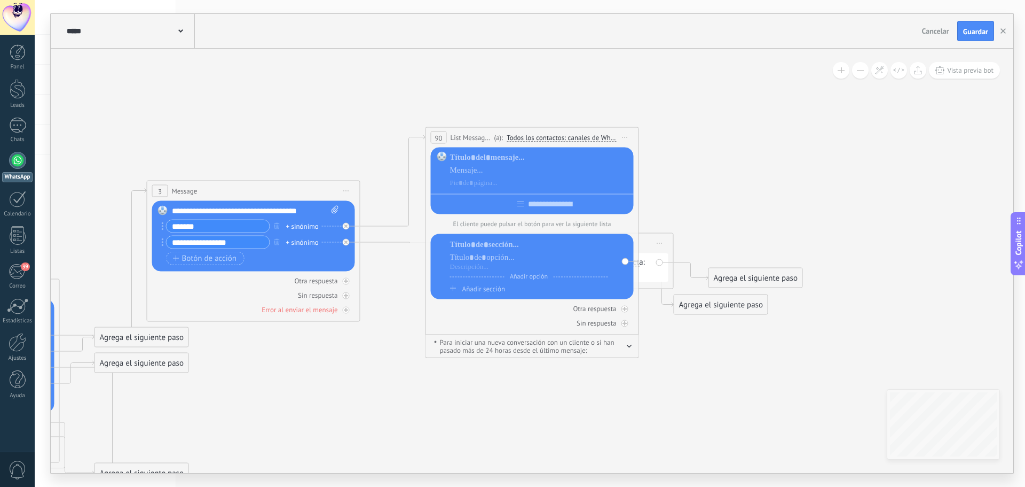
click at [631, 137] on span "Iniciar vista previa aquí Cambiar nombre Duplicar Borrar" at bounding box center [625, 137] width 17 height 15
click at [467, 153] on div at bounding box center [540, 157] width 180 height 11
click at [501, 250] on div at bounding box center [529, 244] width 158 height 11
click at [498, 263] on div at bounding box center [529, 257] width 158 height 11
click at [672, 216] on icon at bounding box center [249, 399] width 1570 height 1079
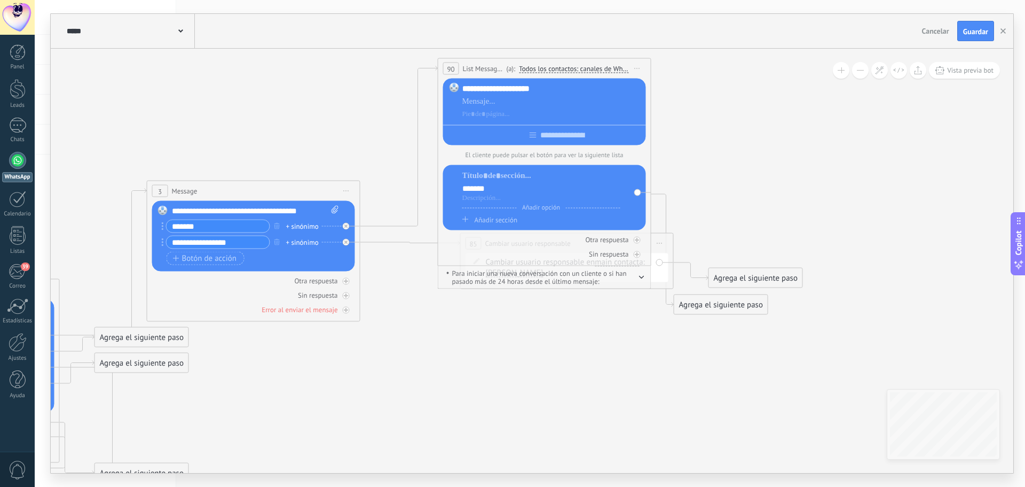
drag, startPoint x: 584, startPoint y: 138, endPoint x: 597, endPoint y: 69, distance: 70.0
click at [597, 69] on span "Todos los contactos: canales de WhatsApp seleccionados" at bounding box center [573, 69] width 109 height 9
click at [597, 69] on button "Todos los contactos: canales de WhatsApp seleccionados" at bounding box center [595, 68] width 163 height 19
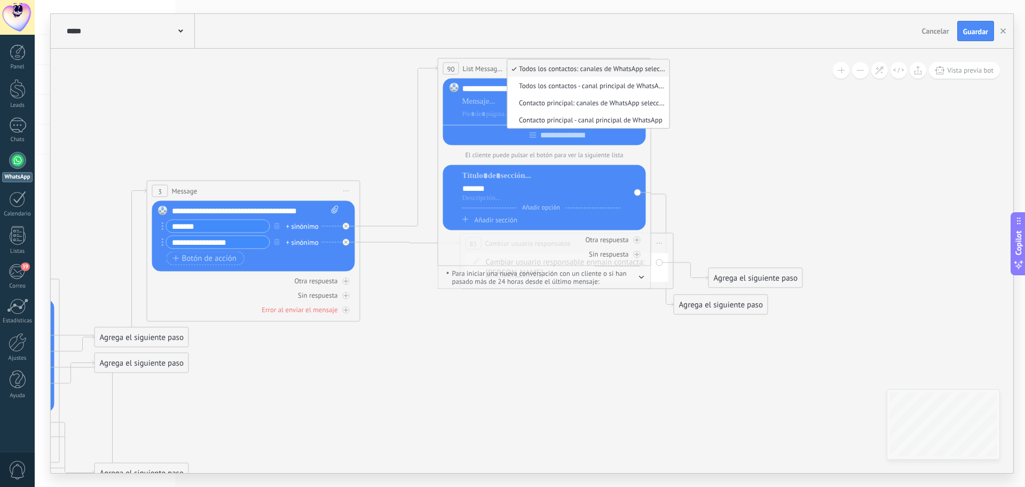
click at [715, 106] on icon at bounding box center [249, 365] width 1570 height 1147
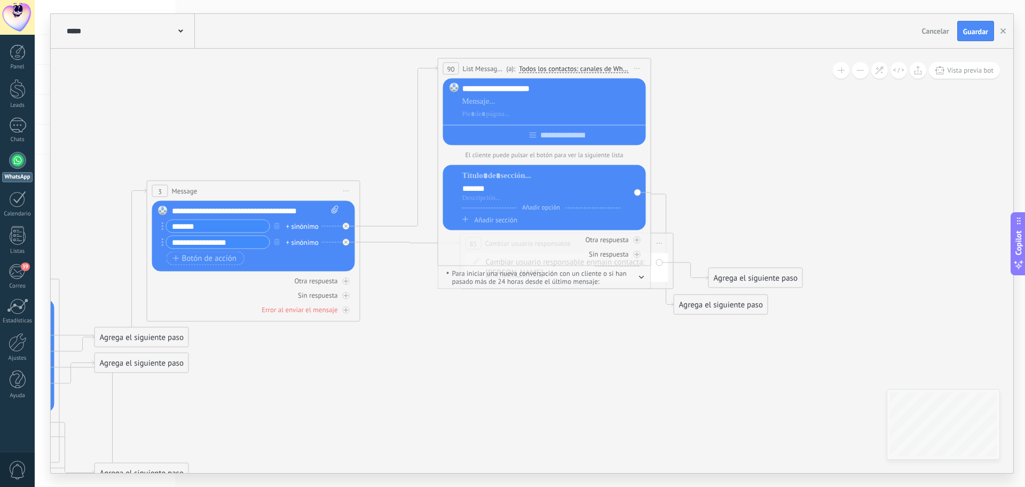
click at [641, 68] on span "Iniciar vista previa aquí Cambiar nombre Duplicar Borrar" at bounding box center [637, 68] width 17 height 15
click at [676, 136] on div "Borrar" at bounding box center [686, 138] width 106 height 18
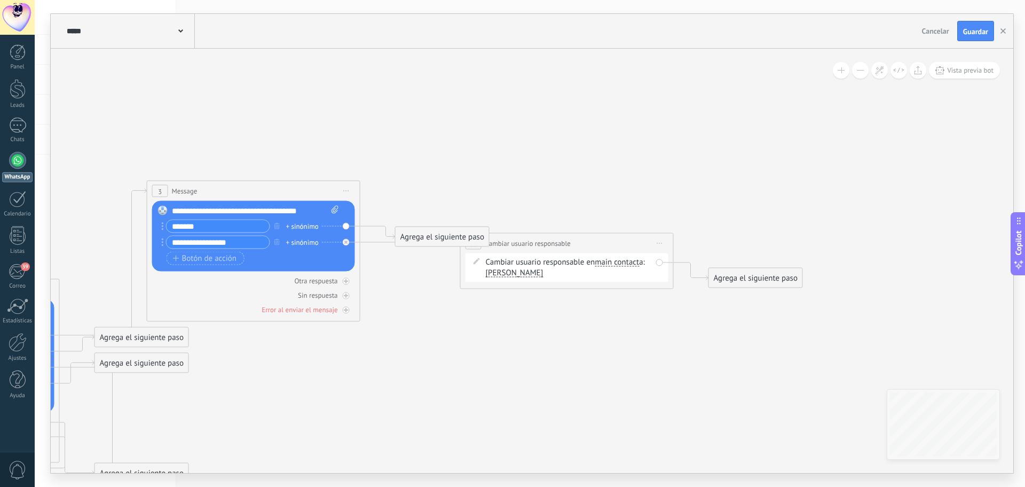
click at [441, 238] on div "Agrega el siguiente paso" at bounding box center [442, 237] width 93 height 18
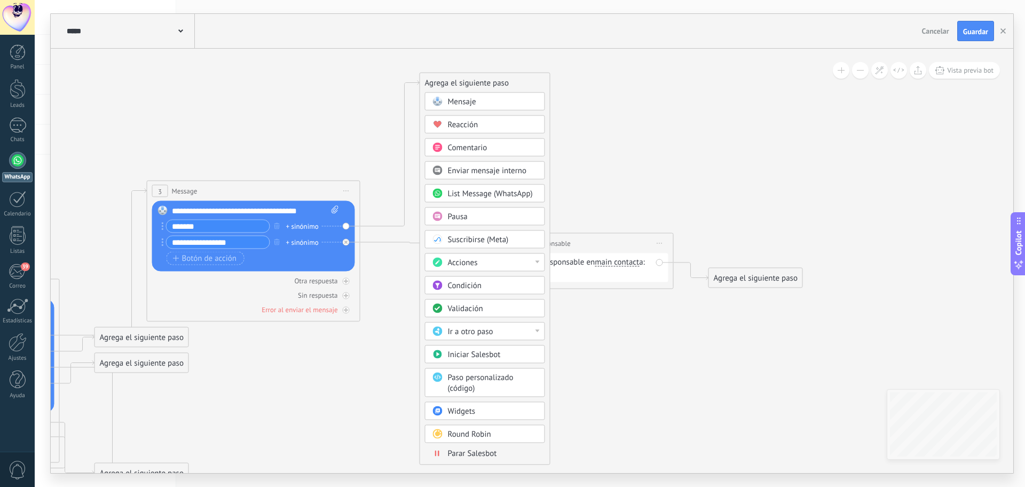
drag, startPoint x: 468, startPoint y: 237, endPoint x: 492, endPoint y: 83, distance: 155.8
click at [492, 83] on div "Agrega el siguiente paso" at bounding box center [485, 83] width 130 height 18
click at [541, 263] on div "Acciones" at bounding box center [485, 262] width 120 height 18
click at [471, 324] on div "Generar formulario" at bounding box center [485, 320] width 119 height 18
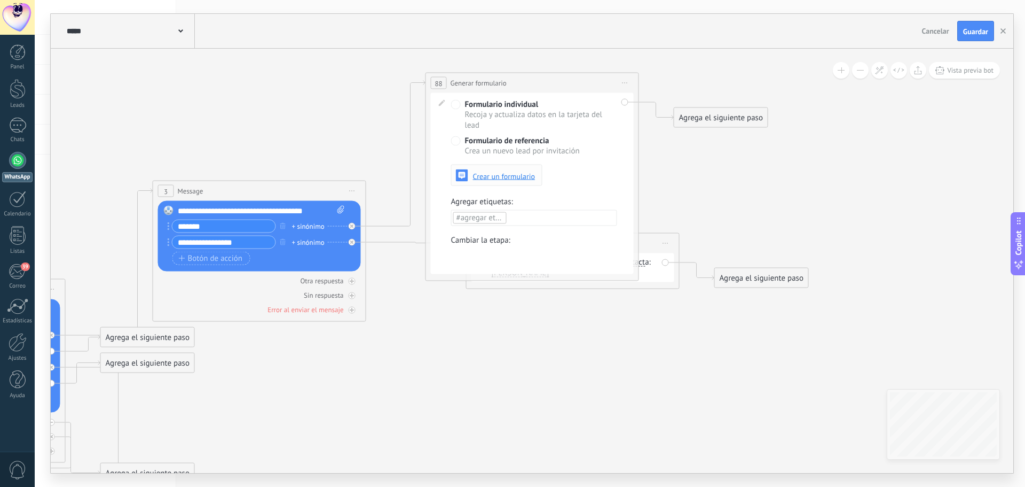
click at [499, 177] on span "Crear un formulario" at bounding box center [504, 175] width 62 height 7
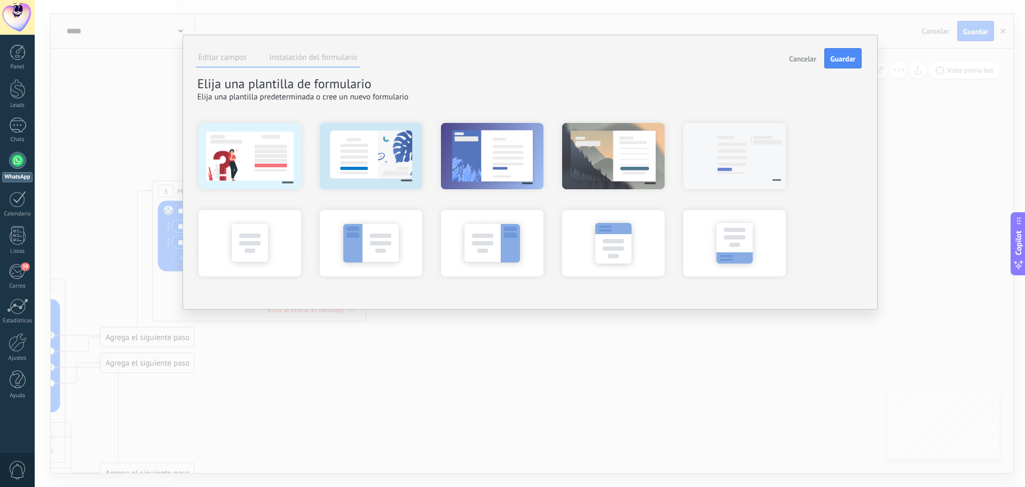
click at [321, 62] on li "Instalación del formulario" at bounding box center [313, 58] width 93 height 15
click at [317, 59] on label "Instalación del formulario" at bounding box center [313, 57] width 88 height 10
click at [369, 239] on div at bounding box center [370, 242] width 117 height 80
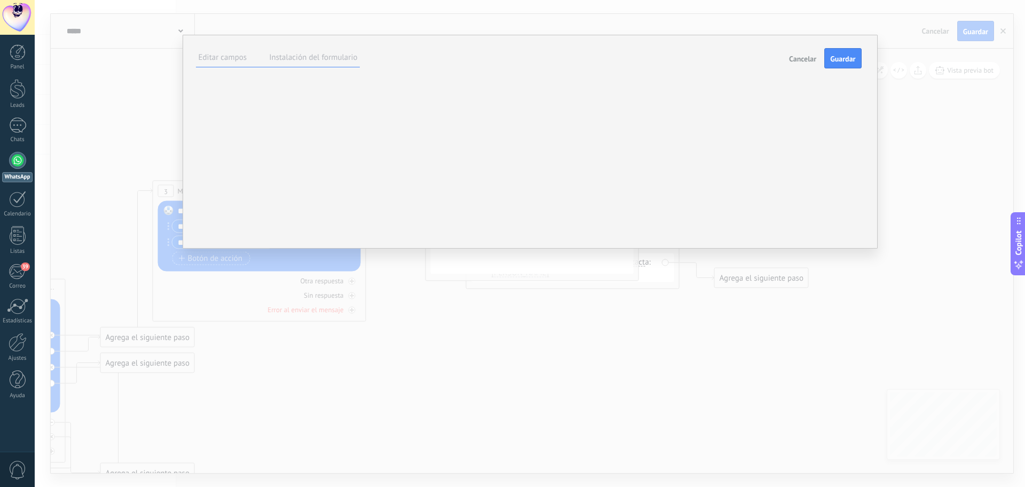
scroll to position [12, 0]
click at [841, 61] on span "Guardar" at bounding box center [843, 58] width 25 height 7
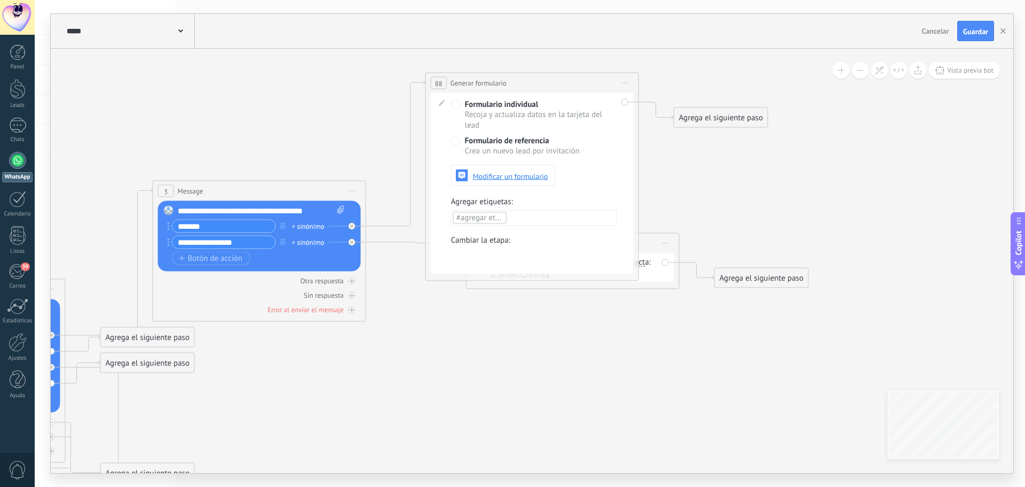
click at [507, 141] on span "Formulario de referencia" at bounding box center [507, 141] width 84 height 10
click at [506, 175] on span "Modificar un formulario" at bounding box center [510, 175] width 75 height 7
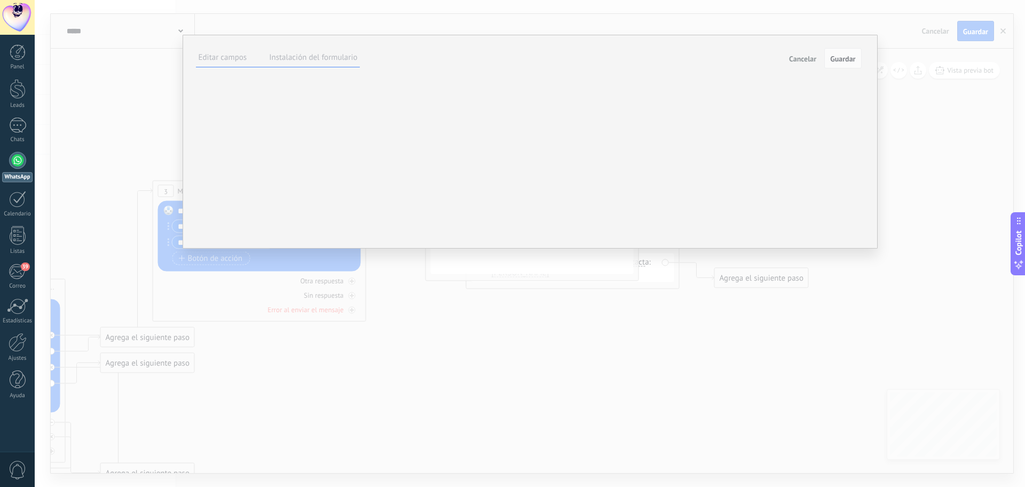
click at [0, 0] on div "****** Hecho" at bounding box center [0, 0] width 0 height 0
click at [0, 0] on span at bounding box center [0, 0] width 0 height 0
click at [0, 0] on textarea "******" at bounding box center [0, 0] width 0 height 0
type textarea "*"
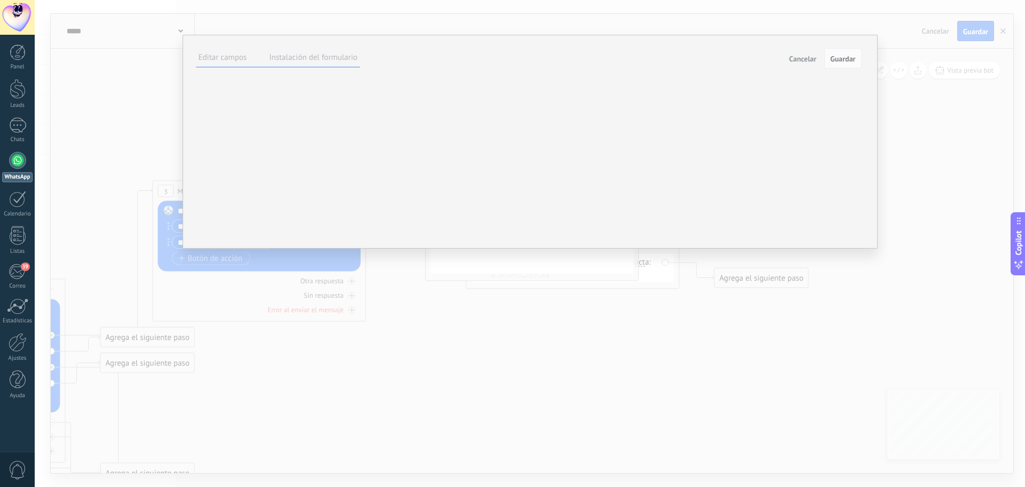
type textarea "*"
type textarea "**"
type textarea "***"
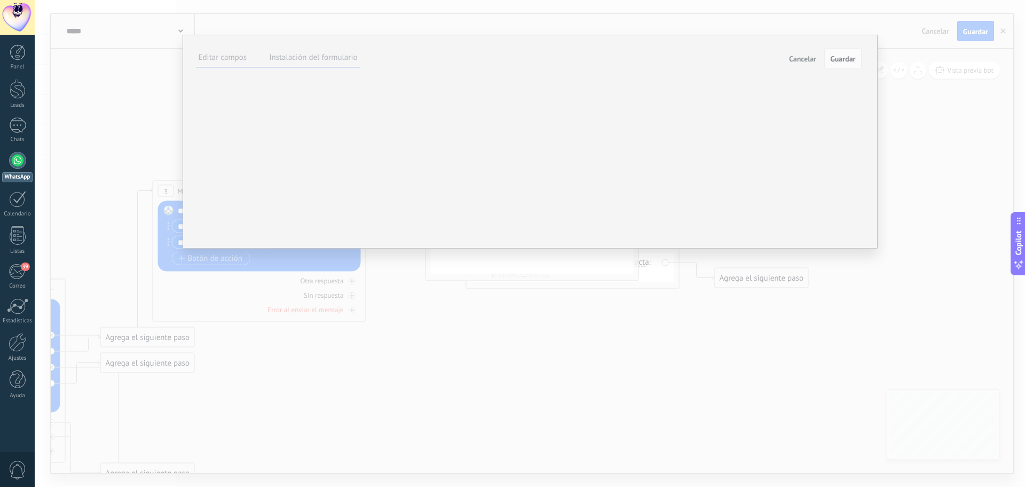
type textarea "****"
type textarea "***"
type textarea "****"
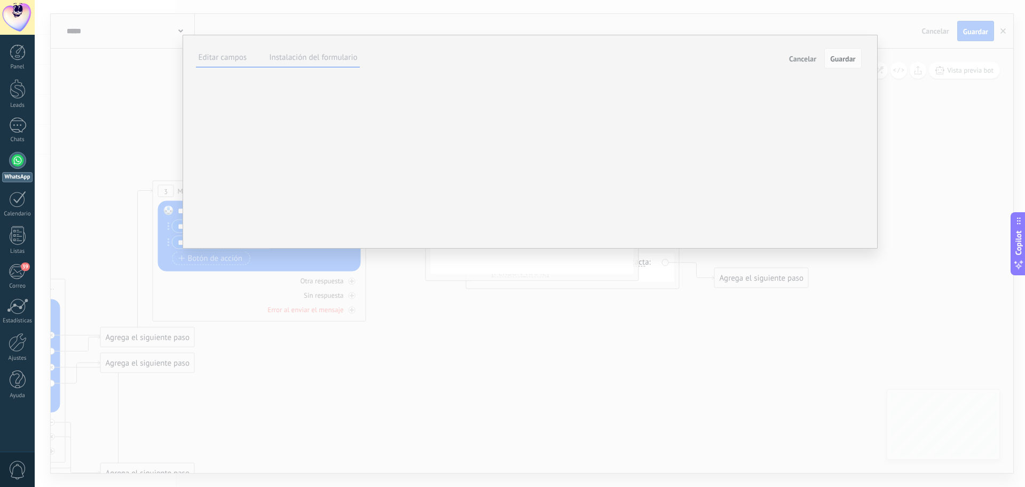
type textarea "*****"
type textarea "*******"
type textarea "********"
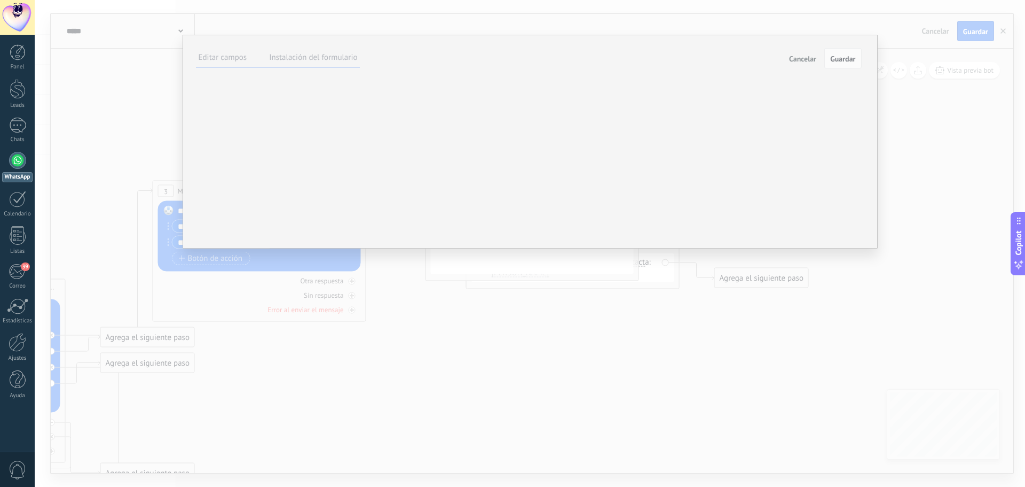
type textarea "********"
type textarea "**********"
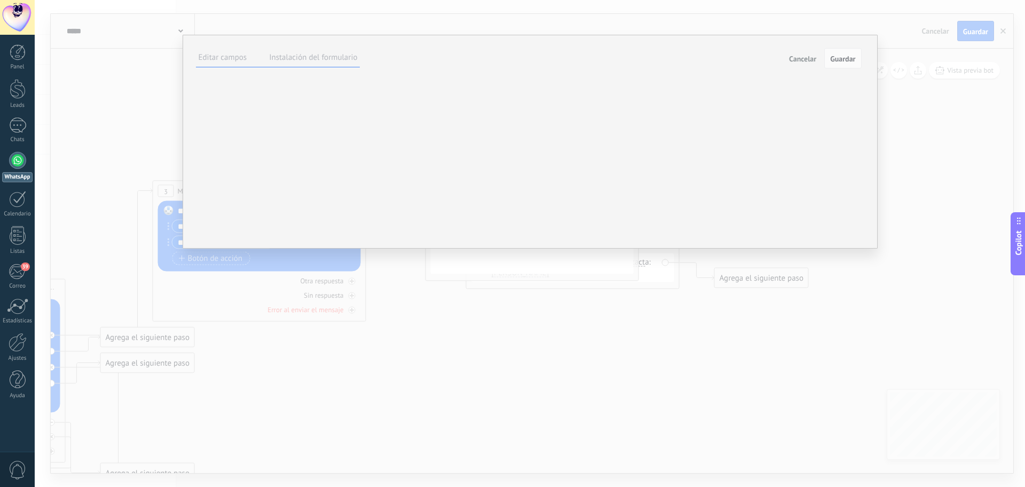
type textarea "**********"
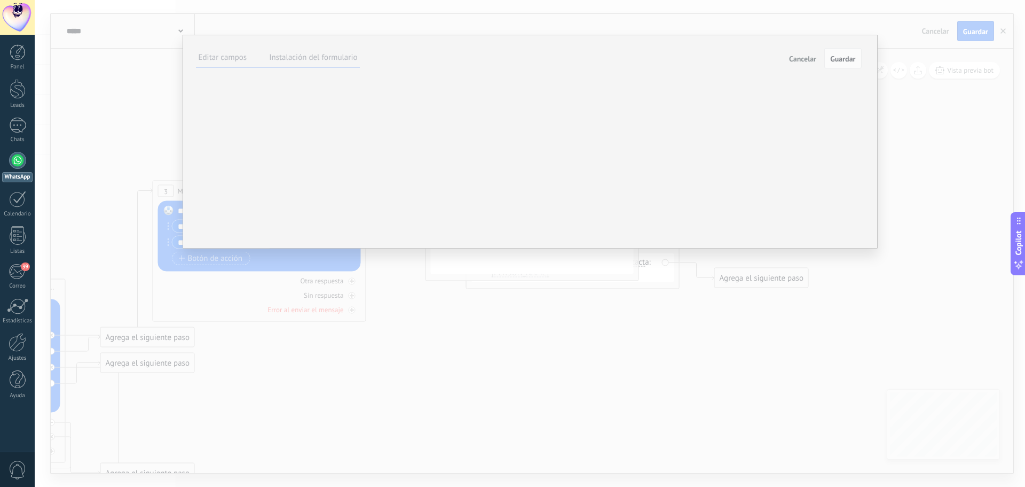
type textarea "**********"
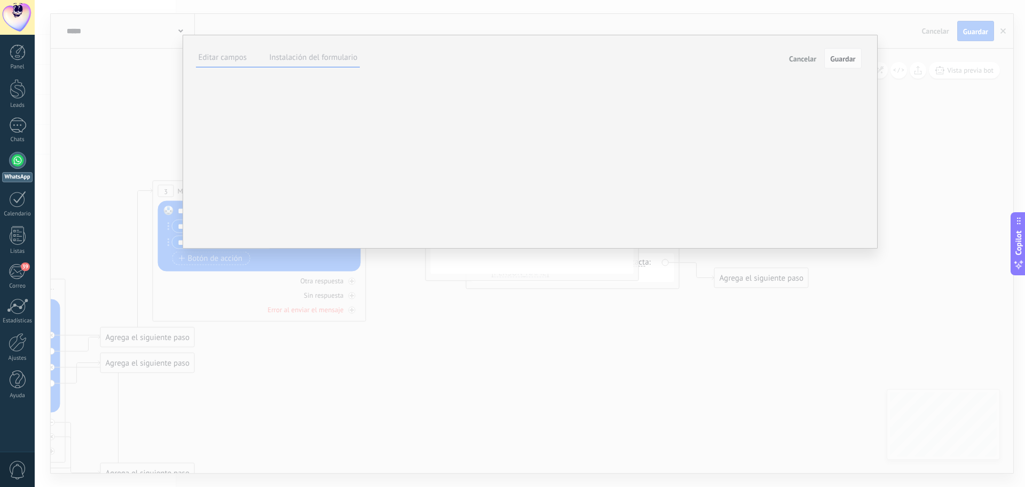
scroll to position [37, 0]
type textarea "**********"
click at [0, 0] on div "****** Hecho B I U Tamaño: ** px 13px 14px 15px 16px 18px 19px 20px 22px 24px 2…" at bounding box center [0, 0] width 0 height 0
click at [0, 0] on div "******* Hecho" at bounding box center [0, 0] width 0 height 0
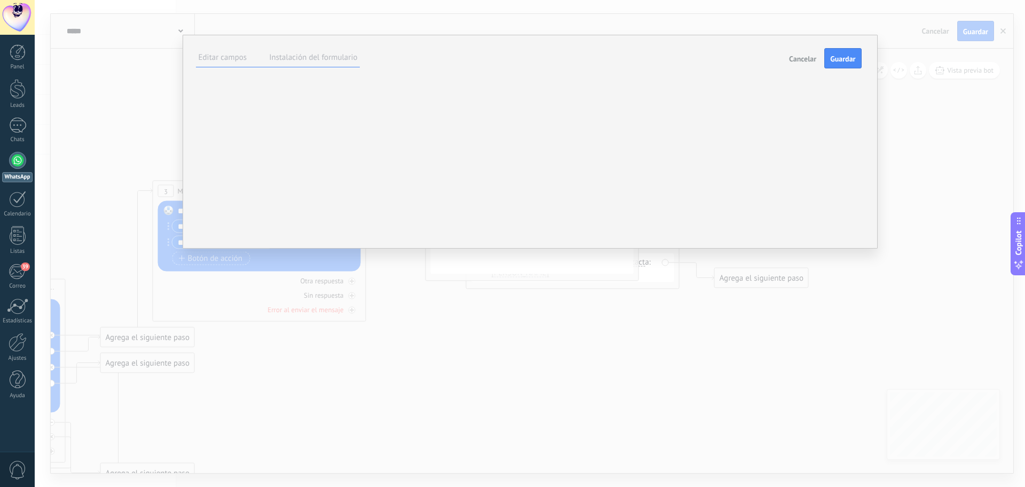
click at [0, 0] on div at bounding box center [0, 0] width 0 height 0
drag, startPoint x: 350, startPoint y: 187, endPoint x: 167, endPoint y: 195, distance: 183.4
click at [167, 195] on div "**********" at bounding box center [538, 141] width 975 height 283
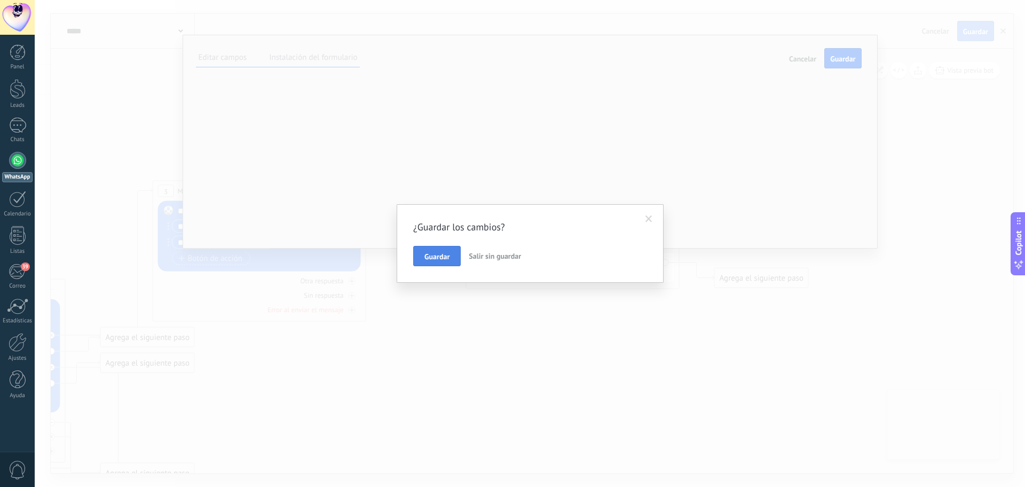
click at [442, 254] on span "Guardar" at bounding box center [437, 256] width 25 height 7
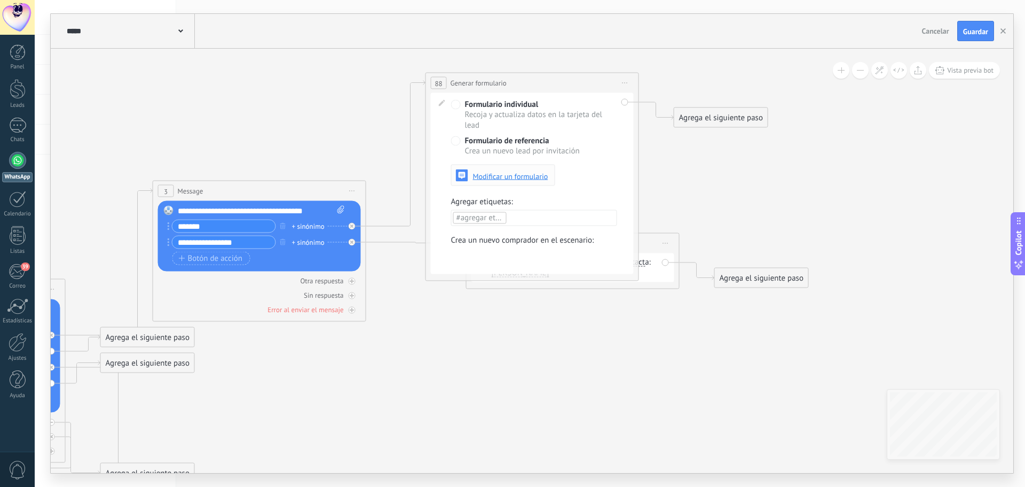
click at [482, 176] on span "Modificar un formulario" at bounding box center [510, 175] width 75 height 7
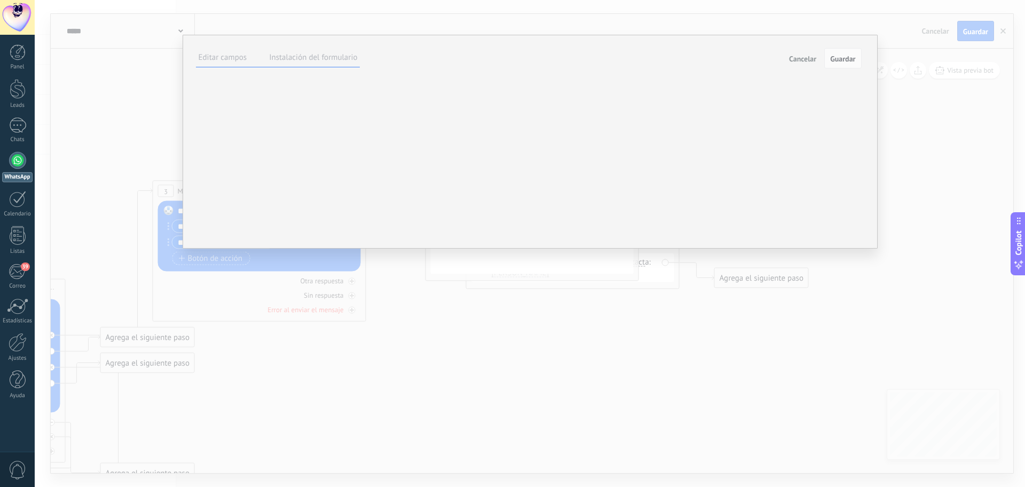
click at [0, 0] on div "**********" at bounding box center [0, 0] width 0 height 0
click at [0, 0] on div "Contactos" at bounding box center [0, 0] width 0 height 0
click at [0, 0] on div "Compañías" at bounding box center [0, 0] width 0 height 0
drag, startPoint x: 770, startPoint y: 143, endPoint x: 477, endPoint y: 194, distance: 296.7
click at [477, 194] on div "**********" at bounding box center [530, 243] width 991 height 487
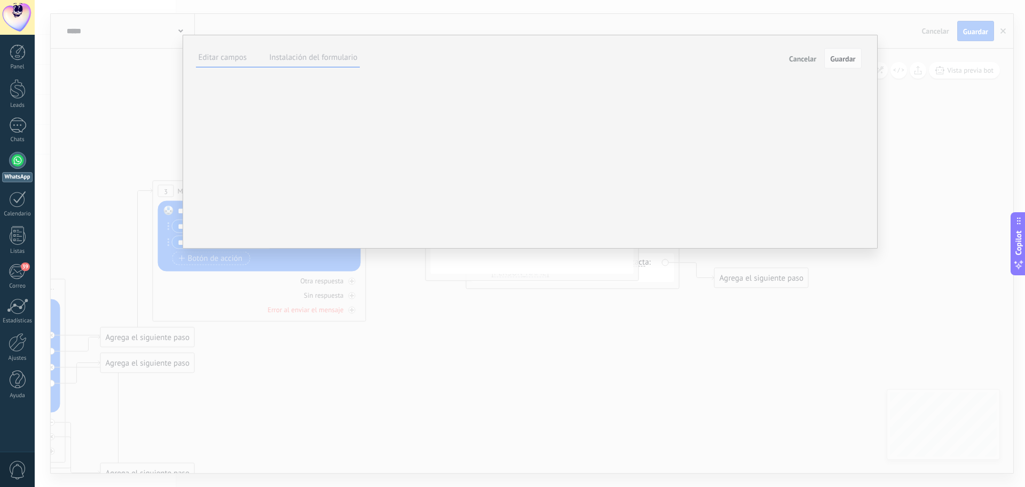
type textarea "*******"
click at [0, 0] on div "****** ENVIAR" at bounding box center [0, 0] width 0 height 0
click at [0, 0] on span at bounding box center [0, 0] width 0 height 0
click at [0, 0] on div at bounding box center [0, 0] width 0 height 0
type input "******"
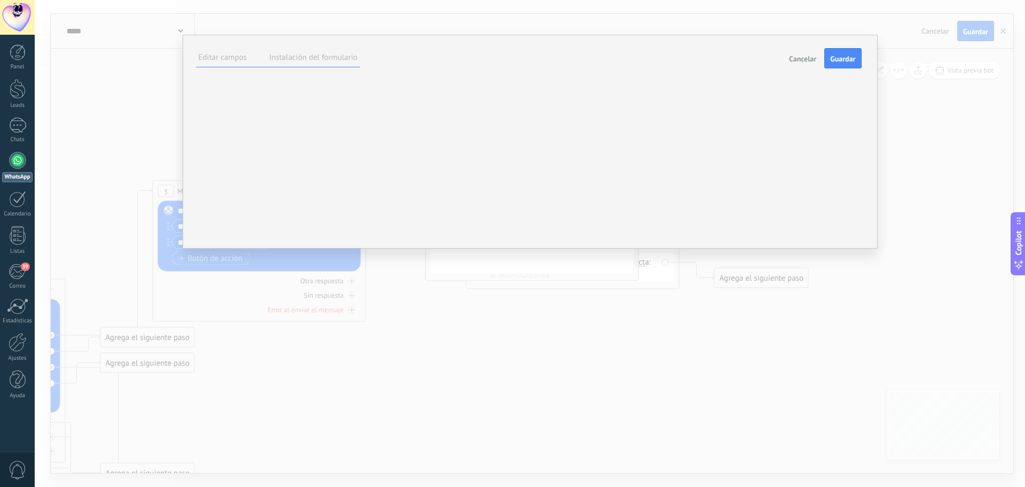
drag, startPoint x: 555, startPoint y: 411, endPoint x: 565, endPoint y: 443, distance: 33.3
click at [0, 0] on div at bounding box center [0, 0] width 0 height 0
click at [0, 0] on div "****** ENVIAR" at bounding box center [0, 0] width 0 height 0
click at [0, 0] on icon at bounding box center [0, 0] width 0 height 0
click at [0, 0] on div "**********" at bounding box center [0, 0] width 0 height 0
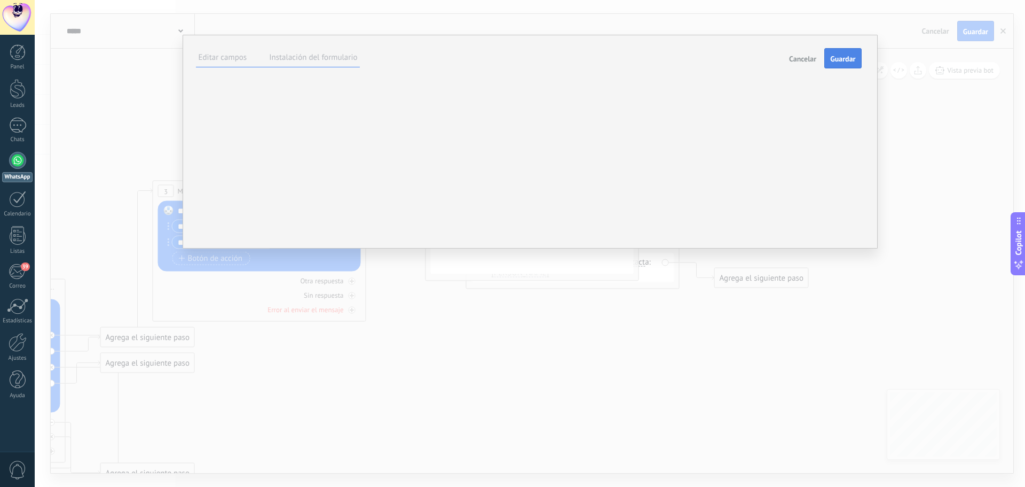
click at [838, 58] on span "Guardar" at bounding box center [843, 58] width 25 height 7
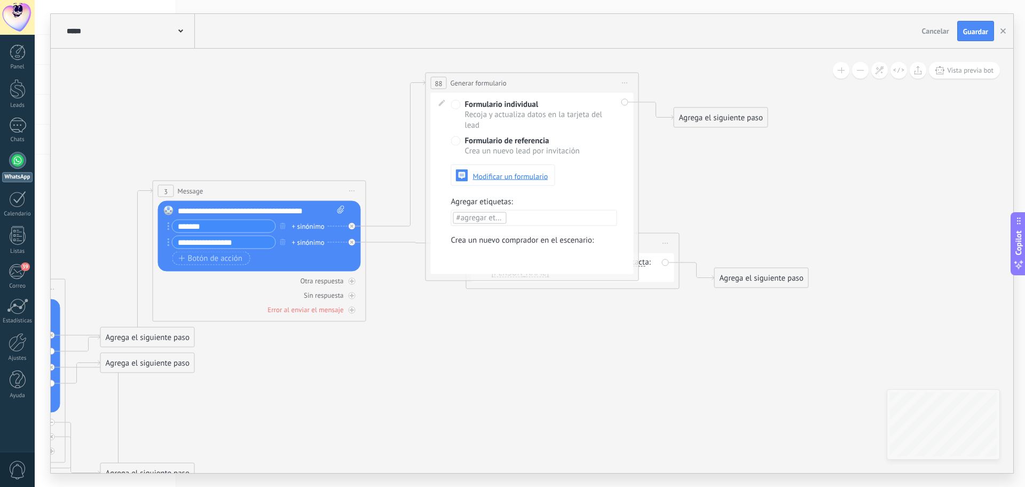
click at [670, 194] on icon at bounding box center [255, 372] width 1570 height 1133
click at [684, 114] on div "Agrega el siguiente paso" at bounding box center [721, 118] width 93 height 18
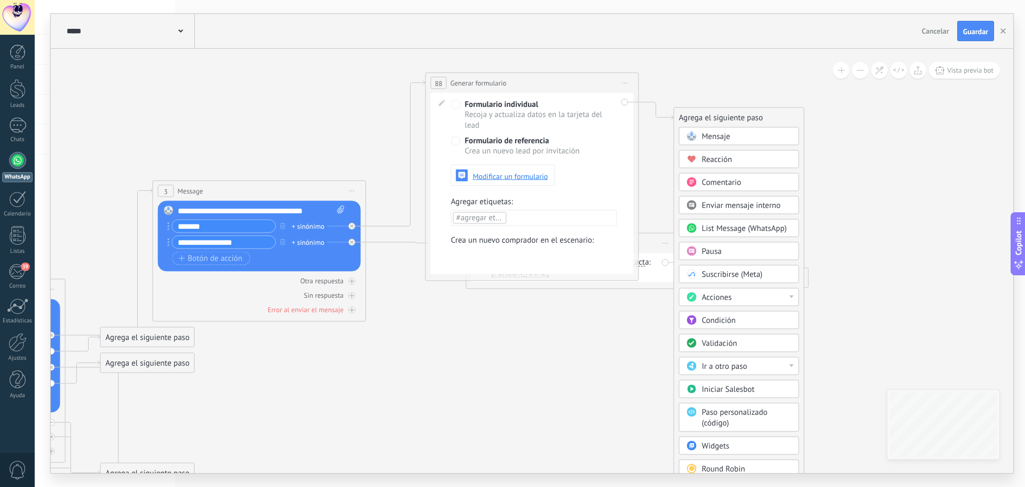
click at [789, 292] on div "Acciones" at bounding box center [747, 297] width 90 height 11
drag, startPoint x: 798, startPoint y: 326, endPoint x: 797, endPoint y: 365, distance: 39.0
click at [797, 365] on div "Administrar etiquetas Agregar nota Agregar tarea Cambiar etapa del lead Cambiar…" at bounding box center [739, 344] width 120 height 113
click at [695, 325] on div "Crear lead" at bounding box center [739, 326] width 119 height 18
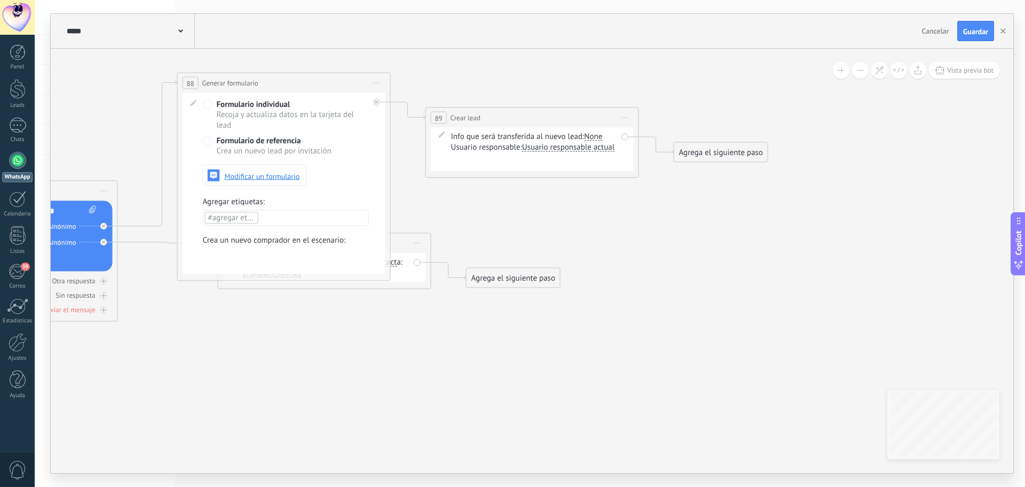
click at [714, 155] on div "Agrega el siguiente paso" at bounding box center [721, 153] width 93 height 18
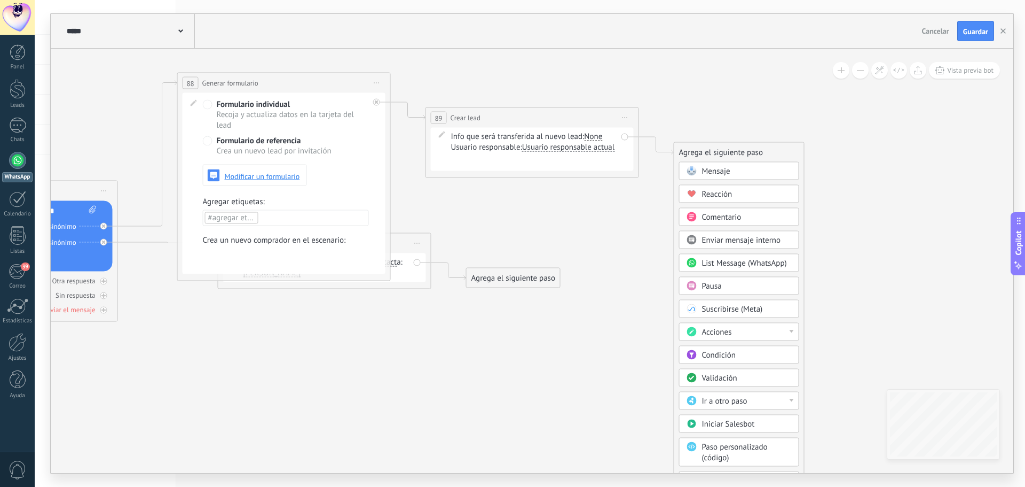
click at [718, 166] on span "Mensaje" at bounding box center [716, 171] width 28 height 10
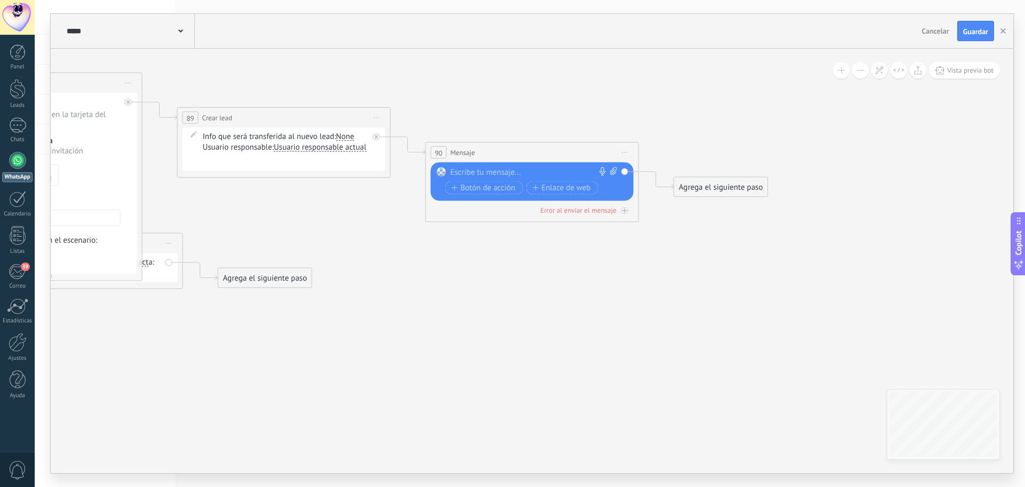
click at [508, 171] on div at bounding box center [530, 172] width 159 height 11
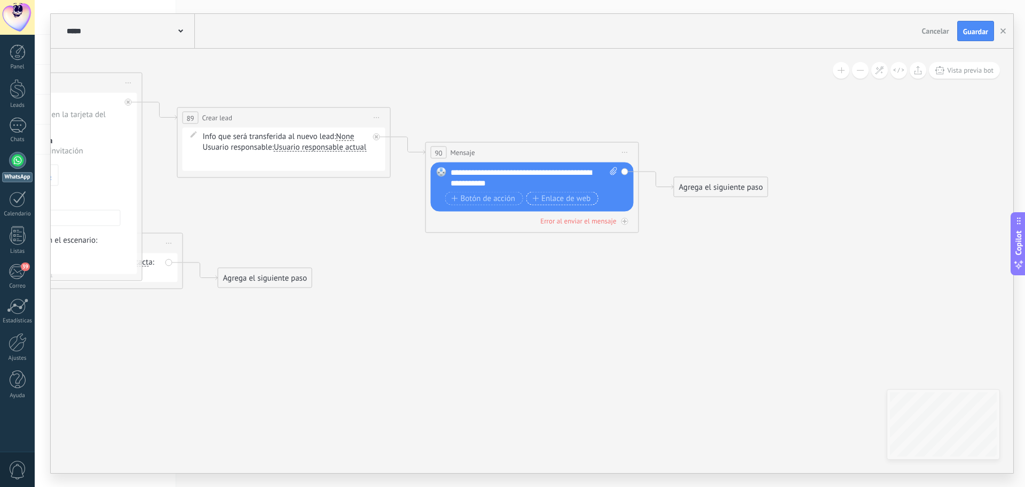
click at [587, 200] on span "Enlace de web" at bounding box center [561, 198] width 58 height 9
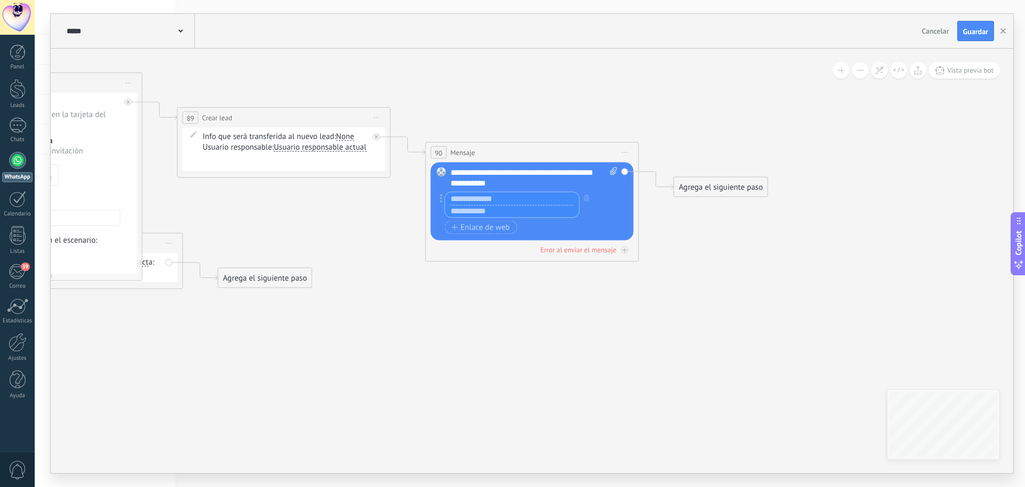
click at [518, 202] on input "text" at bounding box center [512, 198] width 134 height 13
type input "*****"
type input "**********"
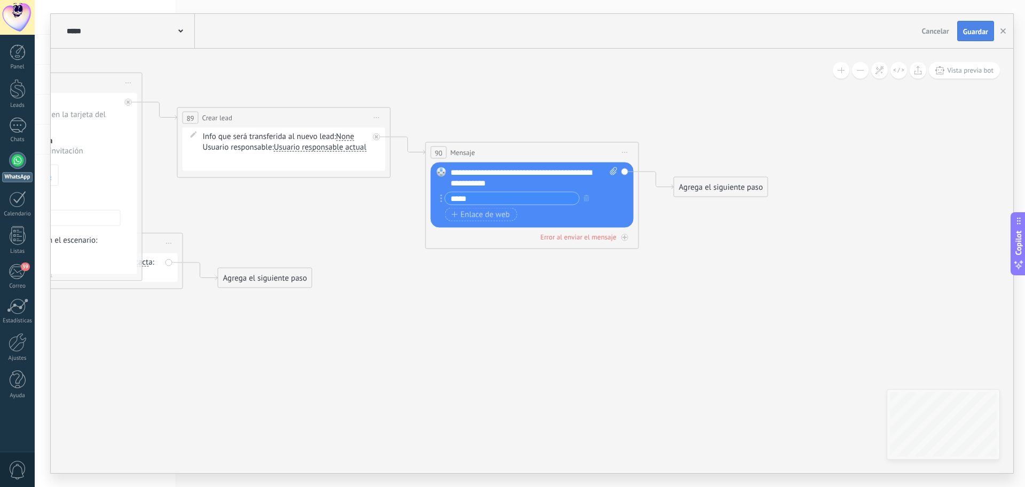
click at [966, 33] on span "Guardar" at bounding box center [975, 31] width 25 height 7
click at [947, 69] on span "Vista previa bot" at bounding box center [970, 70] width 46 height 9
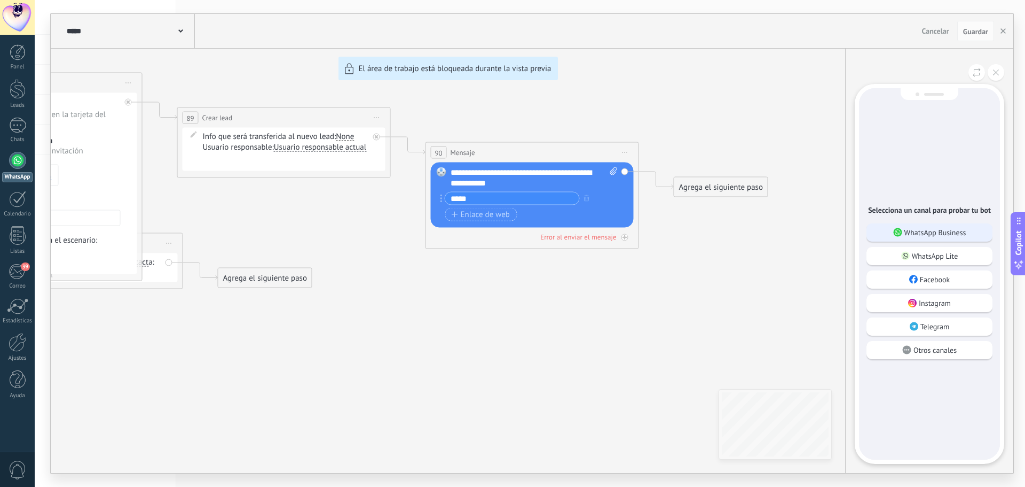
click at [954, 234] on p "WhatsApp Business" at bounding box center [936, 233] width 62 height 10
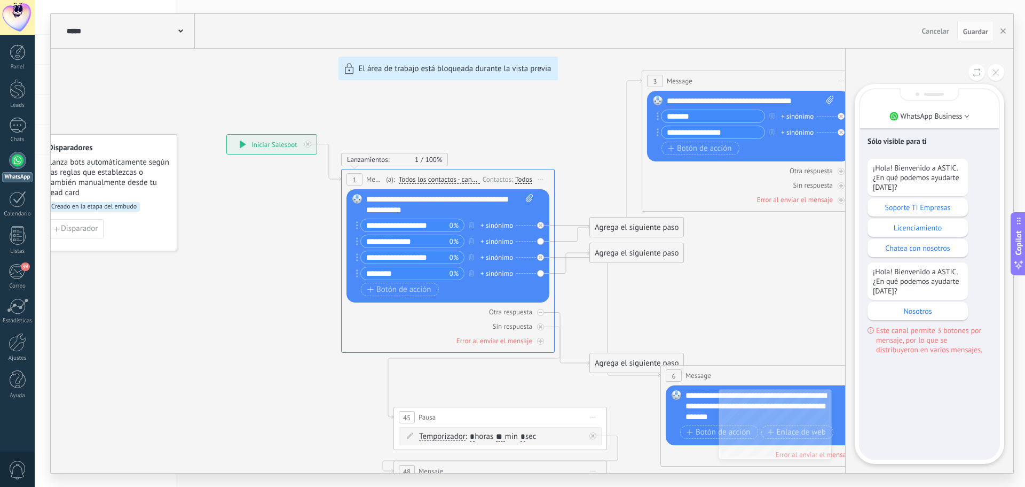
click at [927, 210] on p "Soporte TI Empresas" at bounding box center [918, 207] width 90 height 10
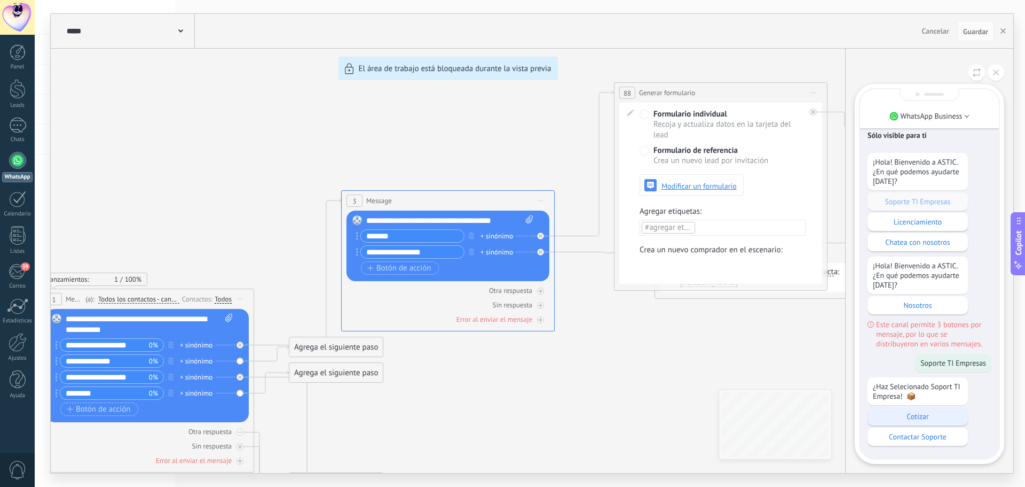
click at [900, 419] on p "Cotizar" at bounding box center [918, 416] width 90 height 10
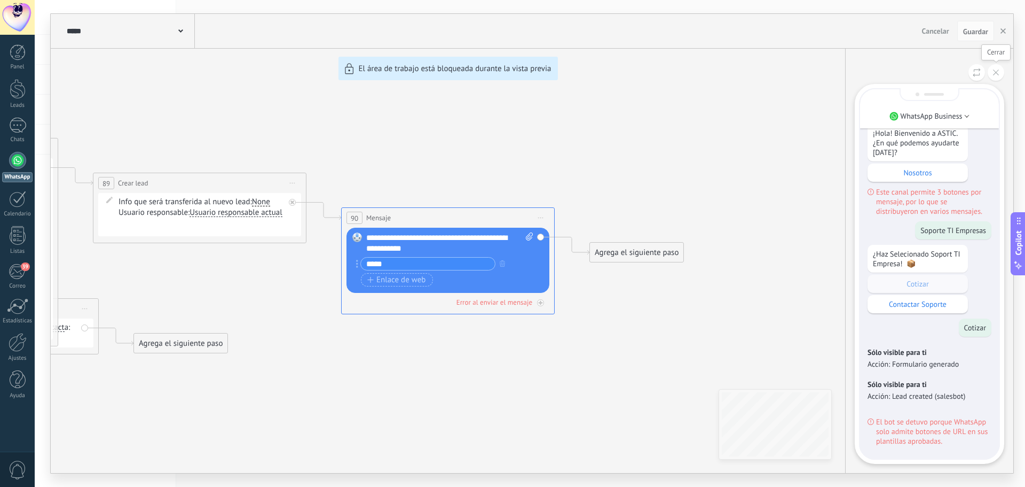
click at [996, 68] on button at bounding box center [996, 72] width 17 height 17
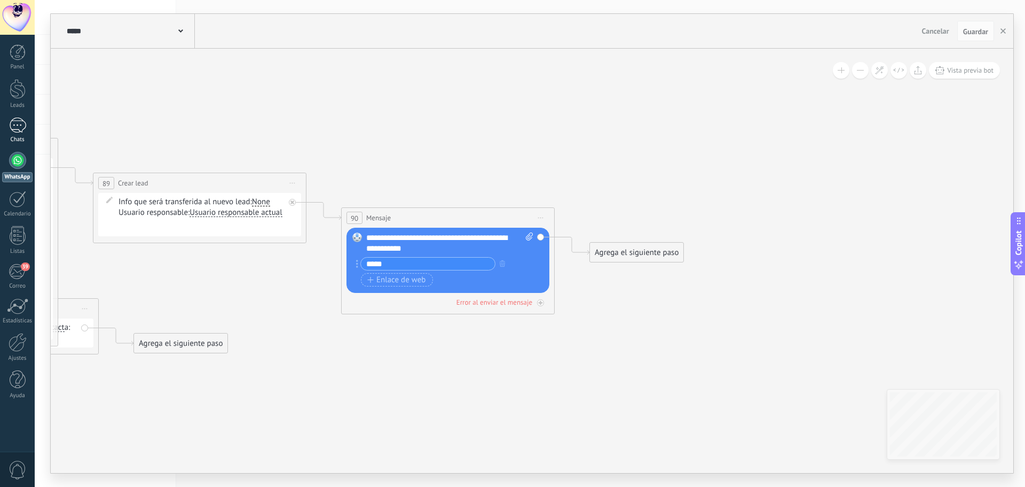
click at [21, 134] on link "Chats" at bounding box center [17, 130] width 35 height 26
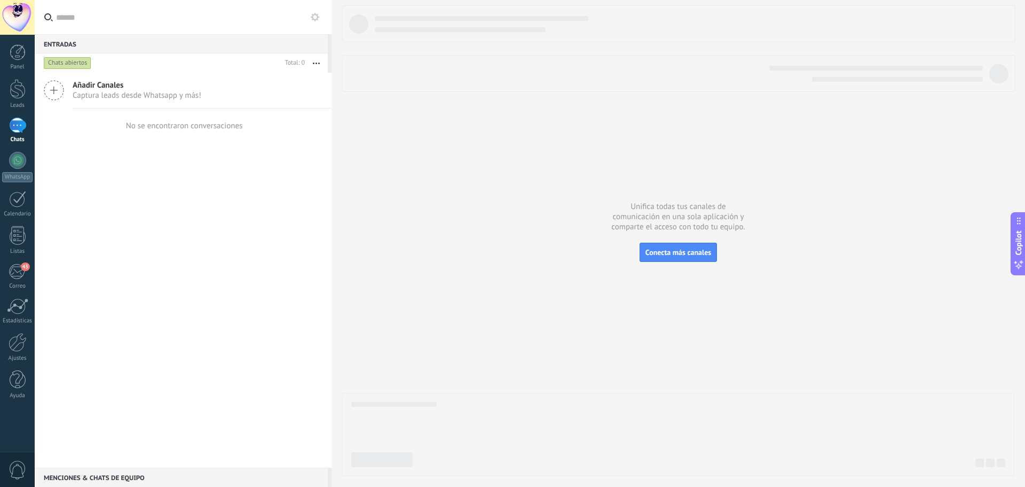
click at [19, 132] on div at bounding box center [17, 124] width 17 height 15
click at [99, 90] on span "Añadir Canales" at bounding box center [137, 85] width 129 height 10
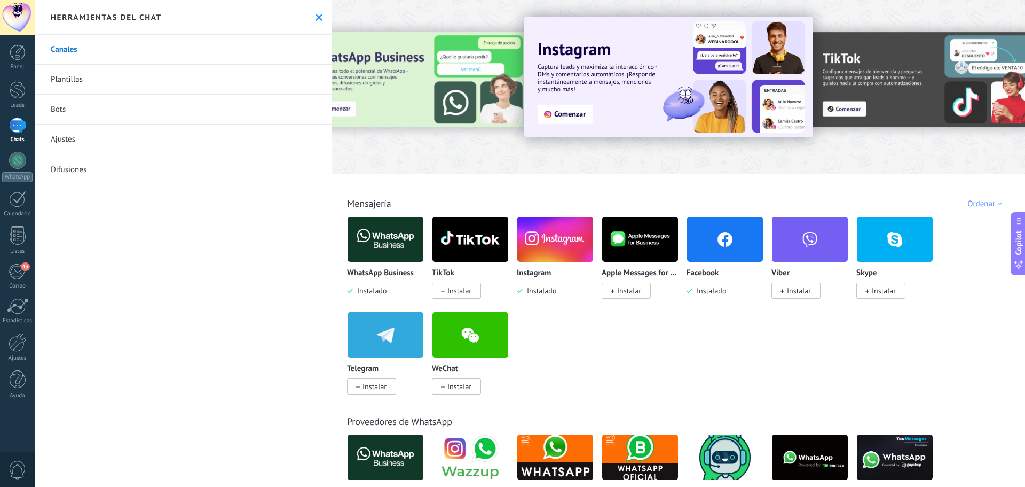
click at [84, 67] on link "Plantillas" at bounding box center [183, 80] width 297 height 30
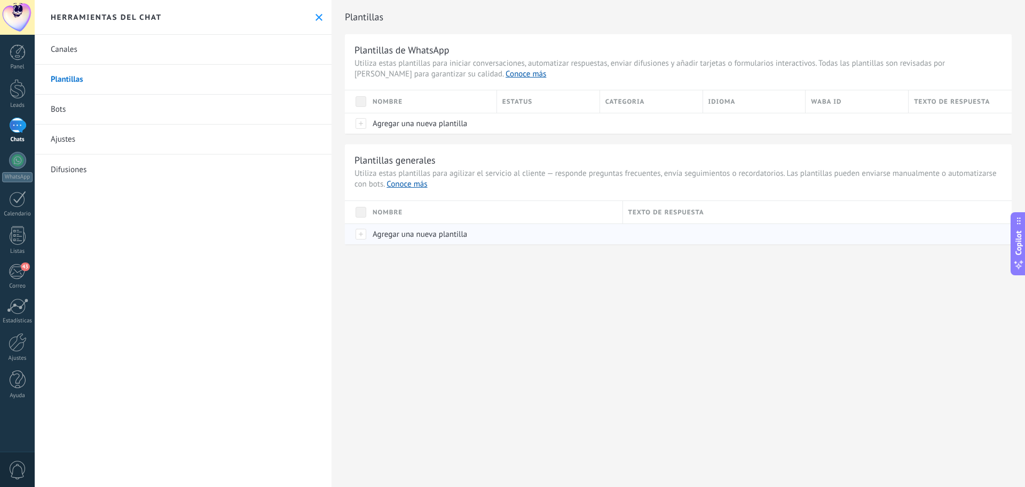
click at [446, 238] on span "Agregar una nueva plantilla" at bounding box center [420, 234] width 95 height 10
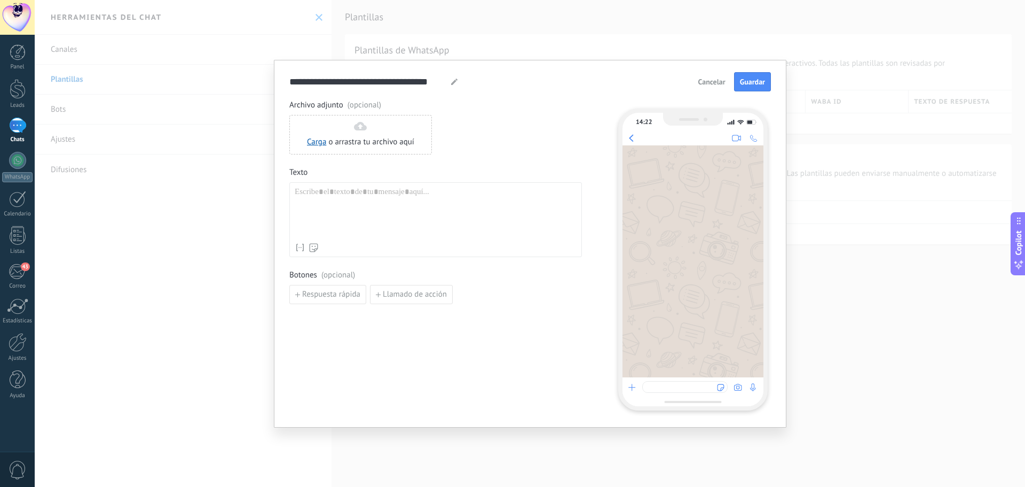
click at [705, 82] on span "Cancelar" at bounding box center [712, 81] width 27 height 7
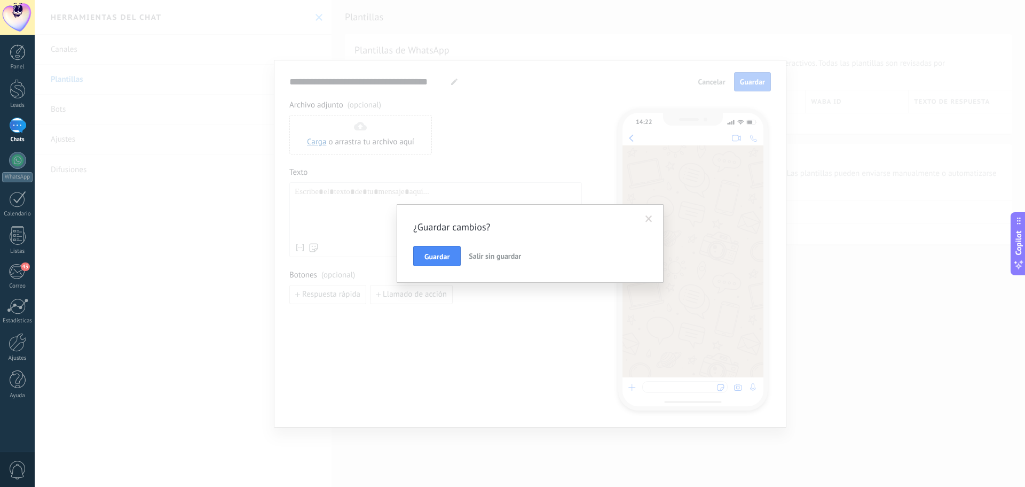
click at [493, 248] on button "Salir sin guardar" at bounding box center [495, 256] width 61 height 20
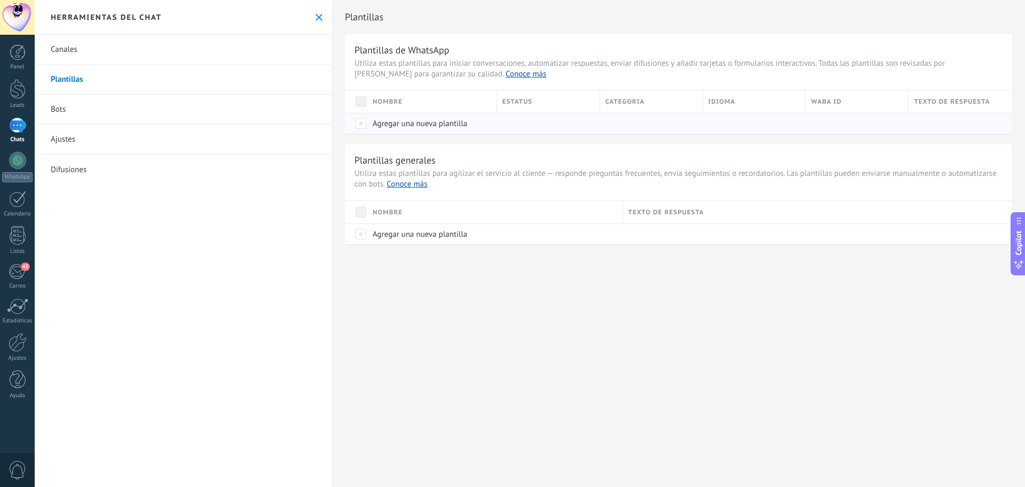
click at [410, 127] on span "Agregar una nueva plantilla" at bounding box center [420, 124] width 95 height 10
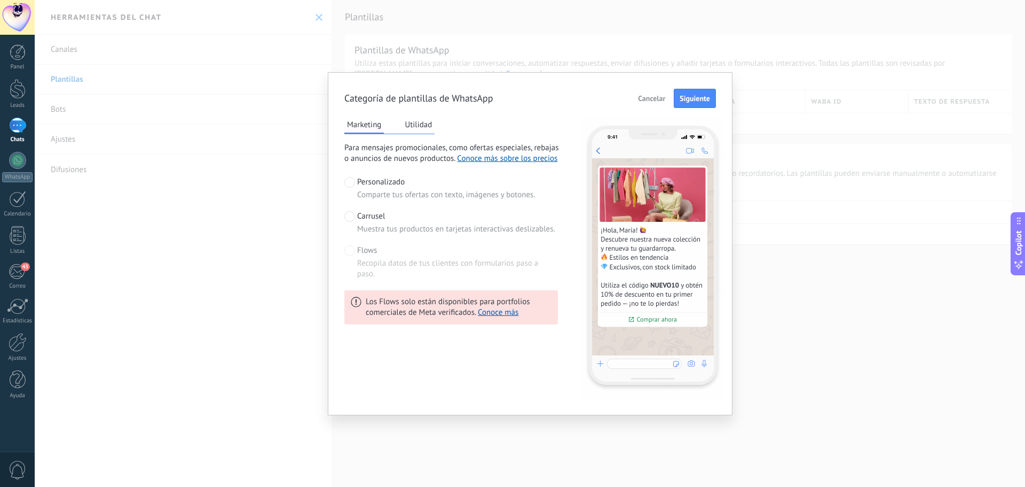
click at [382, 216] on span "Carrusel" at bounding box center [371, 216] width 28 height 11
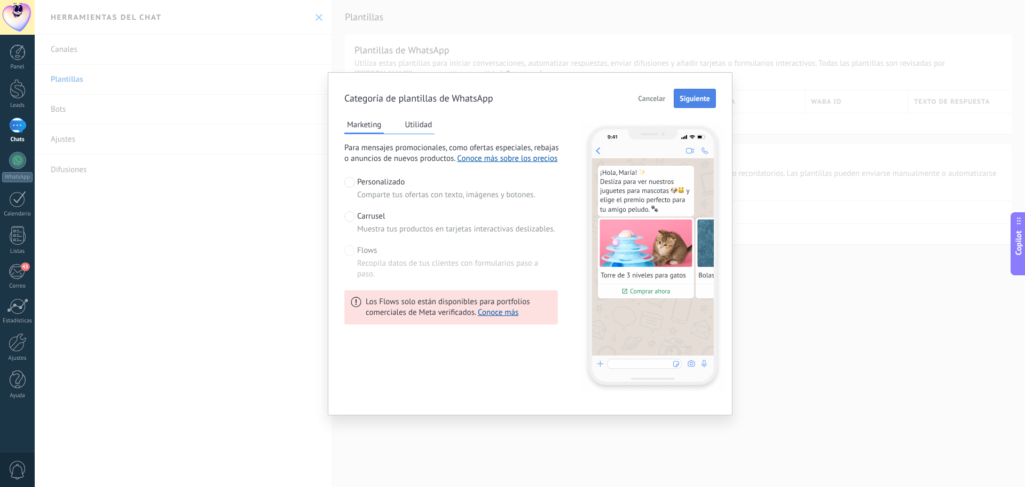
click at [698, 102] on span "Siguiente" at bounding box center [695, 98] width 30 height 7
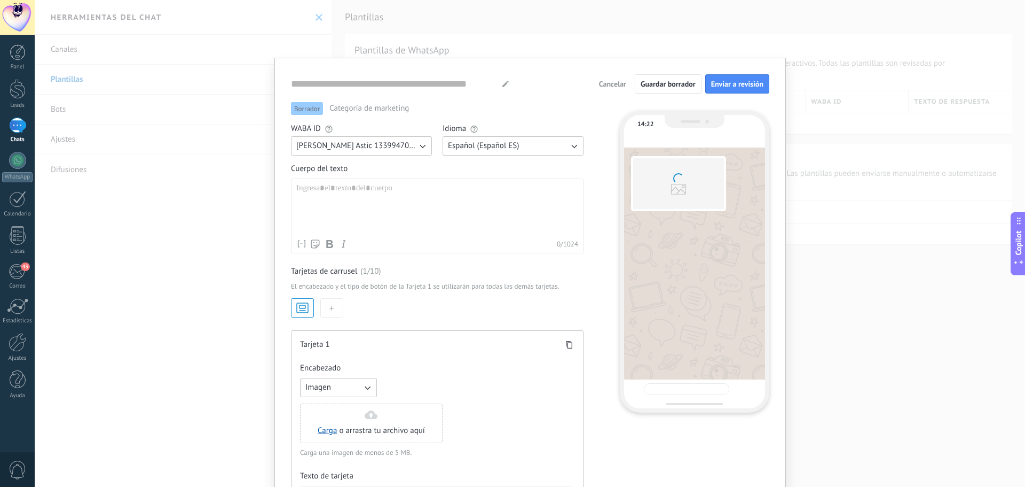
type input "**********"
click at [424, 186] on div at bounding box center [437, 208] width 282 height 51
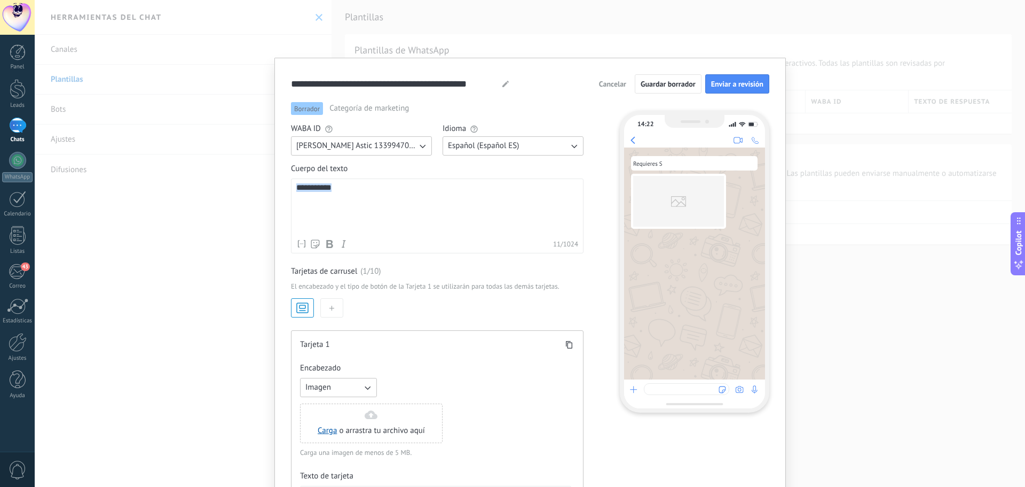
drag, startPoint x: 271, startPoint y: 187, endPoint x: 197, endPoint y: 191, distance: 73.8
click at [197, 191] on div "**********" at bounding box center [530, 243] width 991 height 487
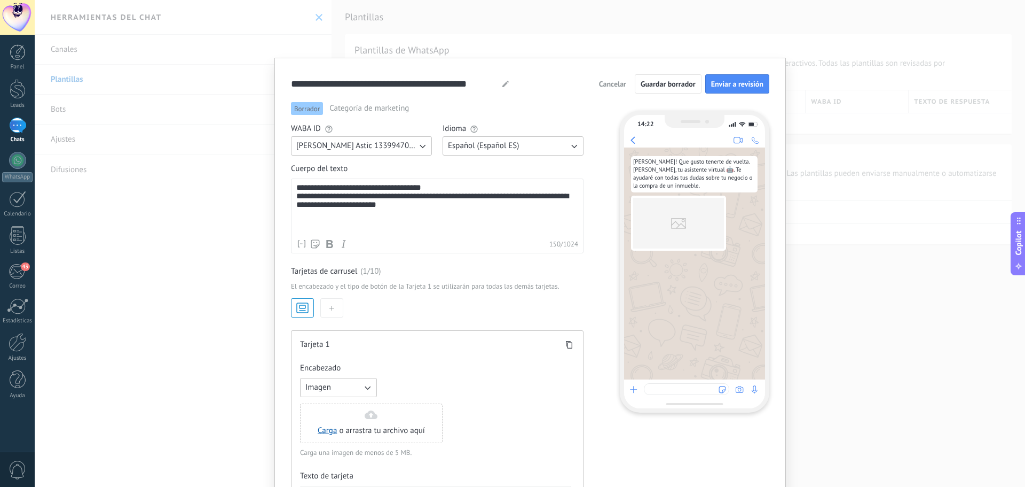
click at [316, 186] on div "**********" at bounding box center [437, 208] width 282 height 51
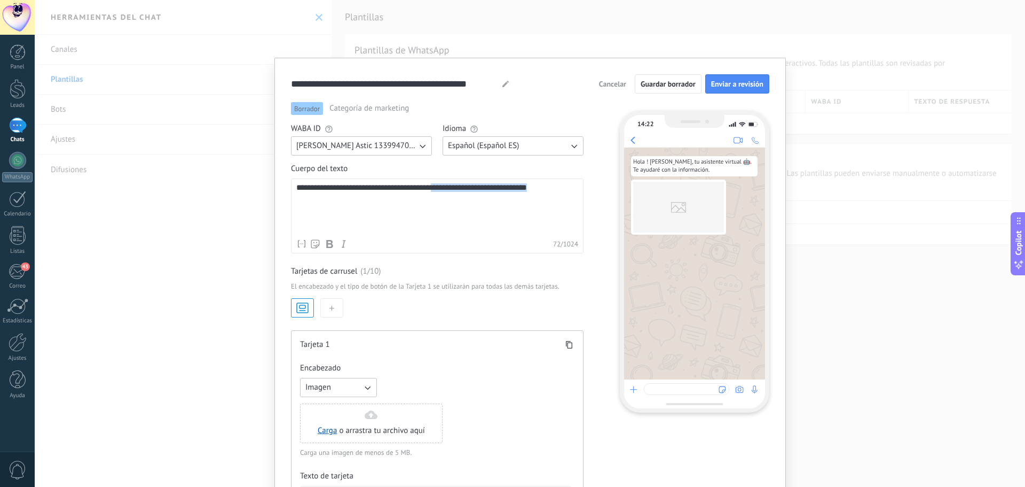
drag, startPoint x: 426, startPoint y: 190, endPoint x: 680, endPoint y: 242, distance: 259.6
click at [680, 242] on div "**********" at bounding box center [530, 362] width 479 height 520
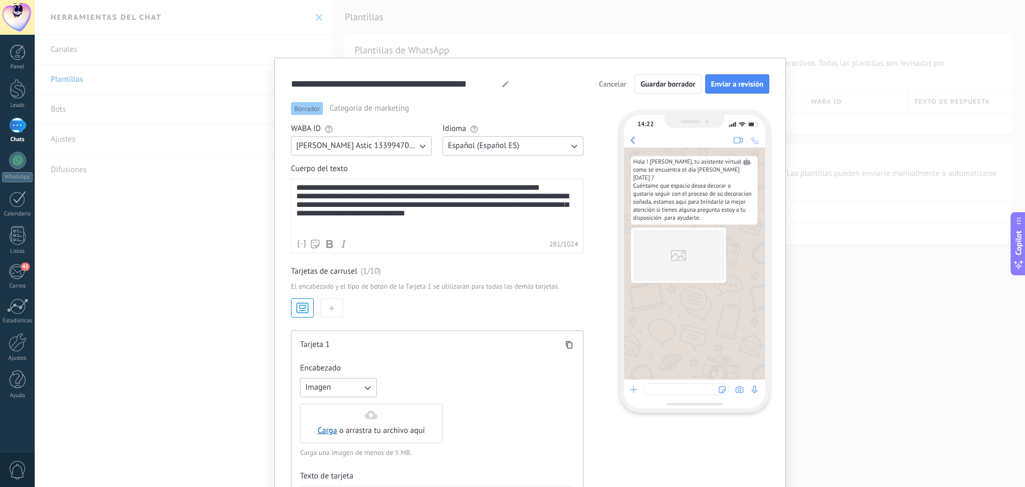
click at [332, 198] on div "**********" at bounding box center [437, 208] width 282 height 51
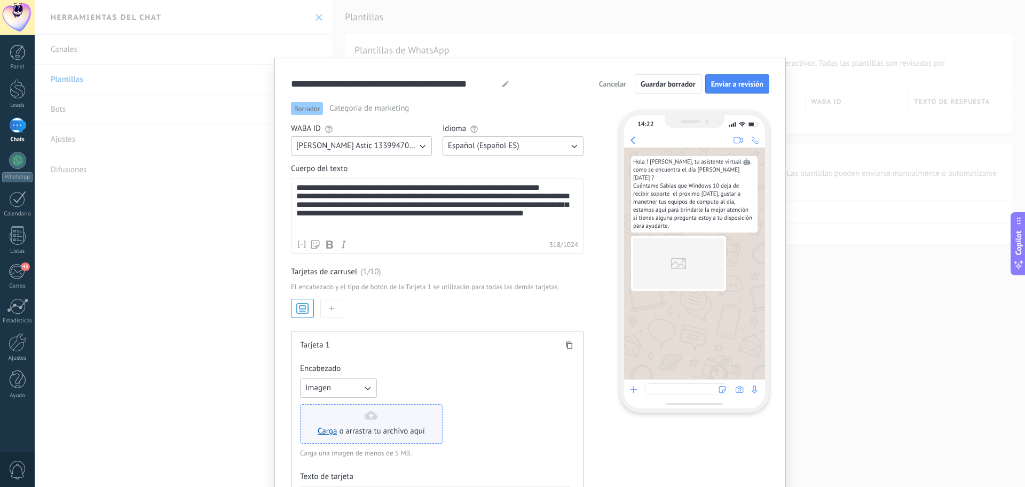
click at [339, 421] on div "Carga o arrastra tu archivo aquí Arrastra aquí" at bounding box center [371, 424] width 107 height 26
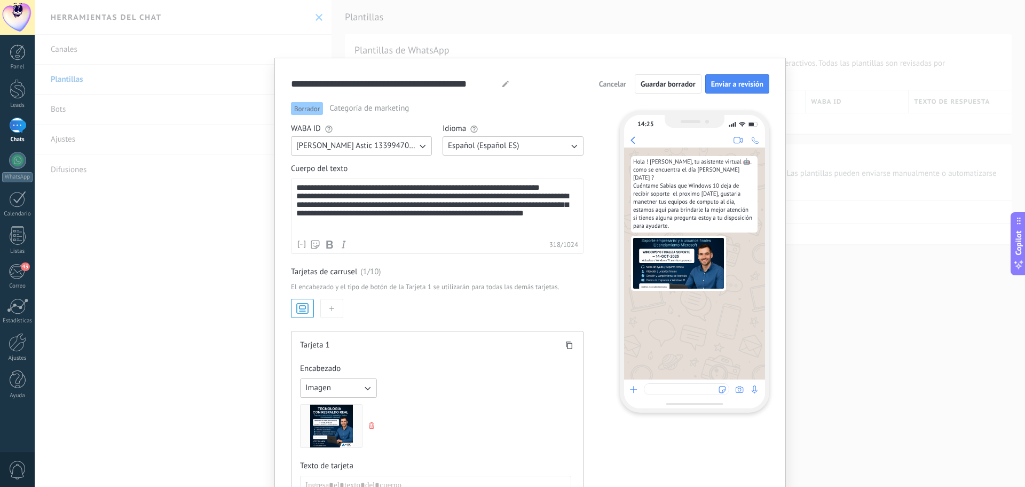
click at [335, 199] on div "**********" at bounding box center [437, 208] width 282 height 51
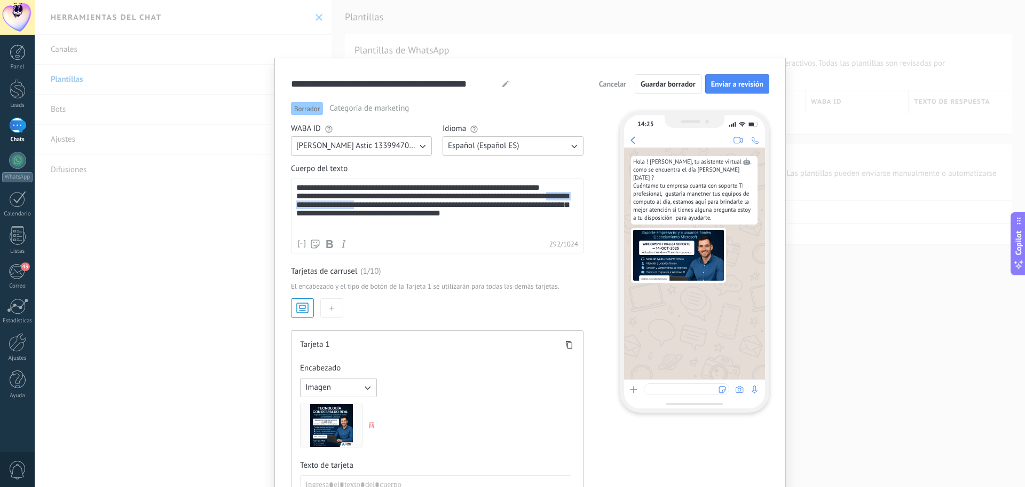
drag, startPoint x: 385, startPoint y: 210, endPoint x: 295, endPoint y: 211, distance: 89.2
click at [296, 211] on div "**********" at bounding box center [437, 208] width 282 height 51
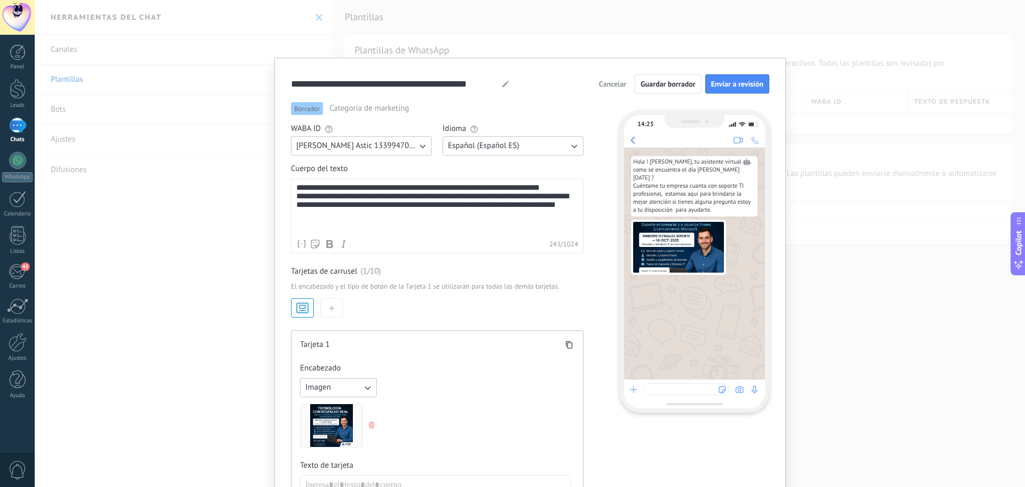
click at [466, 398] on div "Imagen" at bounding box center [435, 412] width 271 height 69
drag, startPoint x: 782, startPoint y: 292, endPoint x: 766, endPoint y: 251, distance: 43.6
click at [766, 251] on div "**********" at bounding box center [531, 343] width 512 height 570
click at [335, 311] on button "button" at bounding box center [331, 307] width 23 height 19
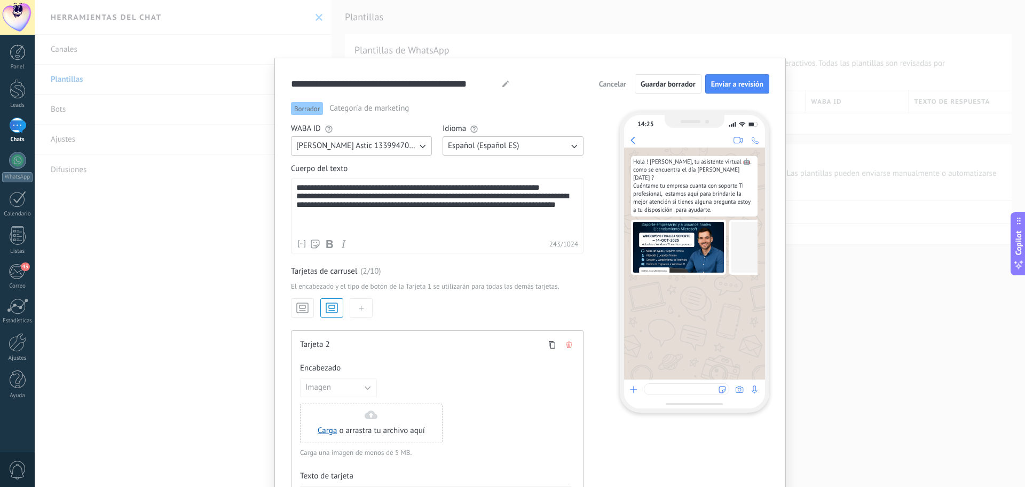
scroll to position [0, 67]
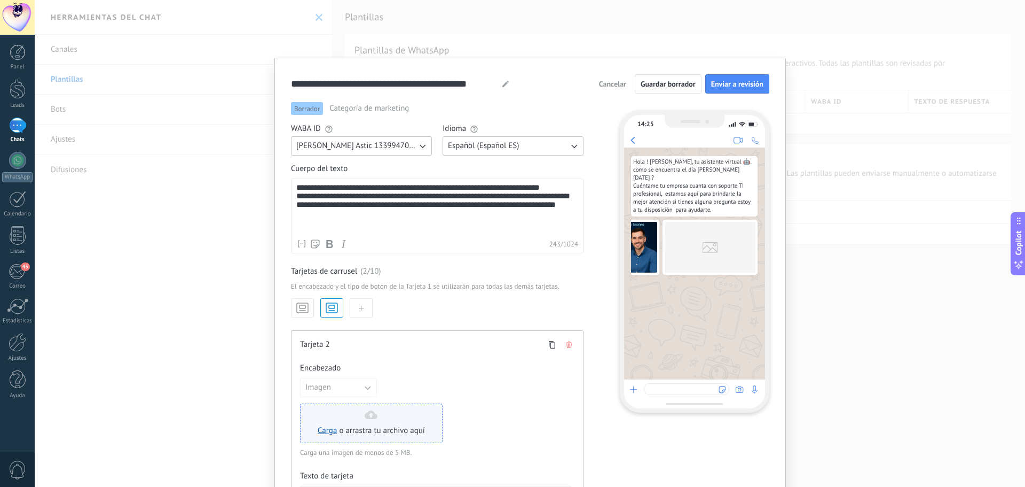
click at [350, 426] on span "o arrastra tu archivo aquí" at bounding box center [382, 430] width 86 height 11
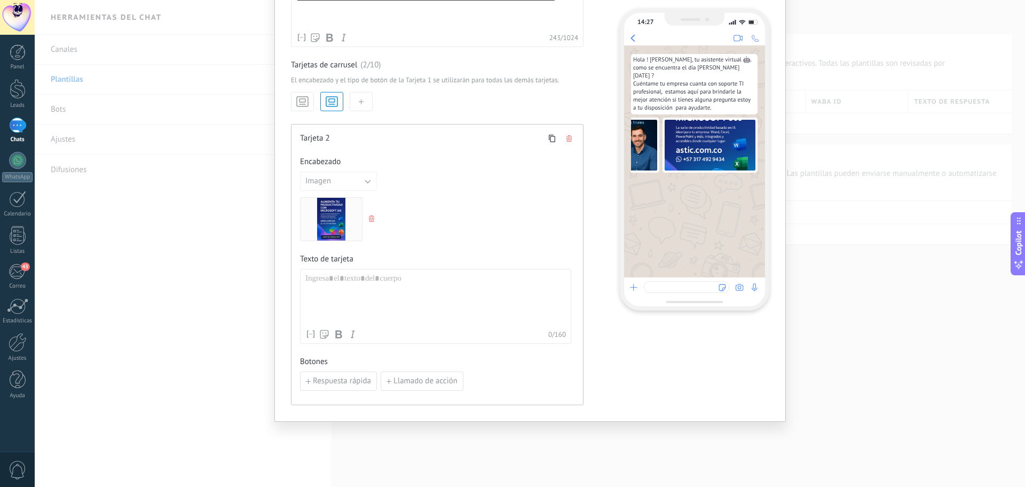
scroll to position [203, 0]
click at [336, 382] on span "Respuesta rápida" at bounding box center [342, 383] width 58 height 7
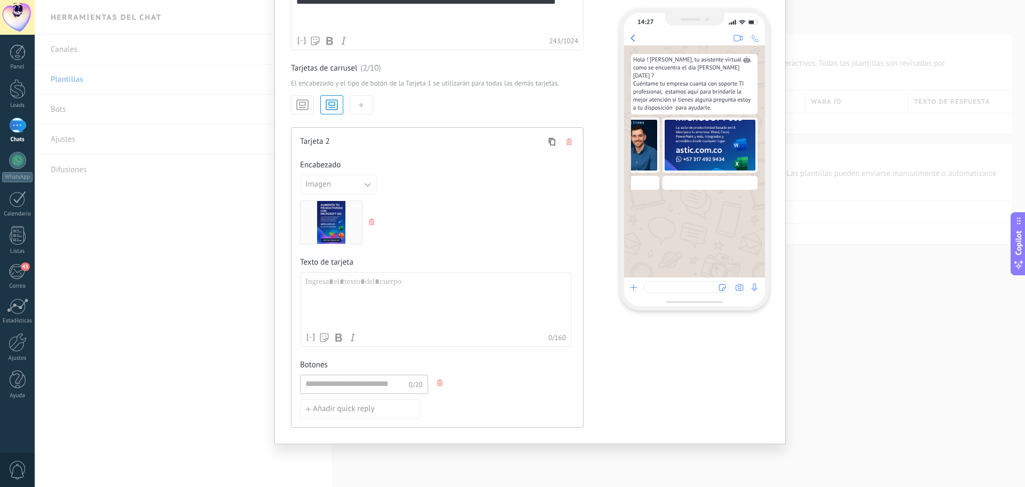
click at [437, 384] on use "button" at bounding box center [439, 382] width 5 height 6
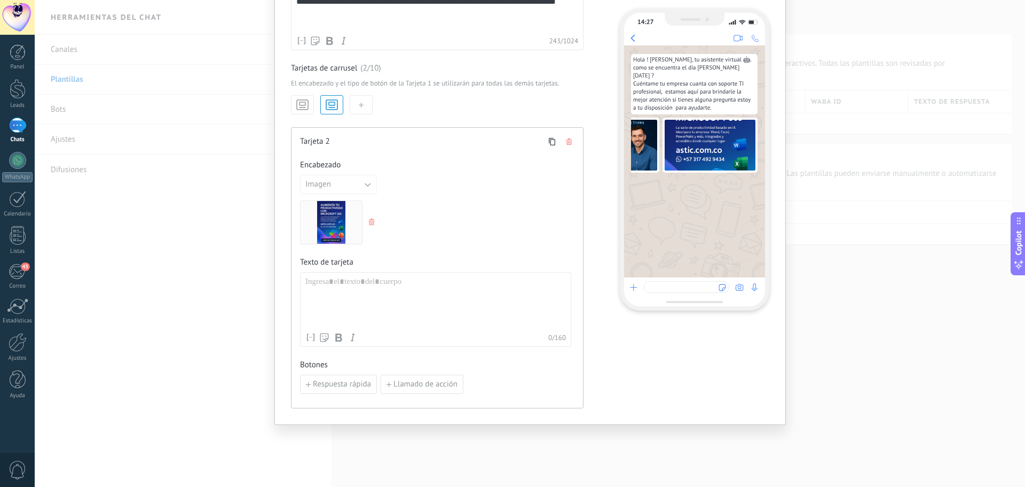
click at [350, 284] on div at bounding box center [435, 302] width 261 height 51
click at [354, 385] on span "Respuesta rápida" at bounding box center [342, 383] width 58 height 7
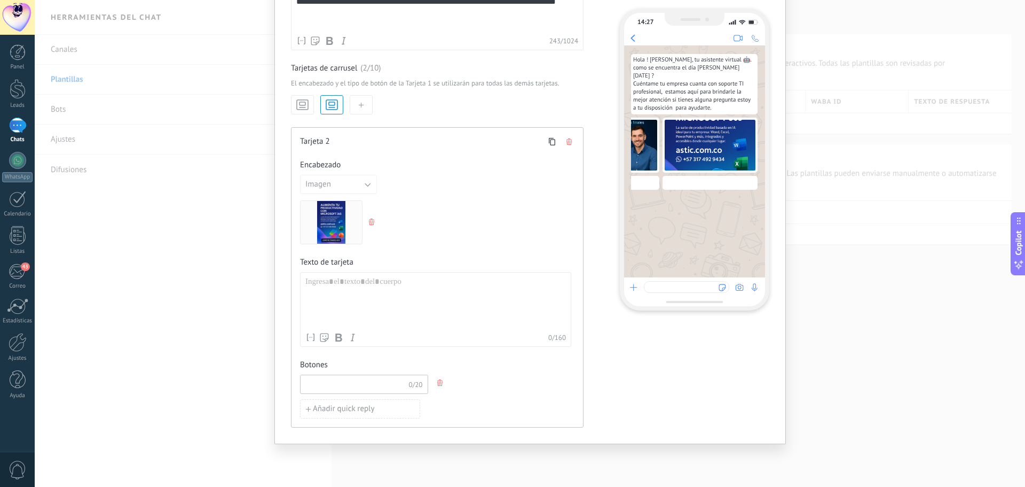
click at [354, 385] on input at bounding box center [355, 383] width 108 height 17
type input "**********"
click at [452, 405] on div "Añadir quick reply" at bounding box center [435, 408] width 271 height 19
click at [437, 383] on icon "button" at bounding box center [439, 382] width 5 height 6
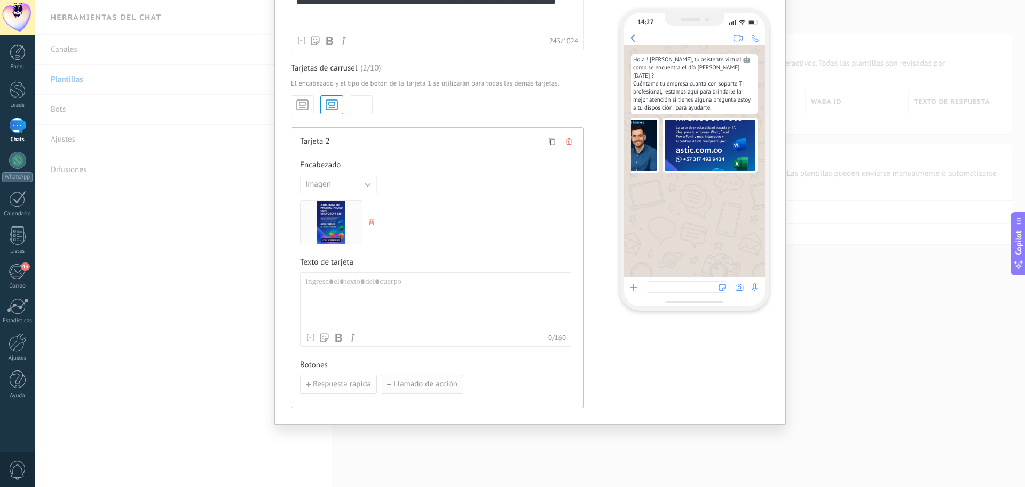
click at [409, 386] on span "Llamado de acción" at bounding box center [426, 383] width 64 height 7
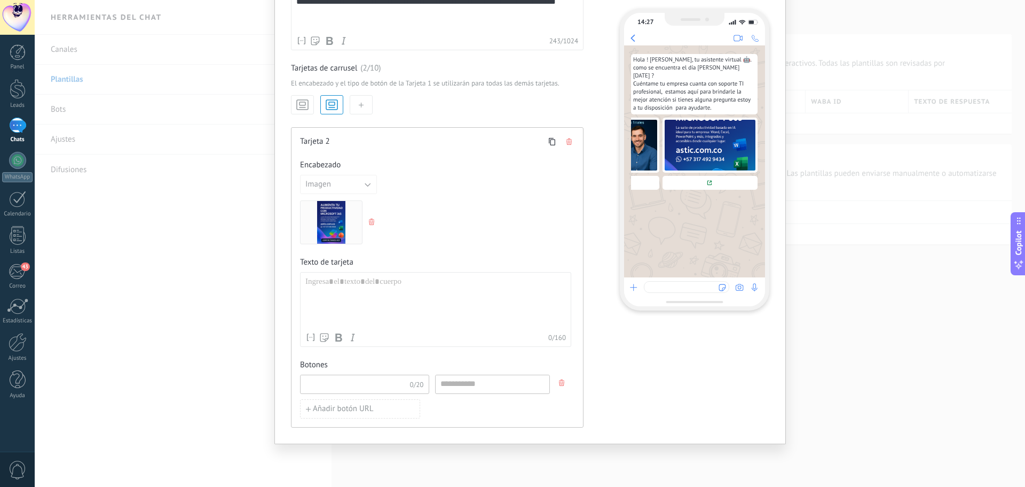
click at [387, 386] on input at bounding box center [355, 383] width 109 height 17
type input "**********"
click at [468, 390] on input at bounding box center [493, 383] width 112 height 17
type input "**********"
click at [399, 409] on button "Añadir botón URL" at bounding box center [360, 408] width 120 height 19
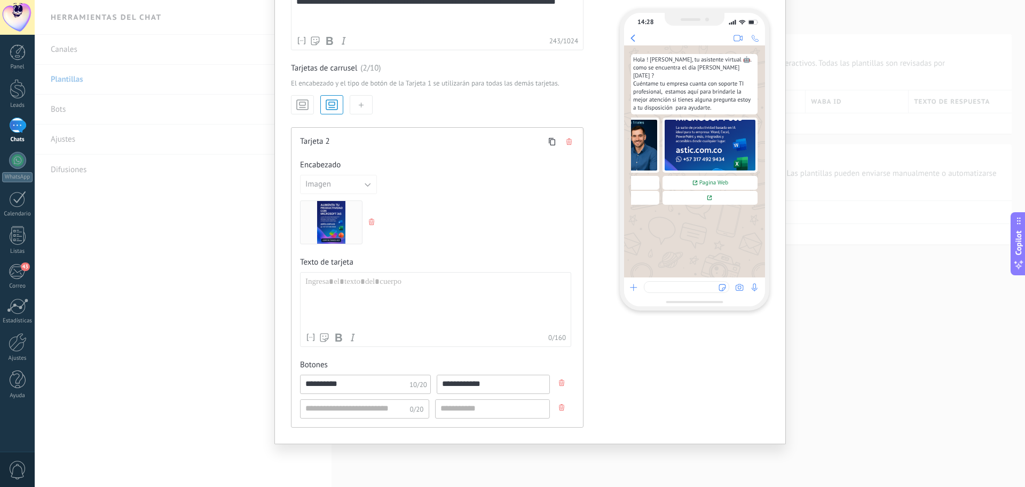
click at [559, 412] on button "button" at bounding box center [562, 407] width 17 height 16
click at [459, 283] on div at bounding box center [435, 302] width 261 height 51
click at [301, 107] on icon "button" at bounding box center [302, 104] width 14 height 15
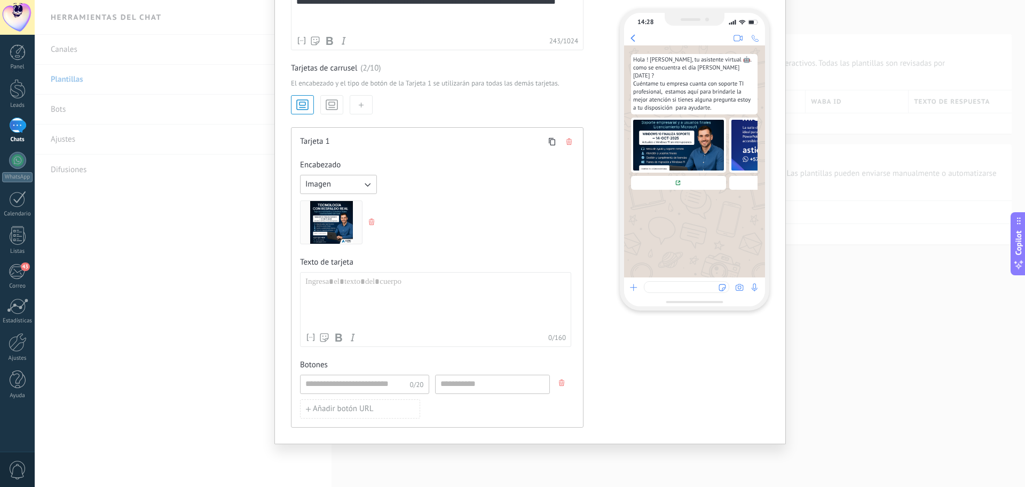
click at [339, 109] on button "button" at bounding box center [331, 104] width 23 height 19
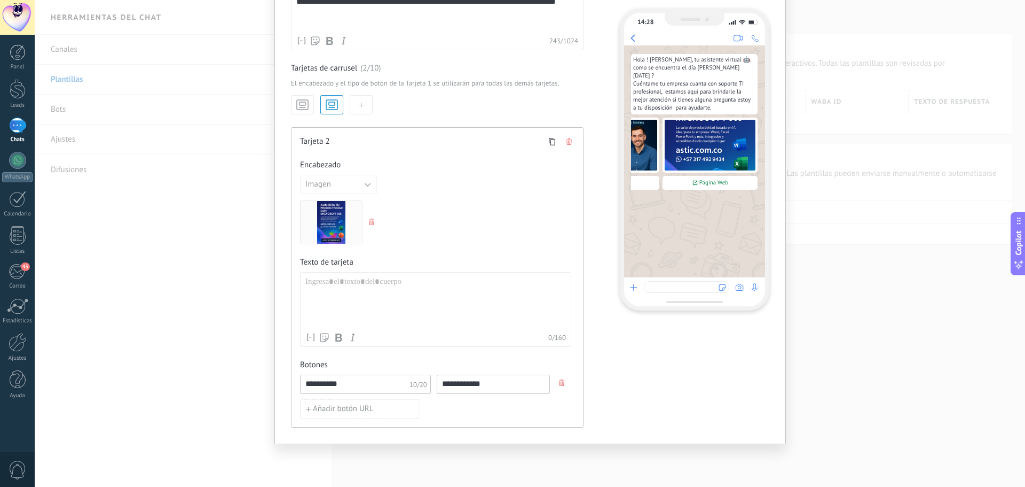
click at [559, 384] on icon "button" at bounding box center [561, 382] width 5 height 6
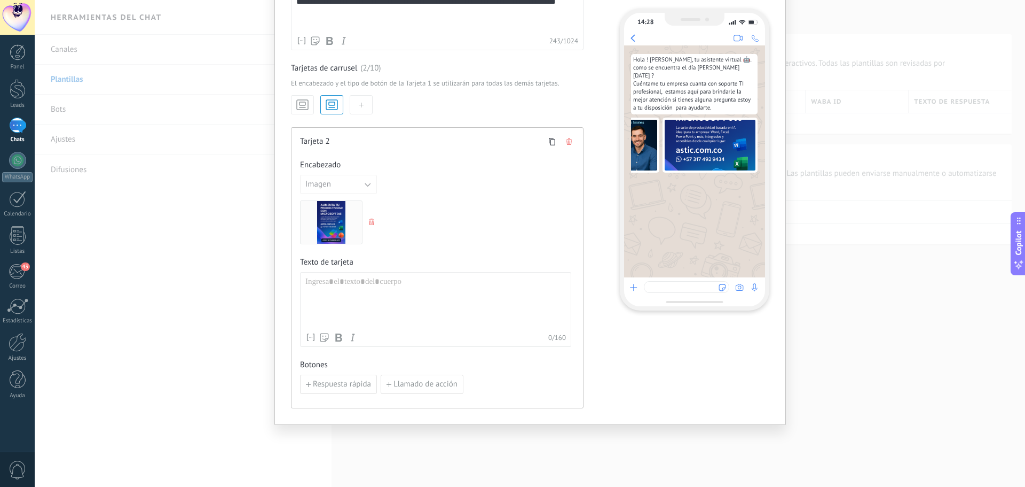
click at [351, 290] on div at bounding box center [435, 302] width 261 height 51
click at [362, 382] on span "Respuesta rápida" at bounding box center [342, 383] width 58 height 7
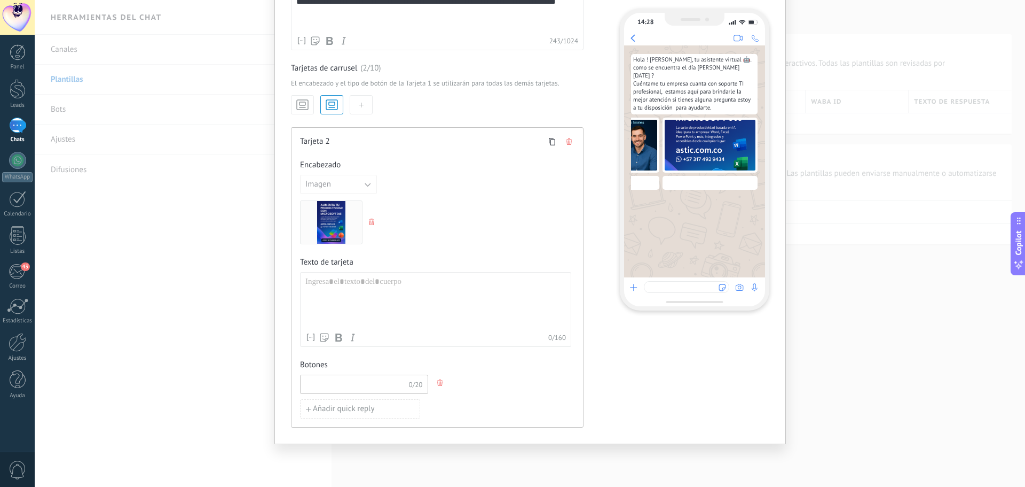
click at [362, 382] on input at bounding box center [355, 383] width 108 height 17
type input "******"
click at [348, 412] on span "Añadir quick reply" at bounding box center [344, 408] width 62 height 7
click at [382, 410] on input at bounding box center [355, 407] width 108 height 17
paste input "**********"
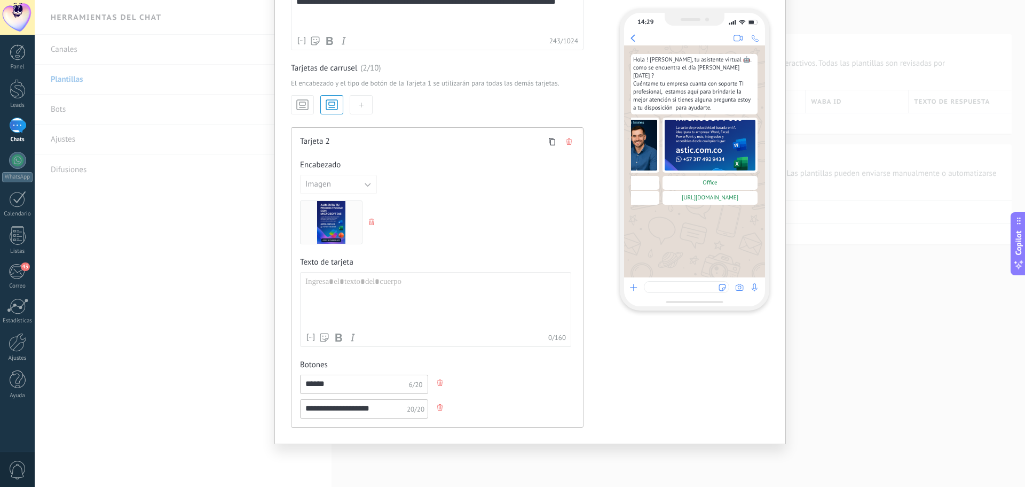
type input "**********"
click at [299, 106] on icon "button" at bounding box center [302, 104] width 14 height 15
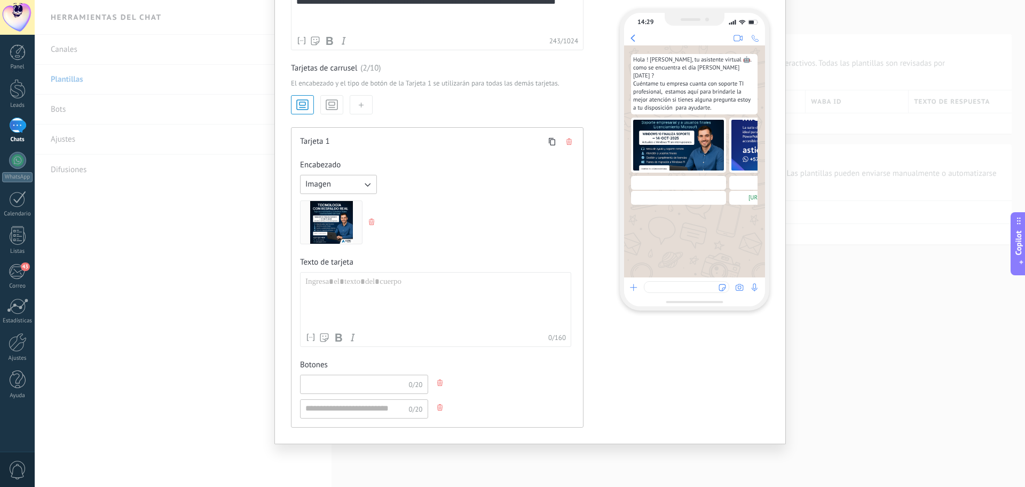
click at [349, 383] on input at bounding box center [355, 383] width 108 height 17
type input "*******"
click at [333, 409] on input at bounding box center [355, 407] width 108 height 17
paste input "**********"
type input "**********"
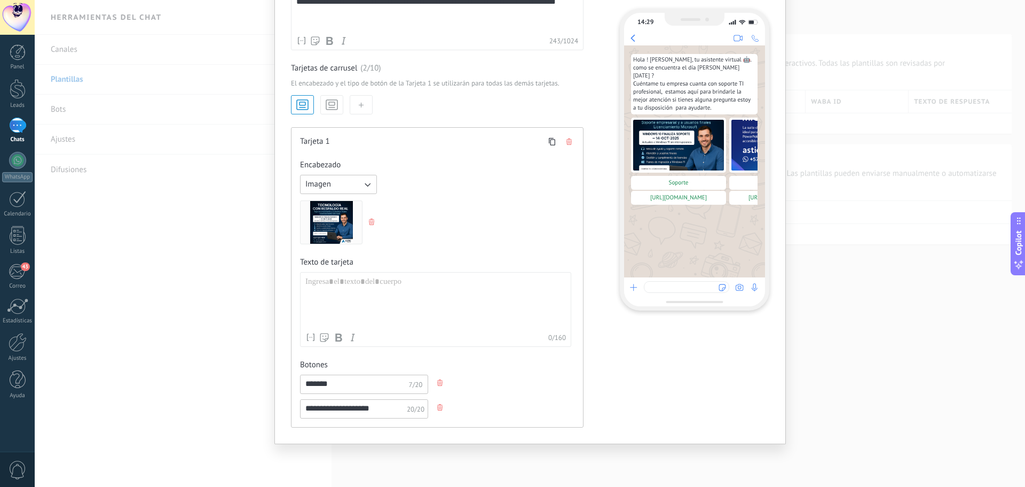
click at [339, 105] on button "button" at bounding box center [331, 104] width 23 height 19
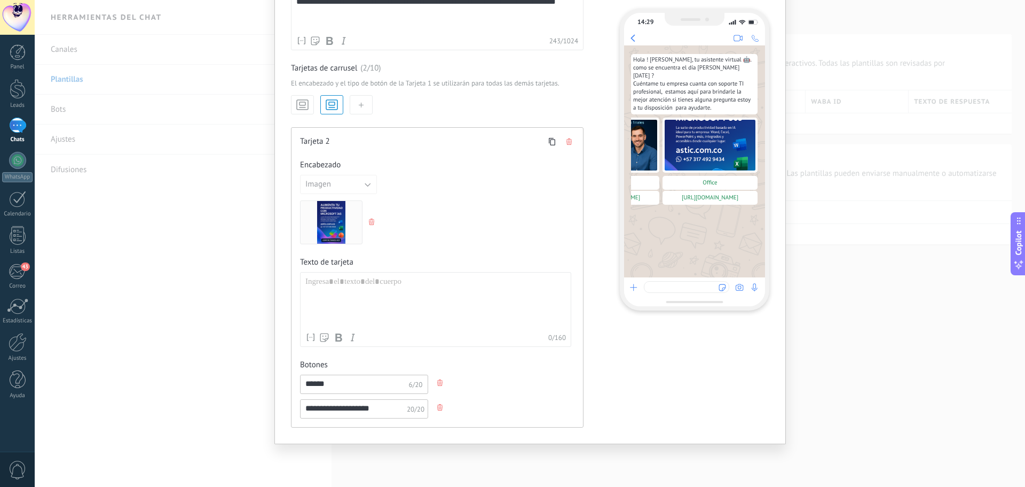
drag, startPoint x: 331, startPoint y: 388, endPoint x: 225, endPoint y: 393, distance: 105.3
click at [225, 393] on div "**********" at bounding box center [530, 243] width 991 height 487
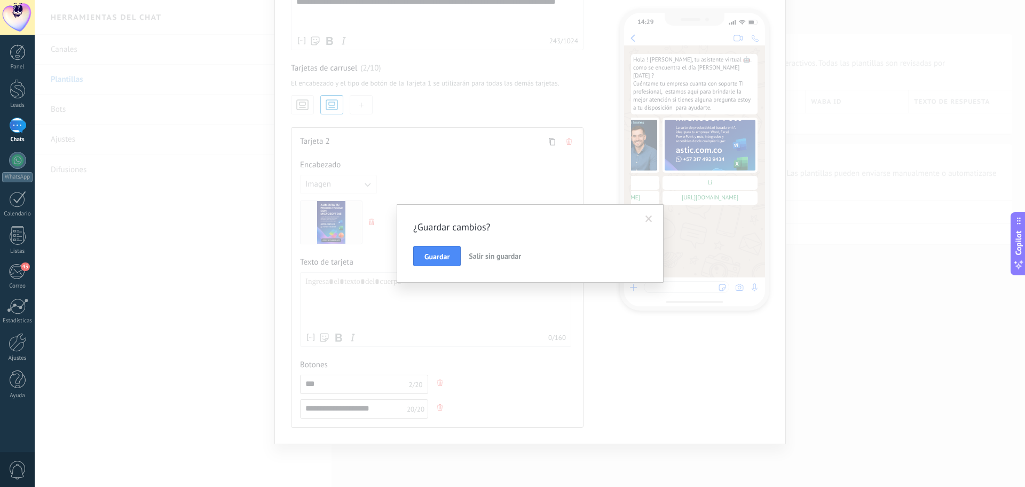
type input "****"
click at [649, 217] on span at bounding box center [649, 218] width 7 height 7
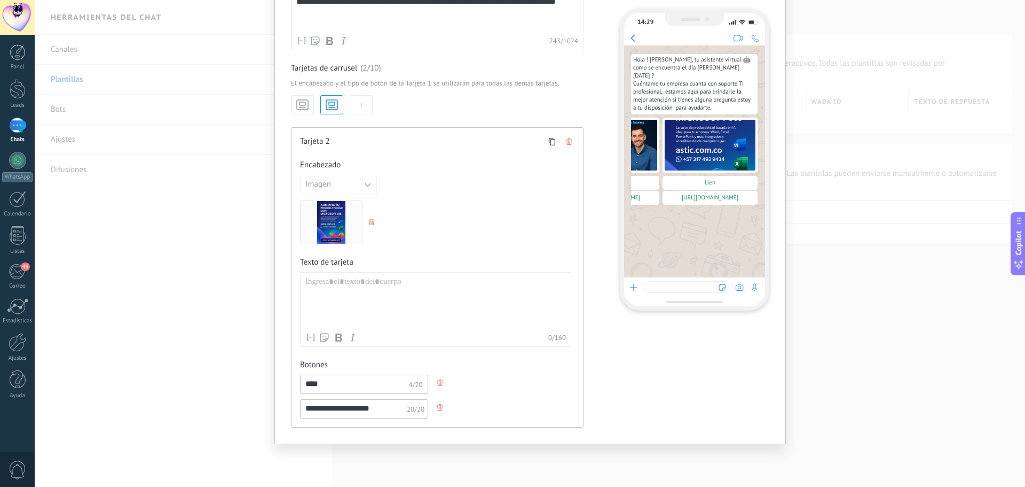
click at [333, 385] on input "****" at bounding box center [355, 383] width 108 height 17
click at [331, 383] on input "**********" at bounding box center [355, 383] width 108 height 17
type input "**********"
click at [391, 408] on input "**********" at bounding box center [355, 407] width 108 height 17
drag, startPoint x: 380, startPoint y: 407, endPoint x: 288, endPoint y: 413, distance: 92.1
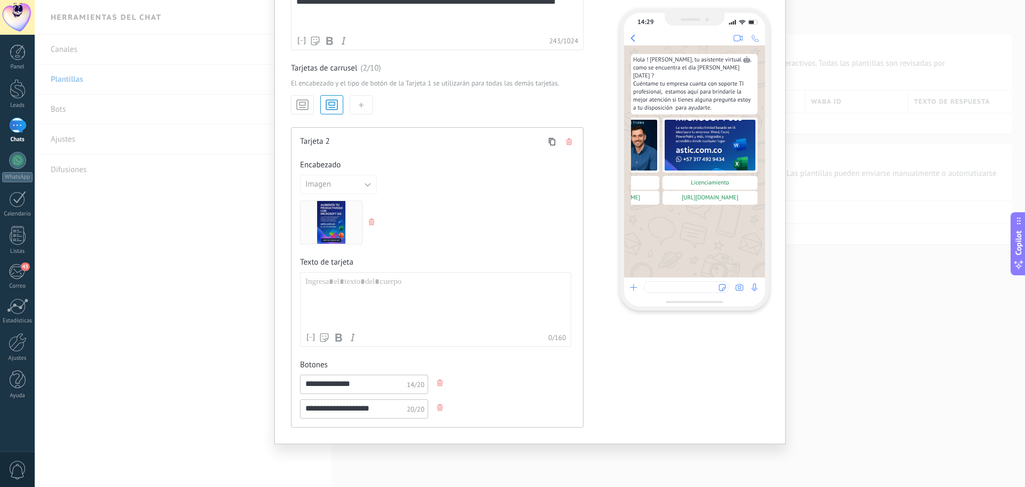
click at [288, 413] on div "**********" at bounding box center [531, 149] width 512 height 589
click at [437, 409] on icon "button" at bounding box center [439, 407] width 5 height 6
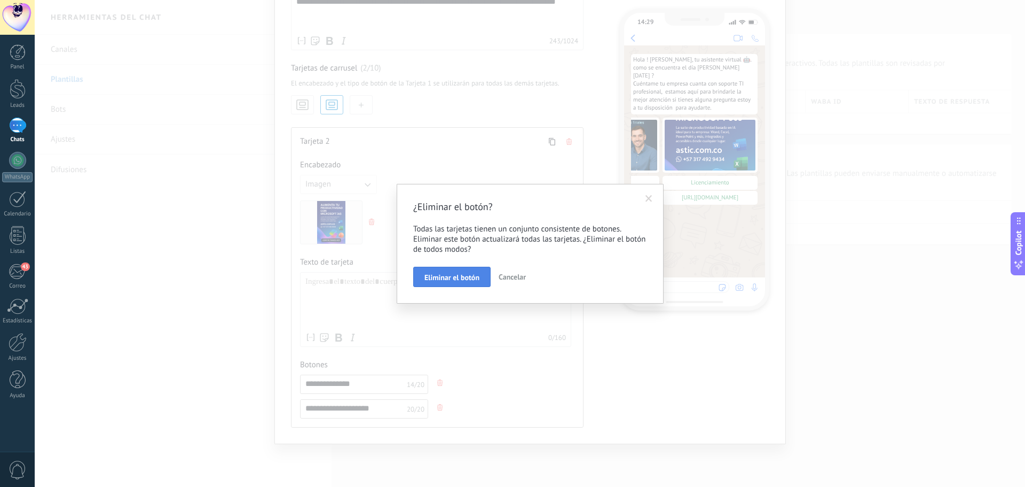
click at [464, 281] on span "Eliminar el botón" at bounding box center [452, 276] width 55 height 7
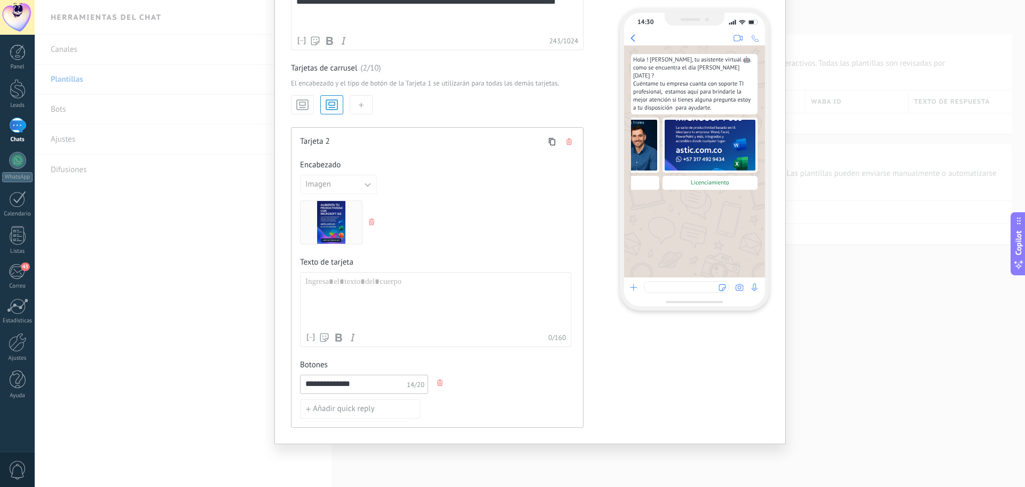
click at [437, 385] on icon "button" at bounding box center [439, 382] width 5 height 6
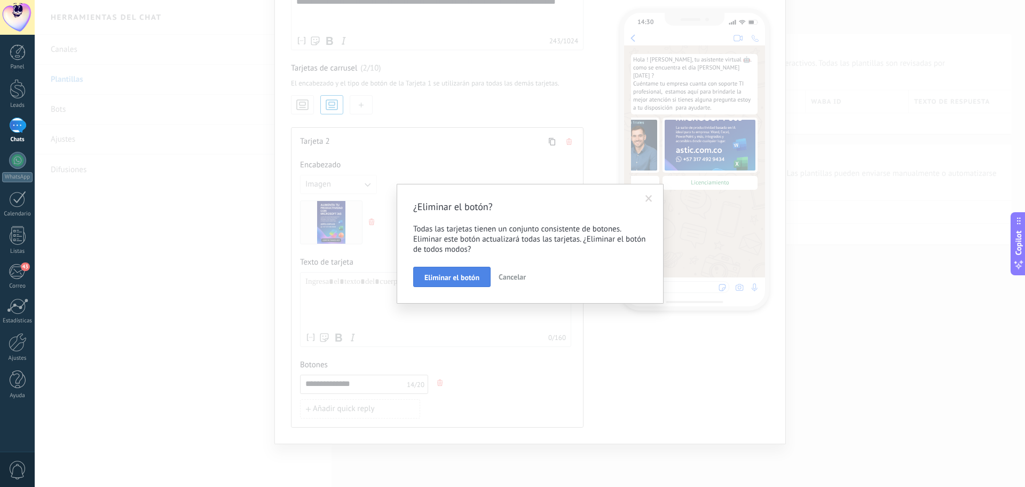
click at [448, 281] on span "Eliminar el botón" at bounding box center [452, 276] width 55 height 7
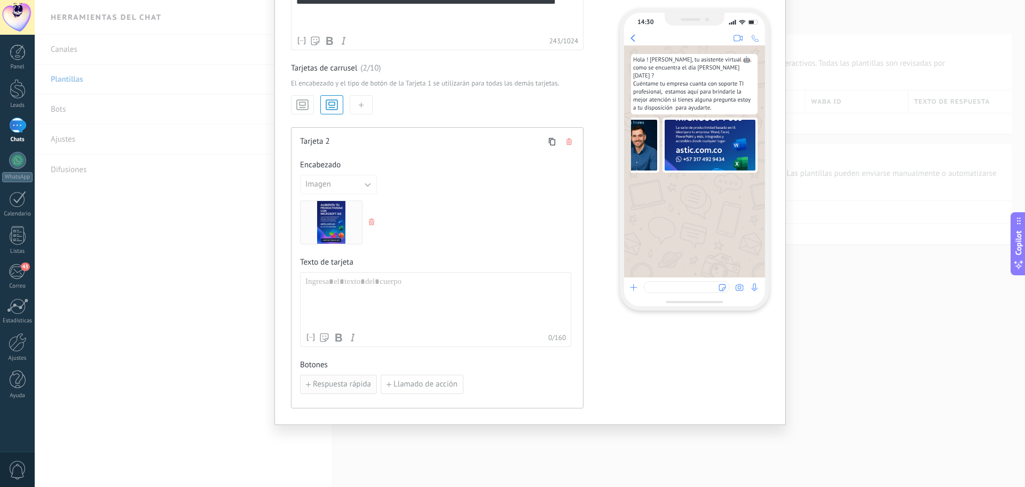
click at [357, 386] on span "Respuesta rápida" at bounding box center [342, 383] width 58 height 7
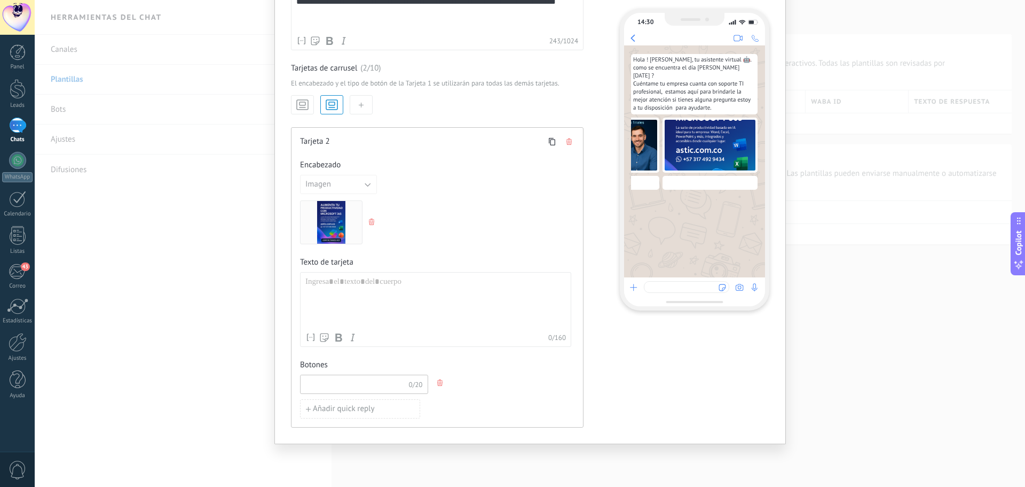
click at [381, 388] on input at bounding box center [355, 383] width 108 height 17
paste input "**********"
type input "**********"
click at [438, 382] on icon "button" at bounding box center [439, 382] width 5 height 6
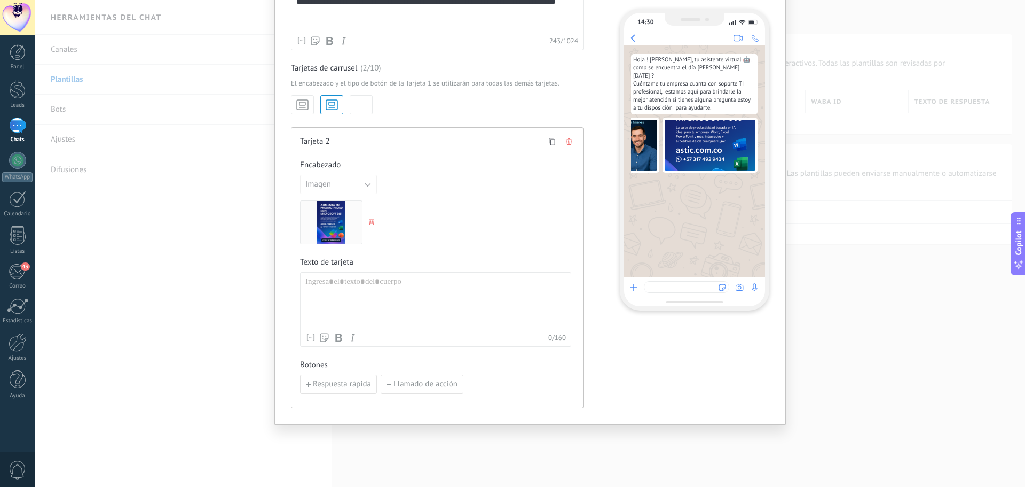
click at [438, 382] on span "Llamado de acción" at bounding box center [426, 383] width 64 height 7
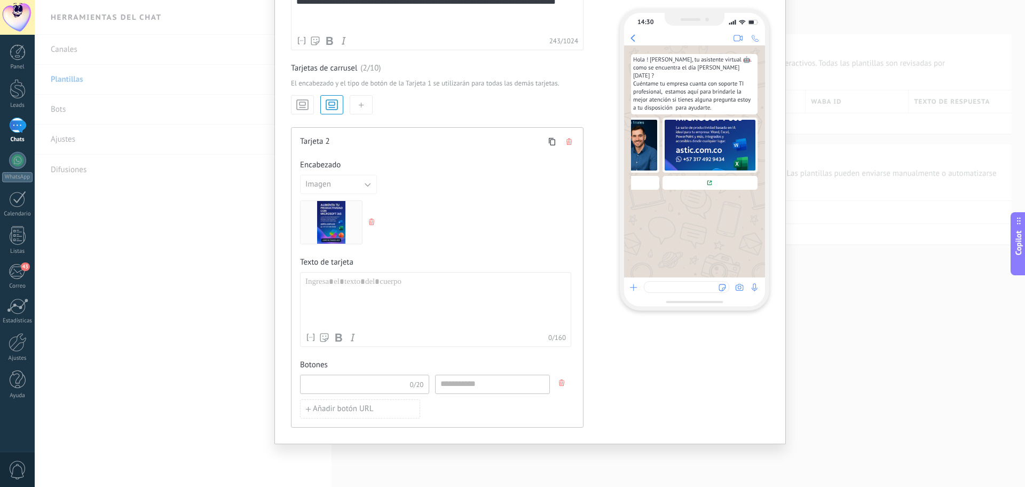
click at [393, 388] on input at bounding box center [355, 383] width 109 height 17
type input "**********"
click at [480, 390] on input at bounding box center [493, 383] width 112 height 17
paste input "**********"
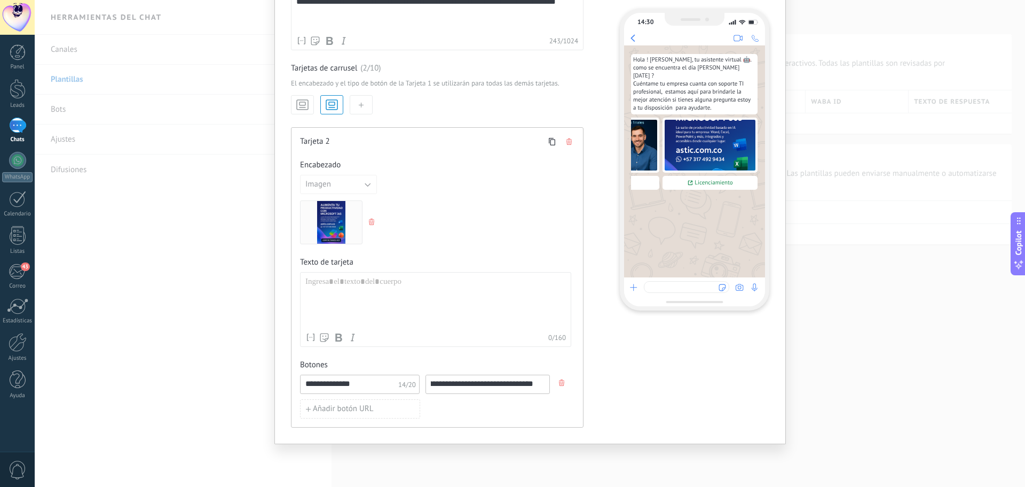
type input "**********"
click at [301, 114] on button "button" at bounding box center [302, 104] width 23 height 19
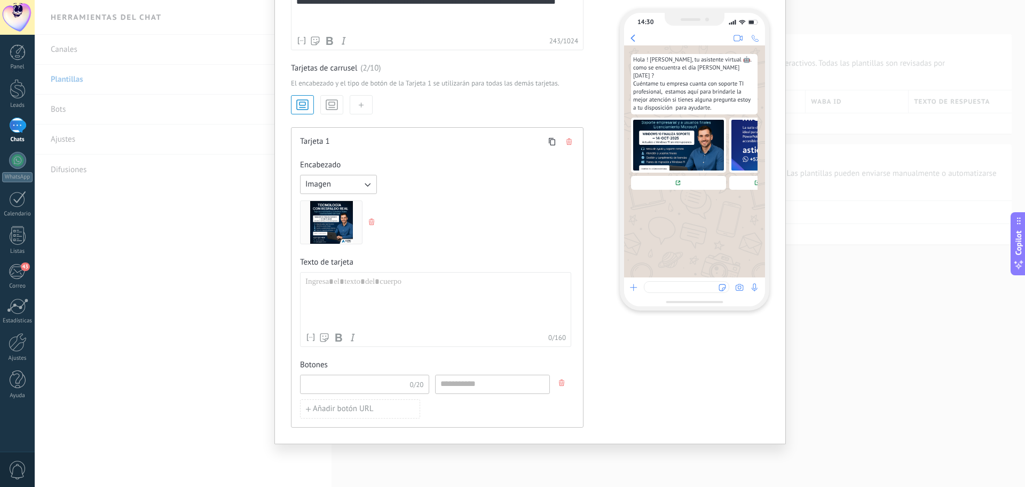
click at [369, 386] on input at bounding box center [355, 383] width 109 height 17
type input "*********"
click at [454, 387] on input at bounding box center [493, 383] width 114 height 17
paste input "**********"
type input "**********"
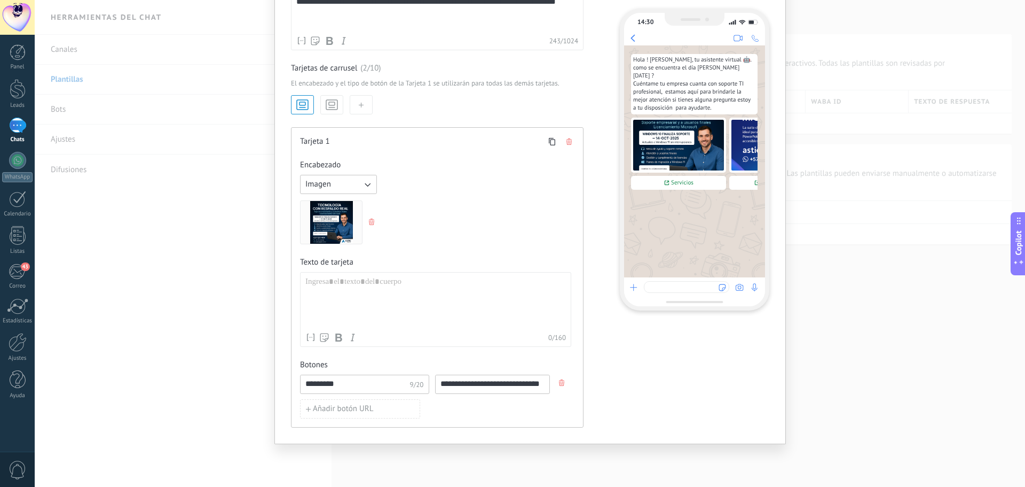
click at [870, 294] on div "**********" at bounding box center [530, 243] width 991 height 487
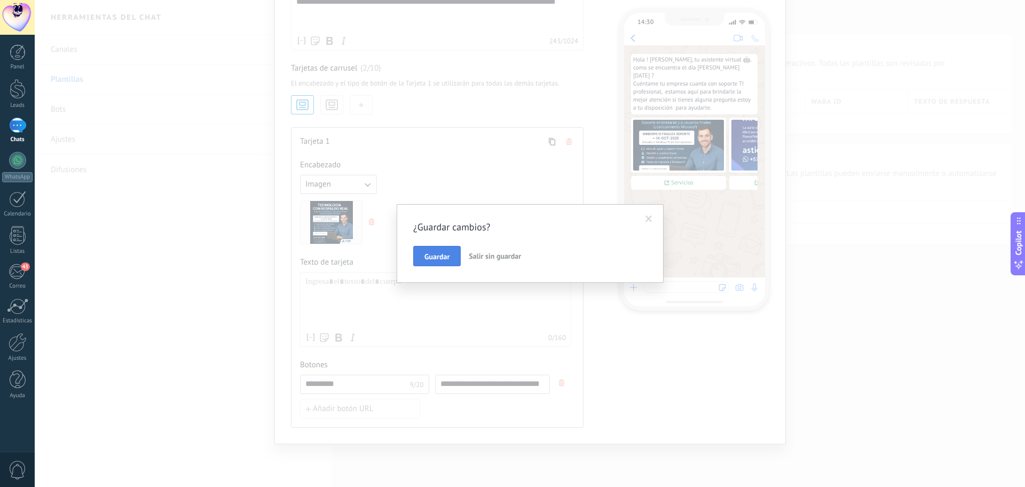
click at [445, 250] on button "Guardar" at bounding box center [437, 256] width 48 height 20
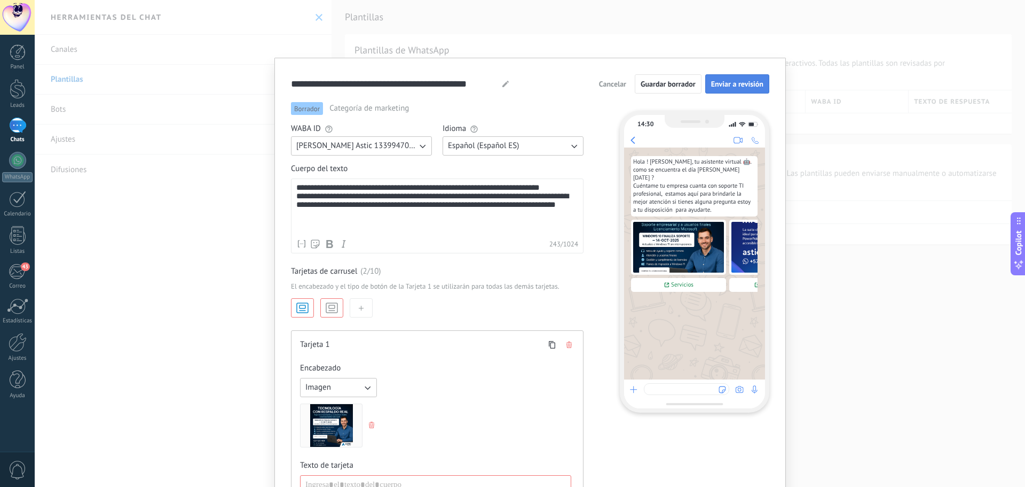
click at [744, 84] on span "Enviar a revisión" at bounding box center [737, 83] width 52 height 7
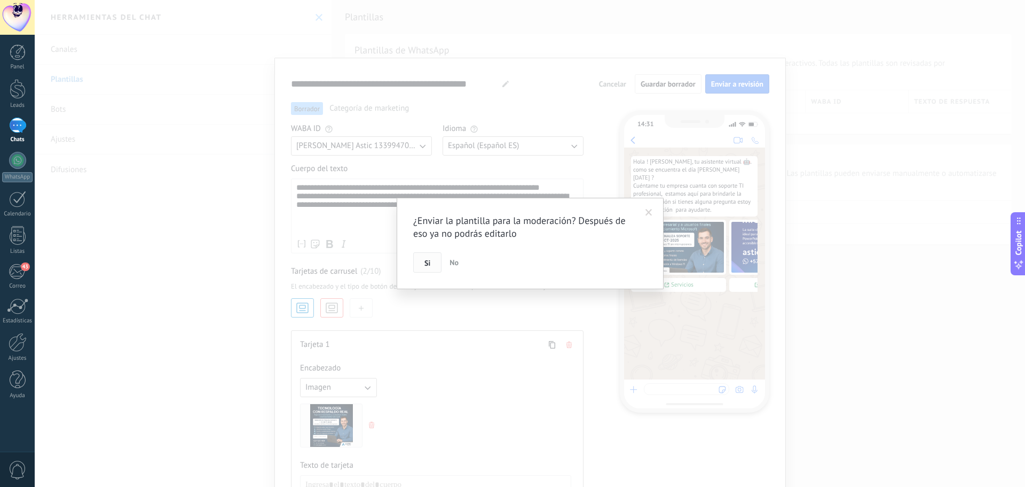
click at [433, 256] on button "Si" at bounding box center [427, 262] width 28 height 20
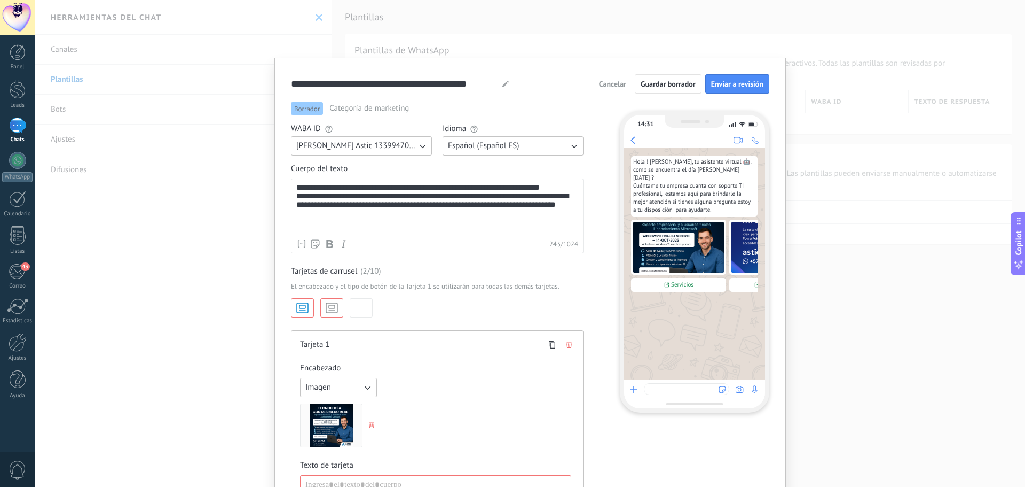
scroll to position [4, 0]
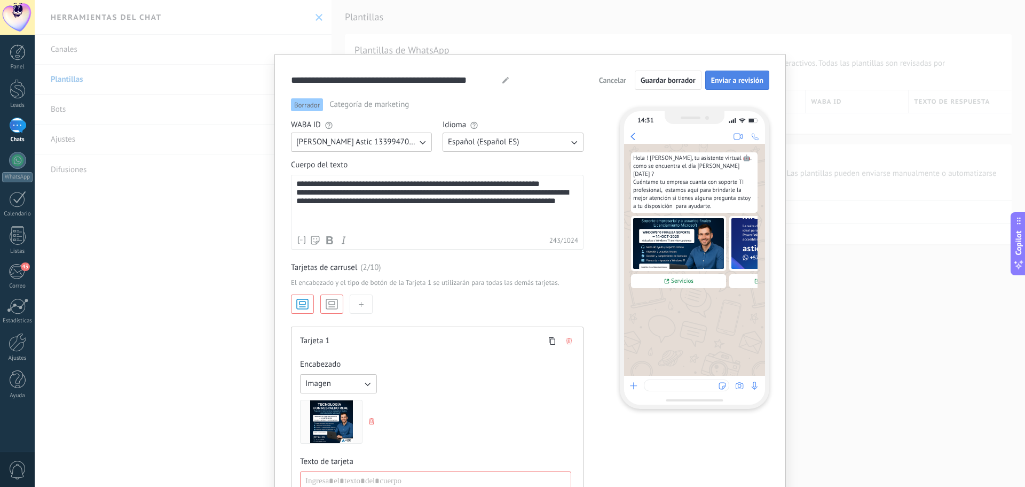
click at [728, 84] on span "Enviar a revisión" at bounding box center [737, 79] width 52 height 7
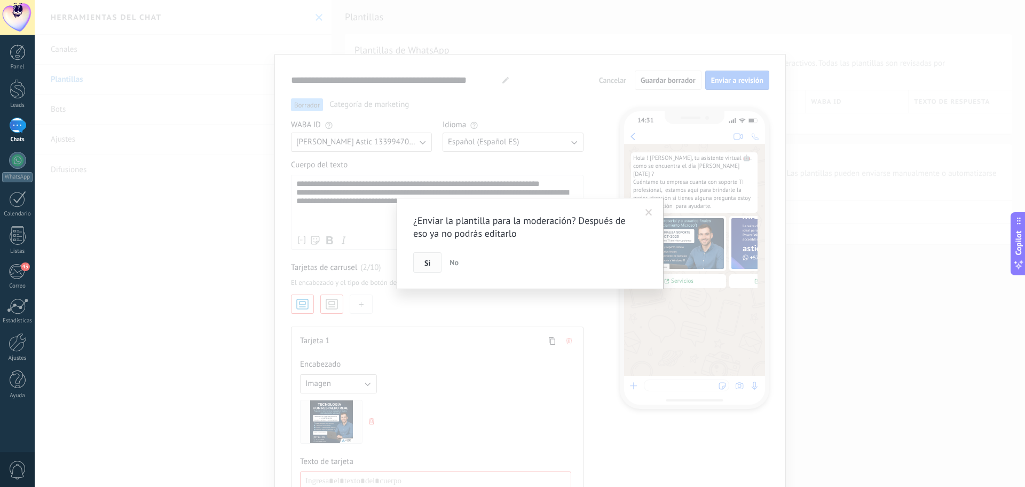
click at [433, 260] on button "Si" at bounding box center [427, 262] width 28 height 20
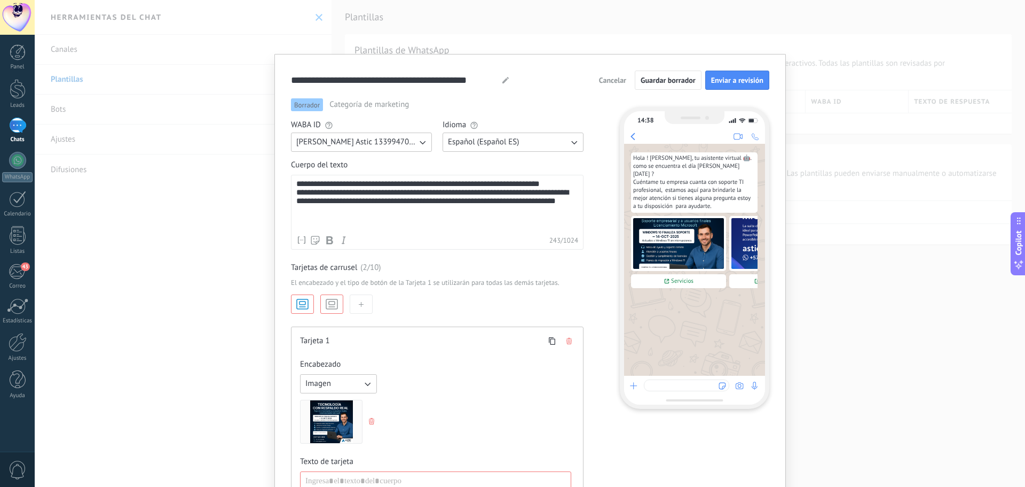
click at [421, 146] on icon "button" at bounding box center [422, 142] width 11 height 11
click at [421, 146] on span "[PERSON_NAME] Astic 1339947037474274" at bounding box center [370, 142] width 148 height 10
click at [711, 77] on span "Enviar a revisión" at bounding box center [737, 79] width 52 height 7
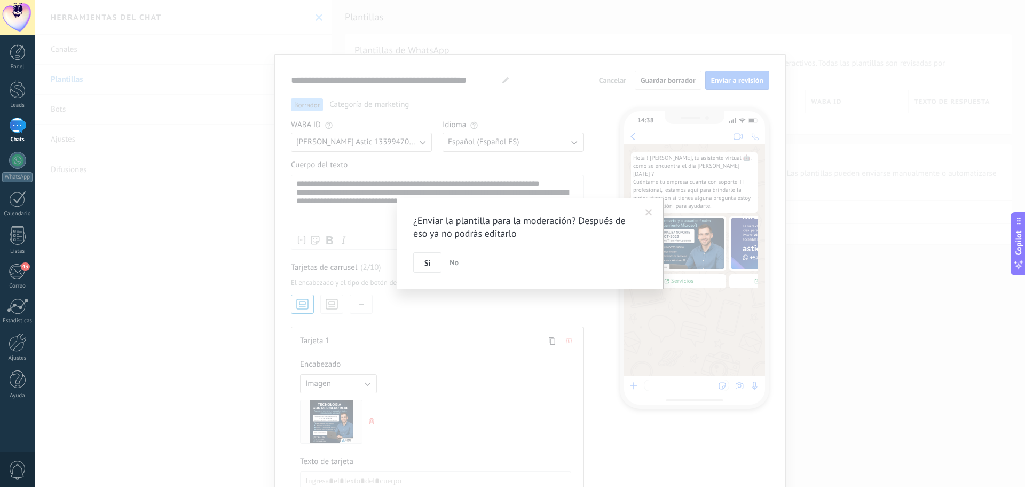
click at [440, 279] on div "¿Enviar la plantilla para la moderación? Después de eso ya no podrás editarlo S…" at bounding box center [530, 243] width 267 height 91
click at [433, 268] on button "Si" at bounding box center [427, 262] width 28 height 20
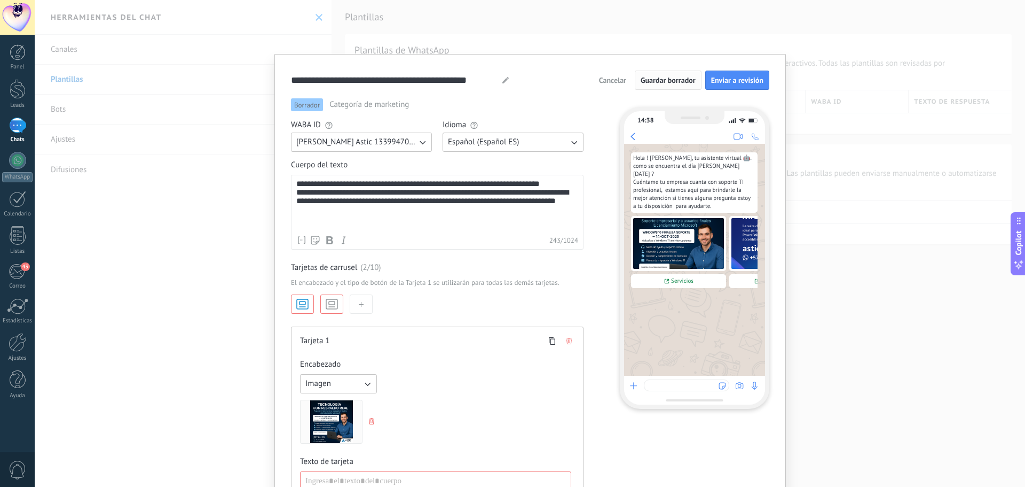
click at [672, 84] on button "Guardar borrador" at bounding box center [668, 79] width 67 height 19
click at [672, 84] on span "Guardar borrador" at bounding box center [668, 79] width 55 height 7
click at [727, 77] on span "Enviar a revisión" at bounding box center [737, 79] width 52 height 7
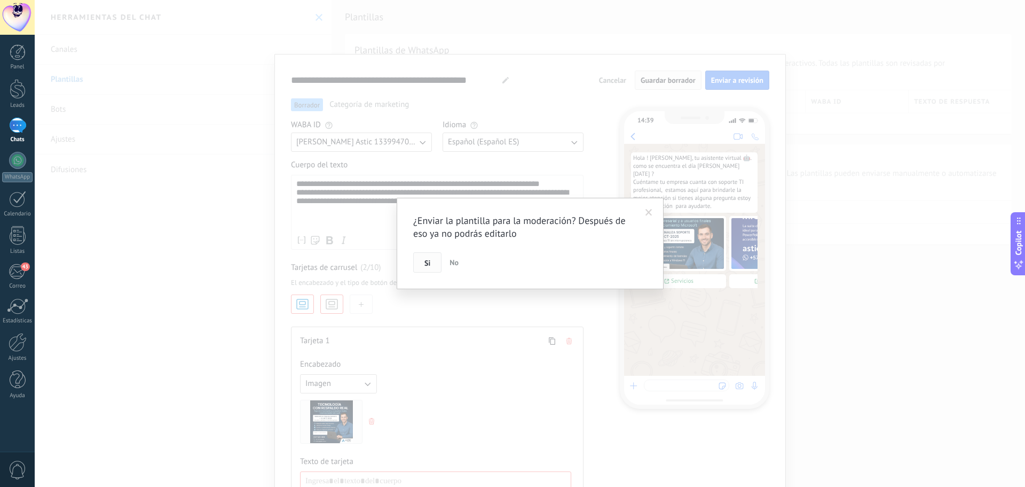
click at [422, 265] on button "Si" at bounding box center [427, 262] width 28 height 20
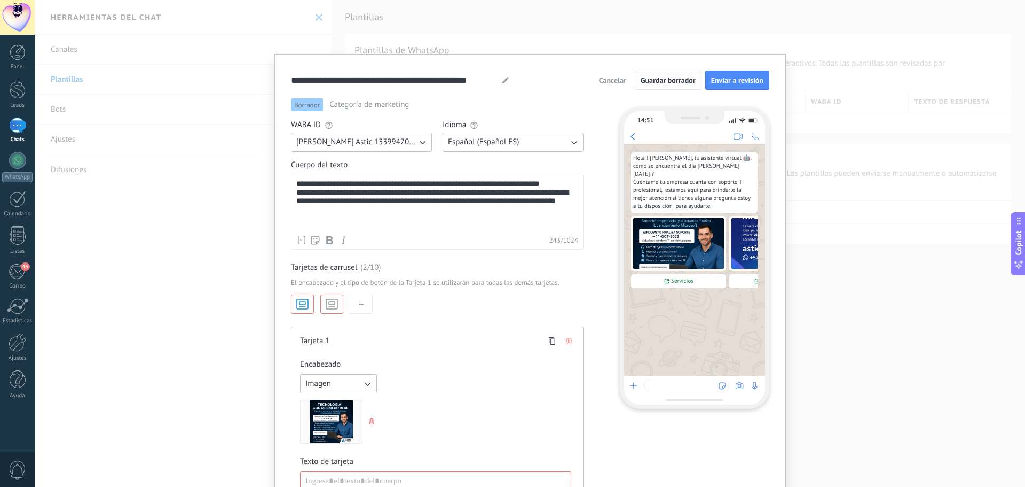
click at [672, 83] on span "Guardar borrador" at bounding box center [668, 79] width 55 height 7
click at [1019, 239] on span "Copilot" at bounding box center [1019, 242] width 11 height 25
type textarea "*******"
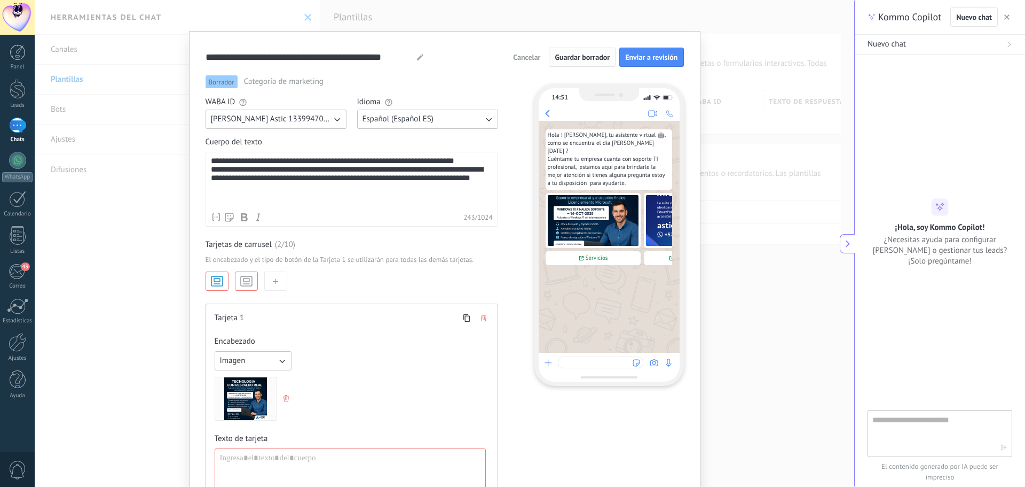
scroll to position [12, 0]
click at [334, 464] on div at bounding box center [350, 478] width 261 height 51
click at [850, 243] on icon at bounding box center [847, 243] width 7 height 7
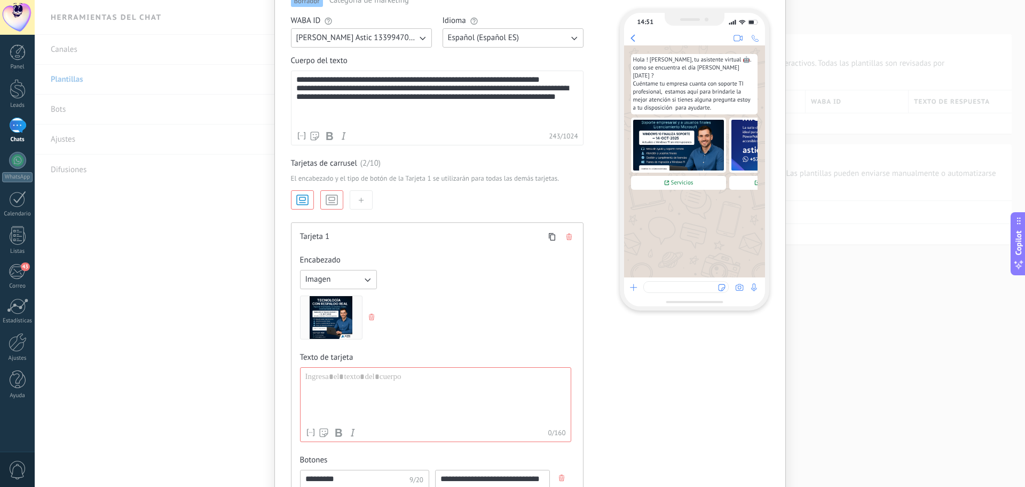
scroll to position [89, 0]
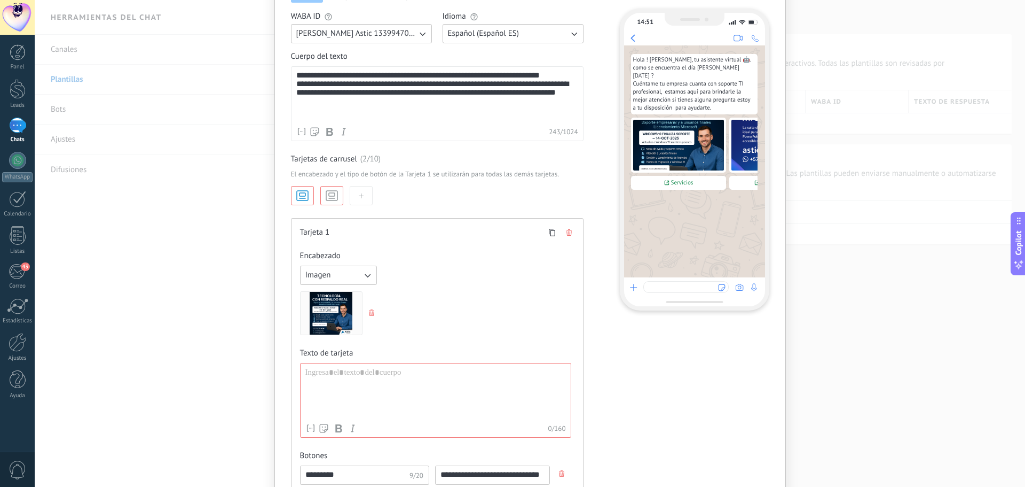
click at [399, 374] on div at bounding box center [435, 392] width 261 height 51
click at [331, 188] on button "button" at bounding box center [331, 195] width 23 height 19
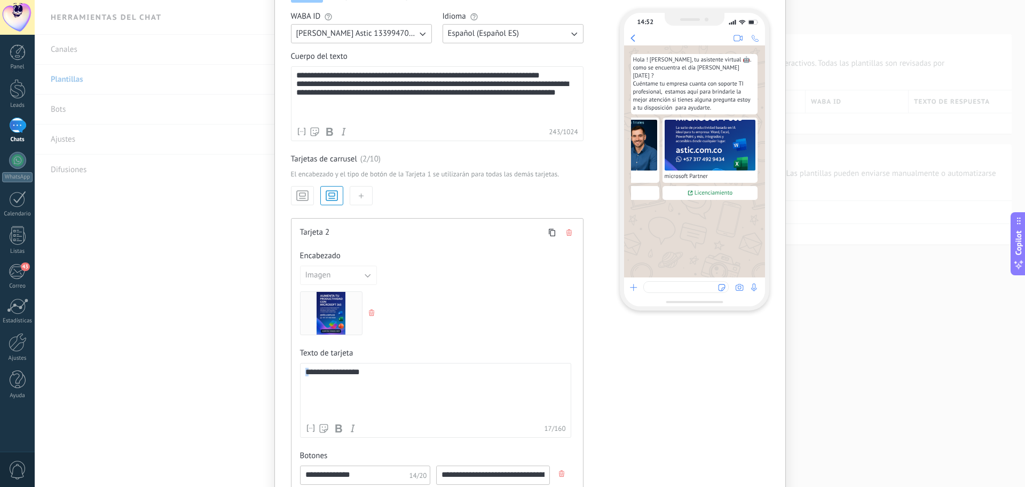
drag, startPoint x: 310, startPoint y: 375, endPoint x: 260, endPoint y: 373, distance: 49.7
click at [260, 373] on div "**********" at bounding box center [530, 243] width 991 height 487
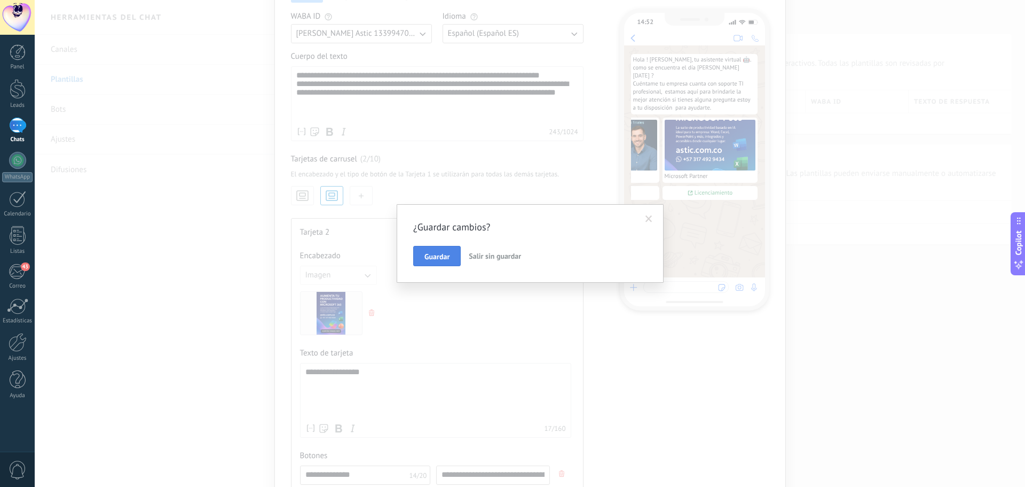
click at [444, 256] on span "Guardar" at bounding box center [437, 256] width 25 height 7
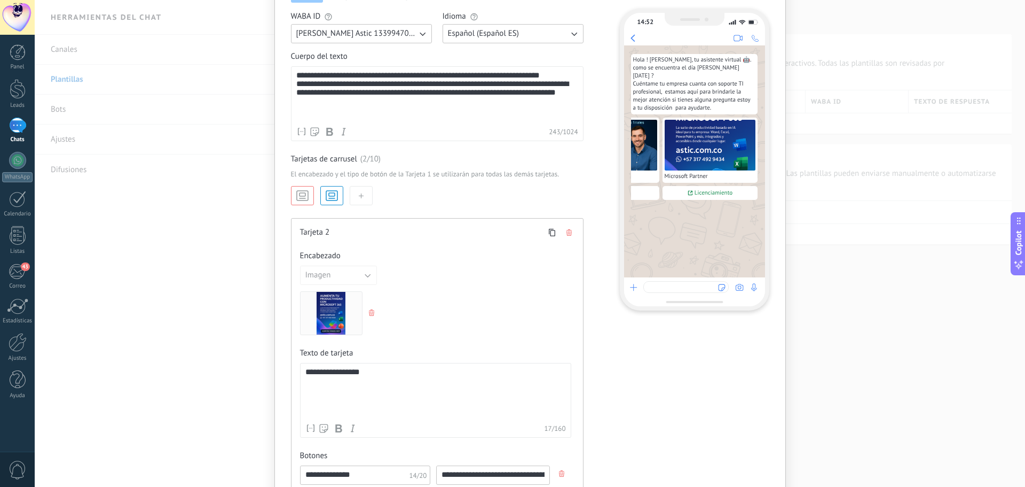
click at [299, 201] on icon "button" at bounding box center [302, 195] width 14 height 15
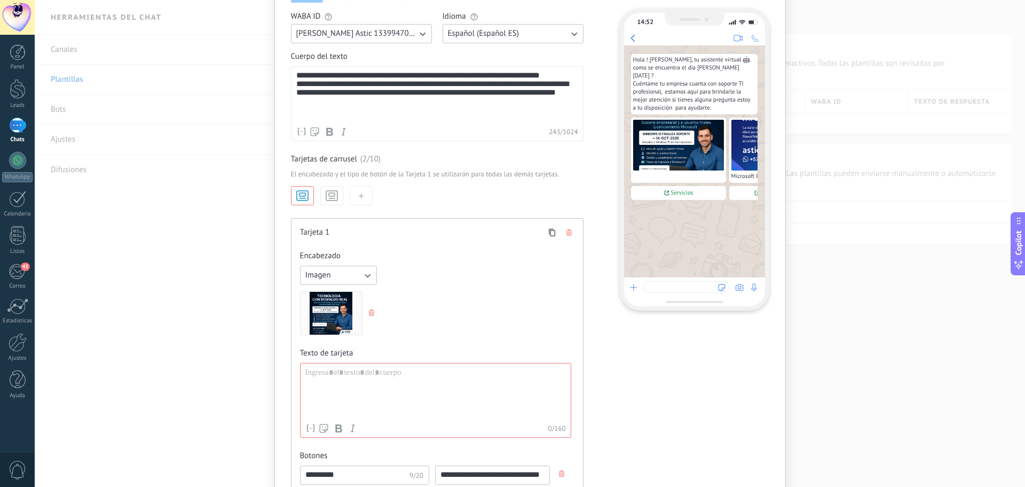
click at [365, 373] on div at bounding box center [435, 392] width 261 height 51
click at [691, 395] on div "14:52 Hola ! [PERSON_NAME], tu asistente virtual 🤖. como se encuentra el día [P…" at bounding box center [689, 254] width 161 height 528
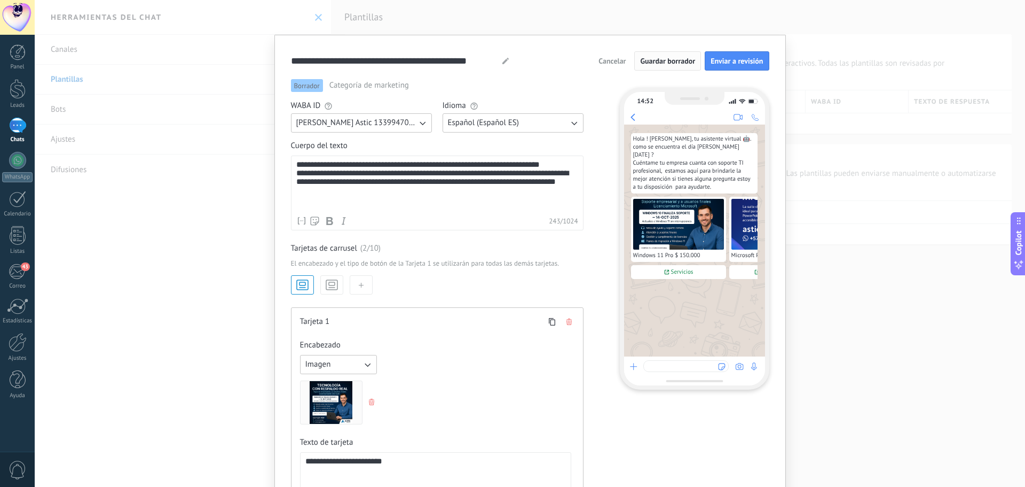
click at [688, 62] on span "Guardar borrador" at bounding box center [667, 60] width 55 height 7
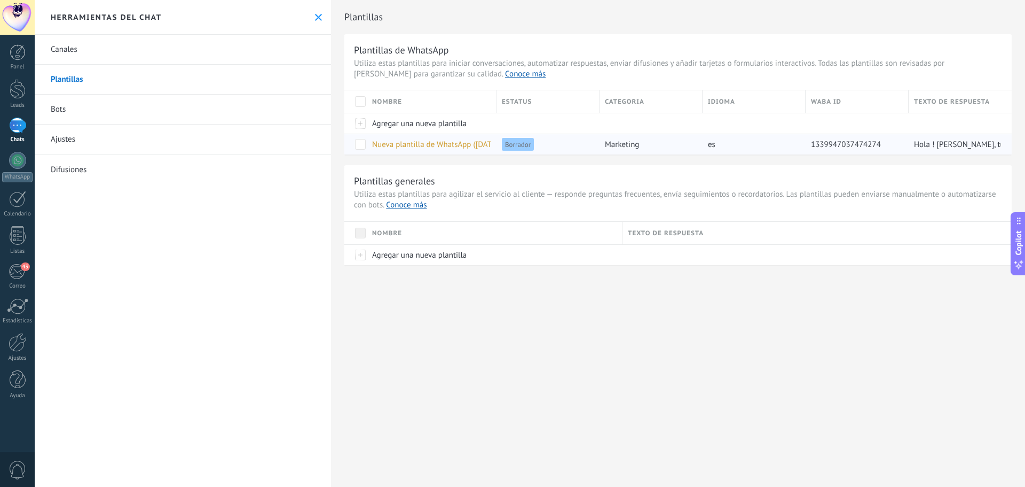
click at [460, 139] on span "Nueva plantilla de WhatsApp ([DATE] 2:22PM)" at bounding box center [450, 144] width 156 height 10
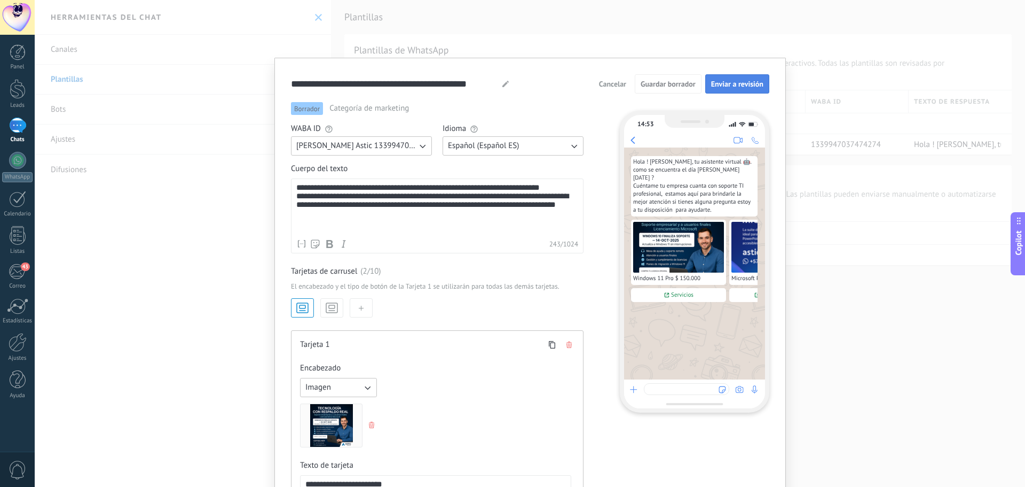
click at [728, 83] on span "Enviar a revisión" at bounding box center [737, 83] width 52 height 7
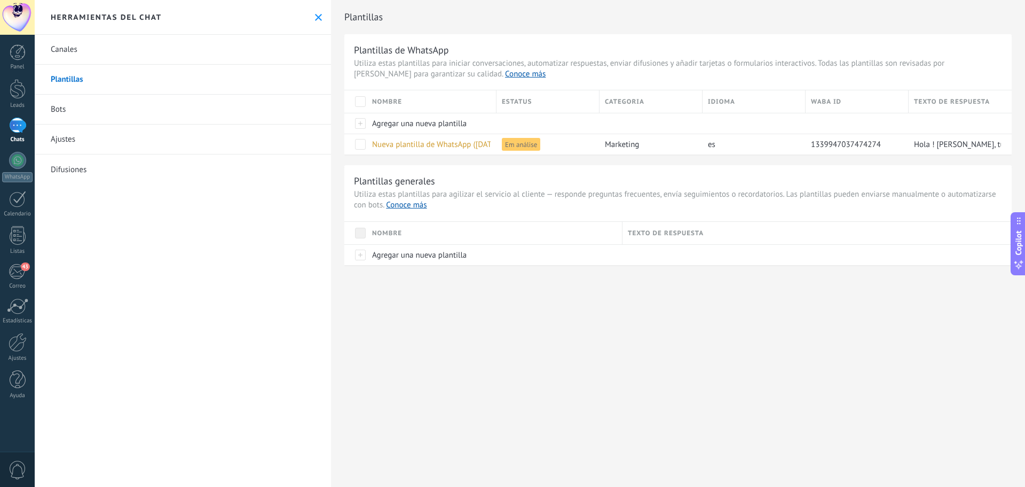
click at [15, 133] on div at bounding box center [17, 124] width 17 height 15
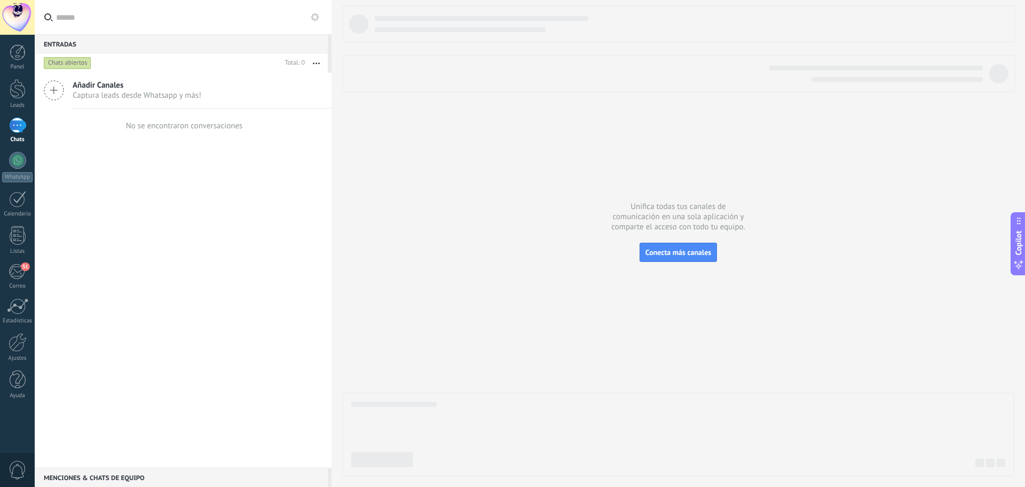
click at [57, 98] on icon at bounding box center [54, 90] width 20 height 20
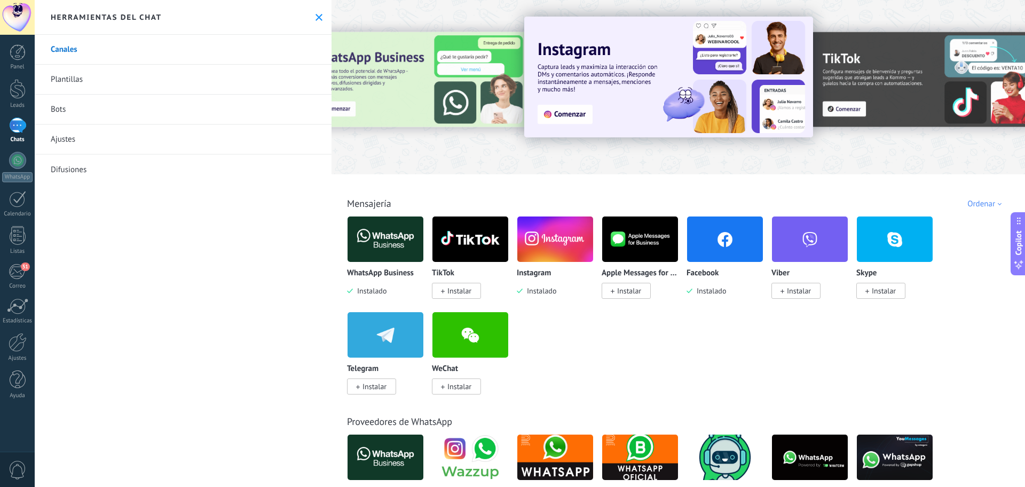
click at [61, 90] on link "Plantillas" at bounding box center [183, 80] width 297 height 30
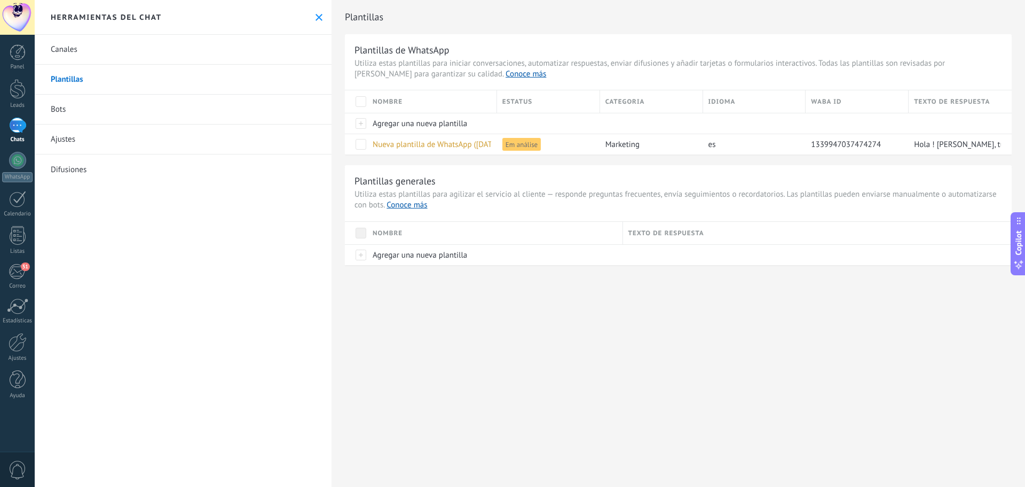
click at [55, 109] on link "Bots" at bounding box center [183, 110] width 297 height 30
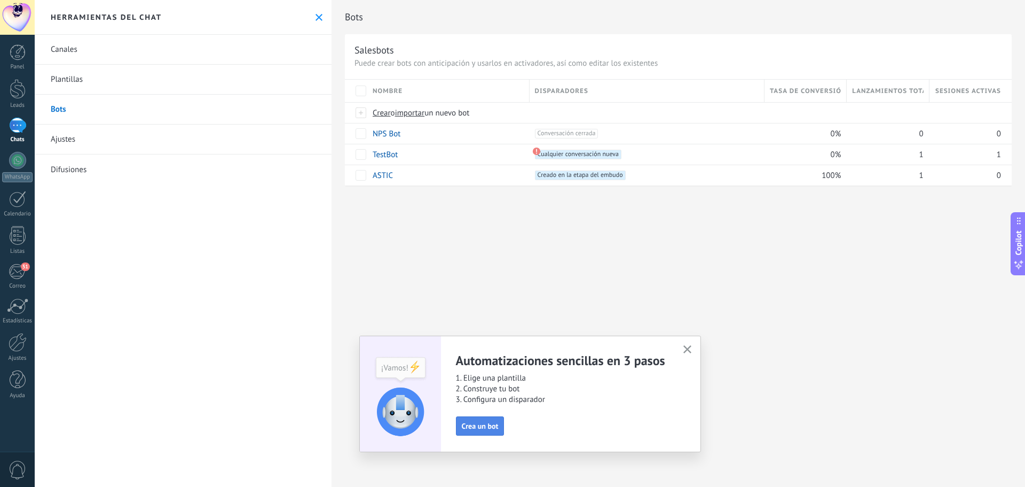
click at [479, 420] on button "Crea un bot" at bounding box center [480, 425] width 49 height 19
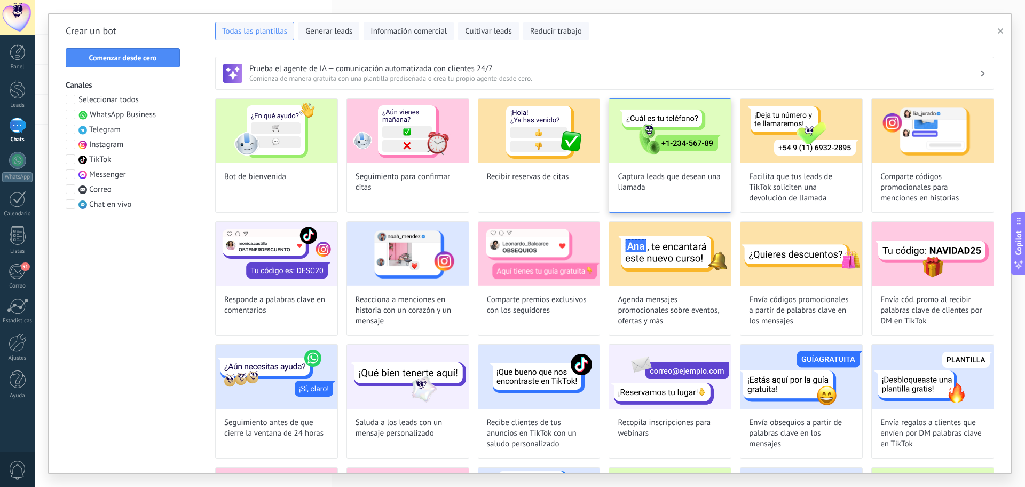
click at [707, 178] on span "Captura leads que desean una llamada" at bounding box center [670, 181] width 105 height 21
type input "**********"
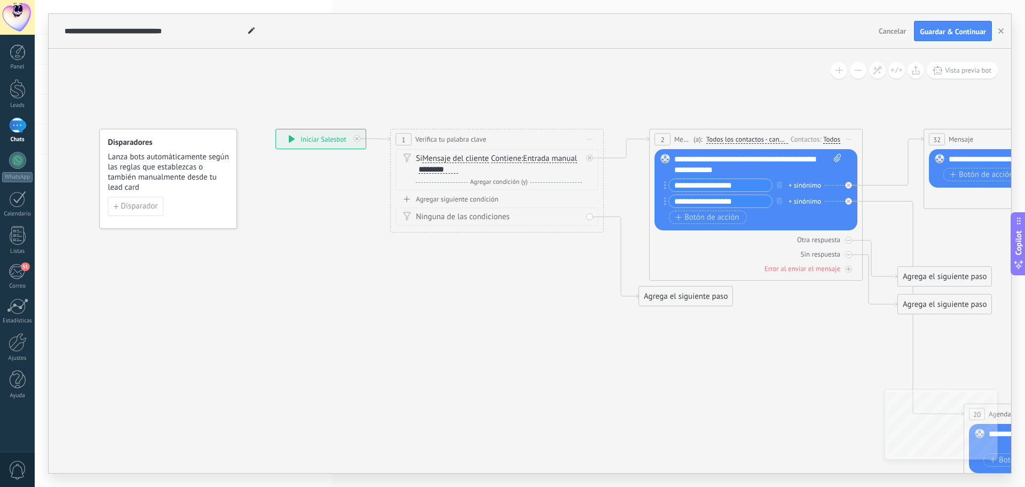
click at [320, 142] on div "**********" at bounding box center [321, 138] width 90 height 19
click at [342, 138] on div "**********" at bounding box center [321, 138] width 90 height 19
click at [968, 67] on span "Vista previa bot" at bounding box center [968, 70] width 46 height 9
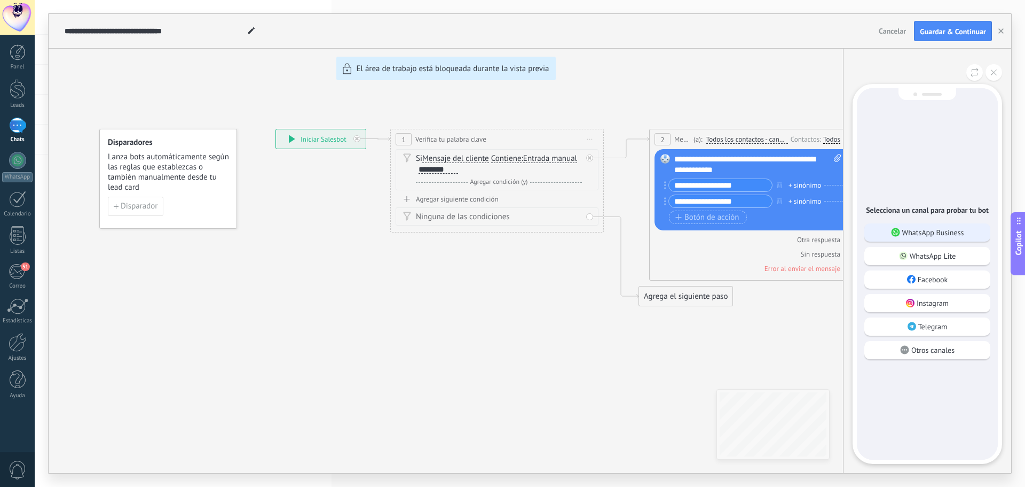
click at [937, 232] on p "WhatsApp Business" at bounding box center [934, 233] width 62 height 10
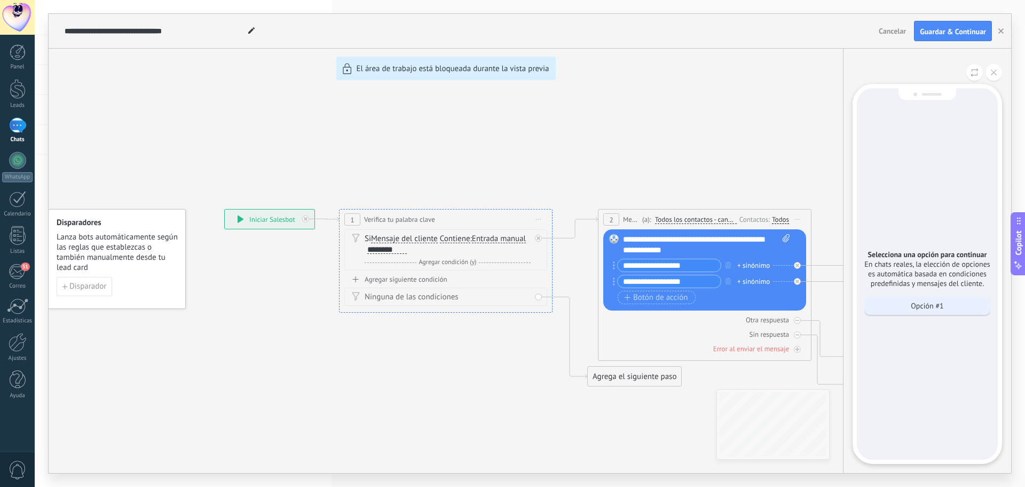
click at [933, 314] on div "Opción #1" at bounding box center [928, 305] width 126 height 18
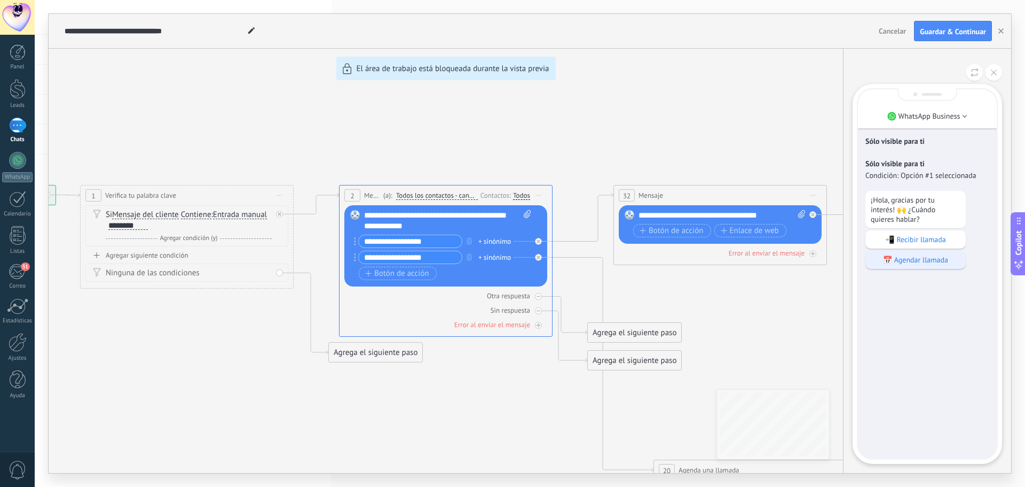
click at [922, 258] on p "📅 Agendar llamada" at bounding box center [916, 260] width 90 height 10
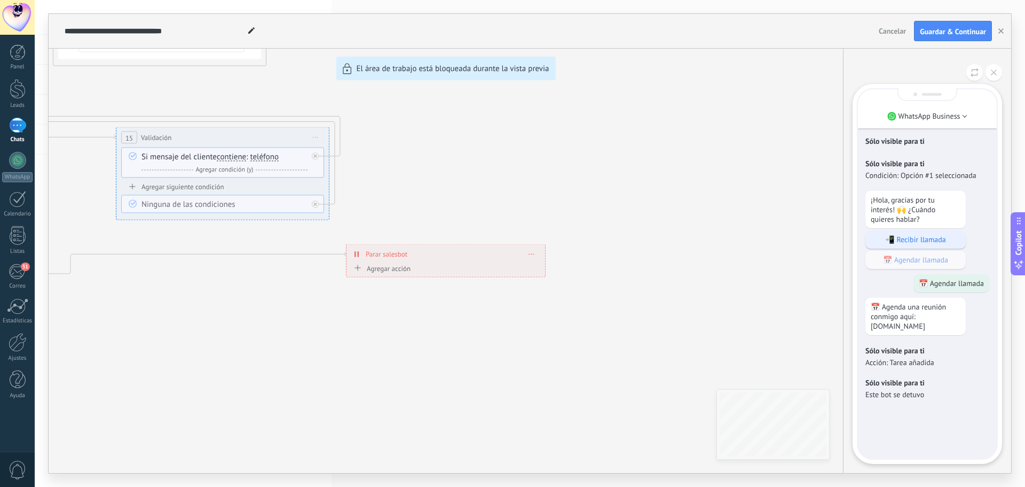
click at [907, 243] on p "📲 Recibir llamada" at bounding box center [916, 239] width 90 height 10
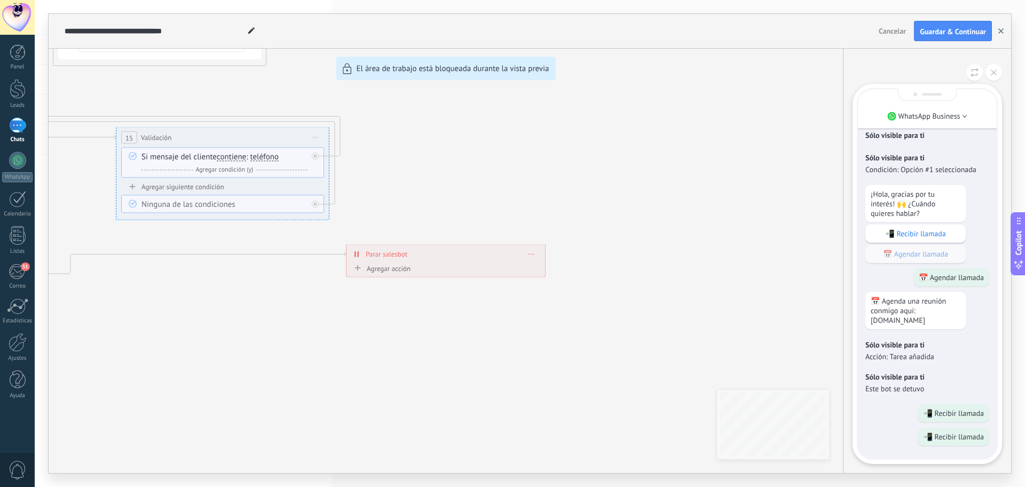
click at [996, 36] on button "button" at bounding box center [1001, 31] width 16 height 20
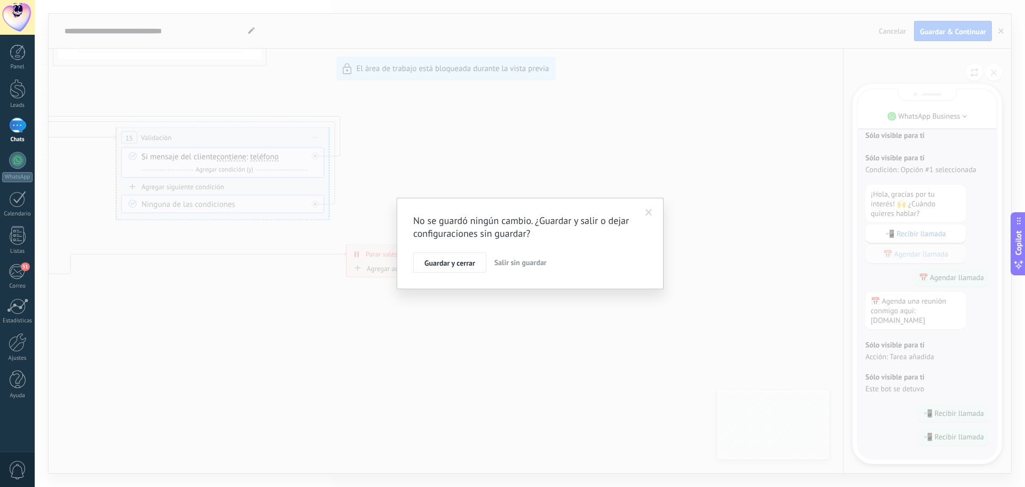
click at [527, 267] on span "Salir sin guardar" at bounding box center [521, 262] width 52 height 10
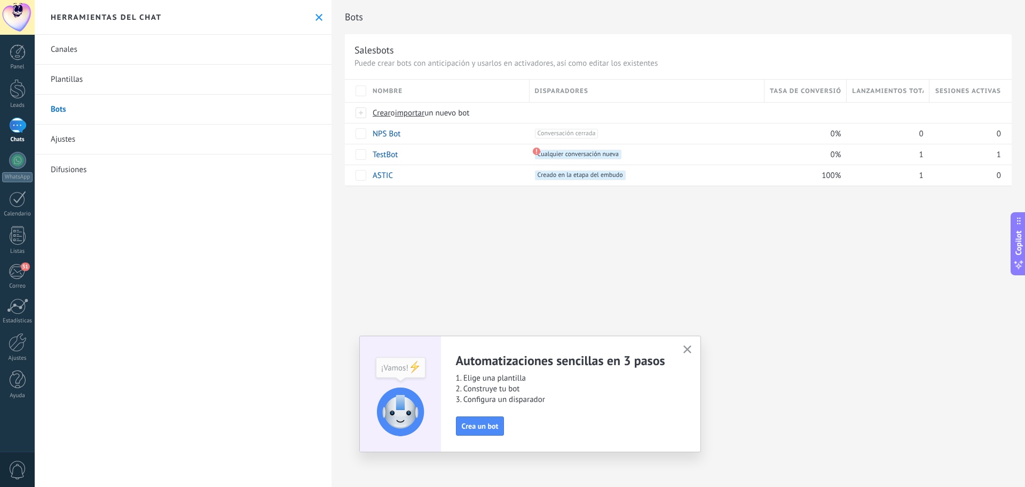
click at [684, 349] on icon "button" at bounding box center [688, 349] width 8 height 8
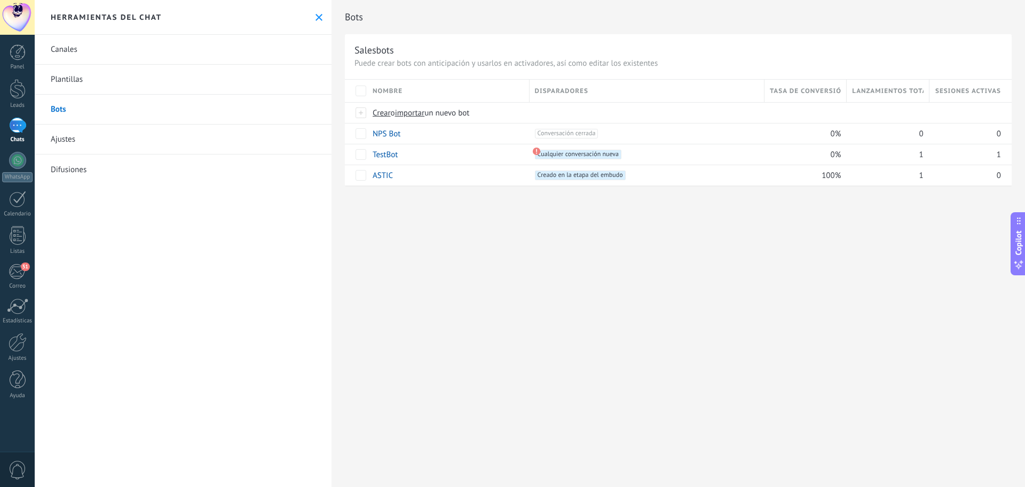
click at [53, 141] on link "Ajustes" at bounding box center [183, 139] width 297 height 30
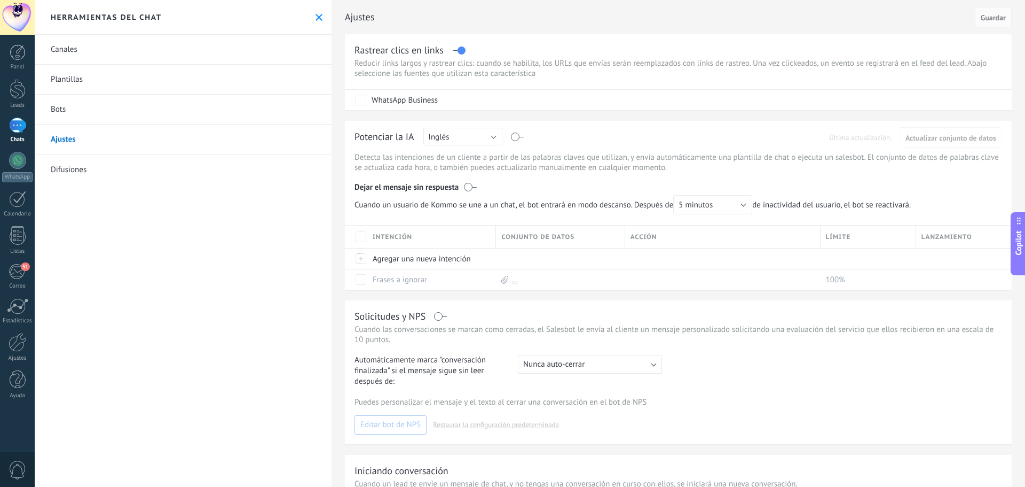
click at [68, 164] on link "Difusiones" at bounding box center [183, 169] width 297 height 30
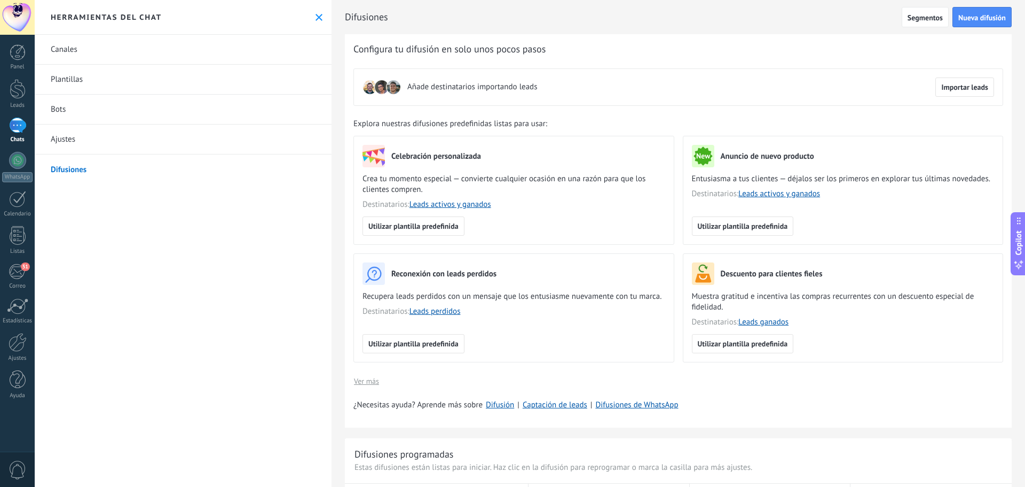
click at [65, 135] on link "Ajustes" at bounding box center [183, 139] width 297 height 30
